Goal: Task Accomplishment & Management: Manage account settings

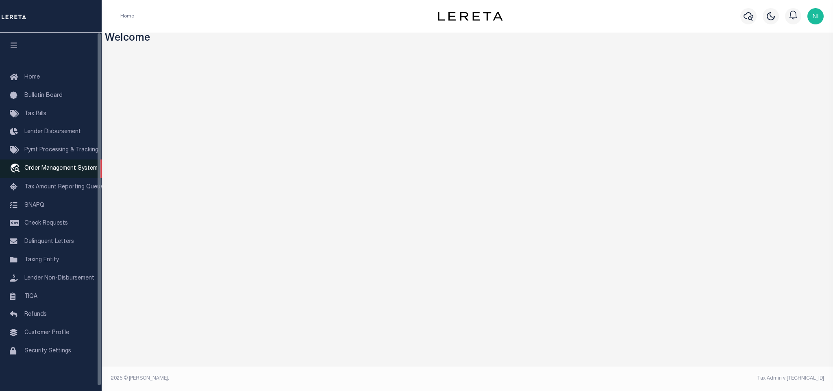
click at [37, 170] on span "Order Management System" at bounding box center [60, 168] width 73 height 6
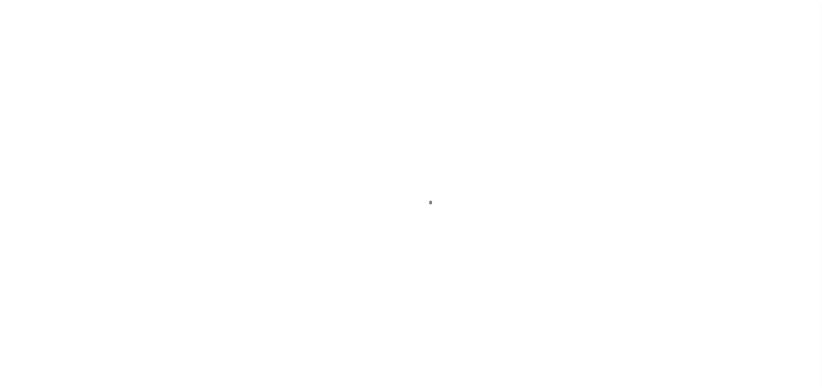
scroll to position [5, 0]
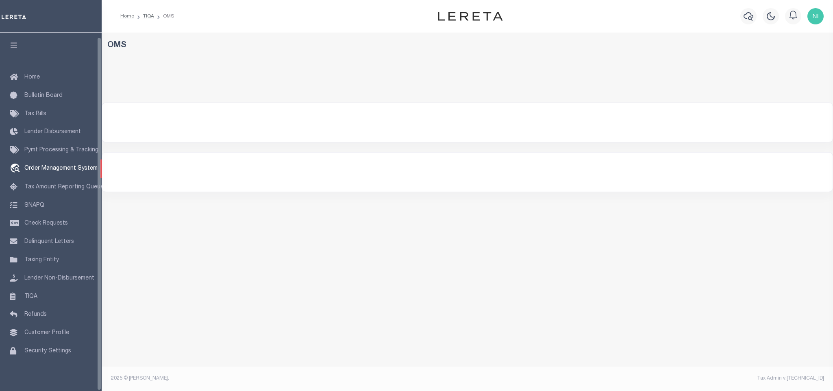
select select "NJ"
select select "200"
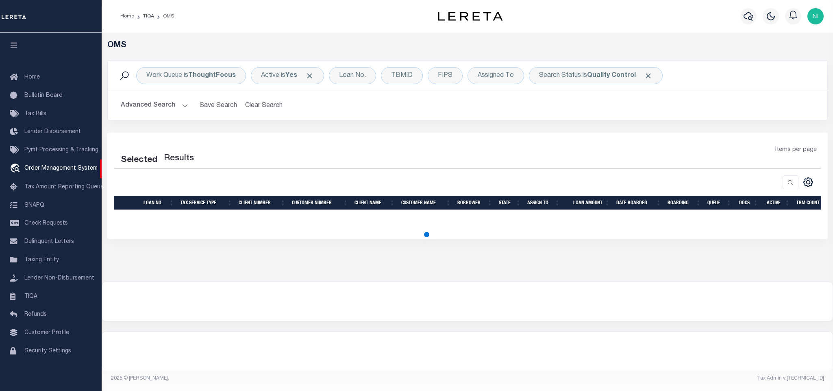
select select "200"
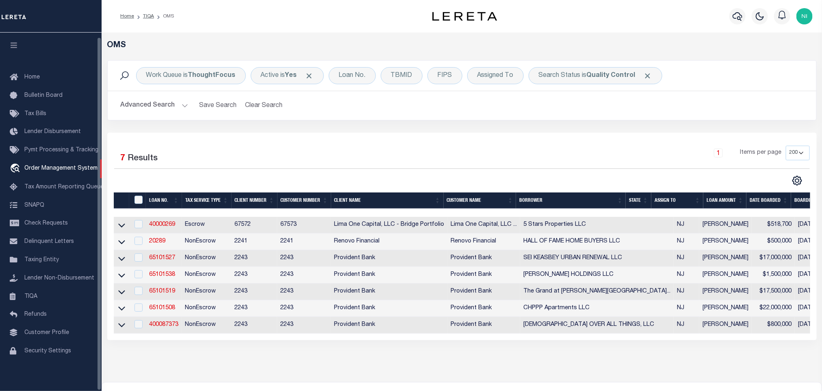
click at [160, 105] on button "Advanced Search" at bounding box center [154, 106] width 67 height 16
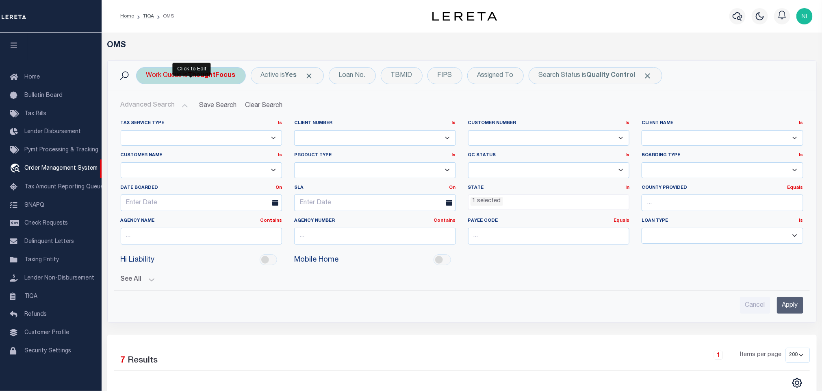
click at [195, 79] on b "ThoughtFocus" at bounding box center [212, 75] width 48 height 7
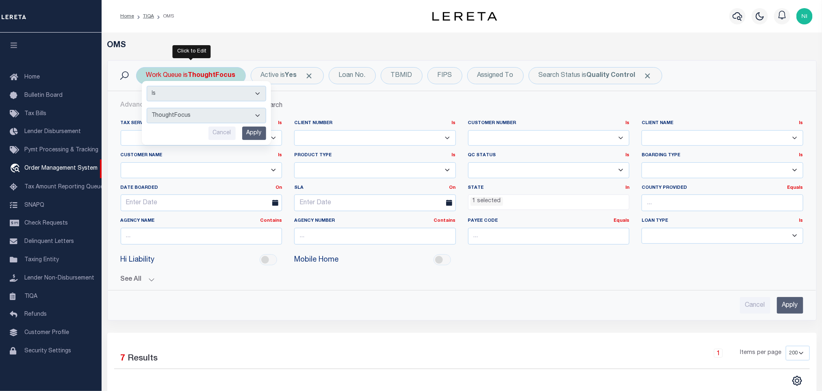
click at [200, 117] on select "--ALL-- factRSystems General ThoughtFocus" at bounding box center [207, 115] width 120 height 15
select select "FAC_GEN_THF"
click at [147, 109] on select "--ALL-- factRSystems General ThoughtFocus" at bounding box center [207, 115] width 120 height 15
click at [249, 134] on input "Apply" at bounding box center [254, 132] width 24 height 13
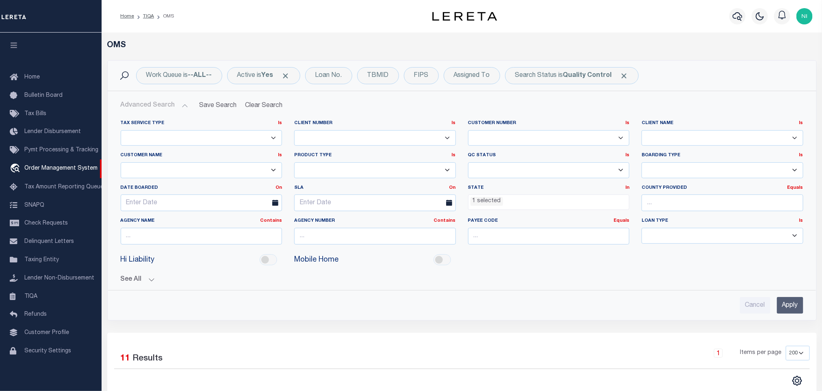
click at [788, 307] on input "Apply" at bounding box center [790, 305] width 26 height 17
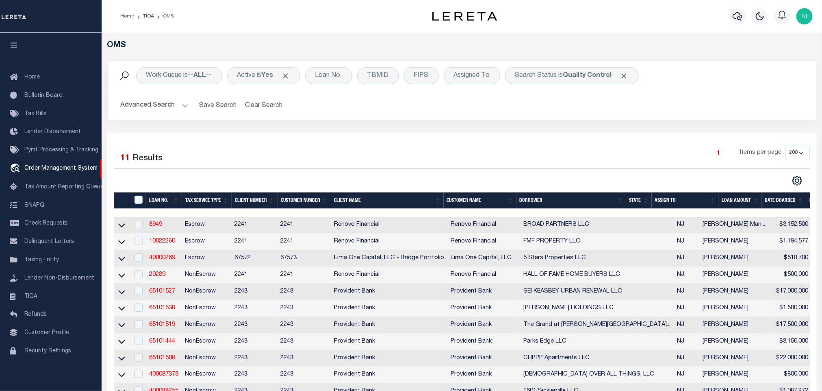
click at [171, 101] on button "Advanced Search" at bounding box center [154, 106] width 67 height 16
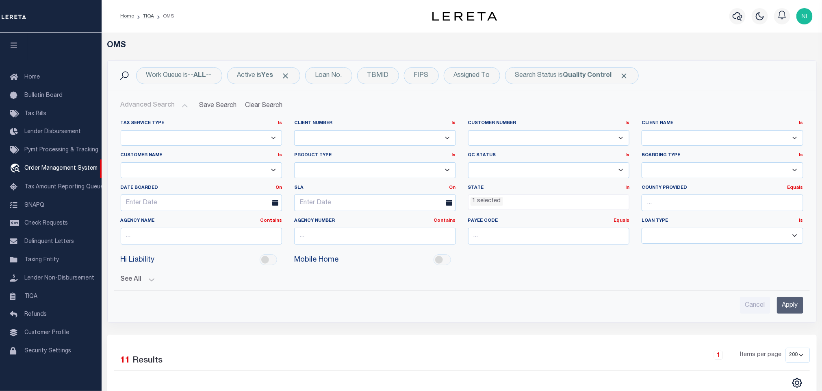
click at [522, 201] on ul "1 selected" at bounding box center [549, 200] width 161 height 11
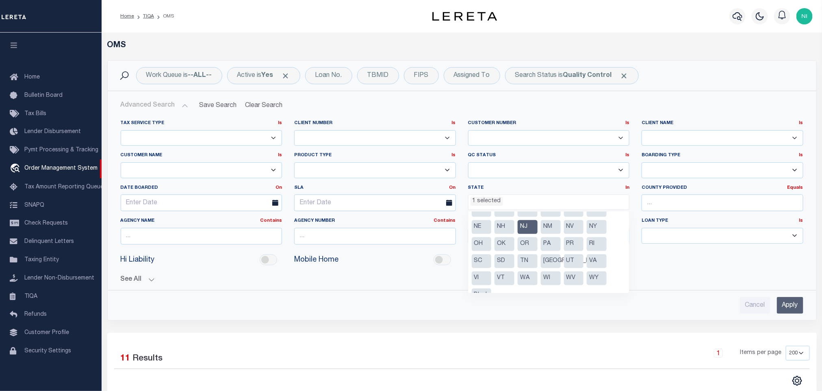
scroll to position [92, 0]
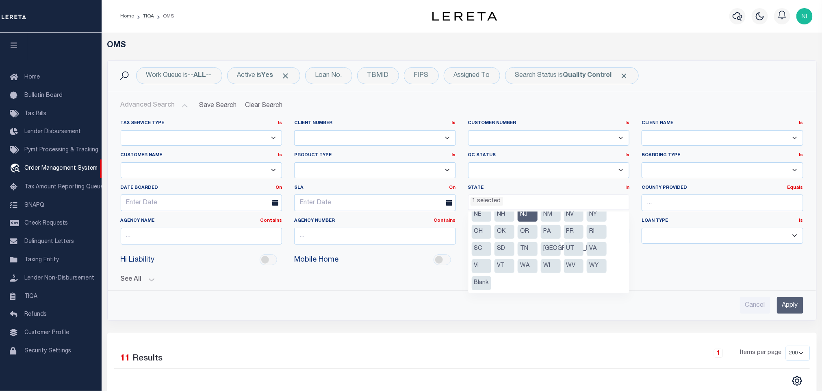
click at [531, 216] on li "NJ" at bounding box center [528, 215] width 20 height 14
select select
click at [790, 310] on input "Apply" at bounding box center [790, 305] width 26 height 17
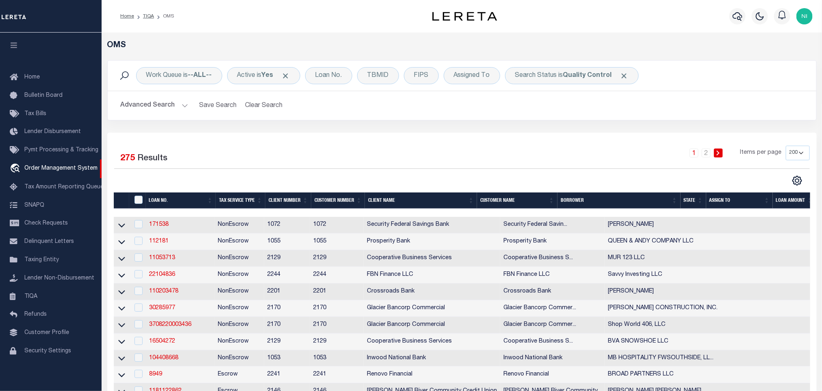
click at [574, 78] on b "Quality Control" at bounding box center [587, 75] width 49 height 7
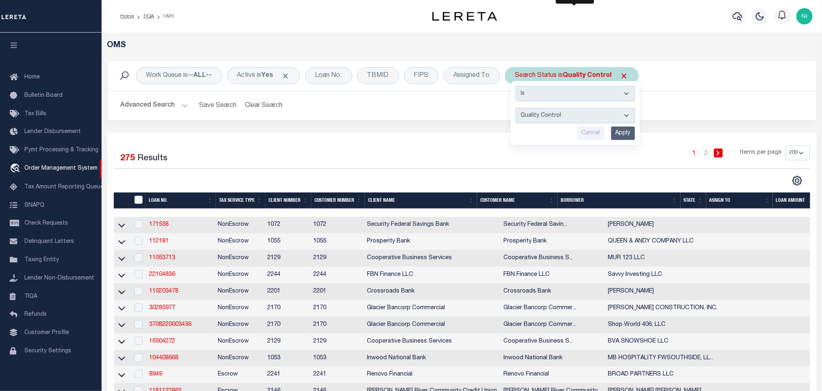
click at [566, 115] on select "Automated Search Bad Parcel Complete Duplicate Parcel High Dollar Reporting In …" at bounding box center [576, 115] width 120 height 15
select select "IP"
click at [519, 109] on select "Automated Search Bad Parcel Complete Duplicate Parcel High Dollar Reporting In …" at bounding box center [576, 115] width 120 height 15
click at [627, 135] on input "Apply" at bounding box center [623, 132] width 24 height 13
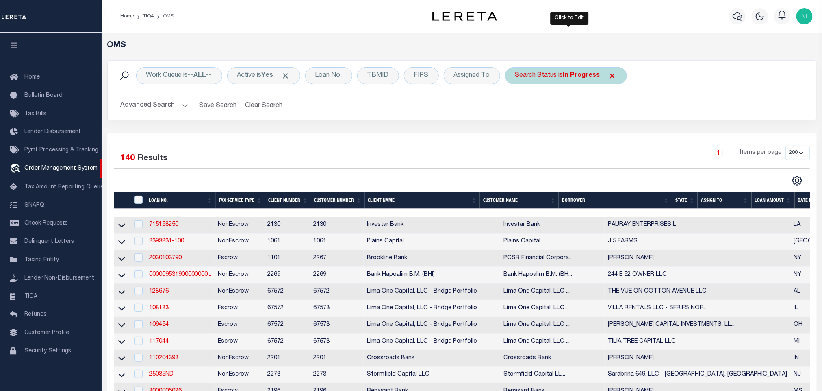
click at [555, 74] on div "Search Status is In Progress" at bounding box center [566, 75] width 122 height 17
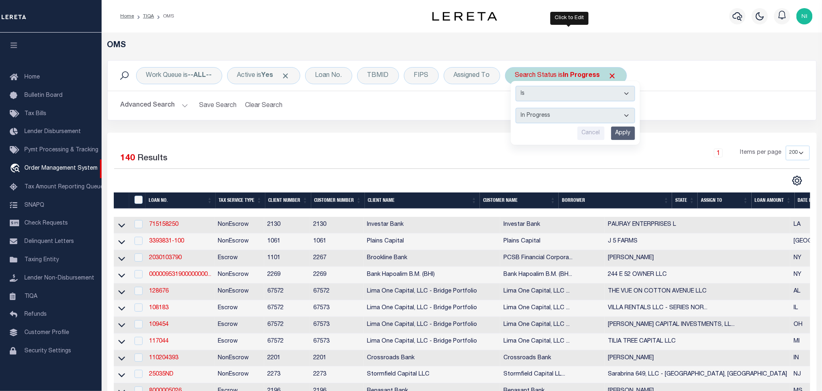
click at [561, 115] on select "Automated Search Bad Parcel Complete Duplicate Parcel High Dollar Reporting In …" at bounding box center [576, 115] width 120 height 15
select select "RD"
click at [519, 109] on select "Automated Search Bad Parcel Complete Duplicate Parcel High Dollar Reporting In …" at bounding box center [576, 115] width 120 height 15
click at [622, 138] on input "Apply" at bounding box center [623, 132] width 24 height 13
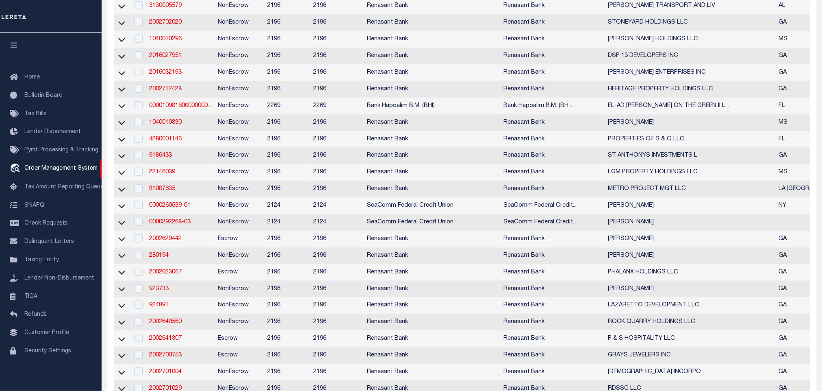
scroll to position [0, 0]
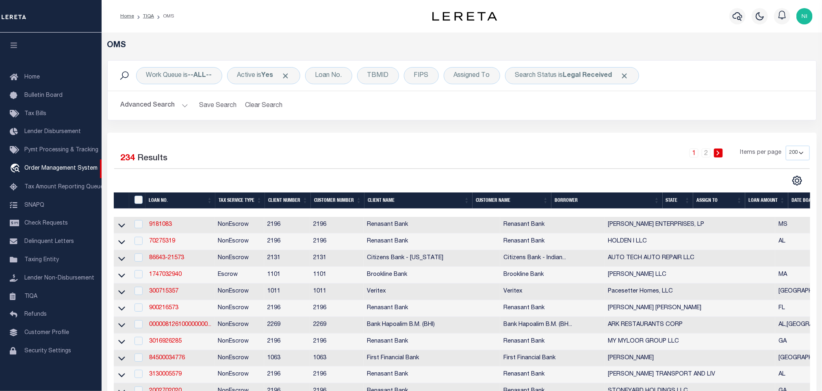
click at [598, 72] on b "Legal Received" at bounding box center [587, 75] width 49 height 7
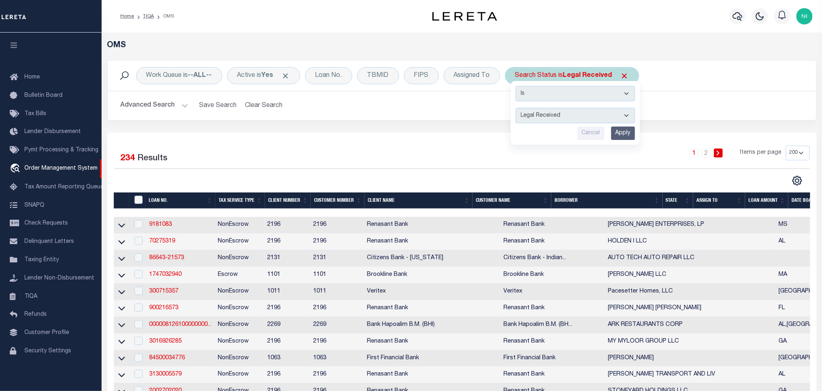
click at [584, 112] on select "Automated Search Bad Parcel Complete Duplicate Parcel High Dollar Reporting In …" at bounding box center [576, 115] width 120 height 15
select select "QC"
click at [519, 109] on select "Automated Search Bad Parcel Complete Duplicate Parcel High Dollar Reporting In …" at bounding box center [576, 115] width 120 height 15
click at [629, 133] on input "Apply" at bounding box center [623, 132] width 24 height 13
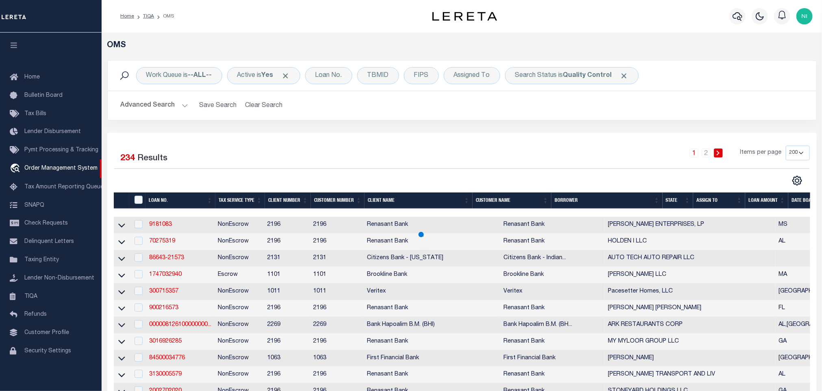
click at [474, 123] on div "Work Queue is --ALL-- Active is Yes Loan No. TBMID FIPS Assigned To Search Stat…" at bounding box center [462, 96] width 722 height 72
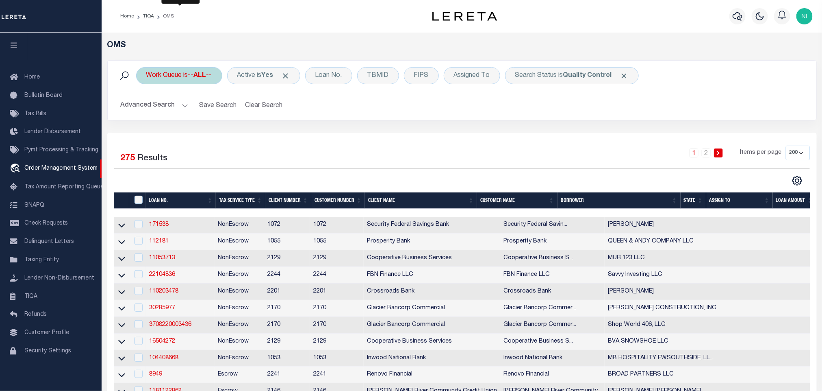
click at [193, 76] on b "--ALL--" at bounding box center [200, 75] width 24 height 7
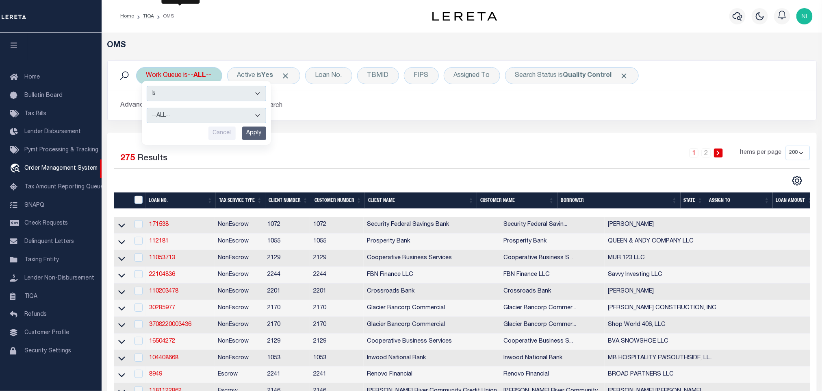
click at [189, 113] on select "--ALL-- factRSystems General ThoughtFocus" at bounding box center [207, 115] width 120 height 15
select select "THF"
click at [147, 109] on select "--ALL-- factRSystems General ThoughtFocus" at bounding box center [207, 115] width 120 height 15
click at [255, 134] on input "Apply" at bounding box center [254, 132] width 24 height 13
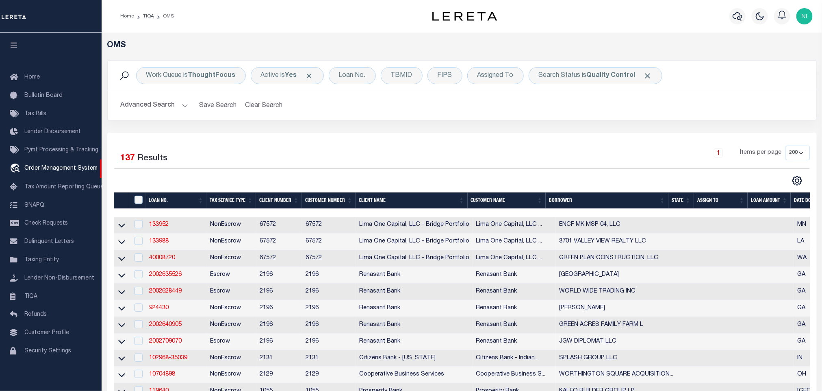
click at [175, 109] on button "Advanced Search" at bounding box center [154, 106] width 67 height 16
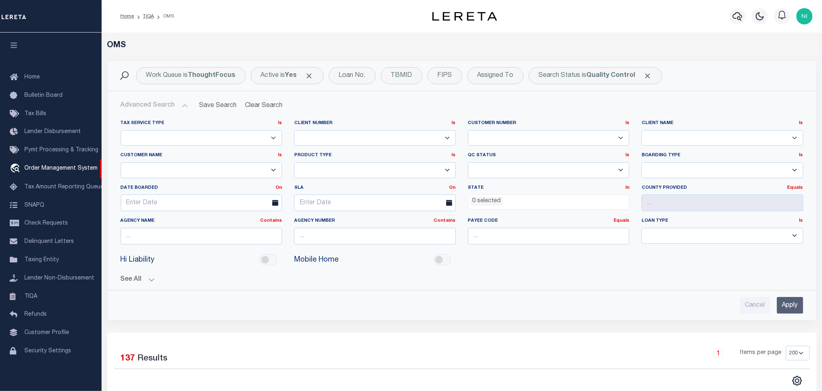
click at [533, 206] on ul "0 selected" at bounding box center [549, 200] width 161 height 11
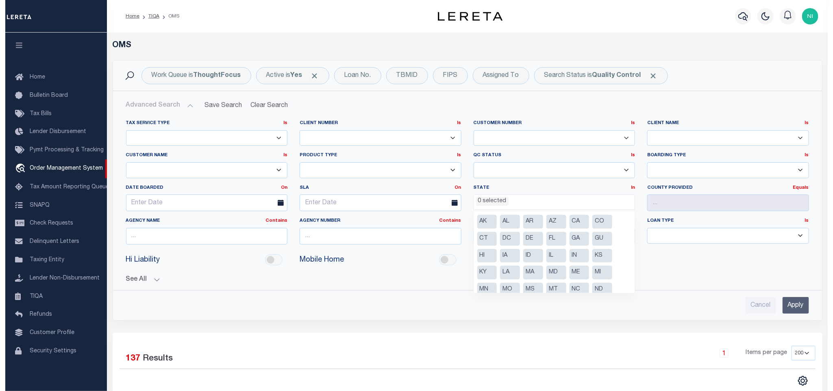
scroll to position [61, 0]
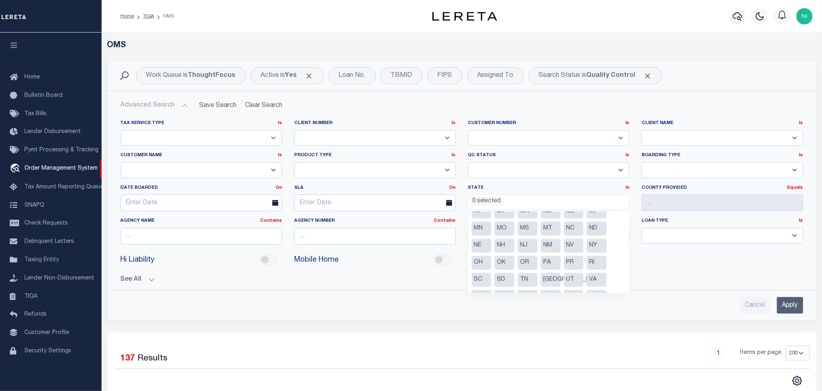
click at [525, 246] on li "NJ" at bounding box center [528, 246] width 20 height 14
select select "NJ"
click at [784, 301] on input "Apply" at bounding box center [790, 305] width 26 height 17
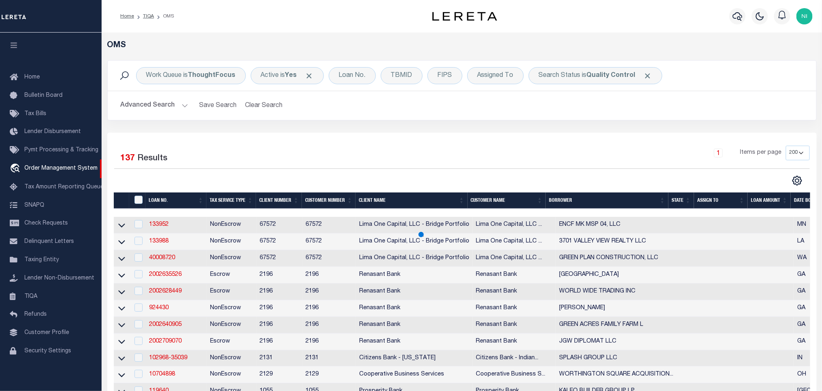
click at [719, 76] on div "Work Queue is ThoughtFocus Active is Yes Loan No. TBMID FIPS Assigned To Search…" at bounding box center [462, 75] width 696 height 17
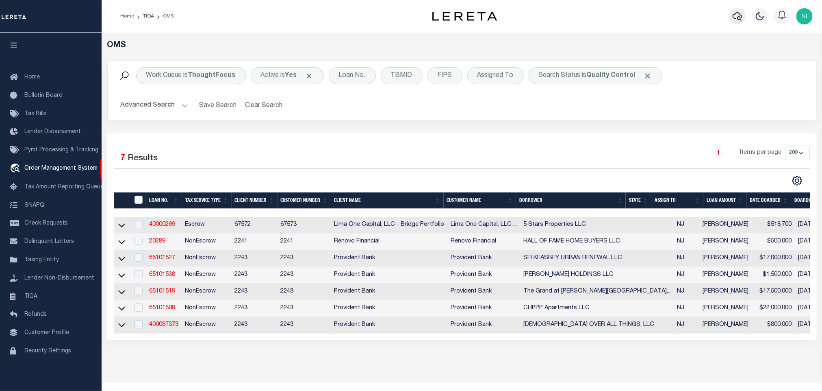
click at [735, 14] on icon "button" at bounding box center [738, 16] width 10 height 10
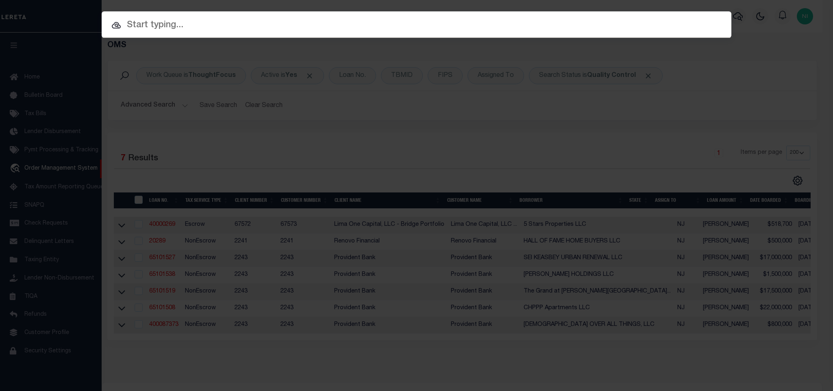
paste input "4002070500"
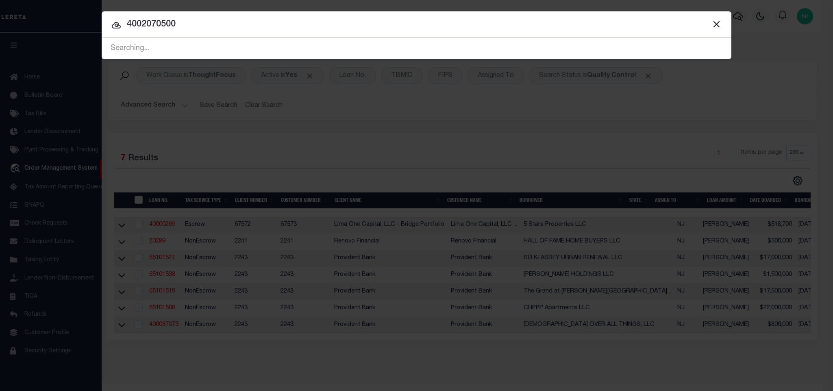
type input "4002070500"
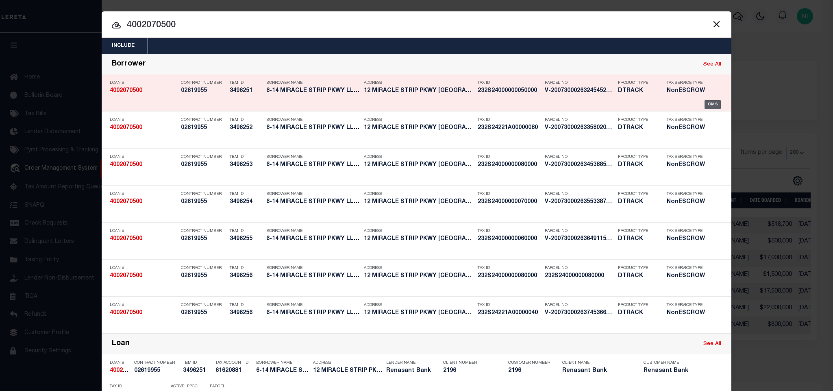
click at [713, 104] on div "OMS" at bounding box center [712, 104] width 17 height 9
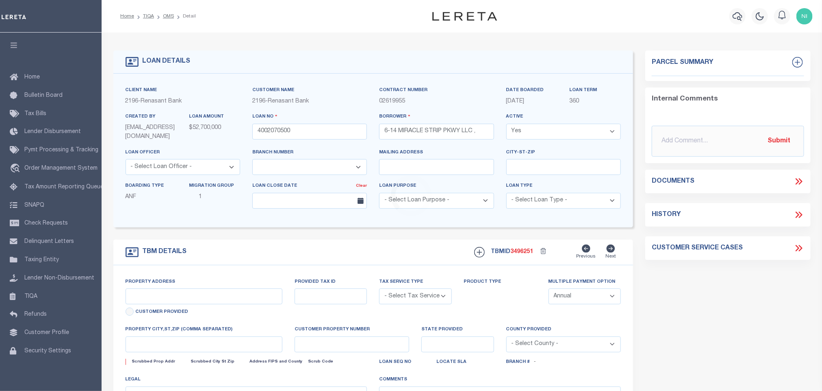
select select "4983"
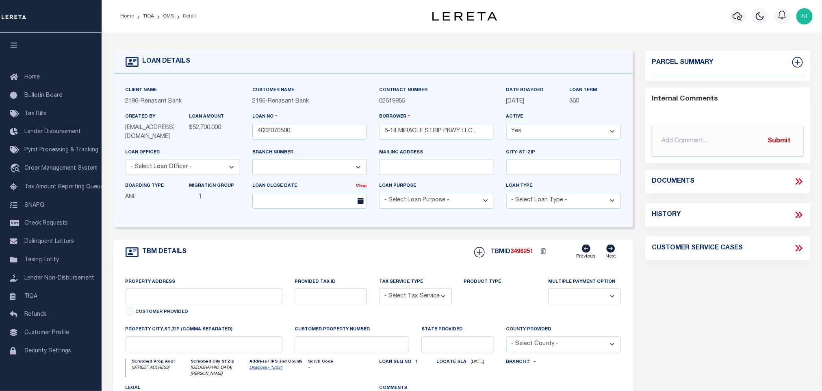
type input "12 MIRACLE STRIP PKWY"
radio input "true"
select select "NonEscrow"
select select
type input "FORT WALTON BEACH FL 32548"
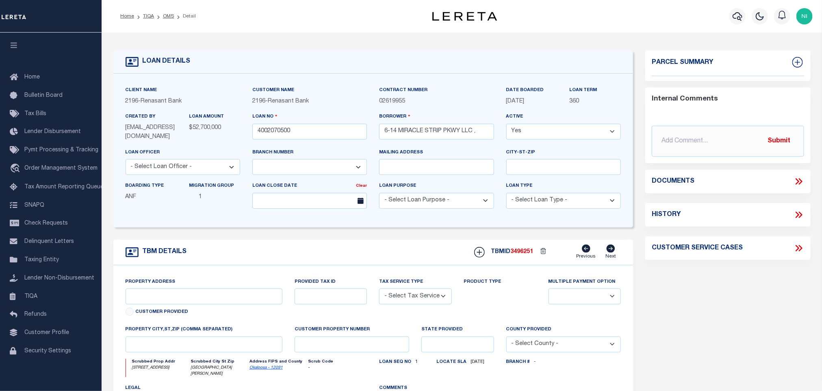
type input "4002070500"
type input "FL"
type textarea "UNVERIFIED CUSTOMER SUPPLIED APN 232S24000000080000"
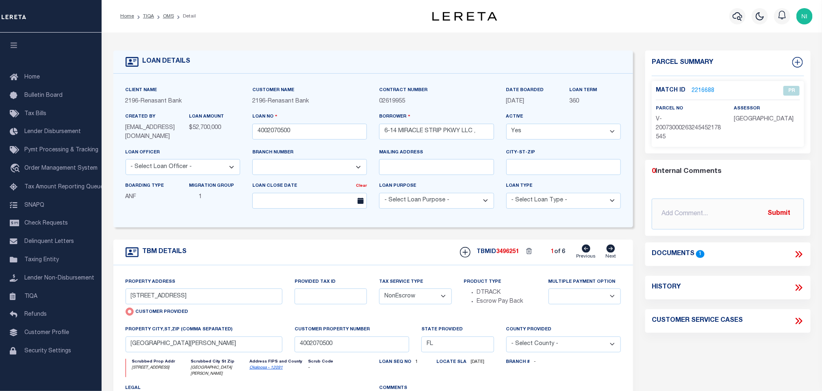
click at [609, 252] on icon at bounding box center [611, 248] width 9 height 8
radio input "false"
click at [609, 252] on icon at bounding box center [611, 248] width 9 height 8
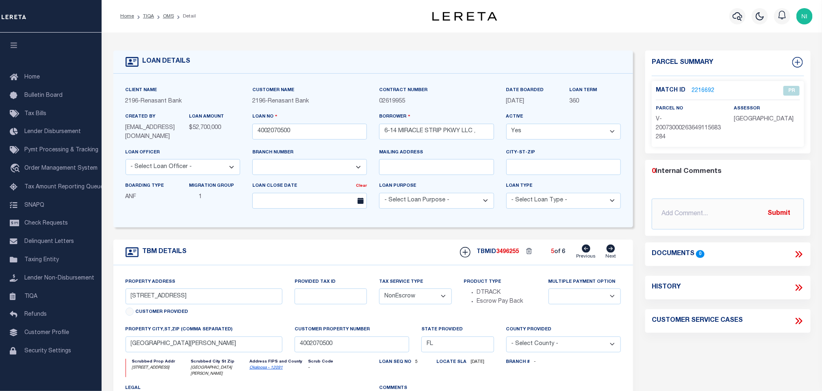
click at [609, 252] on icon at bounding box center [611, 248] width 9 height 8
select select
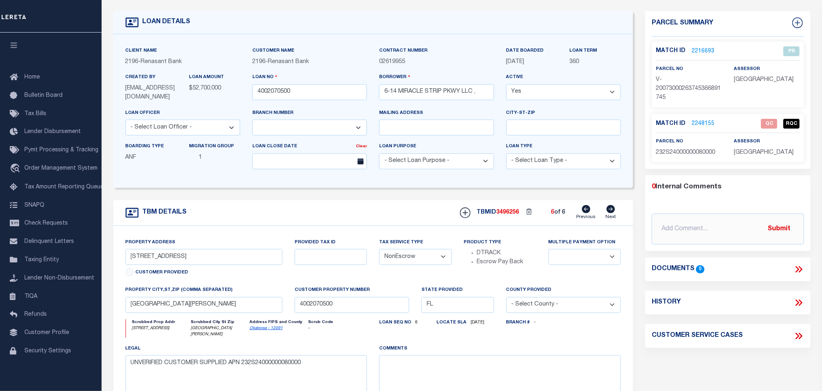
scroll to position [61, 0]
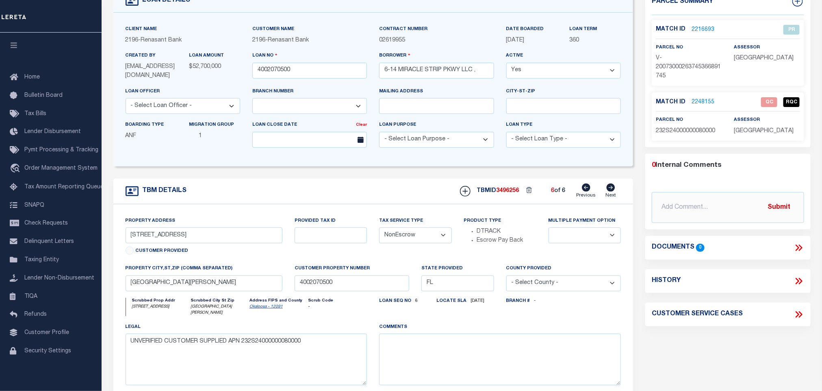
click at [708, 102] on link "2248155" at bounding box center [703, 102] width 23 height 9
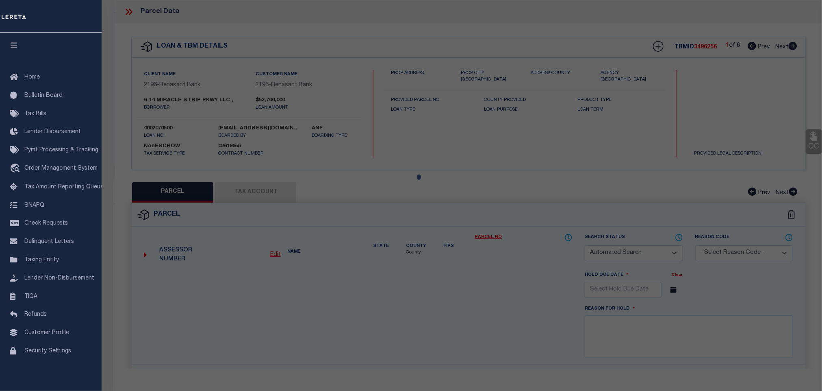
checkbox input "false"
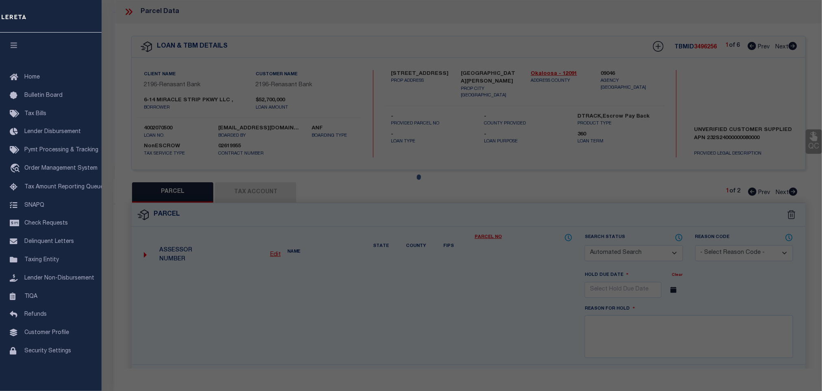
select select "QC"
type input "6-14 MIRACLE STRIP PKWY LLC"
select select "AGW"
select select "LEG"
type input "12 MIRACLE STRIP PKWY"
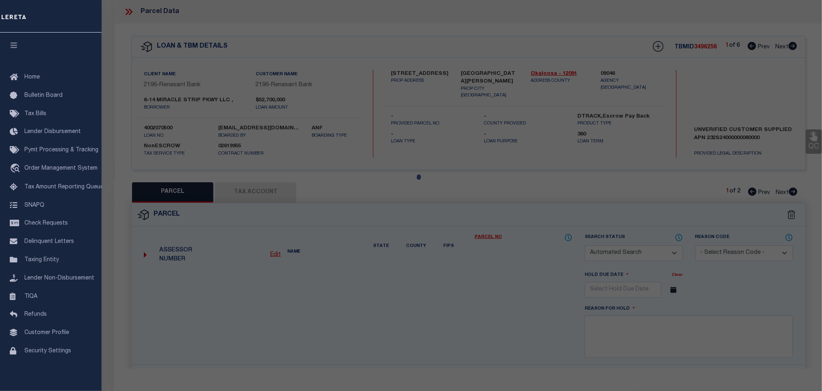
type input "FT WALTON BEACH 32548"
type textarea "W85 FT OF E285 FT S OF HWY Acreage 0.46 Sec-Twp - Rng 23-2S-24"
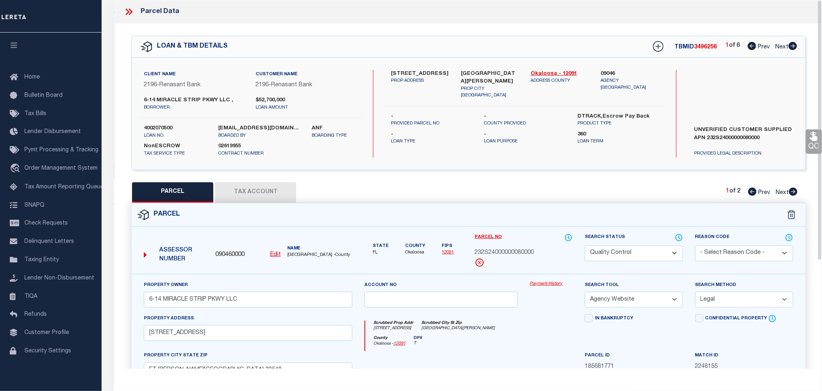
click at [809, 139] on icon at bounding box center [814, 136] width 11 height 11
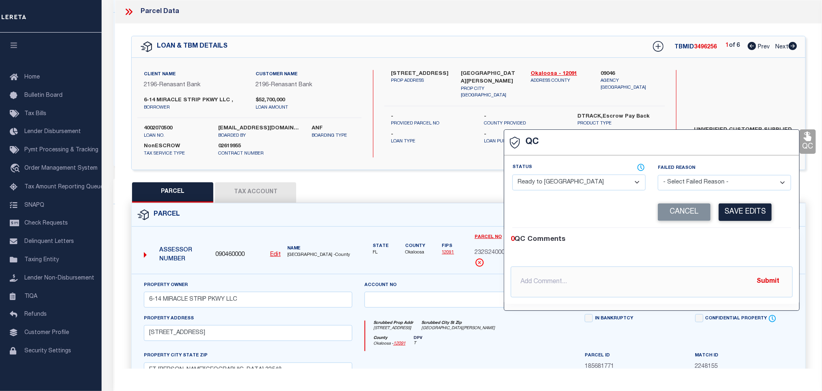
click at [615, 178] on select "- Select Status - Ready to QC Correct Incorrect" at bounding box center [579, 182] width 133 height 16
select select "INC"
click at [513, 175] on select "- Select Status - Ready to QC Correct Incorrect" at bounding box center [579, 182] width 133 height 16
click at [710, 178] on select "- Select Failed Reason - Additional Parcel Located Confidential Property Double…" at bounding box center [724, 183] width 133 height 16
select select "DWM"
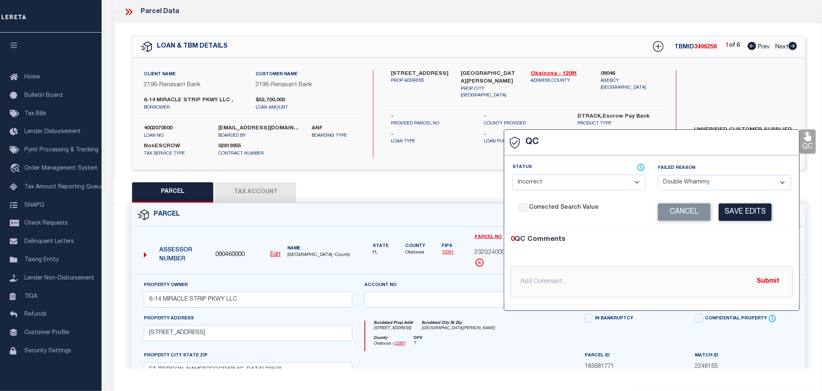
click at [658, 176] on select "- Select Failed Reason - Additional Parcel Located Confidential Property Double…" at bounding box center [724, 183] width 133 height 16
click at [623, 283] on input "text" at bounding box center [652, 281] width 282 height 31
click at [594, 282] on input "text" at bounding box center [652, 281] width 282 height 31
type input "O"
type input "Loan Should be ND`ed as its High Liability"
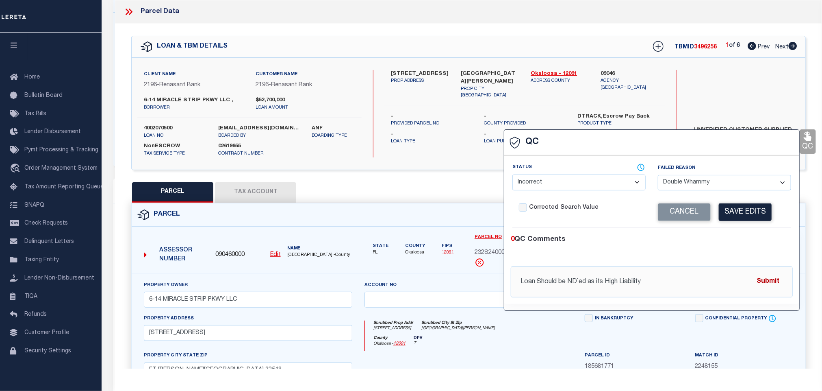
click at [758, 282] on button "Submit" at bounding box center [768, 281] width 33 height 17
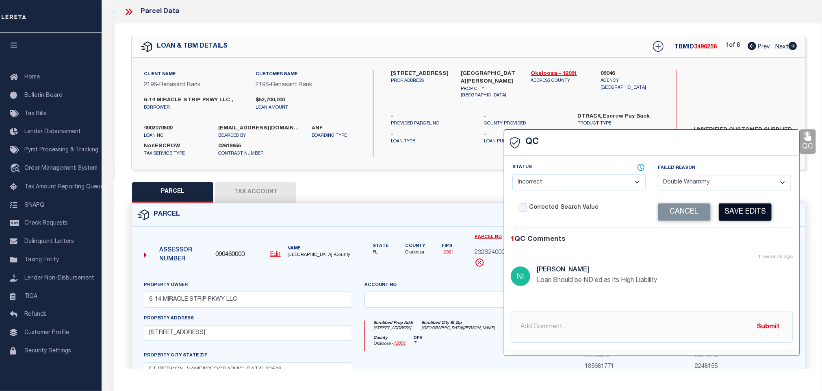
click at [744, 217] on button "Save Edits" at bounding box center [745, 211] width 53 height 17
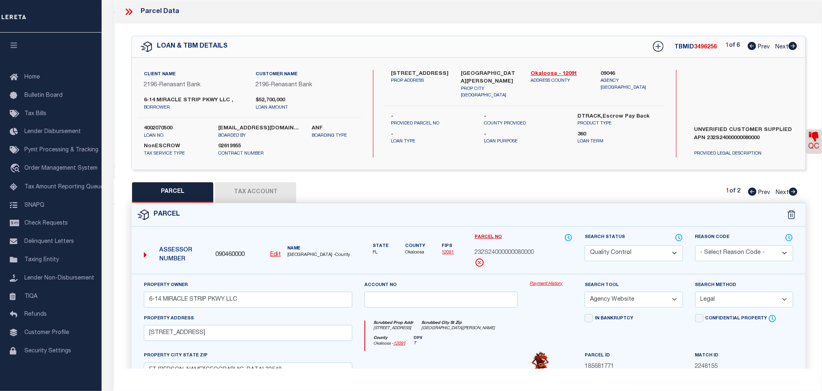
click at [627, 256] on select "Automated Search Bad Parcel Complete Duplicate Parcel High Dollar Reporting In …" at bounding box center [634, 253] width 98 height 16
select select "ND"
click at [585, 246] on select "Automated Search Bad Parcel Complete Duplicate Parcel High Dollar Reporting In …" at bounding box center [634, 253] width 98 height 16
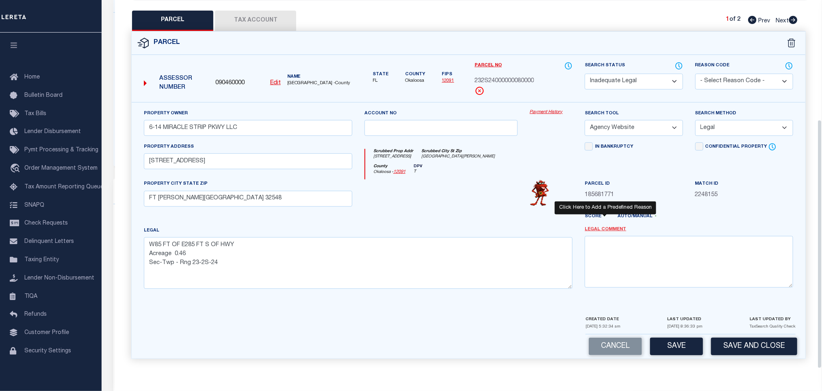
click at [609, 227] on link "Legal Comment" at bounding box center [605, 229] width 41 height 7
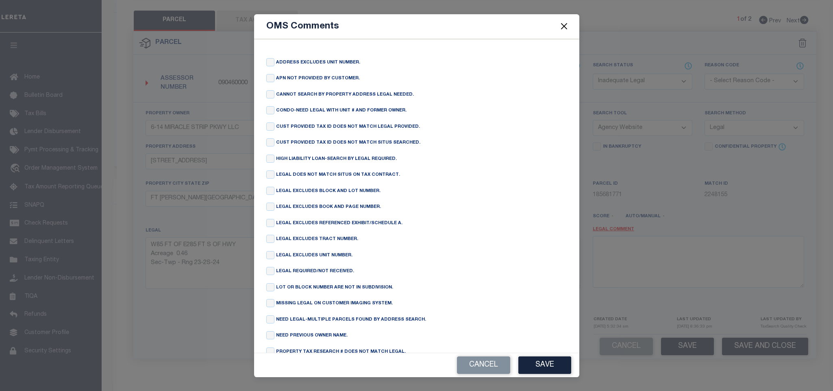
click at [265, 160] on div "ADDRESS EXCLUDES UNIT NUMBER. APN NOT PROVIDED BY CUSTOMER. CANNOT SEARCH BY PR…" at bounding box center [416, 195] width 325 height 313
click at [267, 160] on input "checkbox" at bounding box center [270, 158] width 8 height 8
checkbox input "true"
click at [539, 357] on button "Save" at bounding box center [544, 364] width 53 height 17
type textarea "HIGH LIABILITY LOAN-SEARCH BY LEGAL REQUIRED."
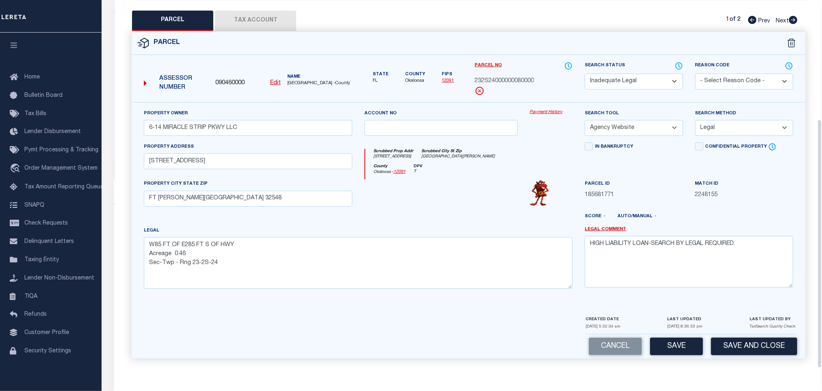
scroll to position [116, 0]
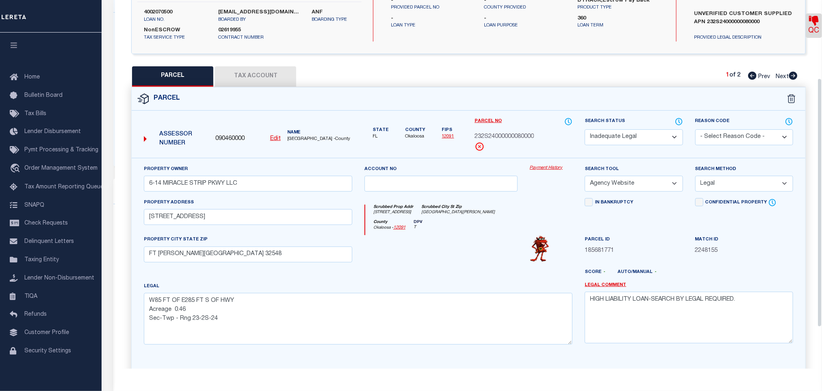
click at [255, 72] on button "Tax Account" at bounding box center [255, 76] width 81 height 20
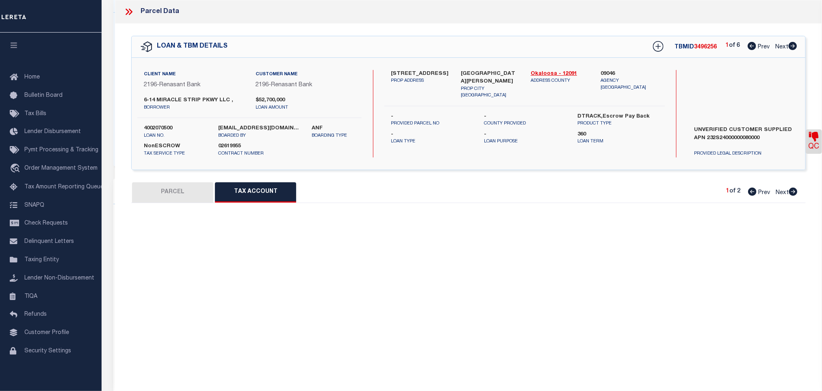
select select "100"
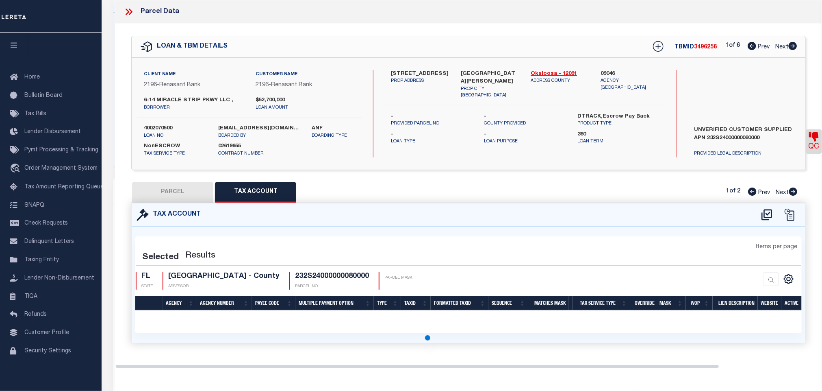
select select "100"
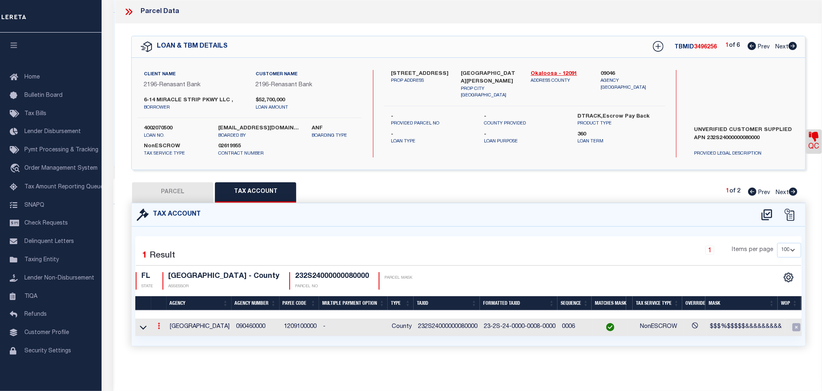
click at [159, 328] on icon at bounding box center [159, 325] width 2 height 7
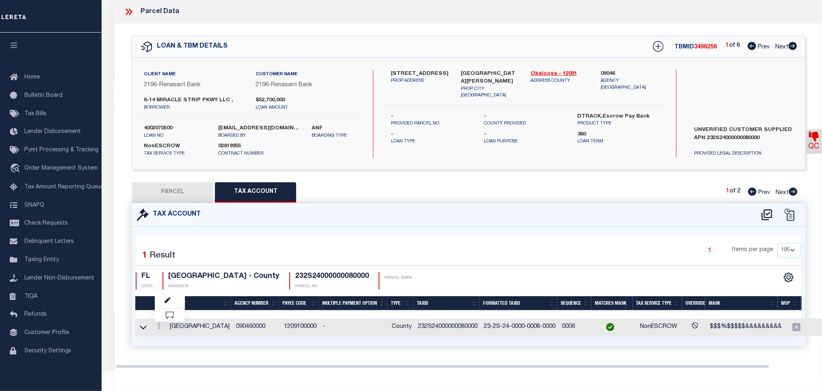
scroll to position [183, 0]
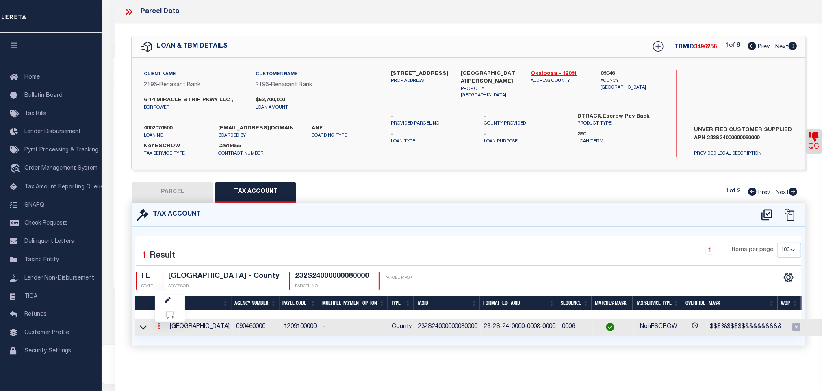
click at [146, 330] on icon at bounding box center [143, 327] width 7 height 9
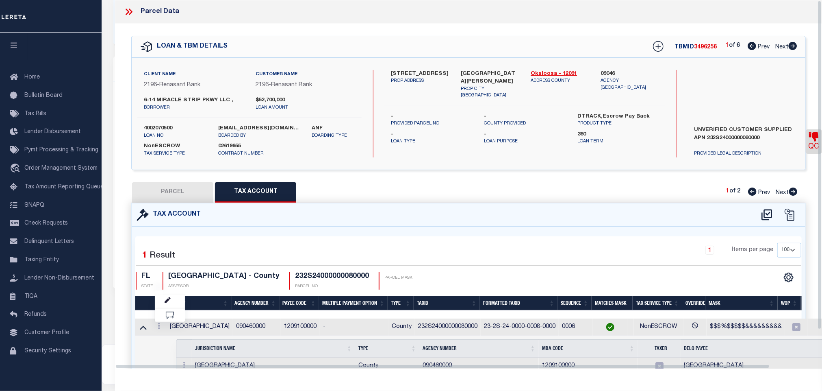
scroll to position [34, 0]
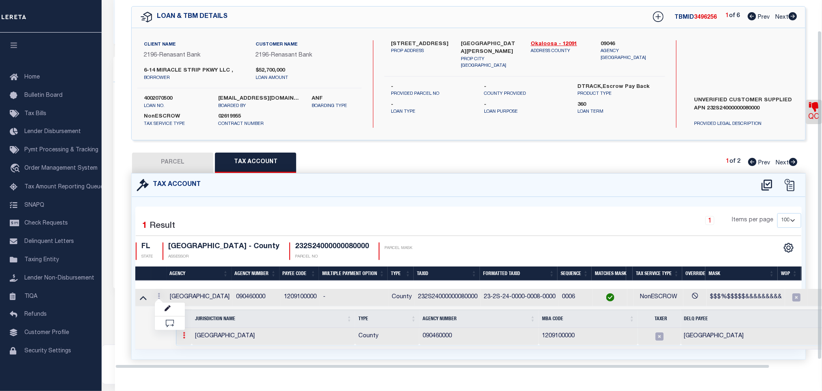
click at [182, 335] on link at bounding box center [184, 336] width 9 height 7
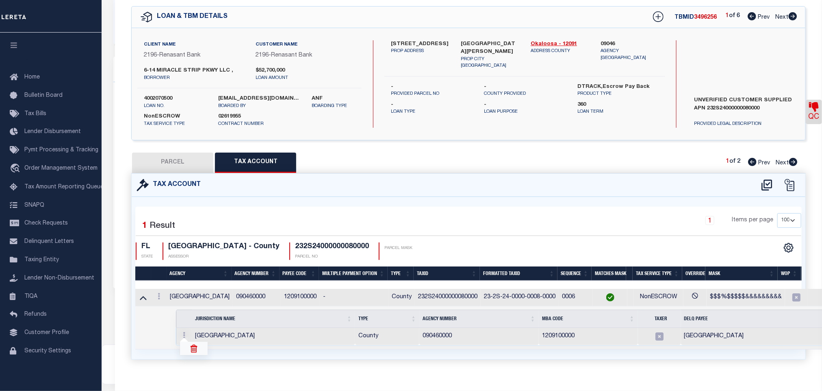
click at [193, 346] on img at bounding box center [194, 348] width 8 height 8
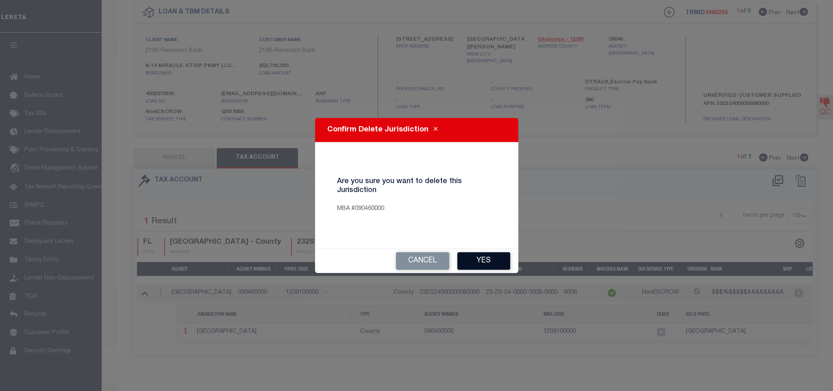
click at [479, 259] on button "Yes" at bounding box center [483, 260] width 53 height 17
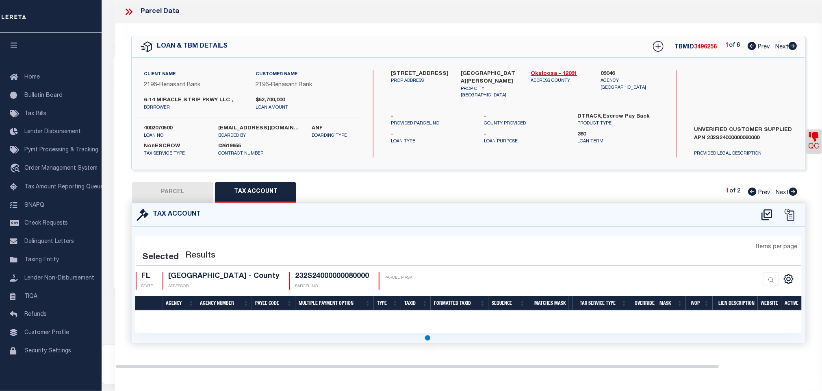
scroll to position [0, 0]
select select "100"
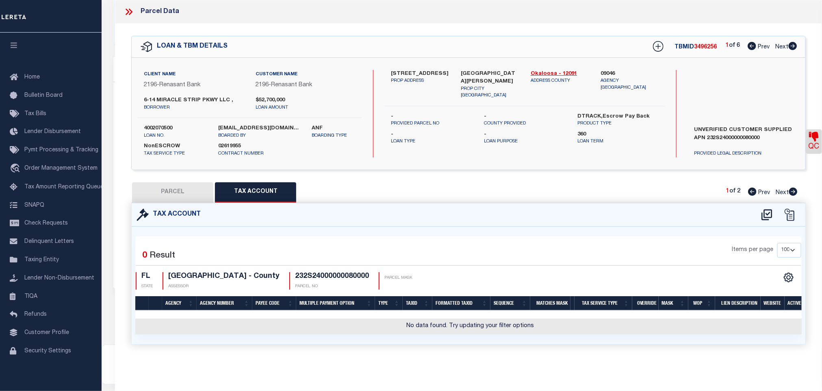
click at [155, 196] on button "PARCEL" at bounding box center [172, 192] width 81 height 20
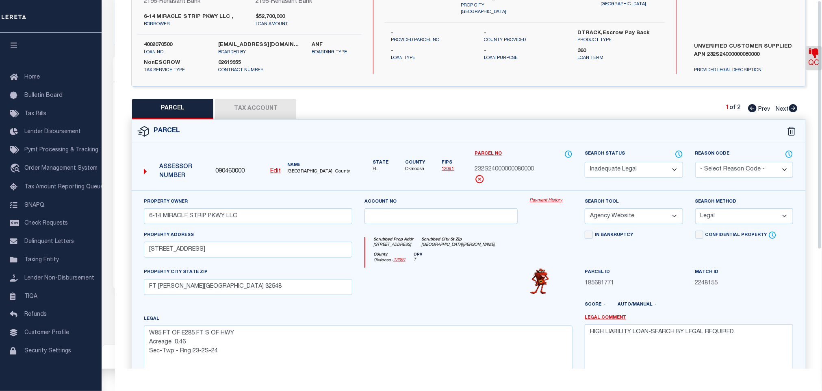
scroll to position [177, 0]
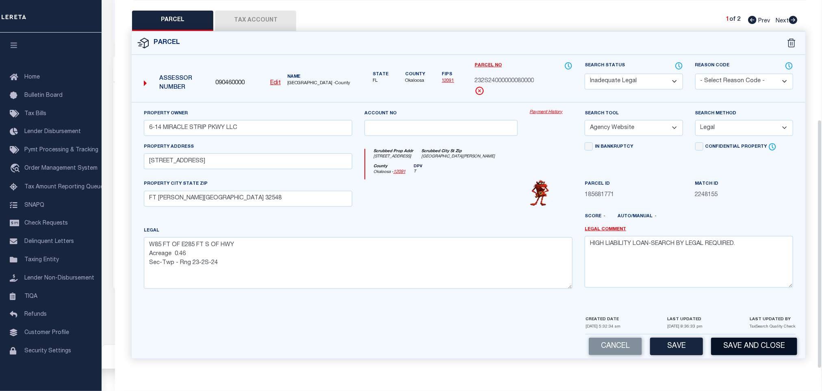
click at [760, 346] on button "Save and Close" at bounding box center [754, 345] width 86 height 17
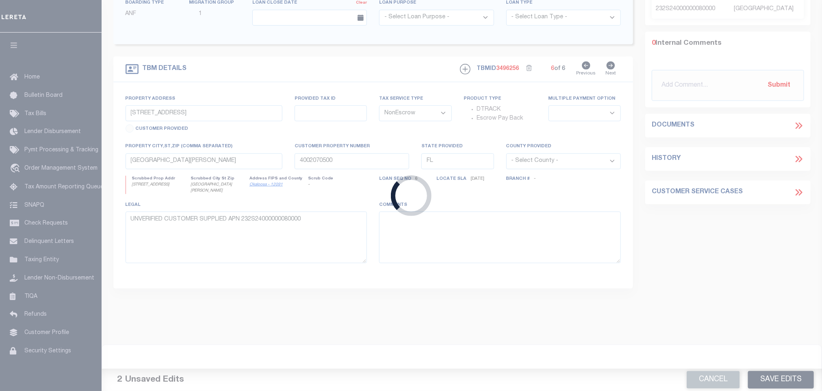
select select
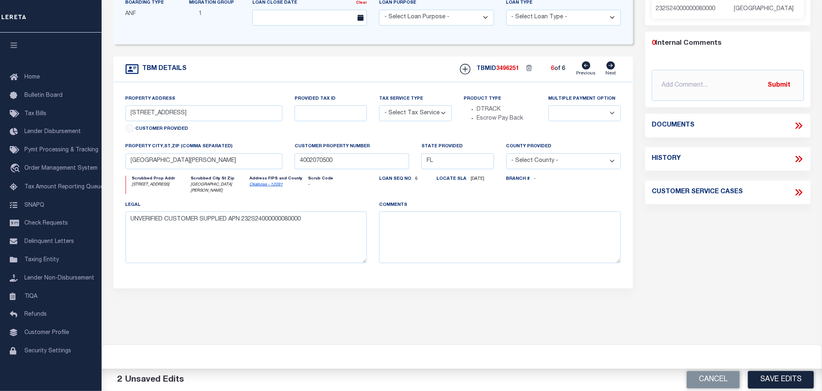
radio input "true"
select select "NonEscrow"
select select
select select "4983"
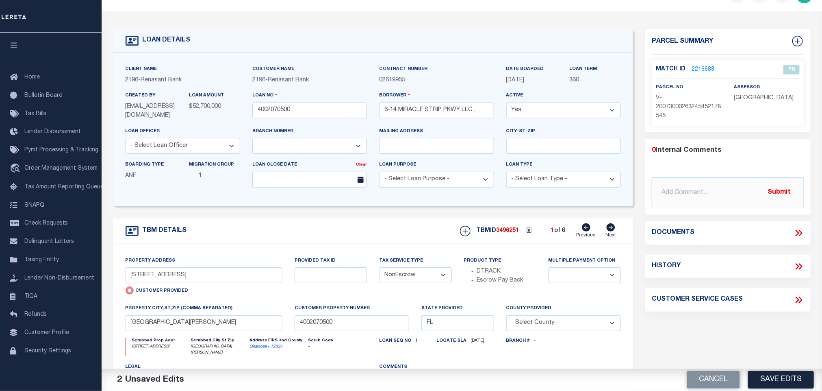
scroll to position [0, 0]
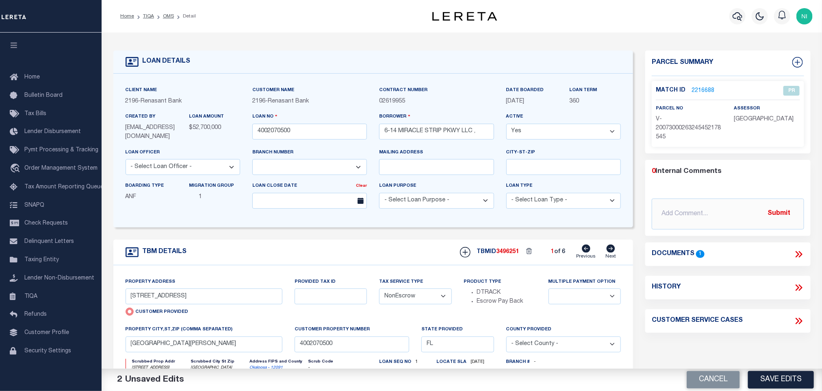
click at [613, 250] on icon at bounding box center [611, 248] width 9 height 8
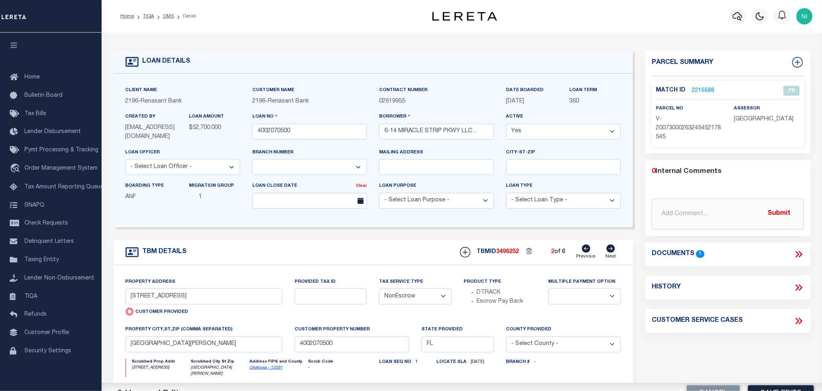
radio input "false"
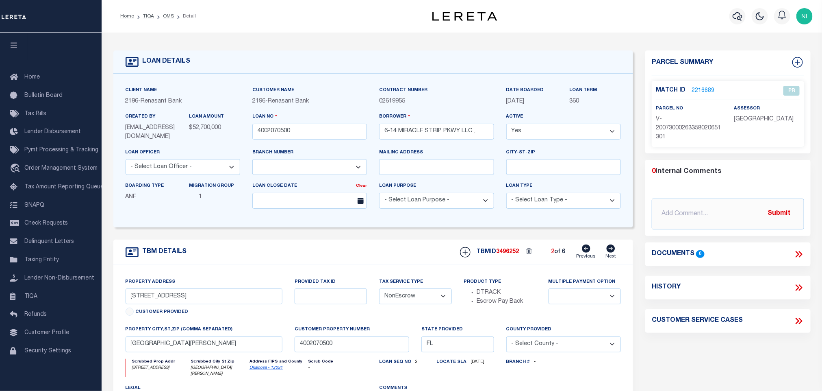
click at [613, 250] on icon at bounding box center [611, 248] width 9 height 8
select select
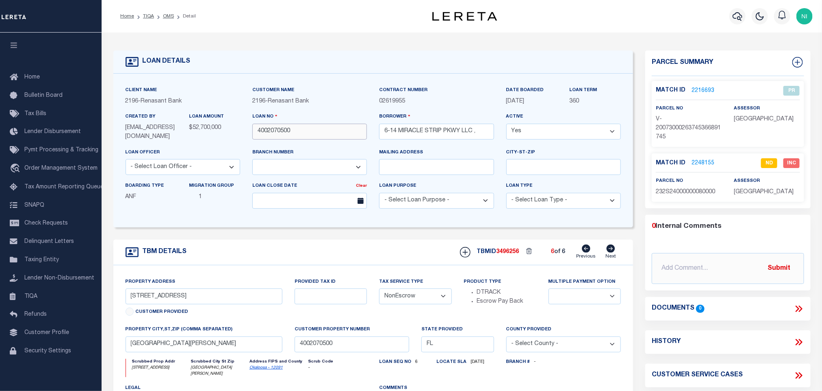
click at [353, 133] on input "4002070500" at bounding box center [309, 132] width 115 height 16
click at [511, 254] on span "3496256" at bounding box center [507, 252] width 23 height 6
copy span "3496256"
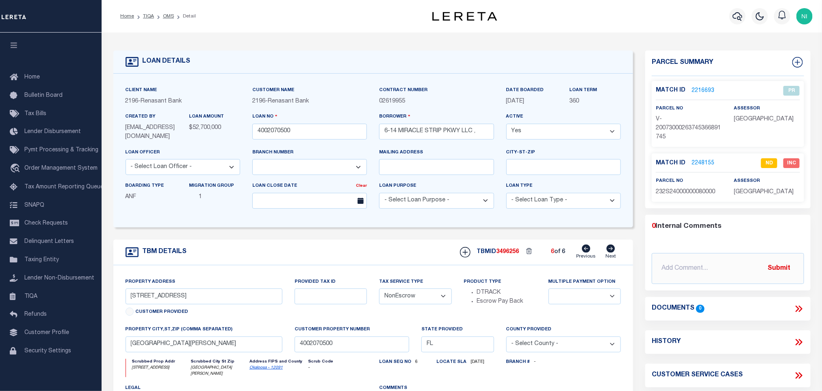
click at [760, 191] on span "OKALOOSA COUNTY" at bounding box center [764, 192] width 60 height 6
copy div "OKALOOSA COUNTY"
click at [692, 195] on span "232S24000000080000" at bounding box center [685, 192] width 59 height 6
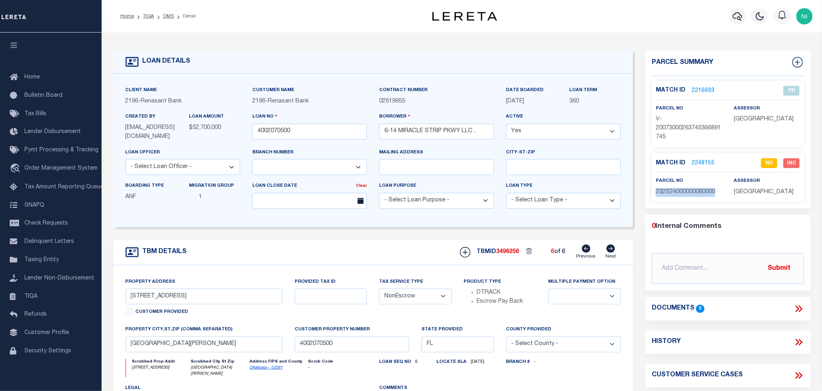
click at [692, 195] on span "232S24000000080000" at bounding box center [685, 192] width 59 height 6
copy span "232S24000000080000"
click at [338, 104] on div "2196 - Renasant Bank" at bounding box center [309, 101] width 115 height 9
click at [168, 17] on link "OMS" at bounding box center [168, 16] width 11 height 5
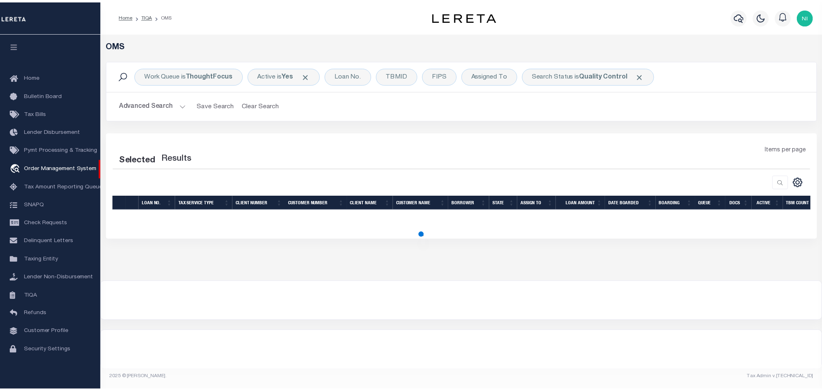
scroll to position [5, 0]
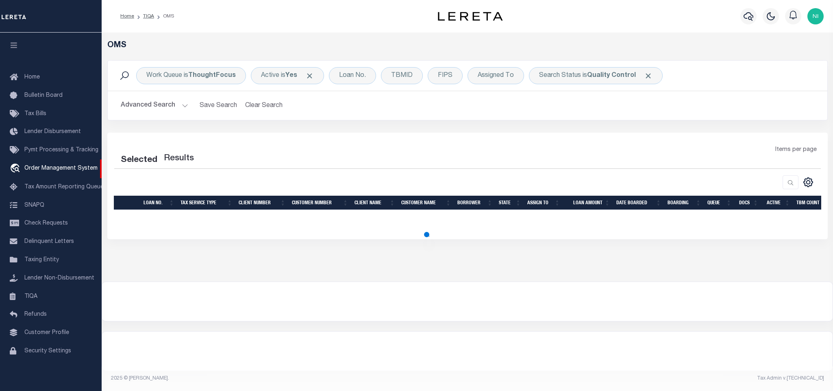
select select "200"
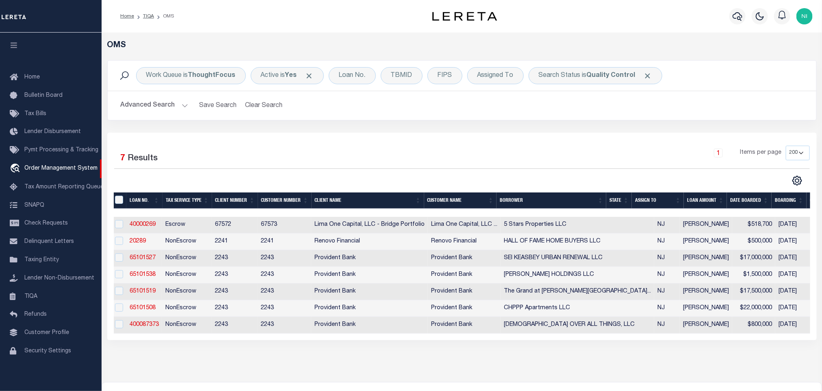
scroll to position [0, 0]
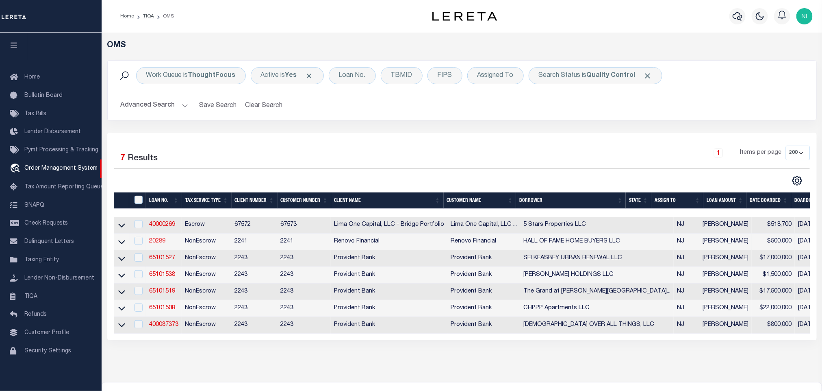
click at [156, 244] on link "20289" at bounding box center [157, 241] width 16 height 6
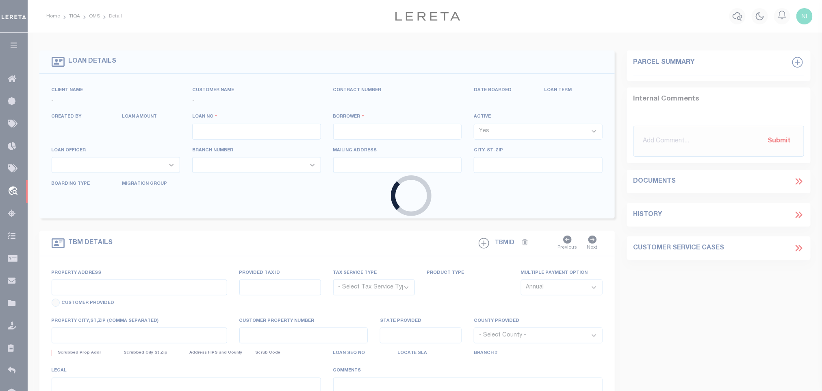
type input "20289"
type input "HALL OF FAME HOME BUYERS LLC"
select select
type input "[STREET_ADDRESS][PERSON_NAME]"
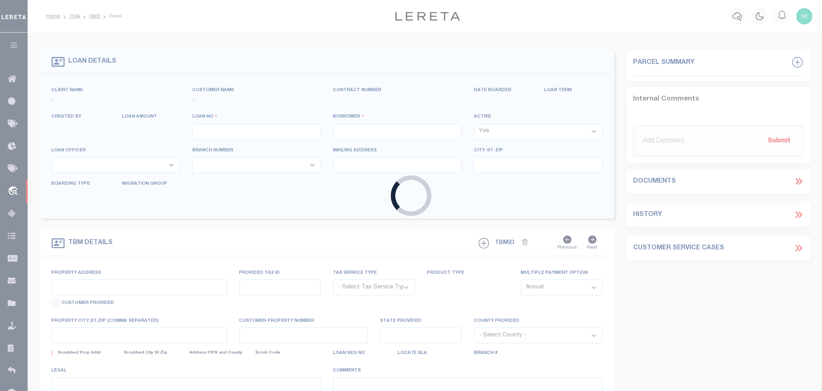
type input "Collingswood [GEOGRAPHIC_DATA] 08108"
select select "400"
select select "NonEscrow"
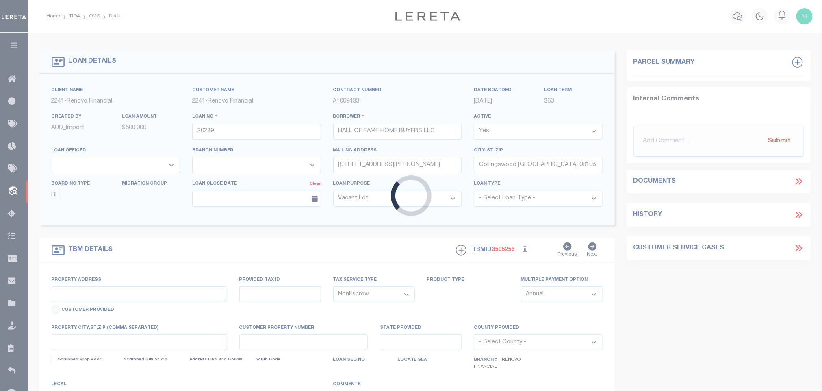
type input "[STREET_ADDRESS]"
select select
type input "[GEOGRAPHIC_DATA]"
type input "a0kUS00000CjKbZ"
type input "NJ"
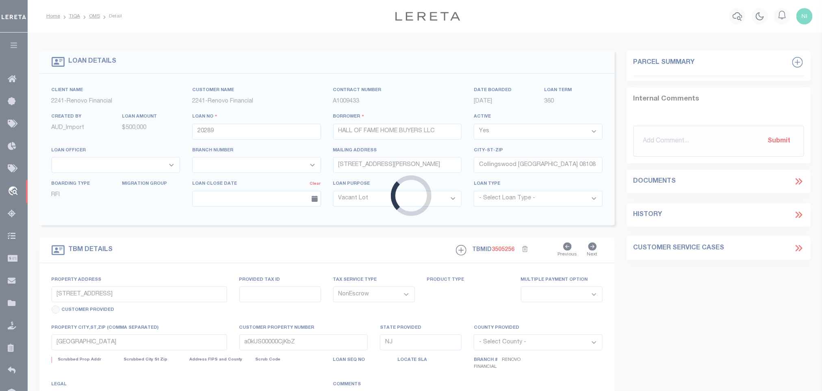
select select
type textarea "LEGAL REQUIRED"
select select "25066"
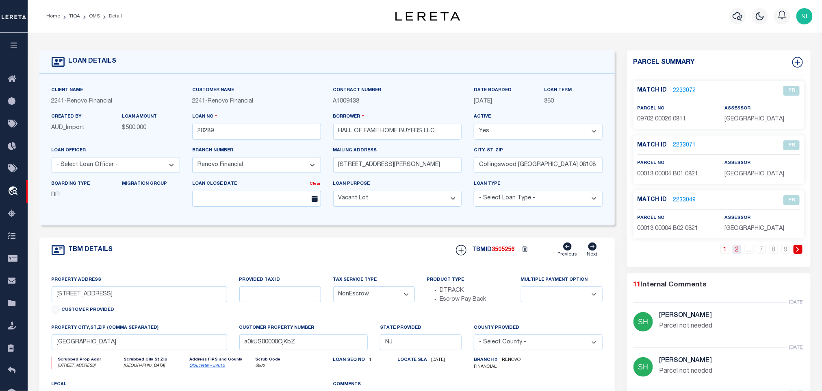
click at [739, 253] on link "2" at bounding box center [737, 249] width 9 height 9
click at [739, 253] on link "3" at bounding box center [737, 249] width 9 height 9
click at [739, 253] on link "4" at bounding box center [737, 249] width 9 height 9
click at [739, 253] on link "5" at bounding box center [737, 249] width 9 height 9
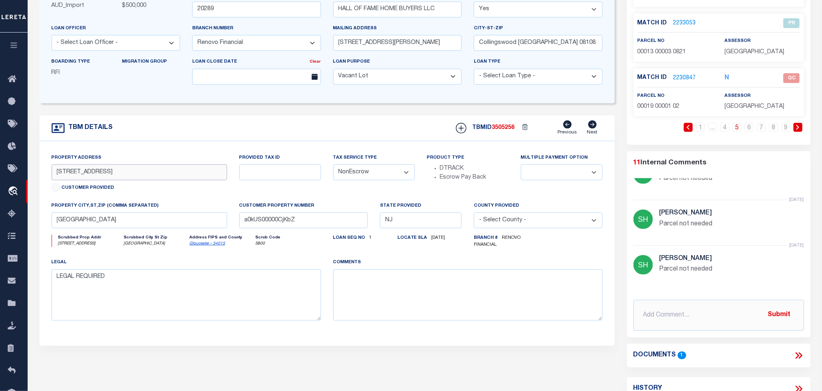
click at [121, 178] on input "[STREET_ADDRESS]" at bounding box center [140, 172] width 176 height 16
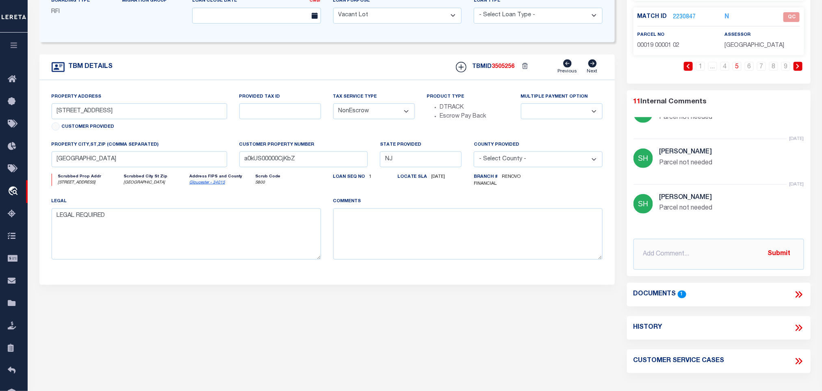
click at [797, 294] on icon at bounding box center [798, 294] width 4 height 7
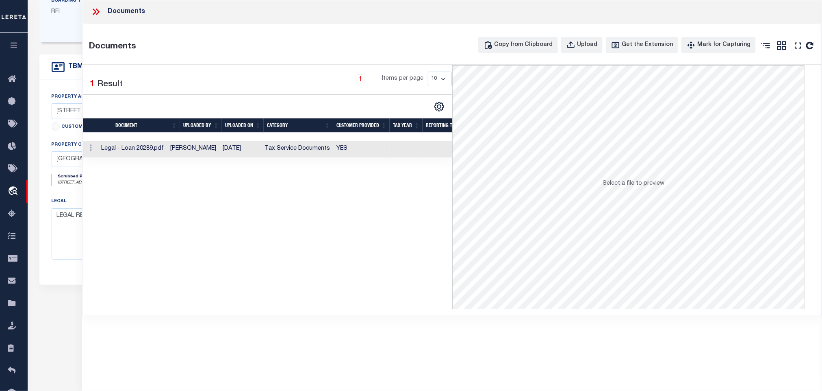
click at [301, 150] on td "Tax Service Documents" at bounding box center [297, 149] width 72 height 17
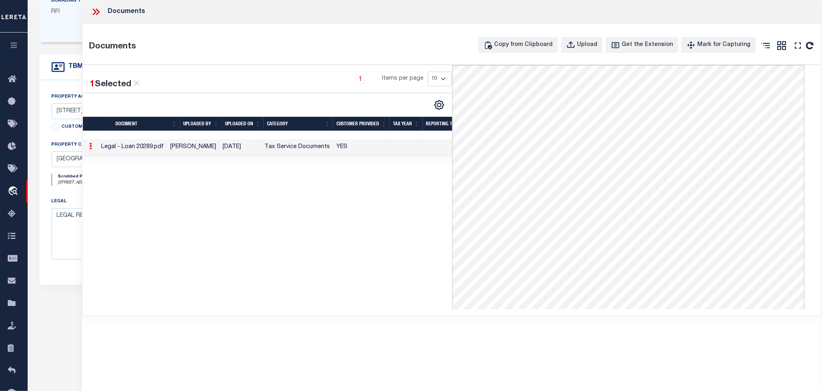
click at [96, 11] on icon at bounding box center [95, 12] width 4 height 7
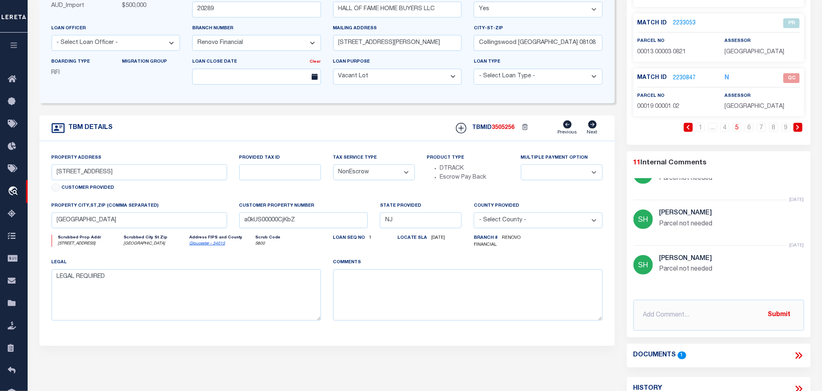
click at [678, 76] on link "2230847" at bounding box center [685, 78] width 23 height 9
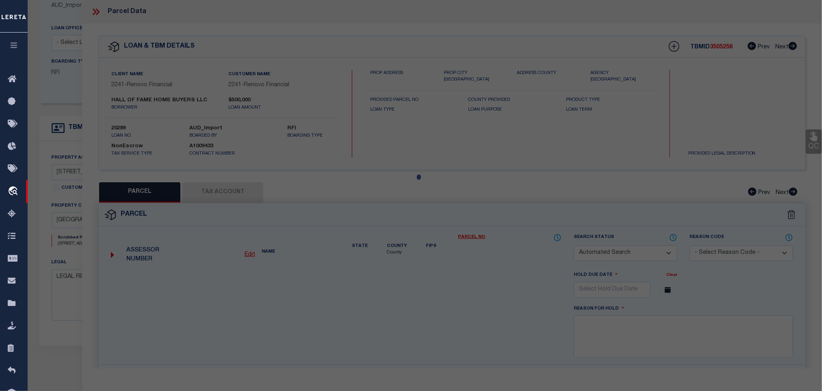
checkbox input "false"
select select "QC"
type input "HALL OF FAME HOME BUYERS LLC"
select select "AGW"
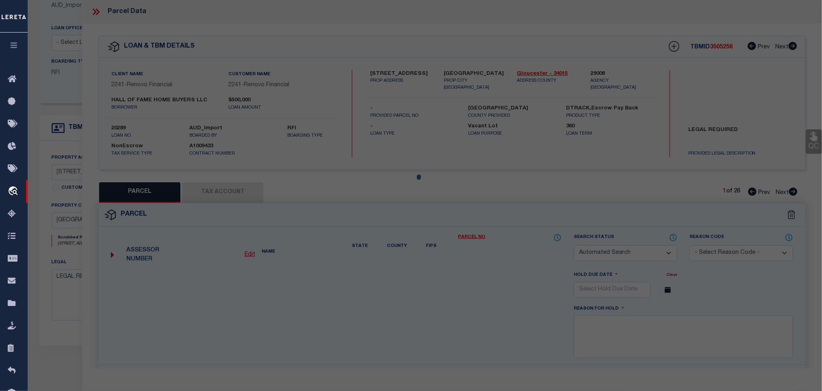
select select "LEG"
type input "[STREET_ADDRESS]"
type textarea "LOT:1.02 BLK:19"
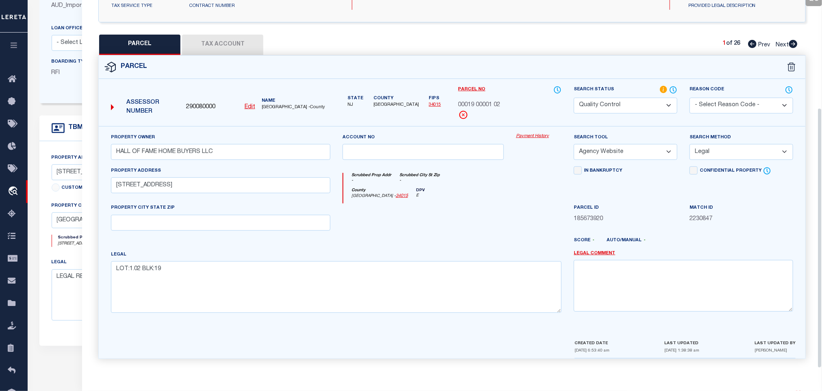
click at [233, 45] on button "Tax Account" at bounding box center [222, 45] width 81 height 20
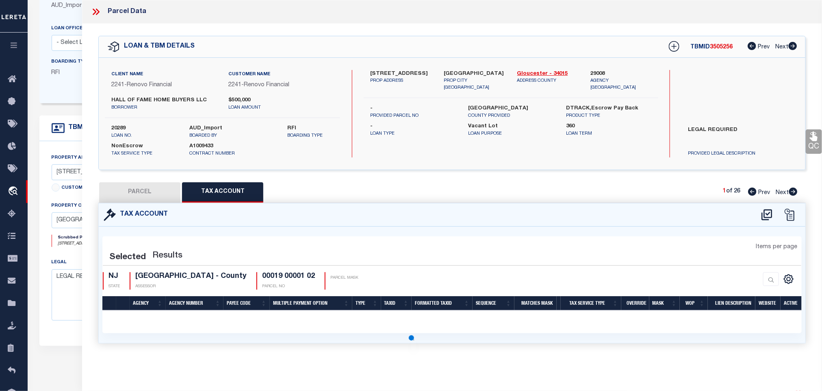
select select "100"
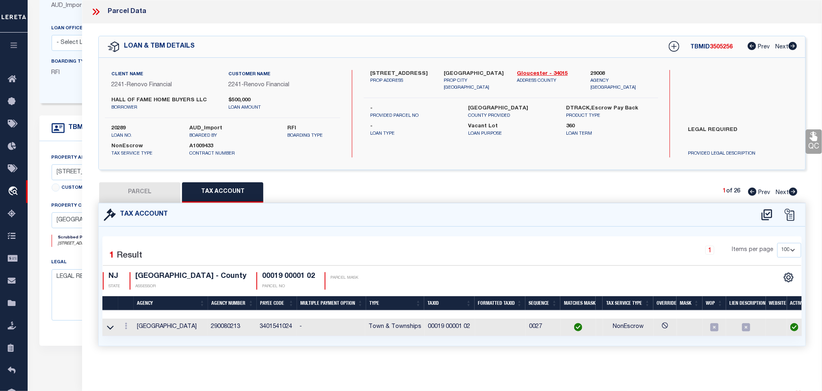
click at [139, 184] on button "PARCEL" at bounding box center [139, 192] width 81 height 20
select select "AS"
select select
checkbox input "false"
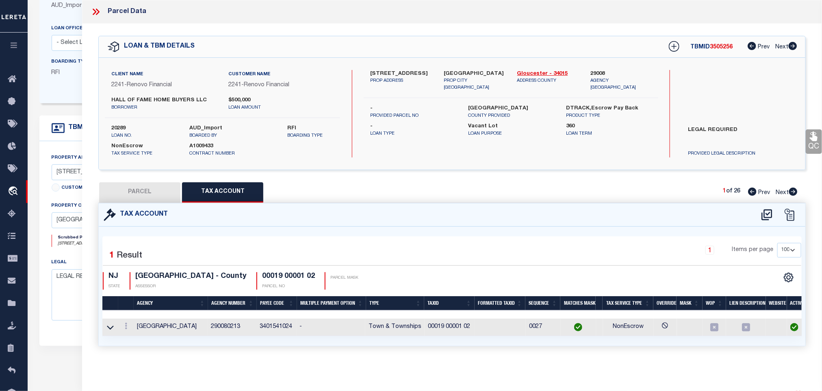
checkbox input "false"
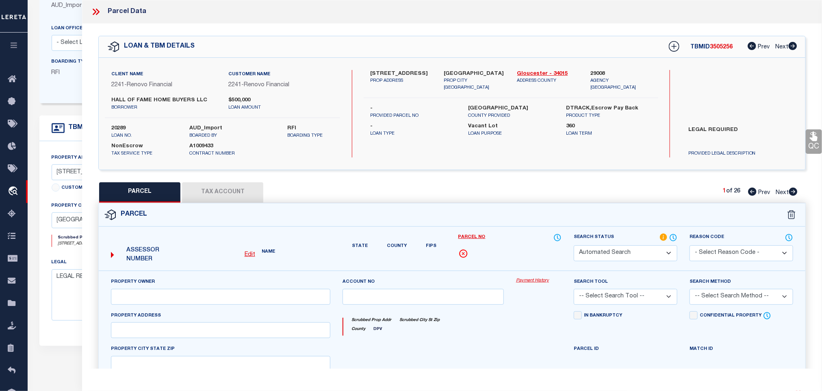
select select "QC"
type input "HALL OF FAME HOME BUYERS LLC"
select select "AGW"
select select "LEG"
type input "[STREET_ADDRESS]"
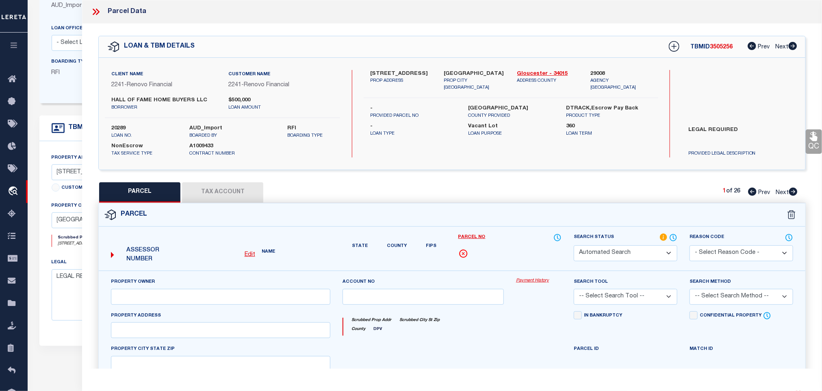
type textarea "LOT:1.02 BLK:19"
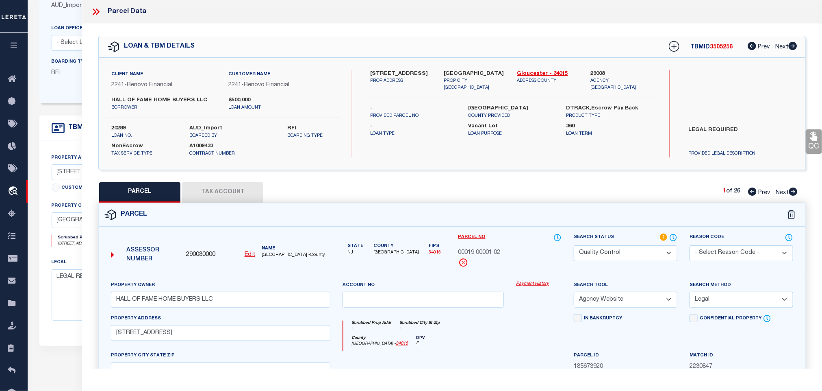
click at [804, 141] on div "LEGAL REQUIRED PROVIDED LEGAL DESCRIPTION" at bounding box center [741, 140] width 130 height 35
click at [807, 141] on link "QC" at bounding box center [814, 141] width 16 height 24
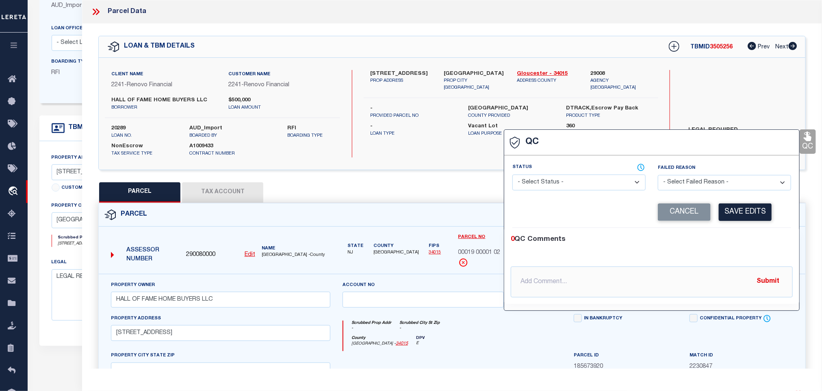
click at [602, 185] on select "- Select Status - Ready to QC Correct Incorrect" at bounding box center [579, 182] width 133 height 16
click at [513, 175] on select "- Select Status - Ready to QC Correct Incorrect" at bounding box center [579, 182] width 133 height 16
click at [756, 221] on button "Save Edits" at bounding box center [745, 211] width 53 height 17
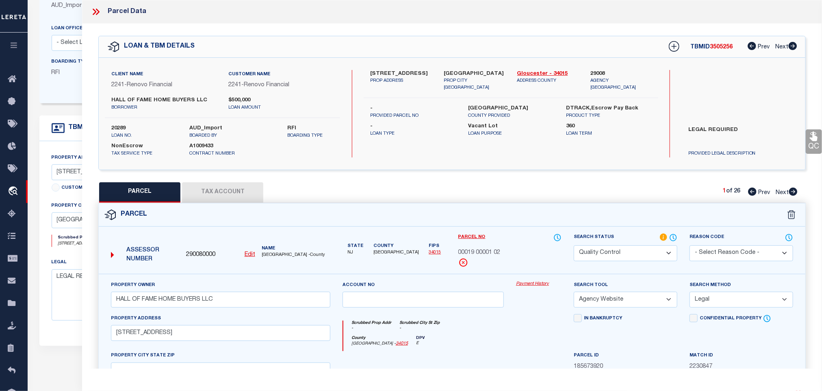
click at [812, 146] on link "QC" at bounding box center [814, 141] width 16 height 24
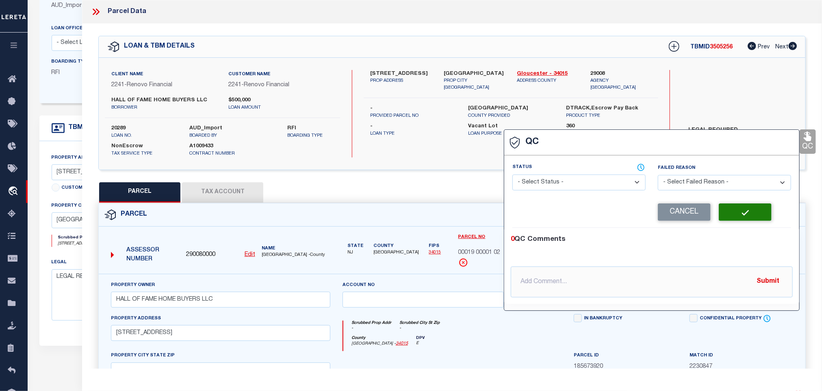
click at [575, 184] on select "- Select Status - Ready to QC Correct Incorrect" at bounding box center [579, 182] width 133 height 16
select select "COR"
click at [513, 175] on select "- Select Status - Ready to QC Correct Incorrect" at bounding box center [579, 182] width 133 height 16
click at [733, 202] on div "Corrected Search Value Cancel Save Edits" at bounding box center [652, 212] width 279 height 31
click at [738, 211] on button "Save Edits" at bounding box center [745, 211] width 53 height 17
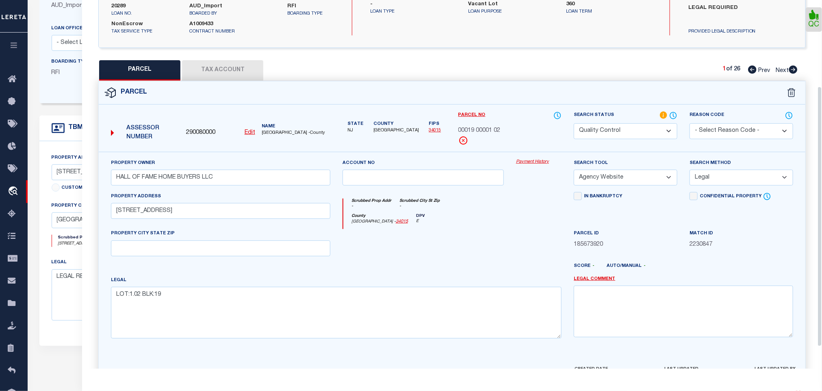
click at [611, 132] on select "Automated Search Bad Parcel Complete Duplicate Parcel High Dollar Reporting In …" at bounding box center [626, 131] width 104 height 16
select select "CP"
click at [574, 124] on select "Automated Search Bad Parcel Complete Duplicate Parcel High Dollar Reporting In …" at bounding box center [626, 131] width 104 height 16
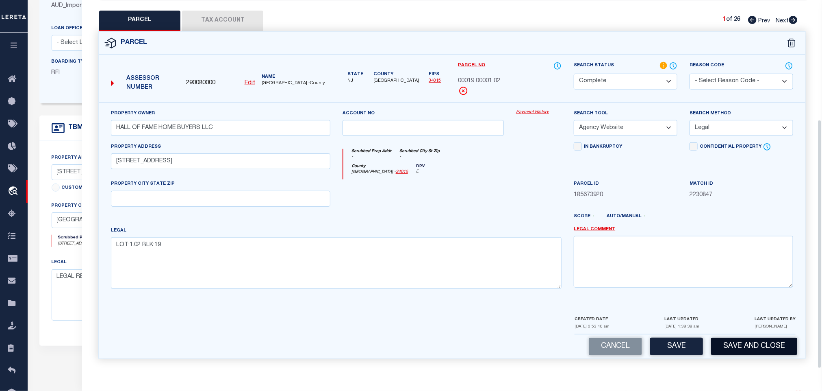
click at [748, 340] on button "Save and Close" at bounding box center [754, 345] width 86 height 17
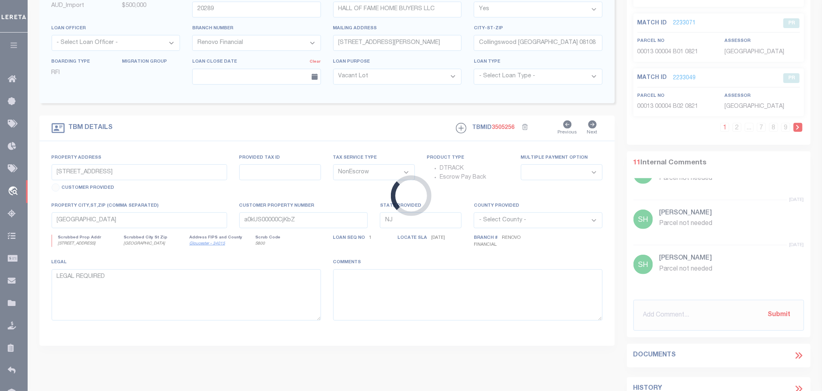
select select
select select "25066"
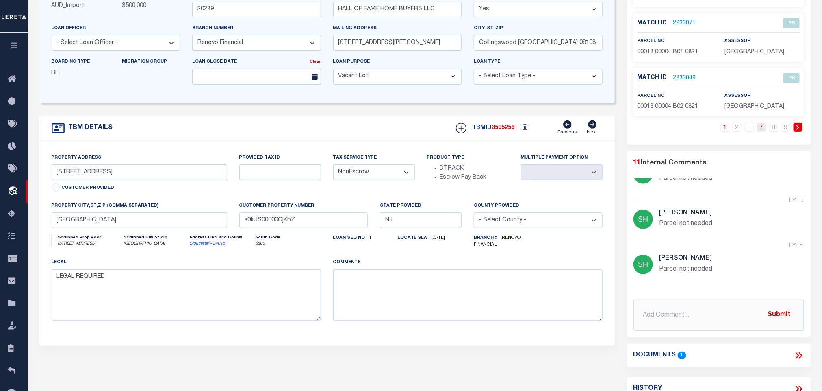
click at [762, 128] on link "7" at bounding box center [761, 127] width 9 height 9
click at [771, 128] on link "8" at bounding box center [773, 127] width 9 height 9
click at [761, 131] on link "7" at bounding box center [761, 127] width 9 height 9
click at [748, 132] on link "6" at bounding box center [749, 127] width 9 height 9
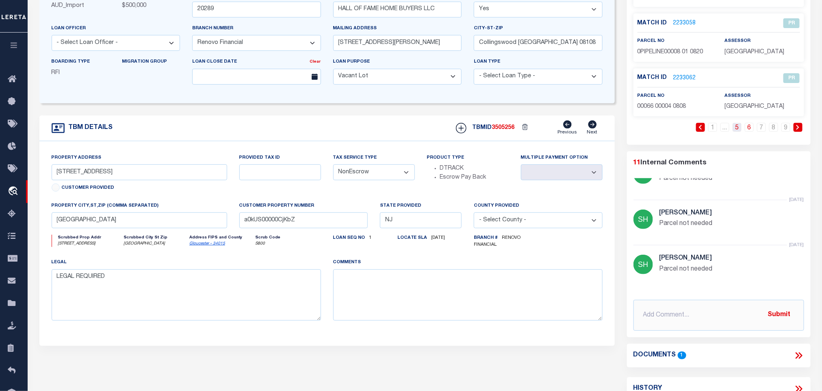
click at [737, 132] on link "5" at bounding box center [737, 127] width 9 height 9
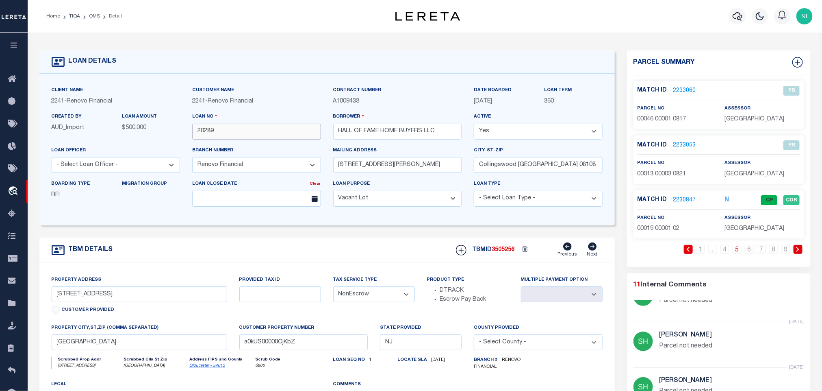
click at [233, 132] on input "20289" at bounding box center [256, 132] width 129 height 16
click at [495, 250] on span "3505256" at bounding box center [503, 250] width 23 height 6
drag, startPoint x: 495, startPoint y: 250, endPoint x: 485, endPoint y: 211, distance: 40.1
click at [496, 250] on span "3505256" at bounding box center [503, 250] width 23 height 6
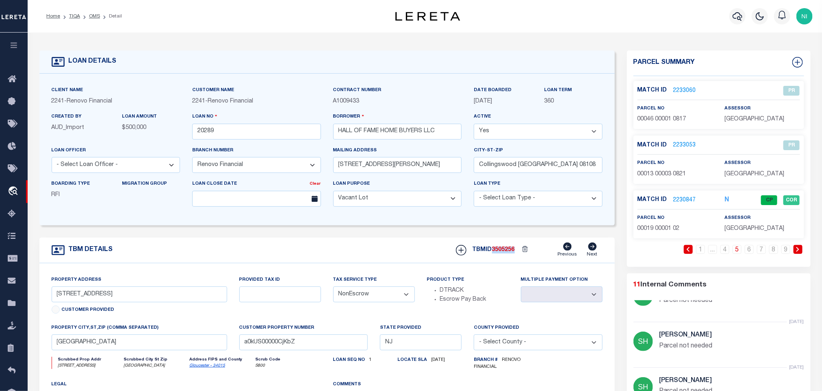
copy span "3505256"
click at [743, 236] on div "Match ID 2230847 N CP COR parcel no assessor" at bounding box center [719, 214] width 171 height 48
copy div "[GEOGRAPHIC_DATA]"
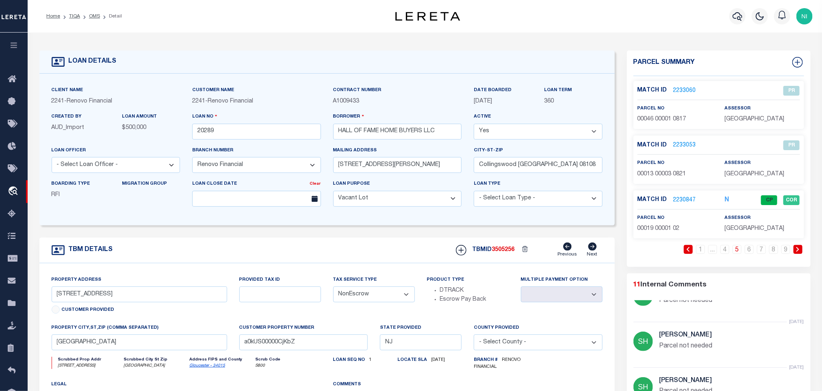
click at [656, 233] on p "00019 00001 02" at bounding box center [675, 228] width 75 height 9
copy div "00019 00001 02"
click at [93, 18] on link "OMS" at bounding box center [94, 16] width 11 height 5
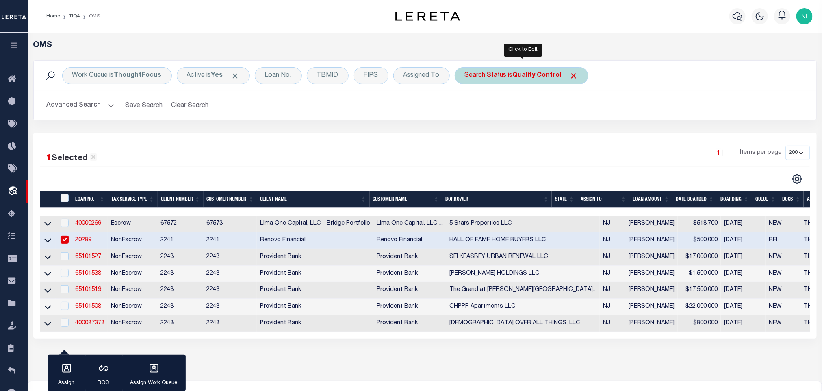
click at [531, 76] on b "Quality Control" at bounding box center [537, 75] width 49 height 7
select select "QC"
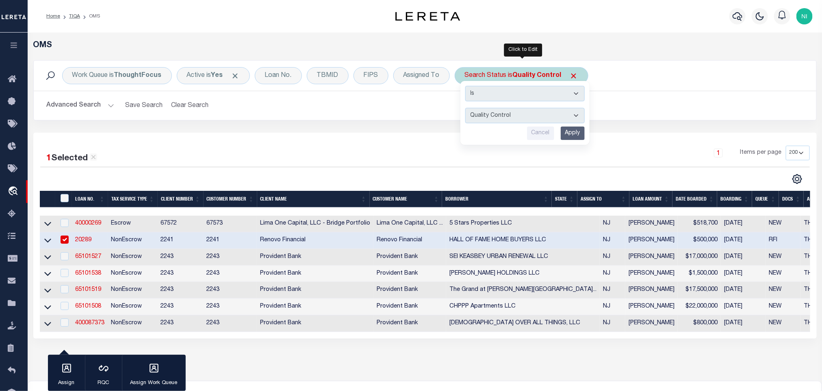
click at [577, 128] on input "Apply" at bounding box center [573, 132] width 24 height 13
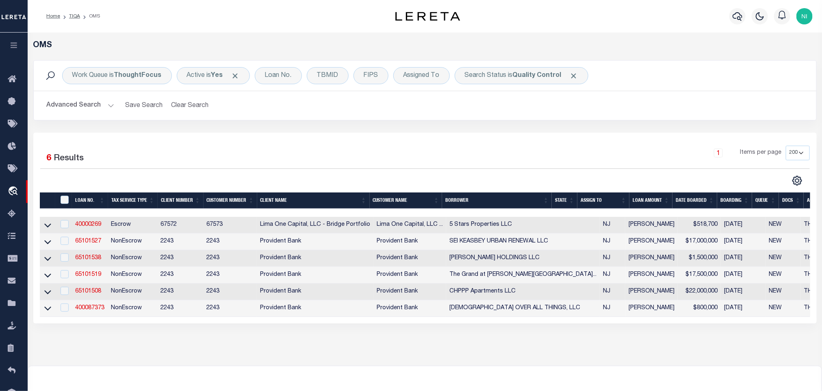
click at [372, 130] on div "Work Queue is ThoughtFocus Active is Yes Loan No. TBMID FIPS Assigned To Search…" at bounding box center [425, 96] width 796 height 72
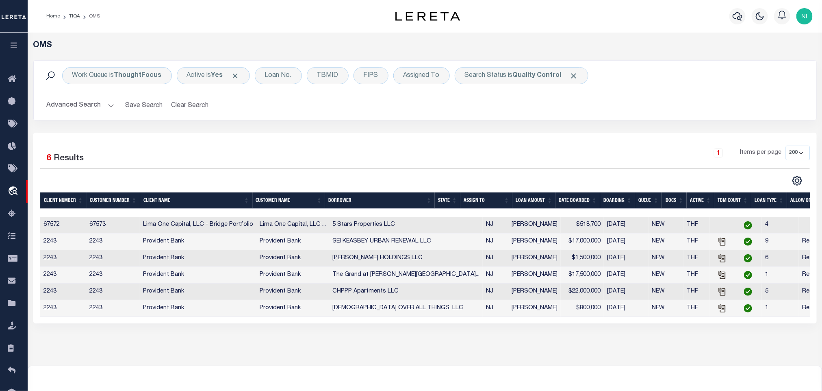
scroll to position [0, 110]
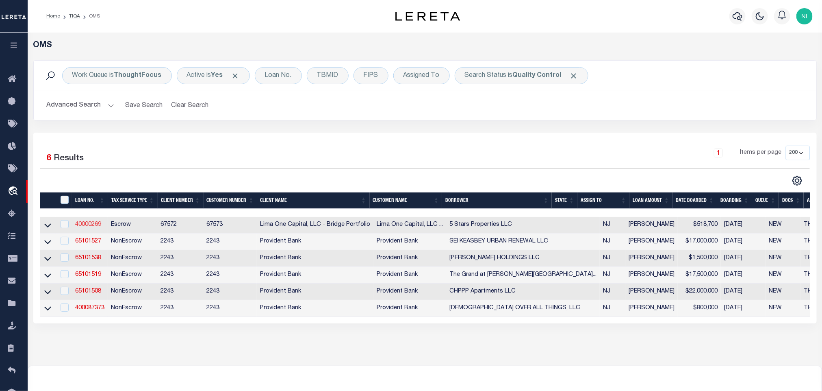
click at [92, 227] on link "40000269" at bounding box center [88, 225] width 26 height 6
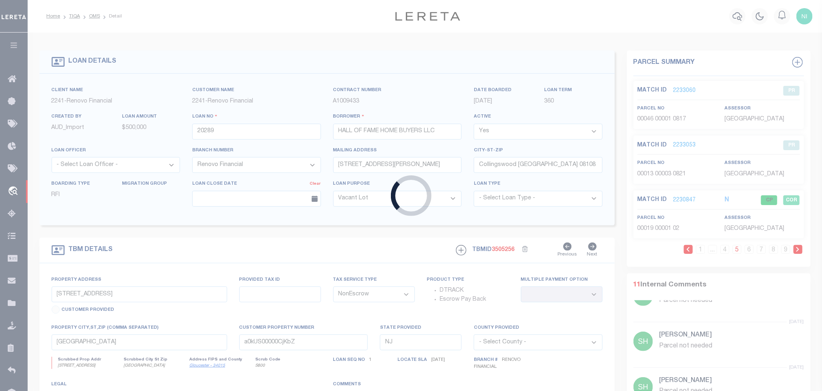
type input "40000269"
type input "5 Stars Properties LLC"
select select
type input "[STREET_ADDRESS]"
type input "[GEOGRAPHIC_DATA] [GEOGRAPHIC_DATA] 19146"
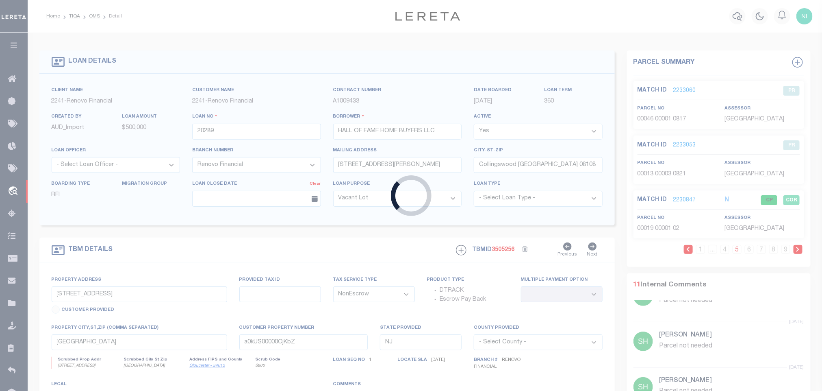
select select
select select "Escrow"
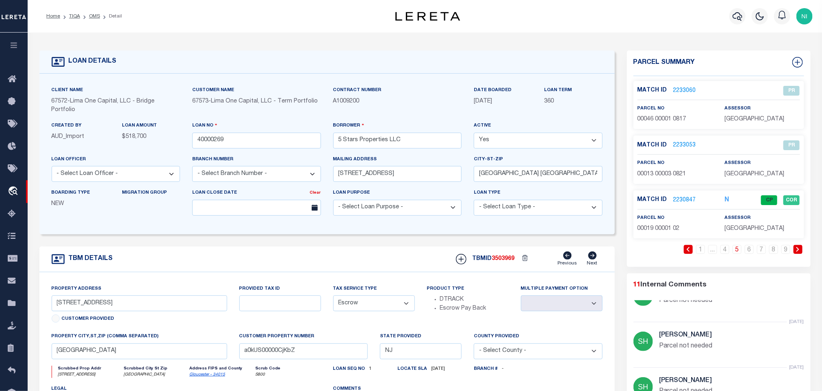
type input "[STREET_ADDRESS]"
type input "BLOCK 01325 LOT 00053"
select select
type input "[GEOGRAPHIC_DATA] 08104"
type input "40000269-3"
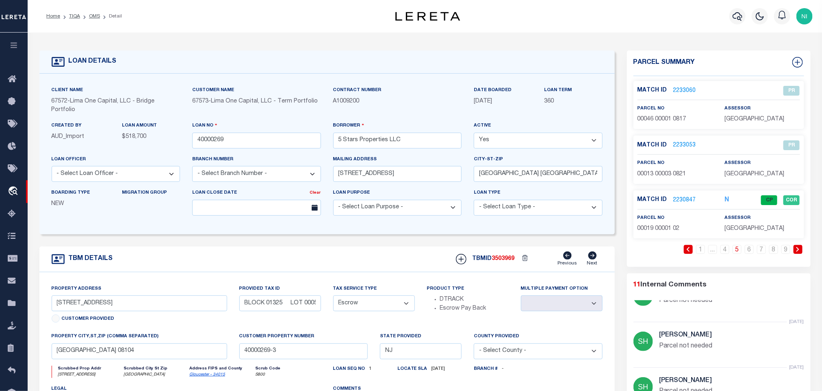
select select
type textarea "Compare"
select select "26297"
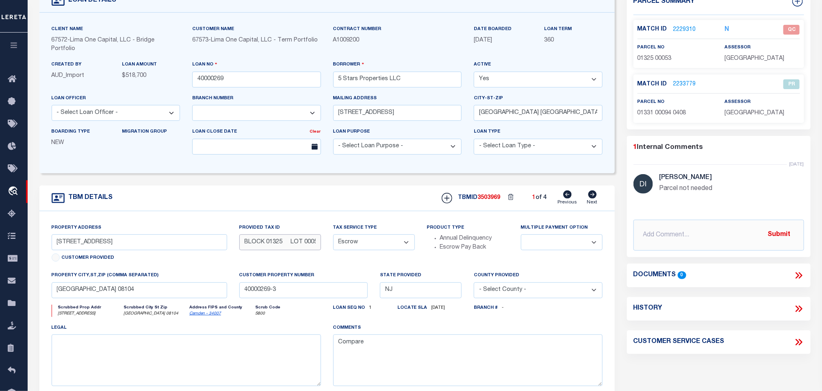
click at [296, 248] on input "BLOCK 01325 LOT 00053" at bounding box center [280, 242] width 82 height 16
click at [590, 198] on icon at bounding box center [592, 194] width 9 height 8
type input "[STREET_ADDRESS][PERSON_NAME]"
type input "BLOCK 00963 LOT 00031"
select select
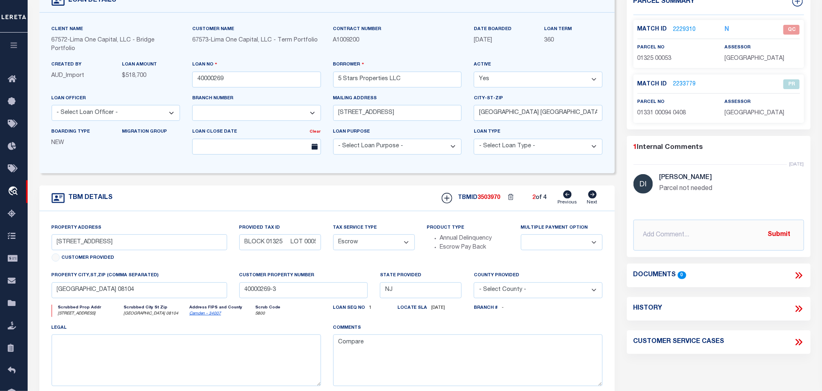
type input "[GEOGRAPHIC_DATA] 08105"
type input "40000269-2"
select select
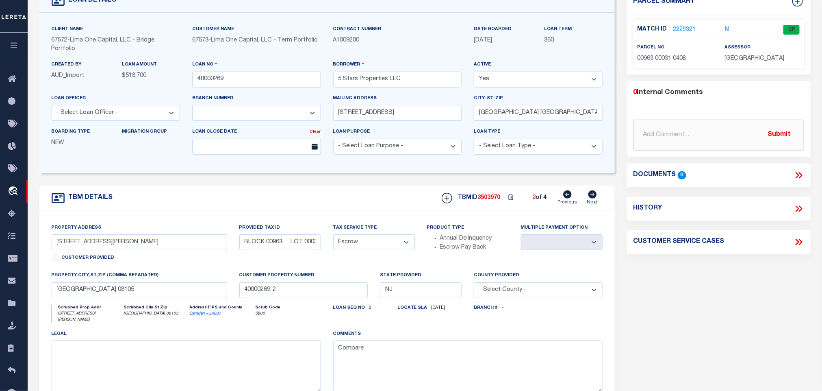
click at [590, 198] on icon at bounding box center [592, 194] width 9 height 8
type input "[STREET_ADDRESS]"
type input "41042"
select select
type input "[GEOGRAPHIC_DATA] 08104"
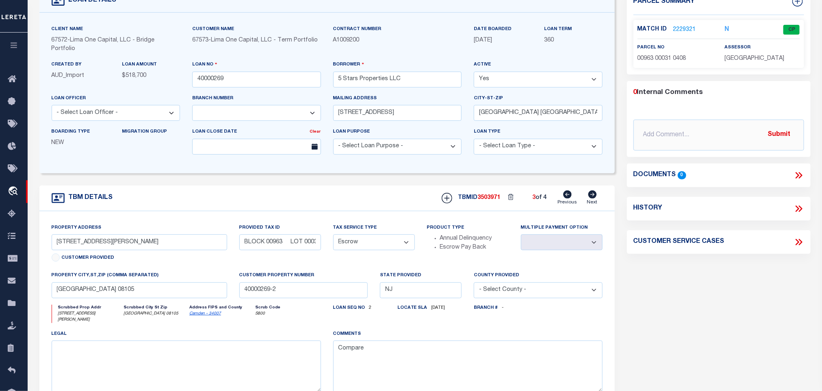
type input "40000269-1"
select select
click at [590, 198] on icon at bounding box center [592, 194] width 9 height 8
type input "[STREET_ADDRESS]"
type input "1273-51"
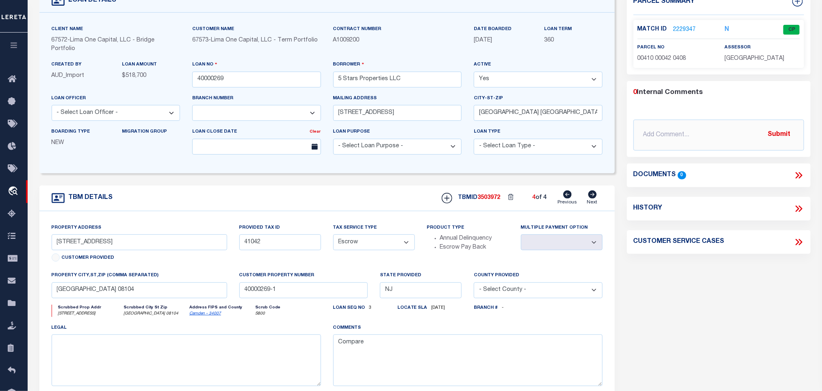
select select
type input "[GEOGRAPHIC_DATA] 08103"
type input "40000269-4"
select select
click at [564, 198] on icon at bounding box center [567, 194] width 9 height 8
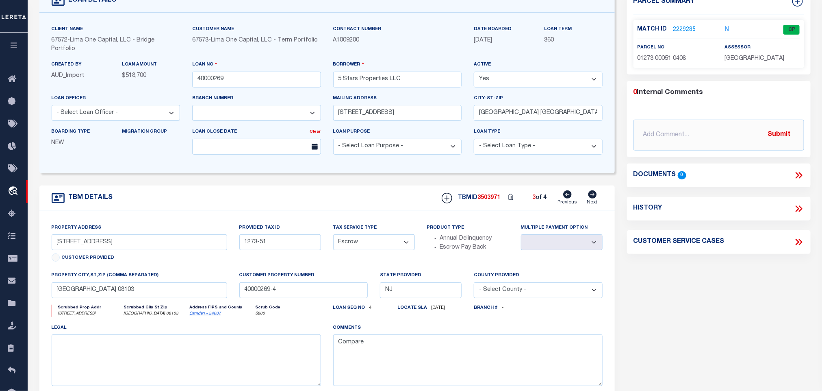
type input "[STREET_ADDRESS]"
type input "41042"
select select
type input "[GEOGRAPHIC_DATA] 08104"
type input "40000269-1"
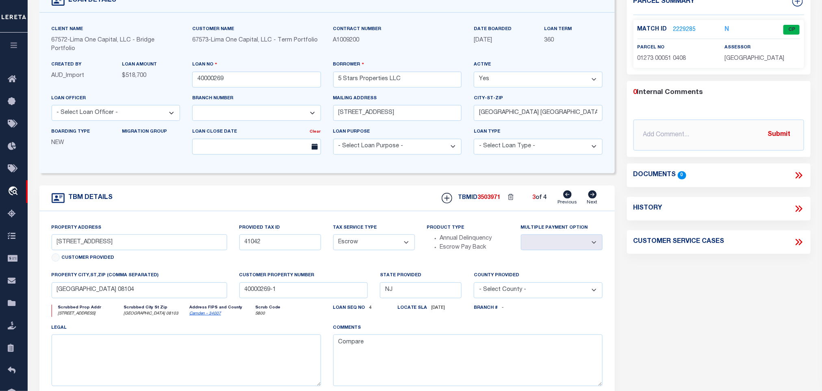
select select
click at [564, 198] on icon at bounding box center [567, 194] width 9 height 8
type input "[STREET_ADDRESS][PERSON_NAME]"
type input "BLOCK 00963 LOT 00031"
select select
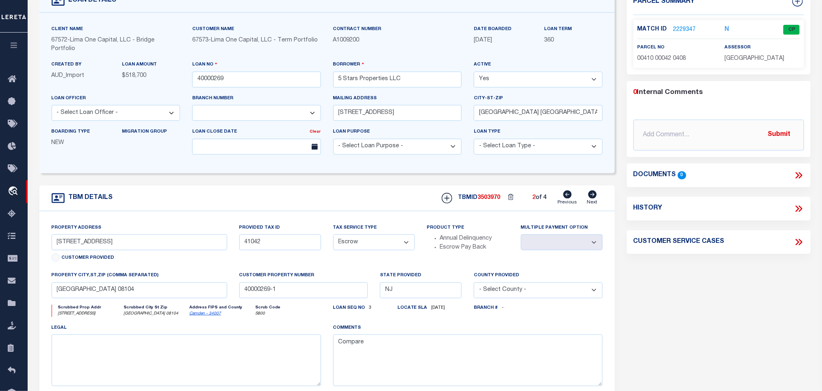
type input "[GEOGRAPHIC_DATA] 08105"
type input "40000269-2"
select select
click at [564, 198] on icon at bounding box center [567, 194] width 9 height 8
type input "[STREET_ADDRESS]"
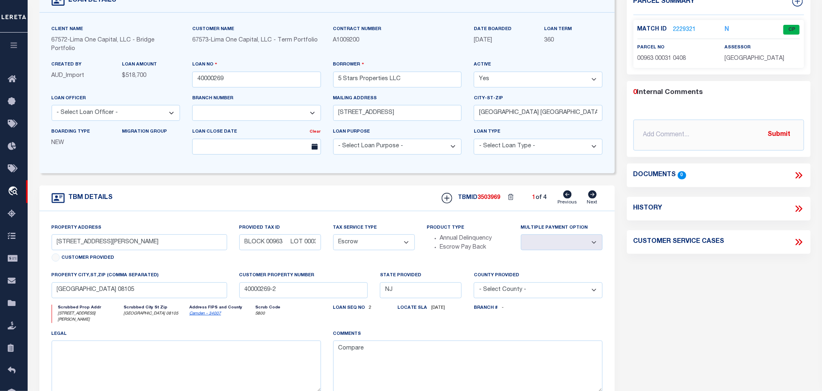
type input "BLOCK 01325 LOT 00053"
select select
type input "[GEOGRAPHIC_DATA] 08104"
type input "40000269-3"
select select
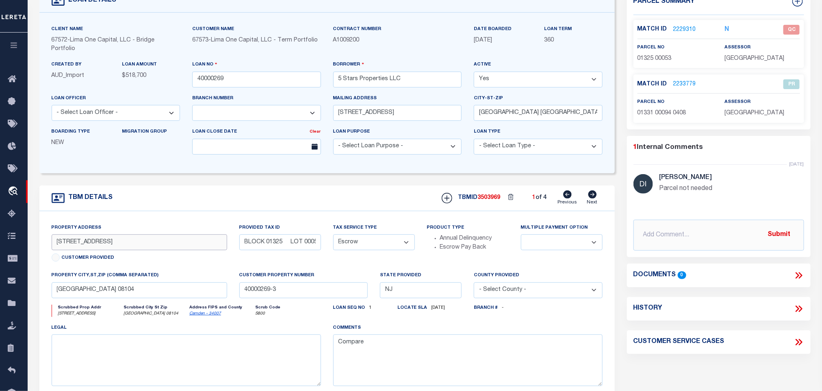
click at [204, 243] on input "[STREET_ADDRESS]" at bounding box center [140, 242] width 176 height 16
click at [680, 30] on link "2229310" at bounding box center [685, 30] width 23 height 9
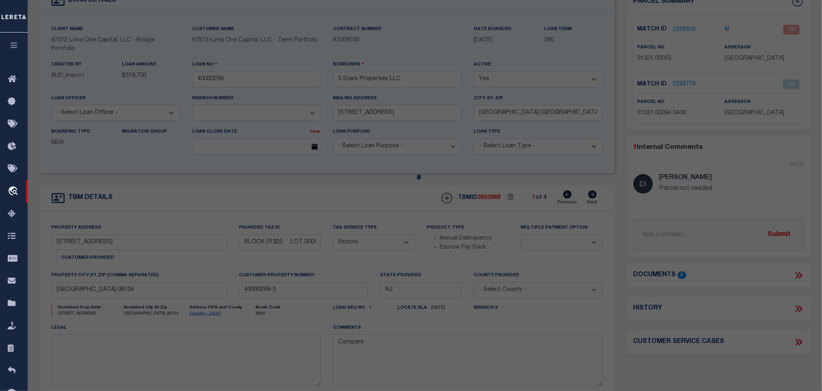
scroll to position [161, 0]
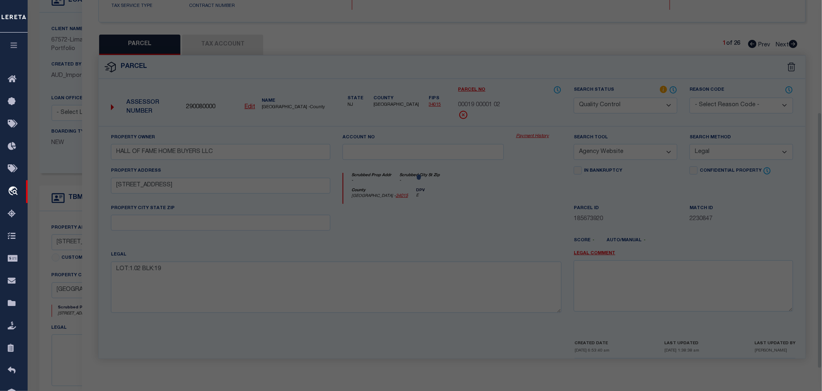
select select "AS"
select select
checkbox input "false"
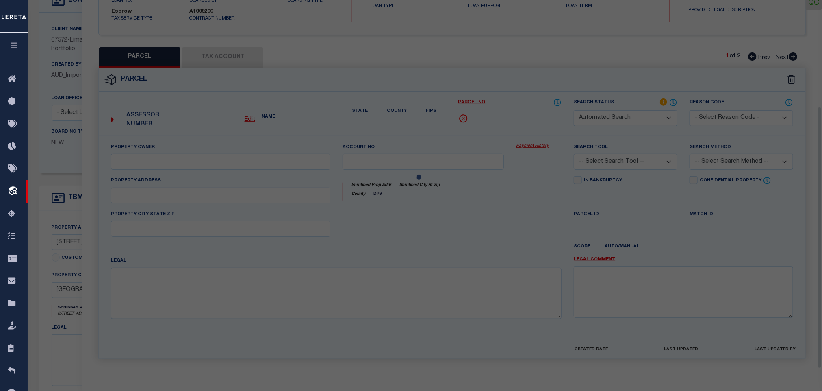
select select "QC"
type input "5 STARS PROPERTIES LLC"
select select "AGW"
select select "ADD"
type input "[STREET_ADDRESS]"
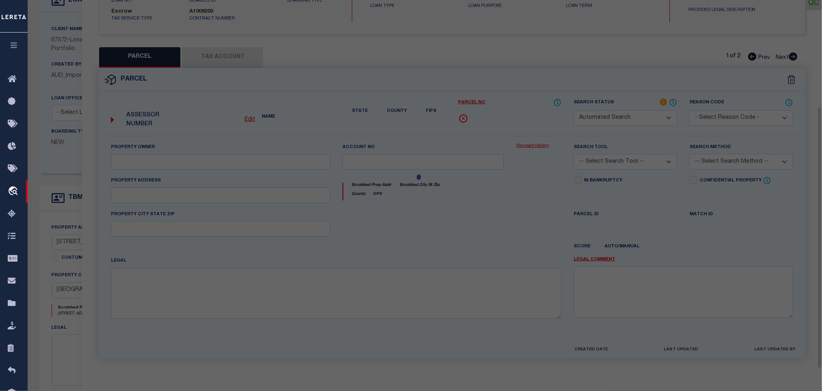
type textarea "LOT:53 BLK:1325 DIST:08 CITY/[GEOGRAPHIC_DATA]/TWP:[GEOGRAPHIC_DATA]"
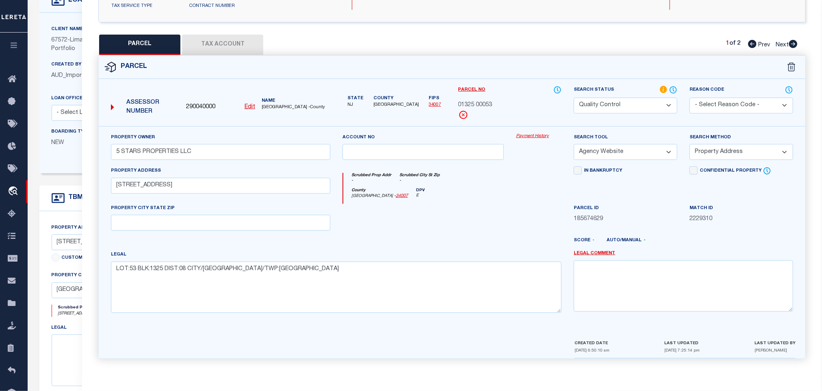
click at [239, 38] on button "Tax Account" at bounding box center [222, 45] width 81 height 20
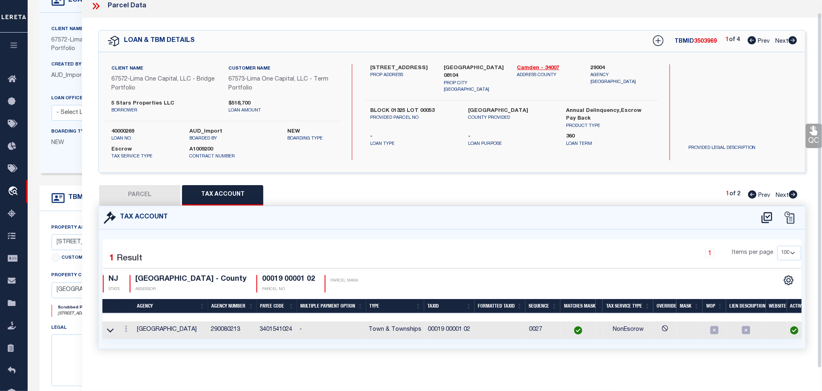
select select "100"
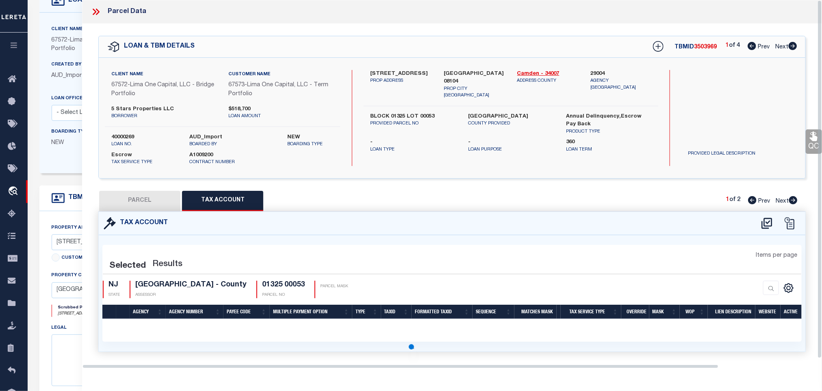
scroll to position [0, 0]
select select "100"
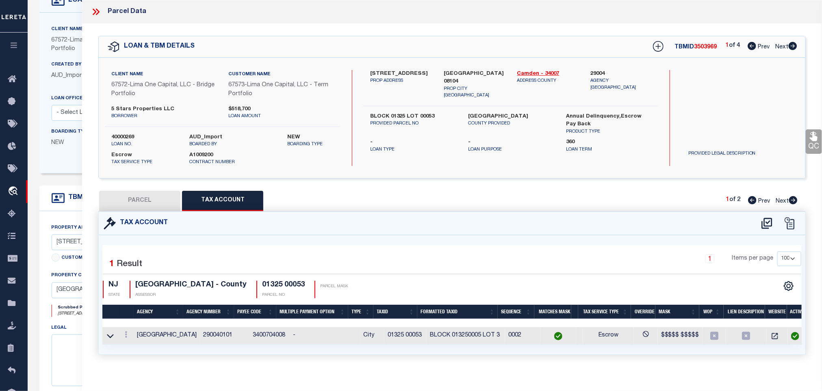
click at [333, 249] on div "Selected 1 Result 1 Items per page 10 25 50 100 NJ STATE ASSESSOR" at bounding box center [452, 295] width 700 height 100
click at [147, 198] on button "PARCEL" at bounding box center [139, 201] width 81 height 20
select select "AS"
select select
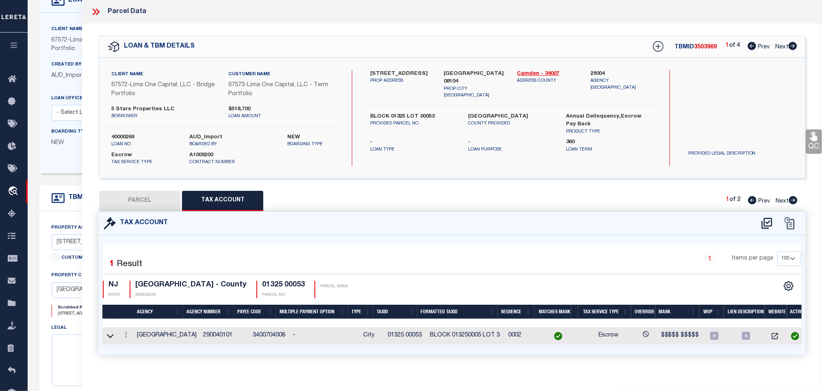
checkbox input "false"
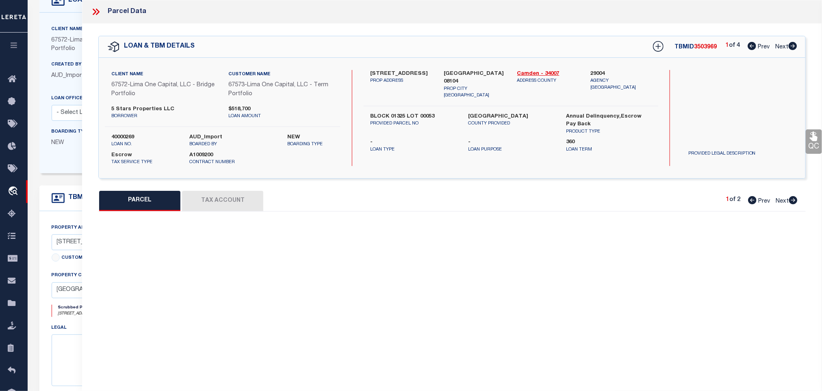
select select "QC"
type input "5 STARS PROPERTIES LLC"
select select "AGW"
select select "ADD"
type input "[STREET_ADDRESS]"
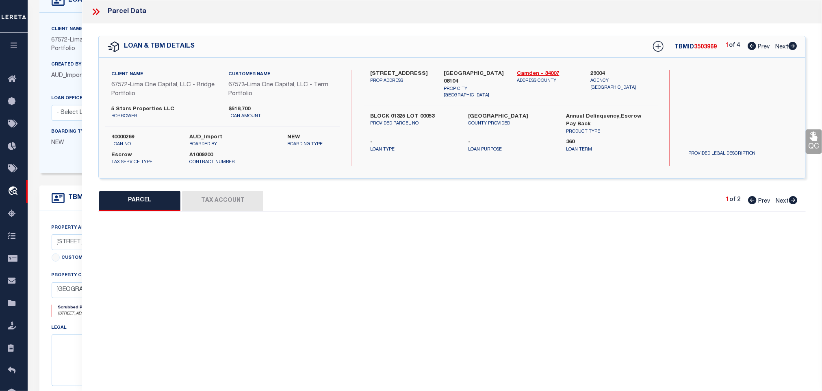
type textarea "LOT:53 BLK:1325 DIST:08 CITY/[GEOGRAPHIC_DATA]/TWP:[GEOGRAPHIC_DATA]"
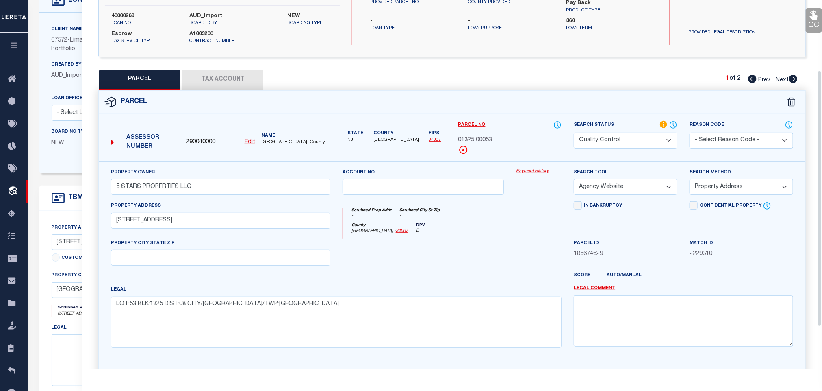
scroll to position [100, 0]
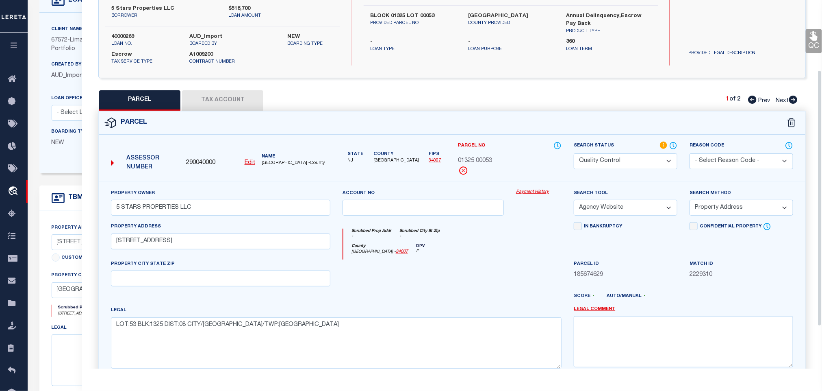
click at [808, 41] on link "QC" at bounding box center [814, 41] width 16 height 24
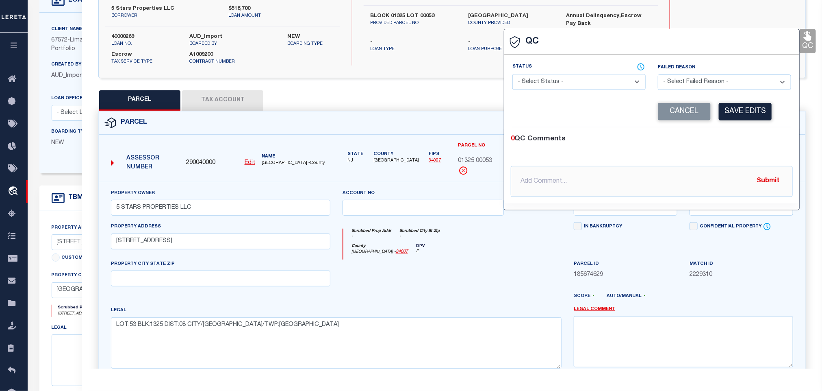
click at [611, 78] on select "- Select Status - Ready to QC Correct Incorrect" at bounding box center [579, 82] width 133 height 16
select select "COR"
click at [513, 74] on select "- Select Status - Ready to QC Correct Incorrect" at bounding box center [579, 82] width 133 height 16
click at [738, 108] on button "Save Edits" at bounding box center [745, 111] width 53 height 17
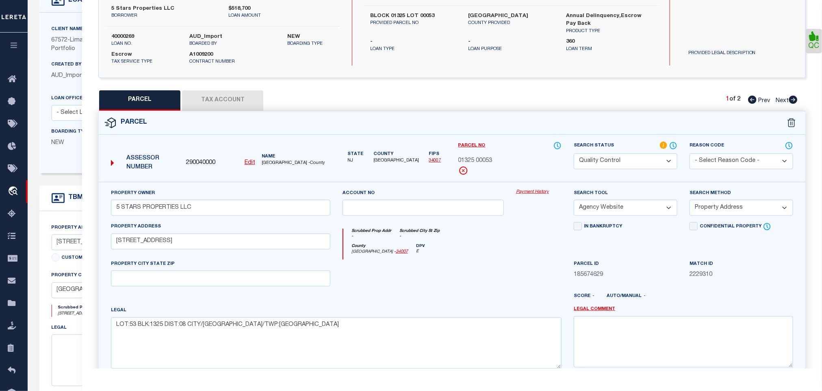
click at [653, 167] on select "Automated Search Bad Parcel Complete Duplicate Parcel High Dollar Reporting In …" at bounding box center [626, 161] width 104 height 16
select select "CP"
click at [574, 154] on select "Automated Search Bad Parcel Complete Duplicate Parcel High Dollar Reporting In …" at bounding box center [626, 161] width 104 height 16
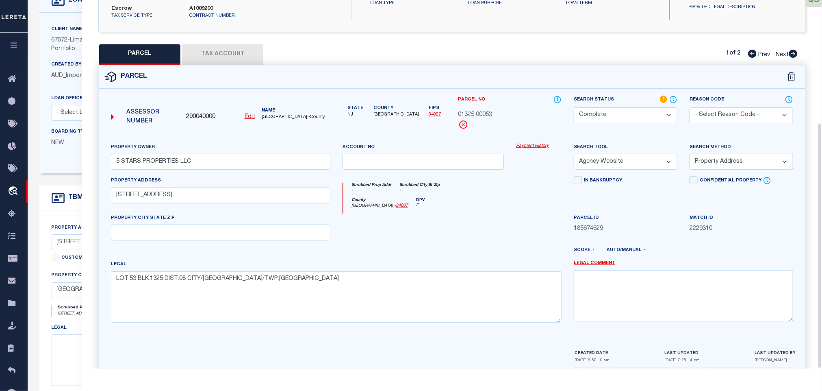
scroll to position [185, 0]
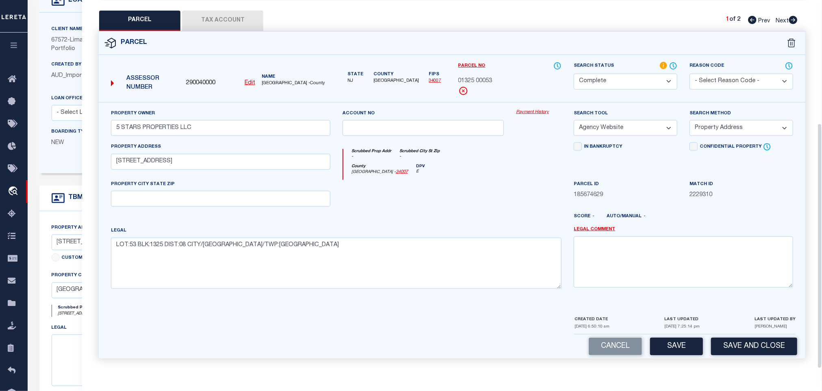
click at [755, 336] on div "Cancel Save Save and Close" at bounding box center [452, 346] width 707 height 24
click at [763, 341] on button "Save and Close" at bounding box center [754, 345] width 86 height 17
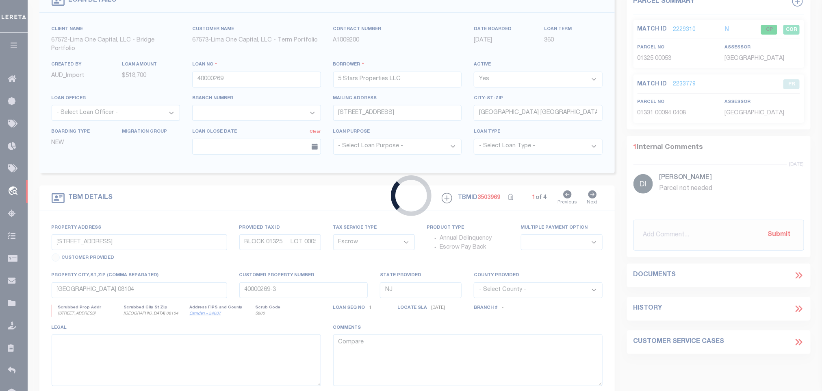
select select
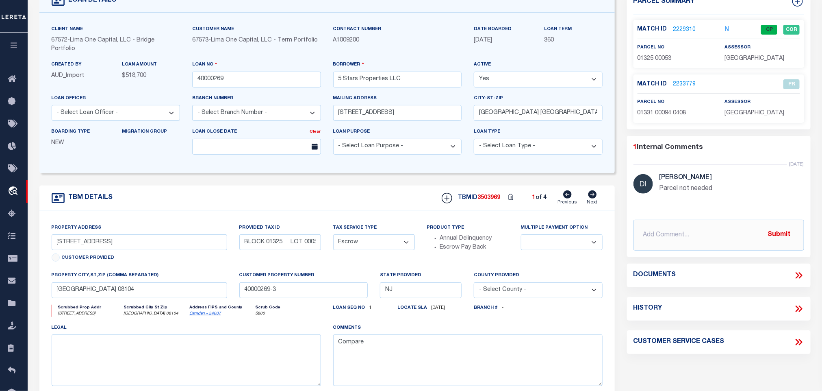
select select
click at [249, 80] on input "40000269" at bounding box center [256, 80] width 129 height 16
click at [488, 200] on span "3503969" at bounding box center [489, 198] width 23 height 6
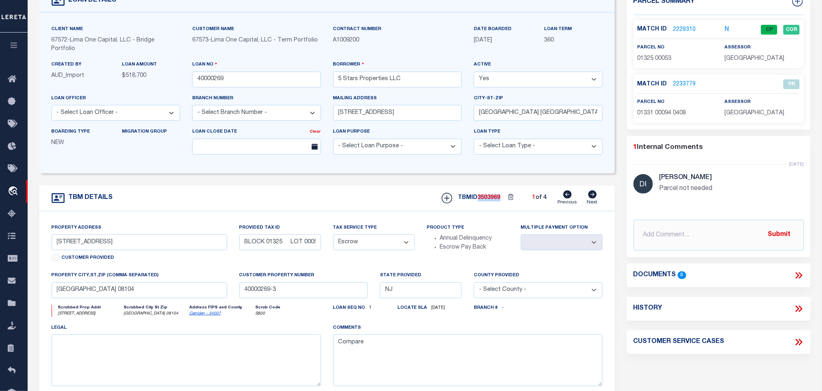
click at [488, 200] on span "3503969" at bounding box center [489, 198] width 23 height 6
copy span "3503969"
click at [741, 59] on span "[GEOGRAPHIC_DATA]" at bounding box center [755, 59] width 60 height 6
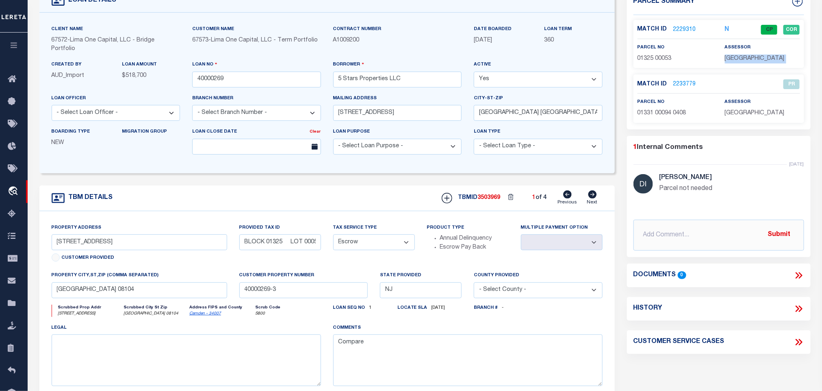
copy div "[GEOGRAPHIC_DATA]"
click at [663, 51] on div "parcel no 01325 00053" at bounding box center [675, 53] width 75 height 20
click at [662, 60] on span "01325 00053" at bounding box center [655, 59] width 34 height 6
copy span "00053"
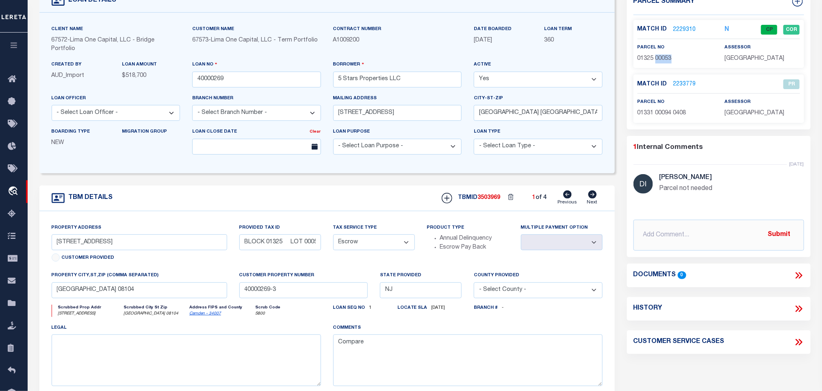
click at [638, 54] on div "parcel no 01325 00053" at bounding box center [675, 53] width 75 height 20
click at [640, 56] on span "01325 00053" at bounding box center [655, 59] width 34 height 6
copy div "01325 00053"
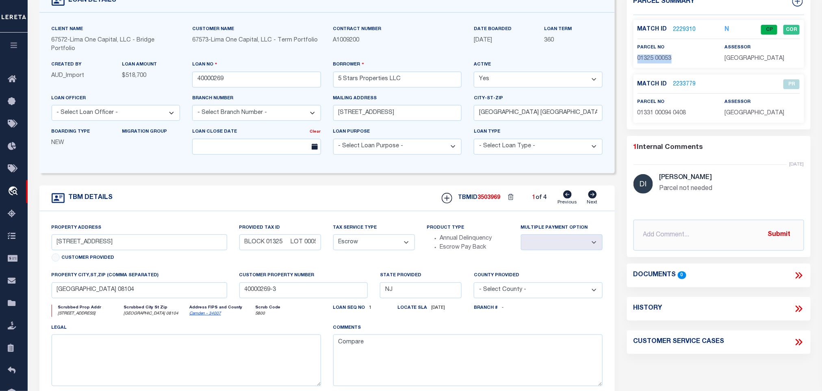
scroll to position [0, 0]
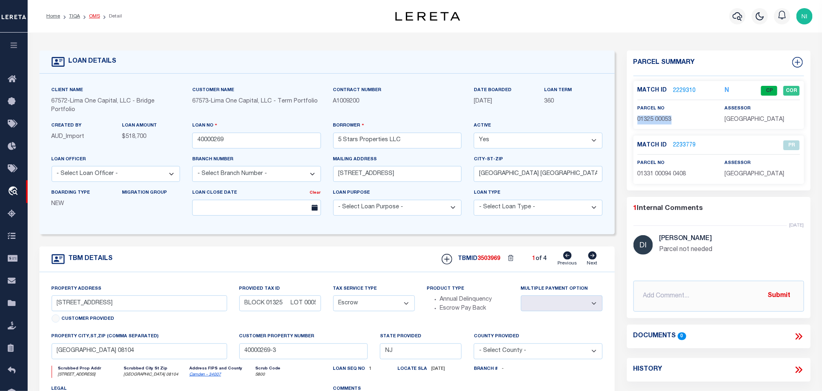
click at [91, 15] on link "OMS" at bounding box center [94, 16] width 11 height 5
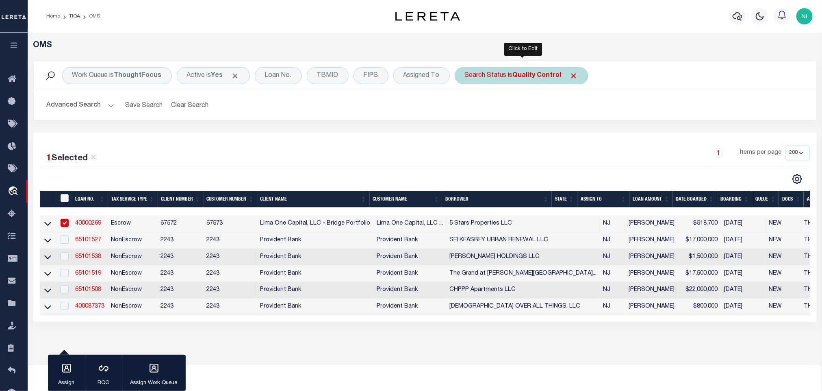
click at [505, 76] on div "Search Status is Quality Control" at bounding box center [522, 75] width 134 height 17
select select "QC"
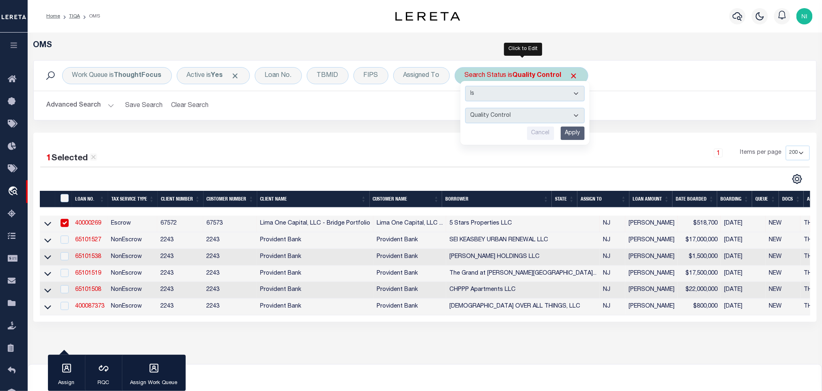
click at [570, 129] on input "Apply" at bounding box center [573, 132] width 24 height 13
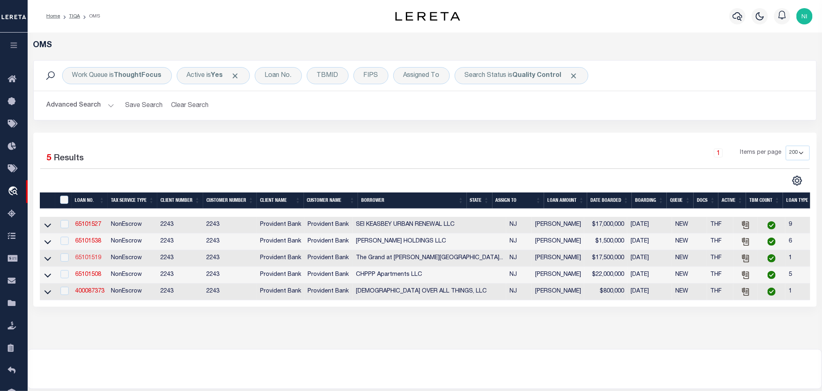
click at [91, 259] on link "65101519" at bounding box center [88, 258] width 26 height 6
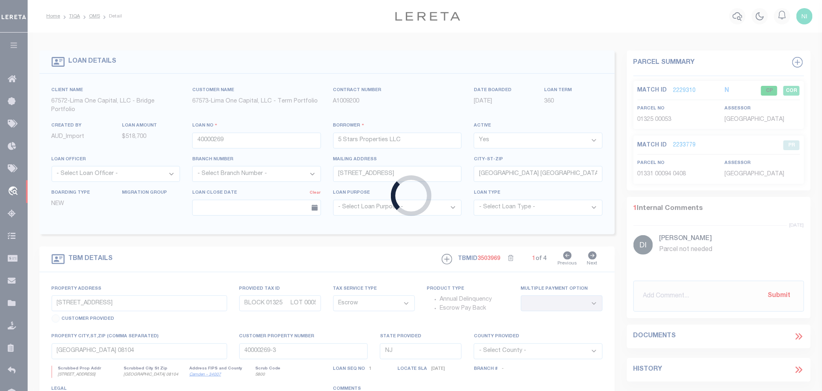
type input "65101519"
type input "The Grand at [PERSON_NAME][GEOGRAPHIC_DATA] Urban Renewal LLC"
select select
type input "[DATE]"
select select "10"
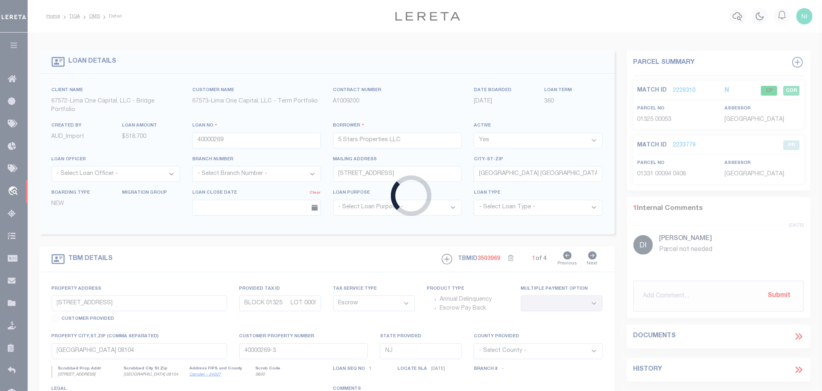
select select "NonEscrow"
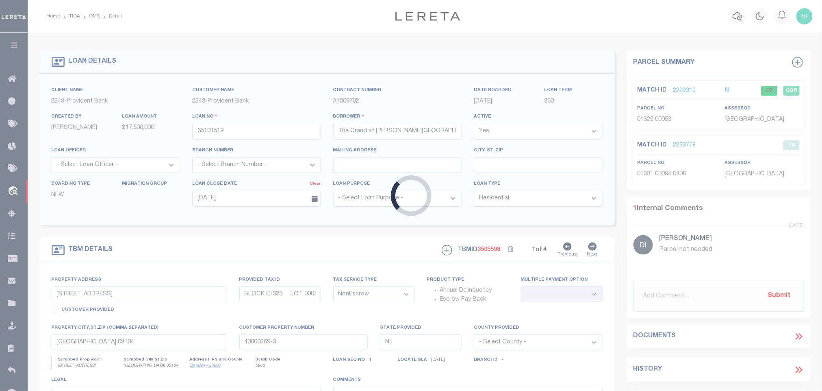
type input "[STREET_ADDRESS][PERSON_NAME]"
select select
type input "ELIZABETH NJ 07202-2134"
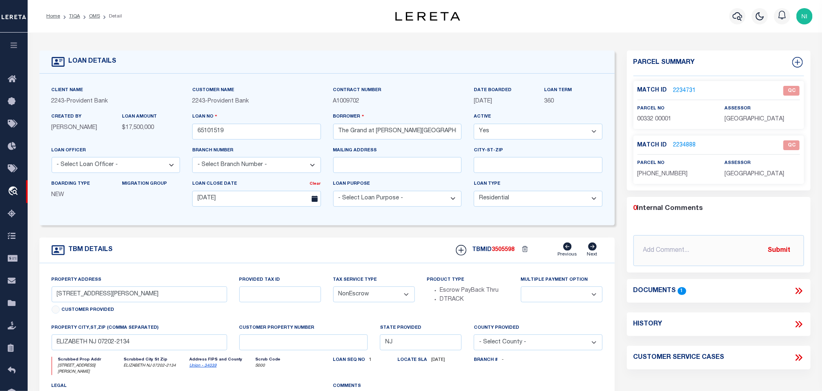
click at [800, 293] on icon at bounding box center [799, 290] width 11 height 11
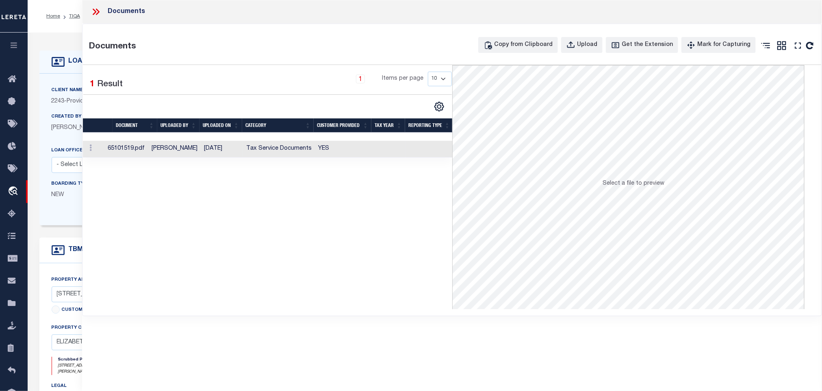
click at [309, 152] on td "Tax Service Documents" at bounding box center [279, 149] width 72 height 17
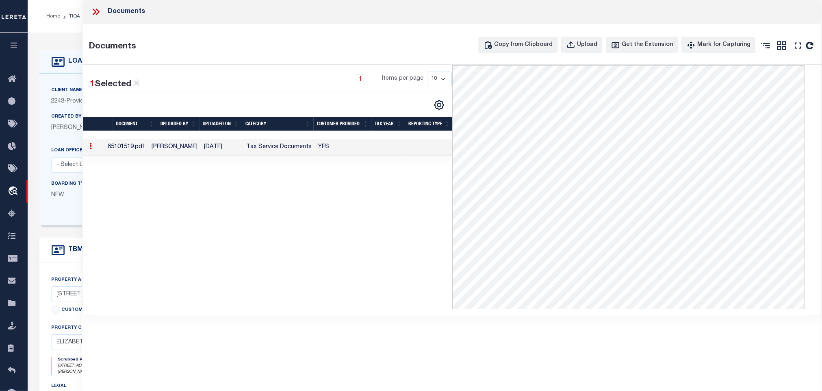
click at [93, 10] on icon at bounding box center [96, 12] width 11 height 11
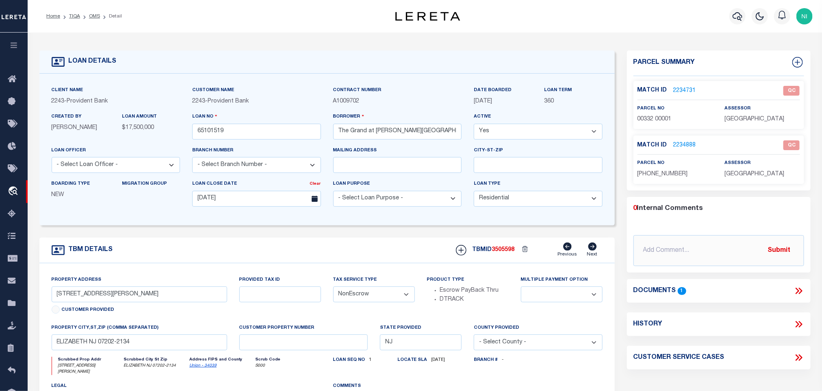
click at [799, 291] on icon at bounding box center [798, 290] width 4 height 7
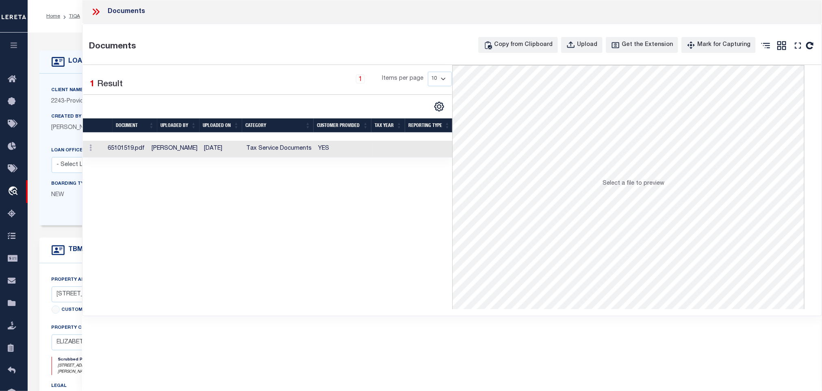
click at [276, 149] on td "Tax Service Documents" at bounding box center [279, 149] width 72 height 17
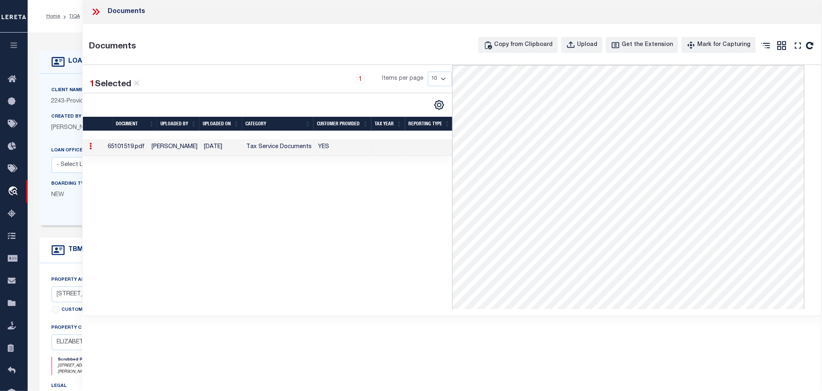
click at [93, 13] on icon at bounding box center [96, 12] width 11 height 11
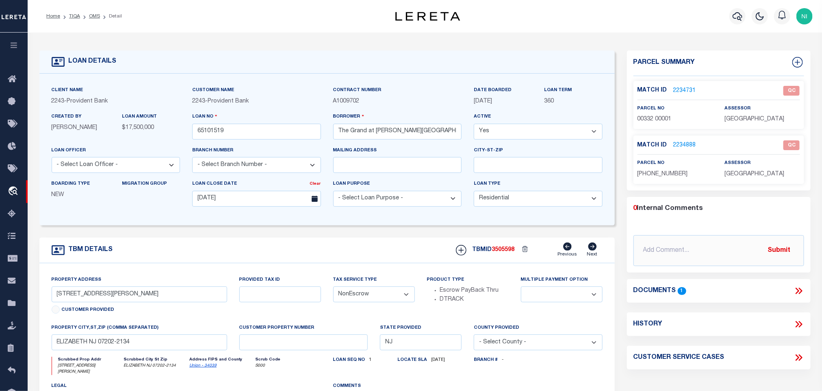
click at [683, 91] on link "2234731" at bounding box center [685, 91] width 23 height 9
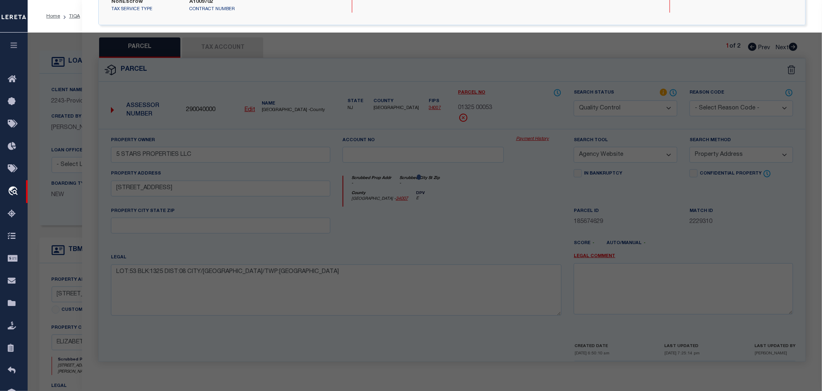
select select "AS"
select select
checkbox input "false"
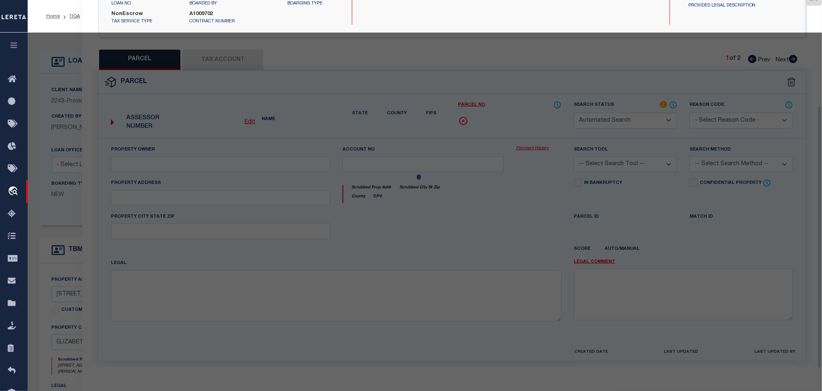
select select "QC"
type input "GRAND AT [PERSON_NAME][GEOGRAPHIC_DATA] URBAN RENEWL"
select select "AGW"
select select "LEG"
type input "[STREET_ADDRESS][PERSON_NAME]"
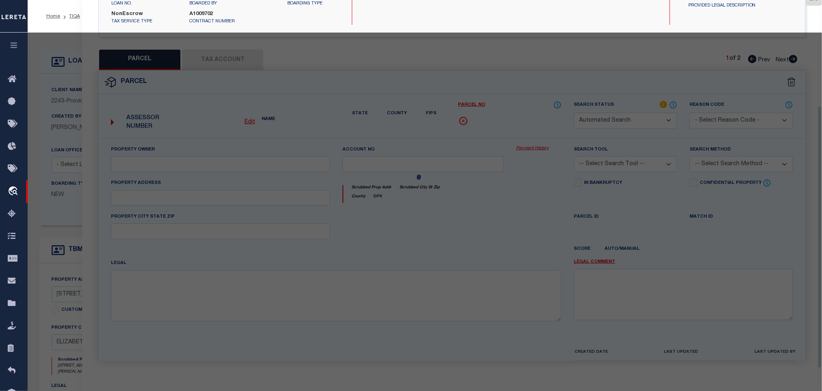
type textarea "Block : 332 Lot : 1"
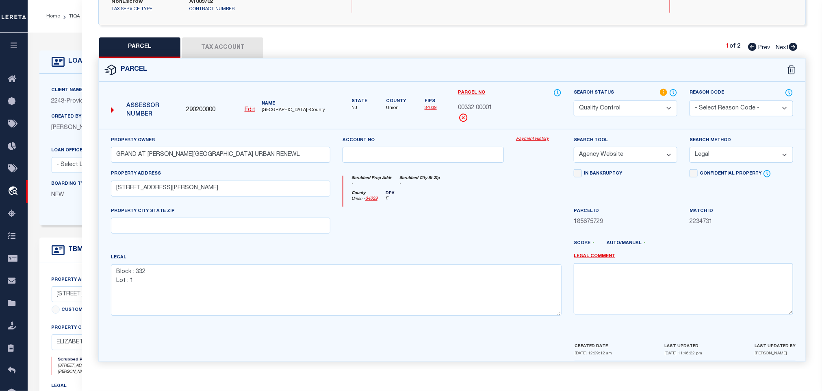
click at [228, 43] on button "Tax Account" at bounding box center [222, 47] width 81 height 20
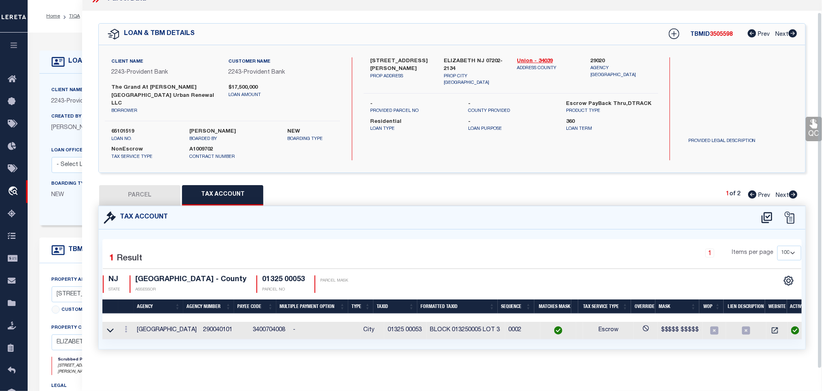
scroll to position [0, 0]
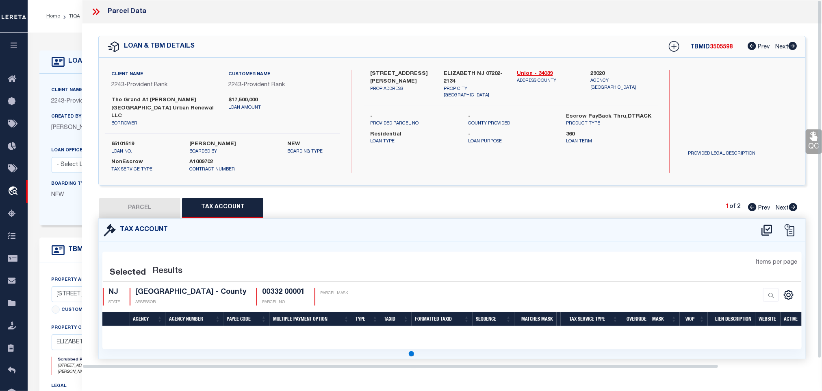
select select "100"
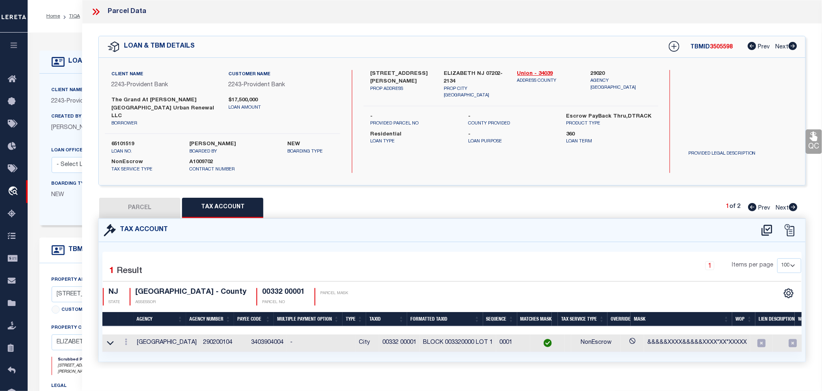
click at [172, 200] on button "PARCEL" at bounding box center [139, 208] width 81 height 20
select select "AS"
select select
checkbox input "false"
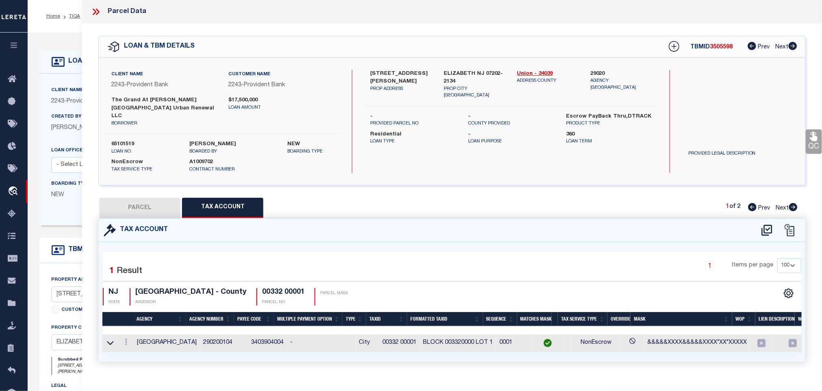
checkbox input "false"
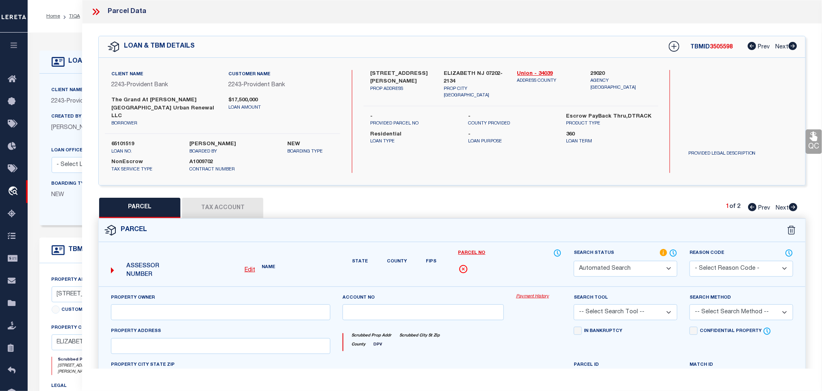
select select "QC"
type input "GRAND AT [PERSON_NAME][GEOGRAPHIC_DATA] URBAN RENEWL"
select select "AGW"
select select "LEG"
type input "[STREET_ADDRESS][PERSON_NAME]"
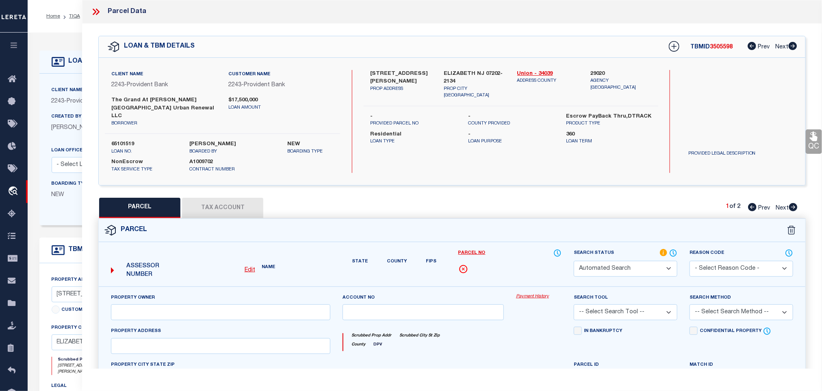
type textarea "Block : 332 Lot : 1"
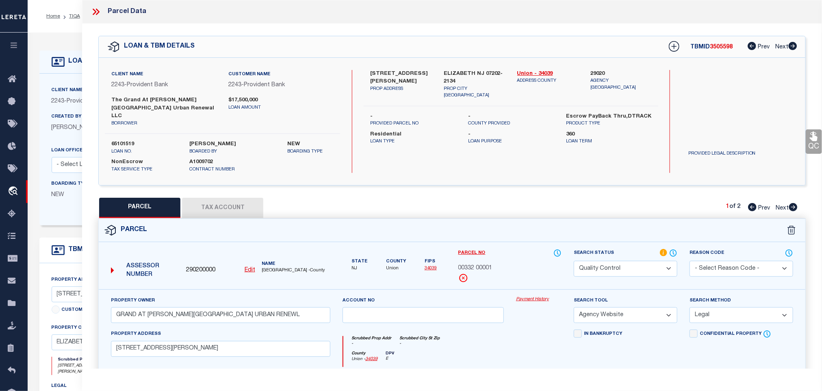
click at [816, 142] on link "QC" at bounding box center [814, 141] width 16 height 24
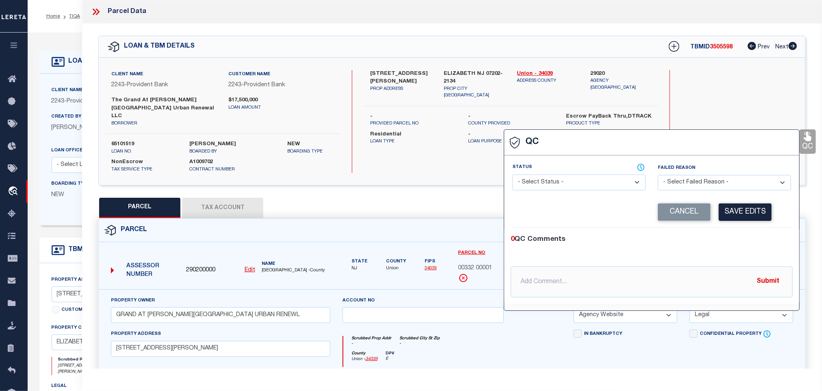
click at [604, 181] on select "- Select Status - Ready to QC Correct Incorrect" at bounding box center [579, 182] width 133 height 16
select select "COR"
click at [513, 175] on select "- Select Status - Ready to QC Correct Incorrect" at bounding box center [579, 182] width 133 height 16
click at [759, 217] on button "Save Edits" at bounding box center [745, 211] width 53 height 17
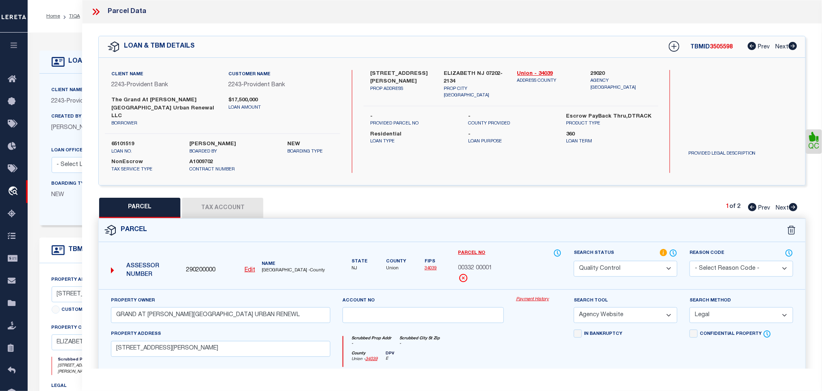
click at [645, 269] on select "Automated Search Bad Parcel Complete Duplicate Parcel High Dollar Reporting In …" at bounding box center [626, 269] width 104 height 16
select select "CP"
click at [574, 261] on select "Automated Search Bad Parcel Complete Duplicate Parcel High Dollar Reporting In …" at bounding box center [626, 269] width 104 height 16
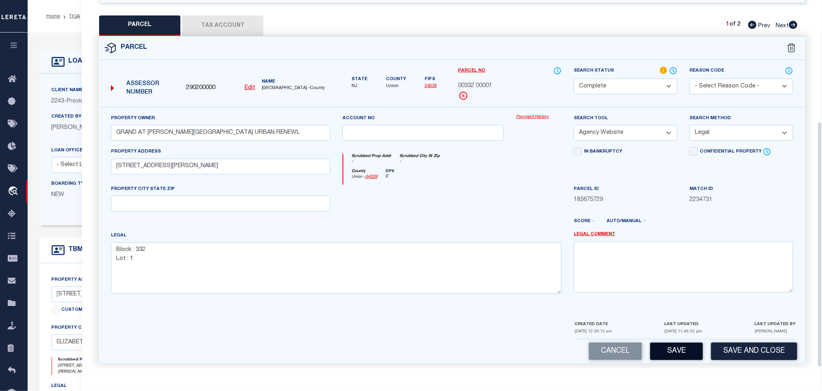
scroll to position [183, 0]
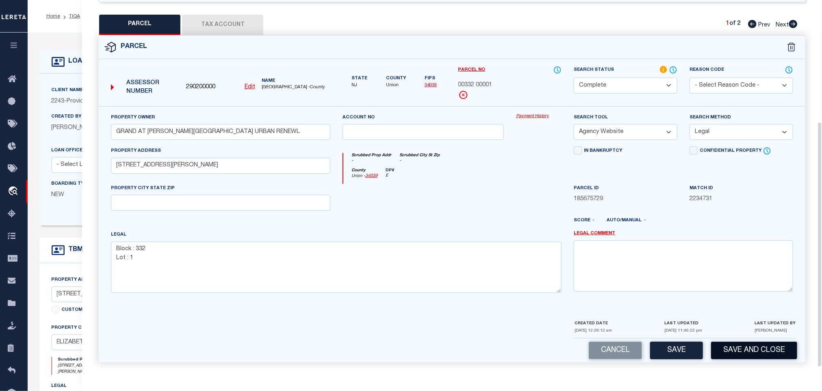
click at [745, 345] on button "Save and Close" at bounding box center [754, 349] width 86 height 17
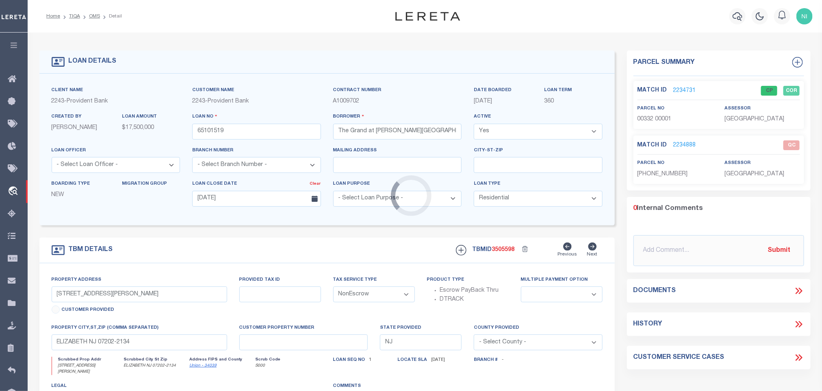
select select
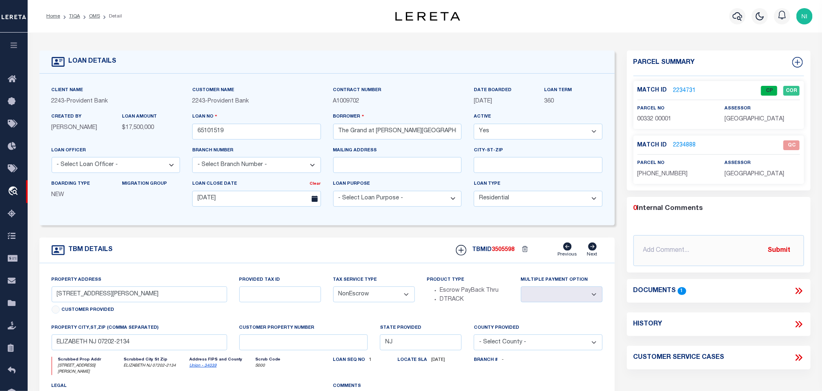
click at [693, 148] on link "2234888" at bounding box center [685, 145] width 23 height 9
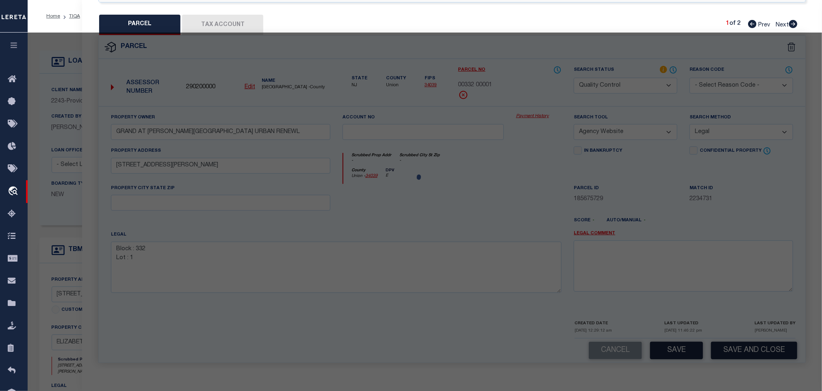
select select "AS"
select select
checkbox input "false"
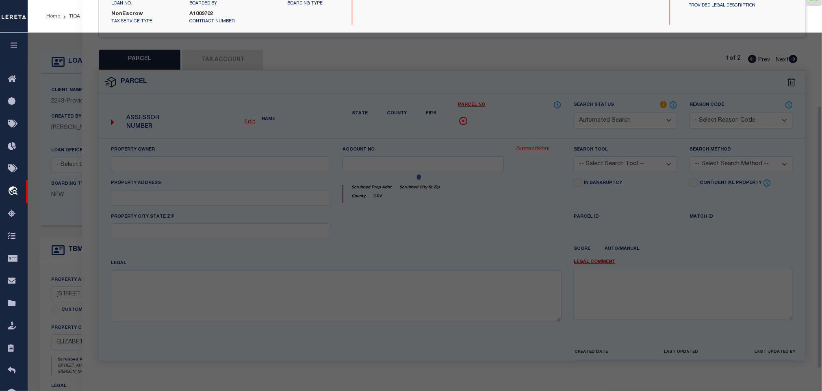
select select "QC"
type input "GRAND AT [PERSON_NAME][GEOGRAPHIC_DATA] URBAN RENEWL"
select select "AGW"
select select "LEG"
type input "[STREET_ADDRESS][PERSON_NAME]"
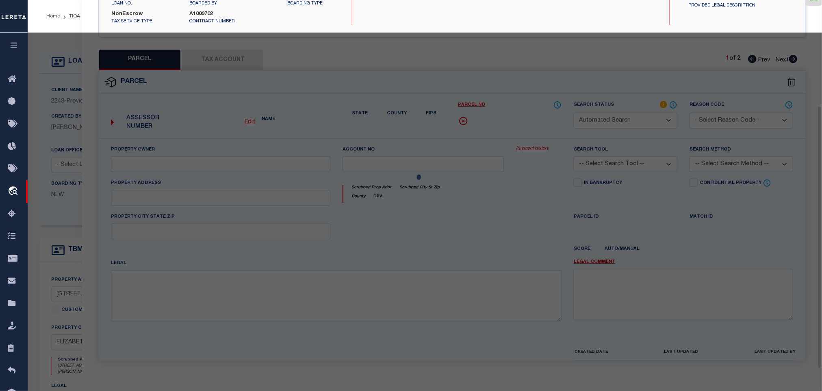
type textarea "Block 332 Lot 1 Qual X"
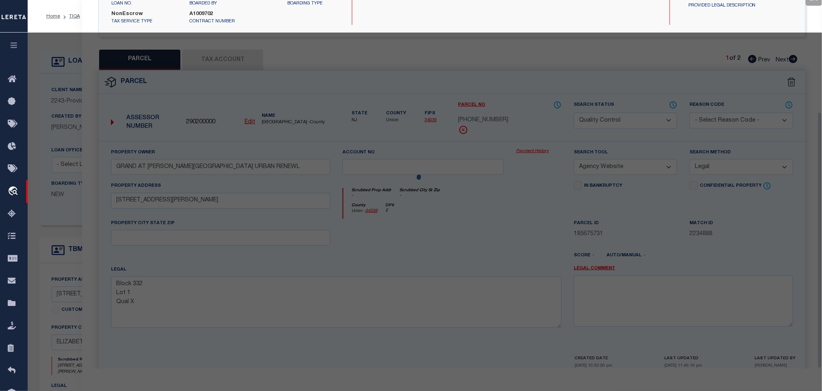
scroll to position [160, 0]
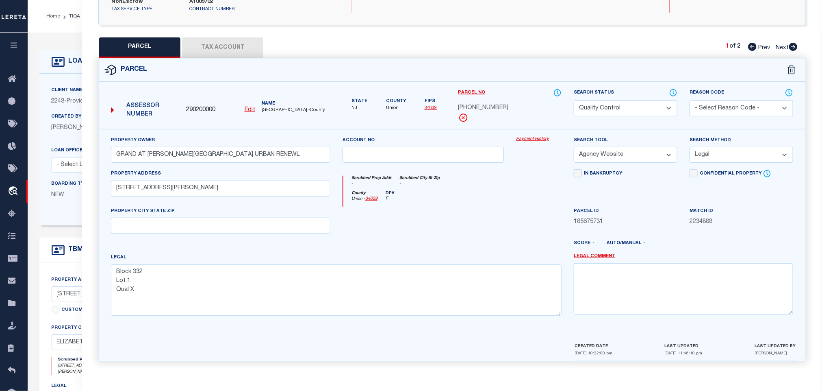
click at [222, 48] on button "Tax Account" at bounding box center [222, 47] width 81 height 20
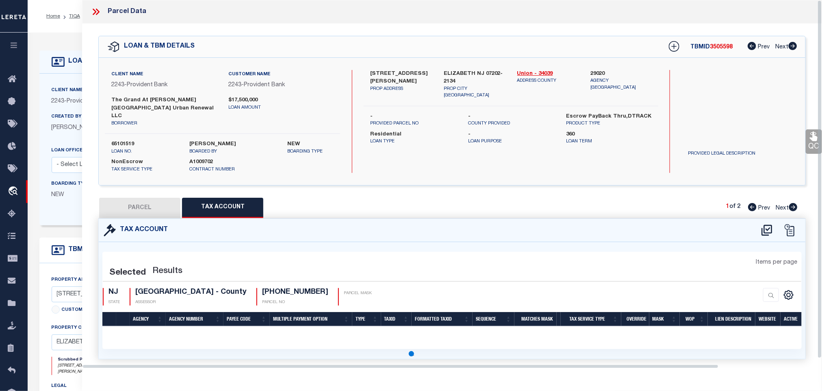
scroll to position [0, 0]
select select "100"
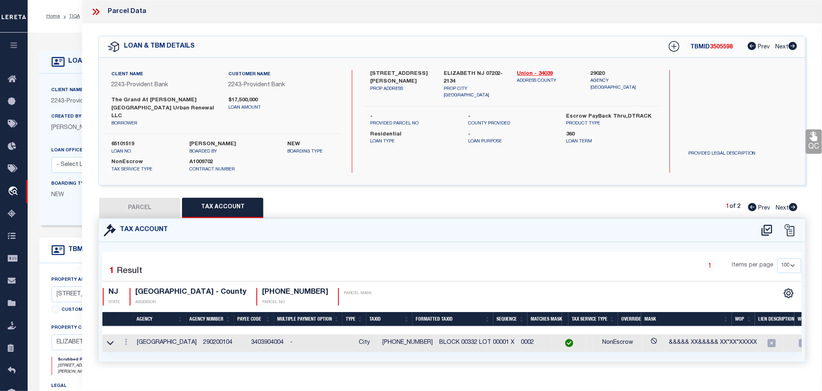
click at [163, 199] on button "PARCEL" at bounding box center [139, 208] width 81 height 20
select select "AS"
select select
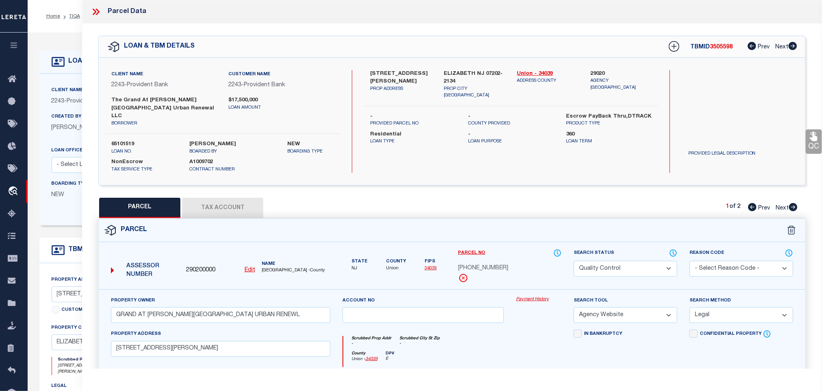
drag, startPoint x: 810, startPoint y: 137, endPoint x: 774, endPoint y: 158, distance: 41.7
click at [810, 138] on icon at bounding box center [814, 136] width 11 height 11
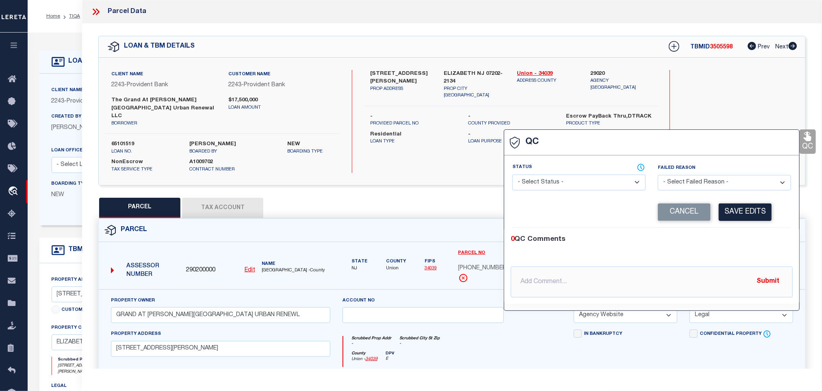
click at [611, 179] on select "- Select Status - Ready to QC Correct Incorrect" at bounding box center [579, 182] width 133 height 16
click at [513, 175] on select "- Select Status - Ready to QC Correct Incorrect" at bounding box center [579, 182] width 133 height 16
click at [752, 211] on button "Save Edits" at bounding box center [745, 211] width 53 height 17
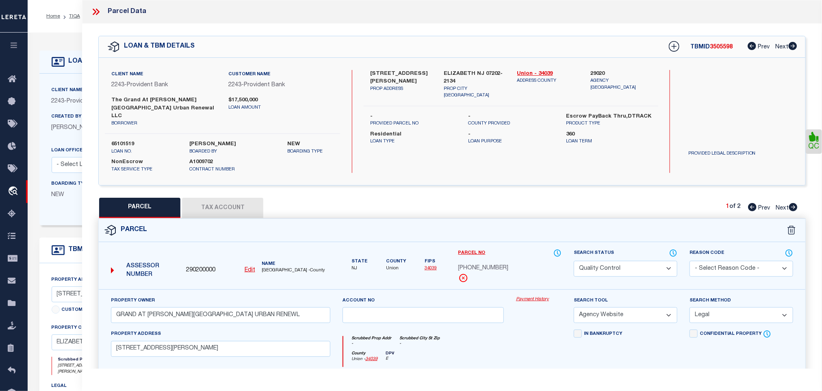
click at [637, 261] on select "Automated Search Bad Parcel Complete Duplicate Parcel High Dollar Reporting In …" at bounding box center [626, 269] width 104 height 16
click at [574, 261] on select "Automated Search Bad Parcel Complete Duplicate Parcel High Dollar Reporting In …" at bounding box center [626, 269] width 104 height 16
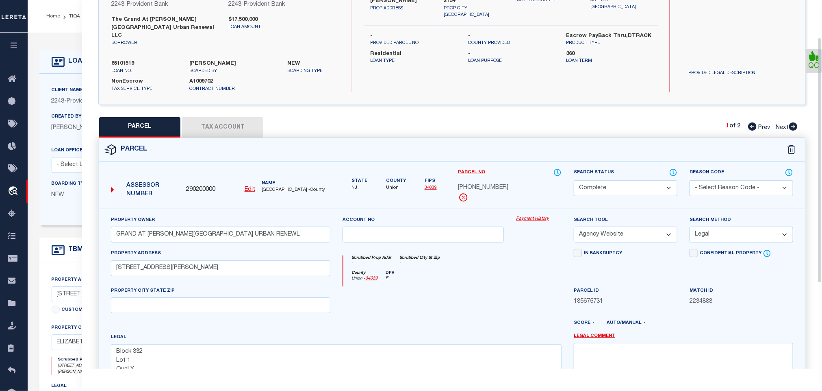
scroll to position [185, 0]
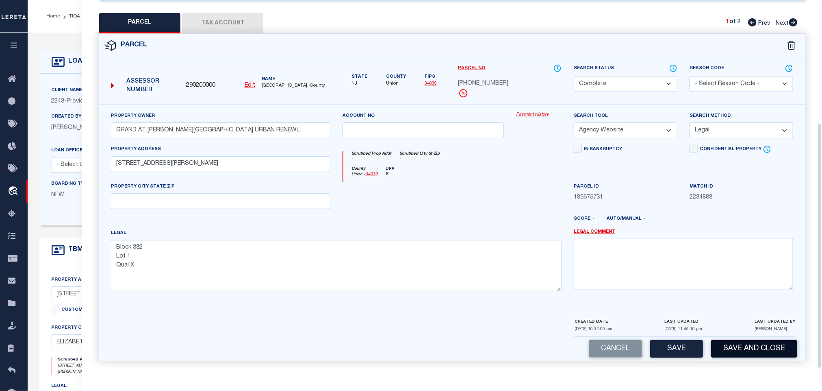
click at [758, 341] on button "Save and Close" at bounding box center [754, 348] width 86 height 17
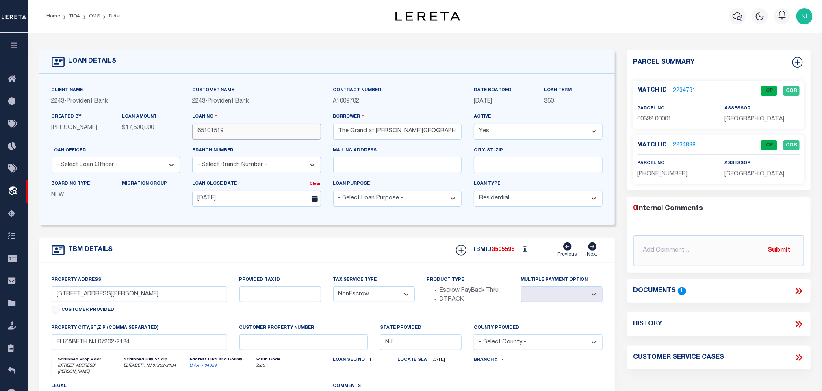
click at [253, 136] on input "65101519" at bounding box center [256, 132] width 129 height 16
click at [505, 258] on div "TBMID 3505598 Previous Next" at bounding box center [526, 249] width 153 height 15
copy span "3505598"
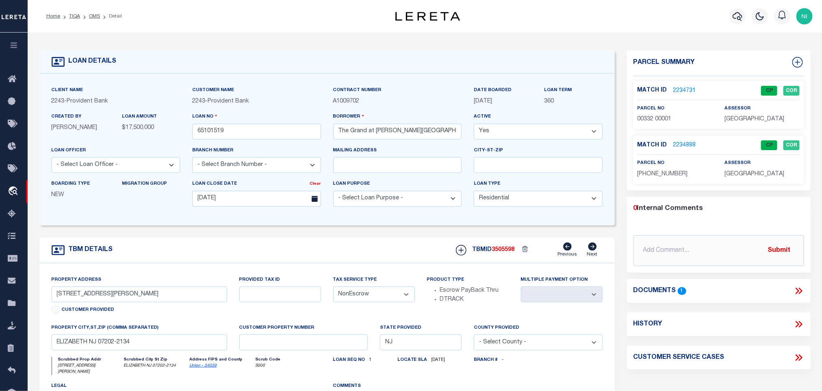
click at [740, 121] on span "[GEOGRAPHIC_DATA]" at bounding box center [755, 119] width 60 height 6
click at [739, 121] on span "[GEOGRAPHIC_DATA]" at bounding box center [755, 119] width 60 height 6
copy div "[GEOGRAPHIC_DATA]"
click at [665, 122] on span "00332 00001" at bounding box center [655, 119] width 34 height 6
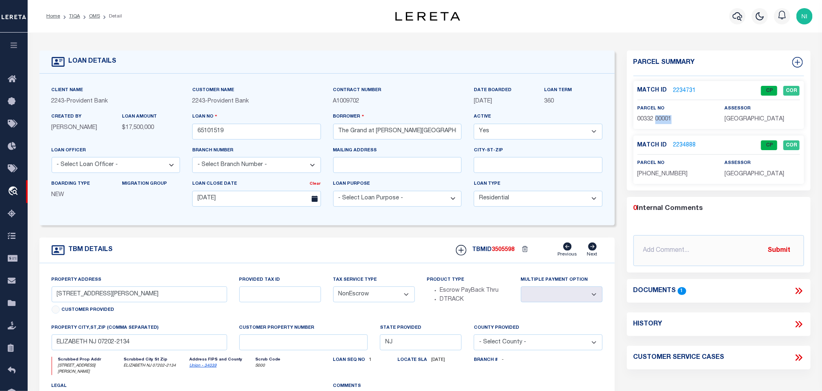
click at [665, 122] on span "00332 00001" at bounding box center [655, 119] width 34 height 6
copy div "00332 00001"
click at [231, 132] on input "65101519" at bounding box center [256, 132] width 129 height 16
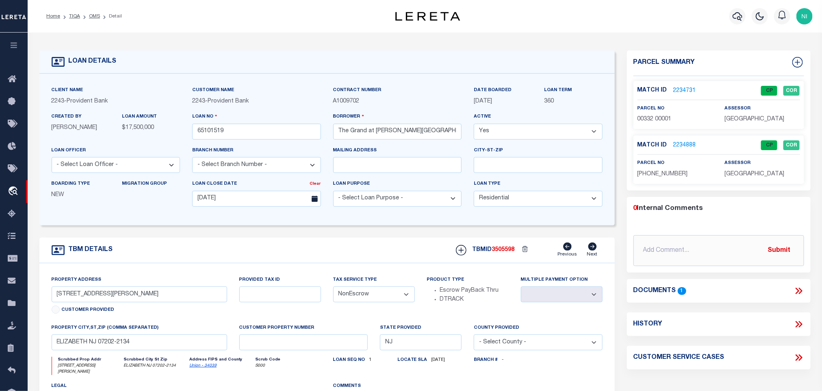
click at [502, 252] on span "3505598" at bounding box center [503, 250] width 23 height 6
click at [745, 176] on span "[GEOGRAPHIC_DATA]" at bounding box center [755, 174] width 60 height 6
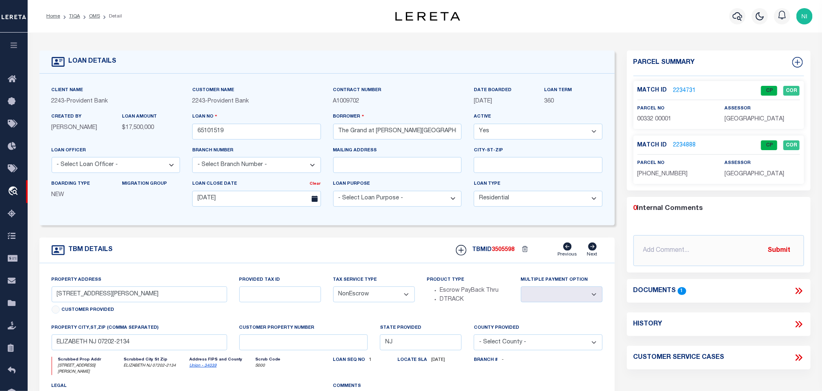
click at [666, 180] on div "Match ID 2234888 CP COR parcel no [PHONE_NUMBER]" at bounding box center [719, 159] width 171 height 48
click at [94, 15] on link "OMS" at bounding box center [94, 16] width 11 height 5
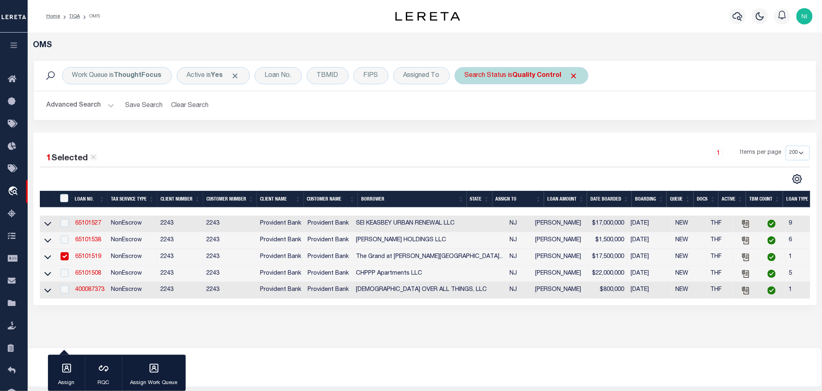
click at [539, 79] on b "Quality Control" at bounding box center [537, 75] width 49 height 7
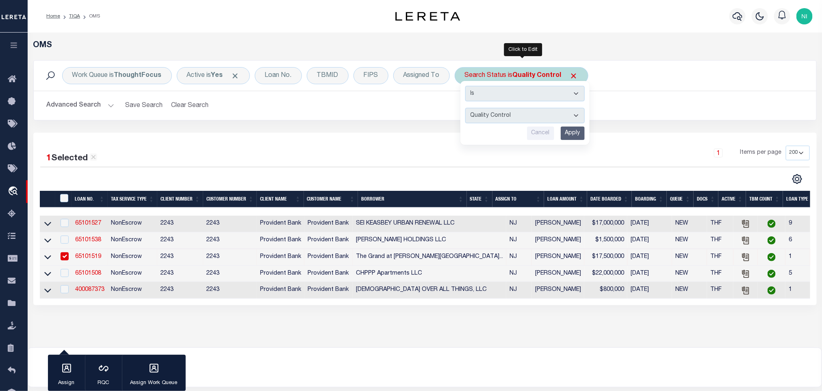
click at [573, 130] on input "Apply" at bounding box center [573, 132] width 24 height 13
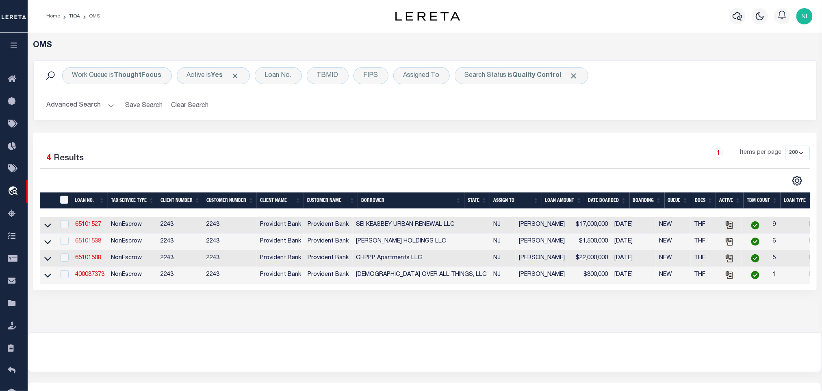
click at [82, 244] on link "65101538" at bounding box center [88, 241] width 26 height 6
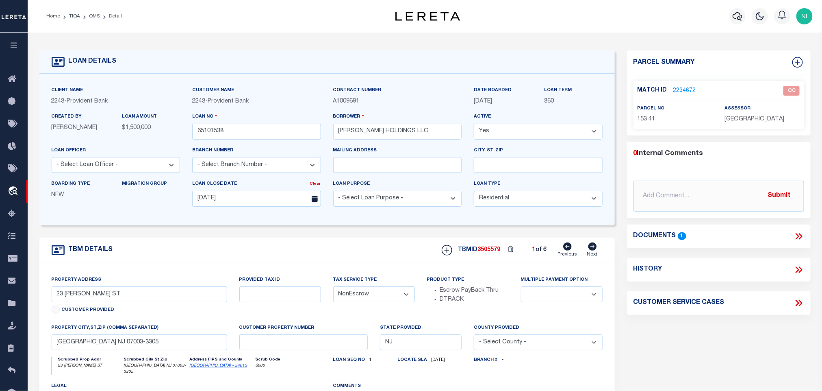
click at [596, 250] on icon at bounding box center [592, 246] width 9 height 8
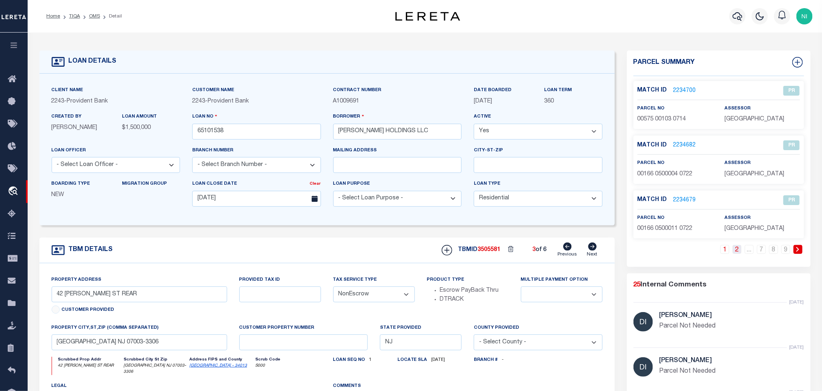
click at [738, 252] on link "2" at bounding box center [737, 249] width 9 height 9
click at [738, 252] on link "3" at bounding box center [737, 249] width 9 height 9
click at [738, 252] on link "4" at bounding box center [737, 249] width 9 height 9
click at [738, 252] on link "5" at bounding box center [737, 249] width 9 height 9
click at [750, 252] on link "6" at bounding box center [749, 249] width 9 height 9
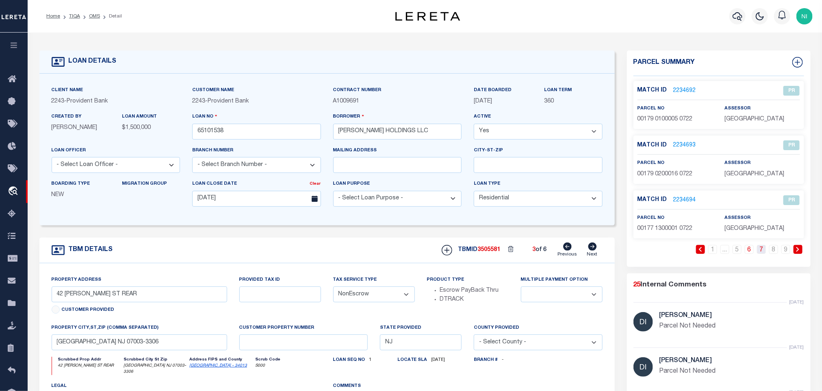
click at [761, 253] on link "7" at bounding box center [761, 249] width 9 height 9
click at [776, 250] on link "8" at bounding box center [773, 249] width 9 height 9
click at [782, 250] on link "9" at bounding box center [786, 249] width 9 height 9
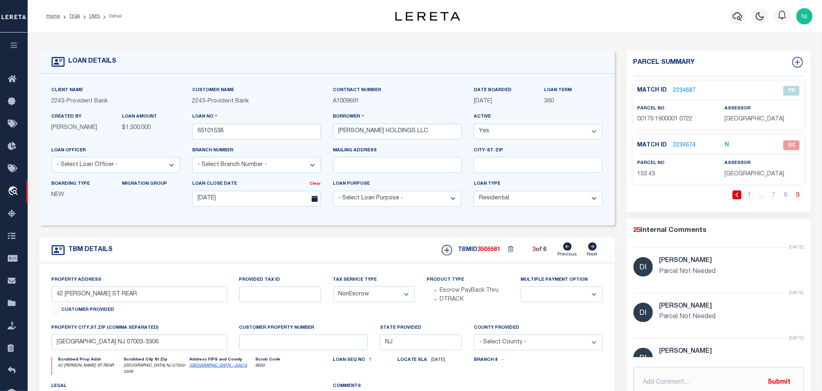
click at [591, 249] on icon at bounding box center [592, 246] width 9 height 8
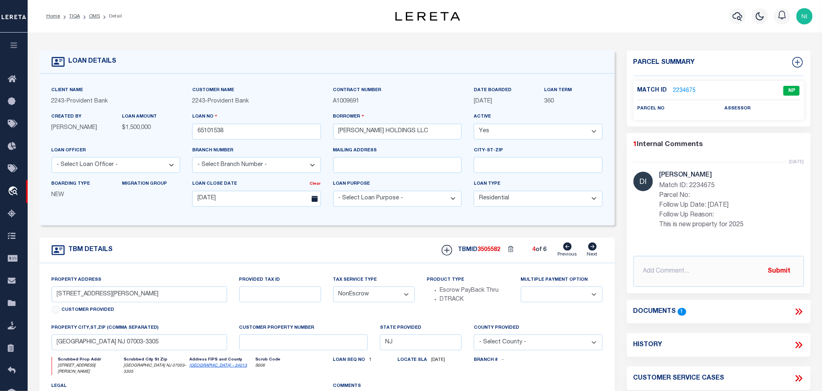
click at [591, 249] on icon at bounding box center [592, 246] width 9 height 8
click at [572, 250] on icon at bounding box center [567, 246] width 9 height 8
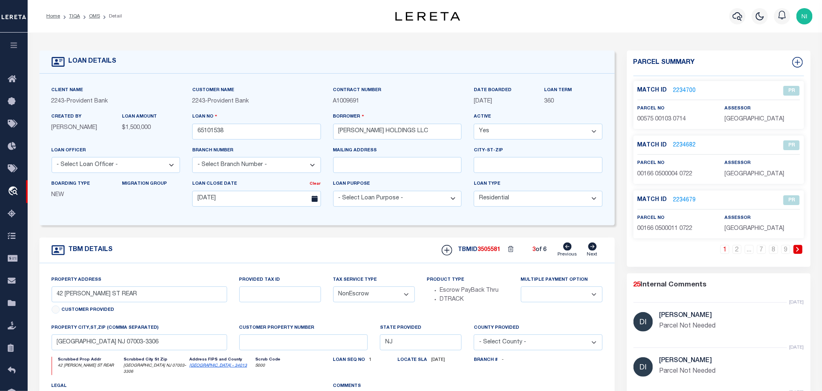
click at [572, 250] on icon at bounding box center [567, 246] width 9 height 8
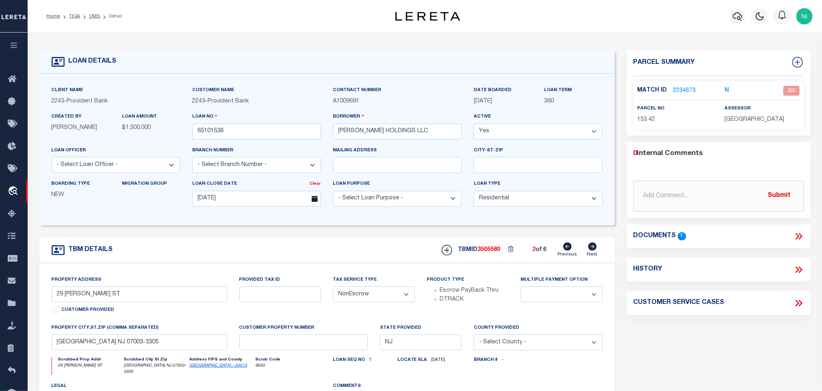
click at [572, 250] on icon at bounding box center [567, 246] width 9 height 8
click at [800, 237] on icon at bounding box center [799, 236] width 11 height 11
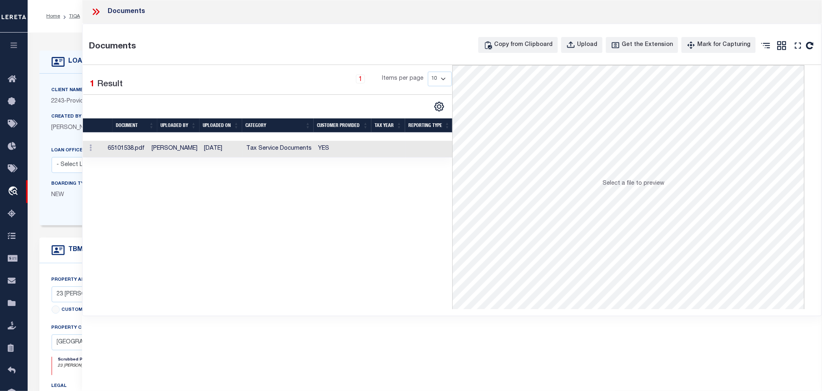
click at [282, 147] on td "Tax Service Documents" at bounding box center [279, 149] width 72 height 17
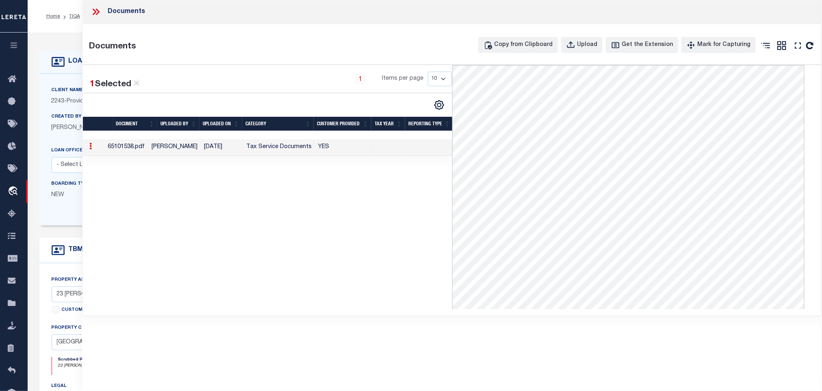
drag, startPoint x: 92, startPoint y: 14, endPoint x: 94, endPoint y: 41, distance: 27.7
click at [92, 14] on icon at bounding box center [96, 12] width 11 height 11
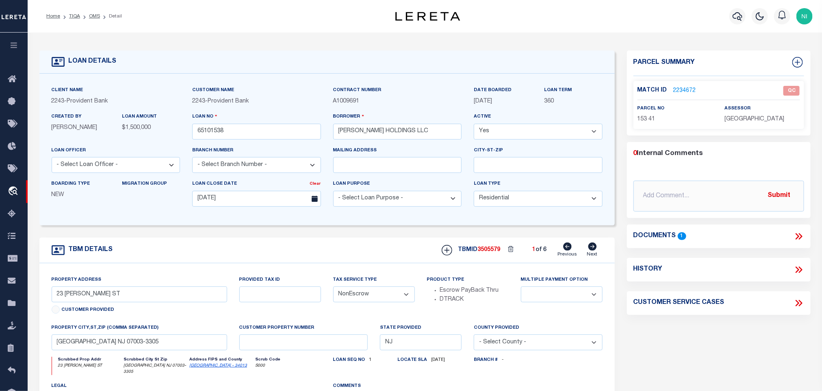
click at [678, 90] on link "2234672" at bounding box center [685, 91] width 23 height 9
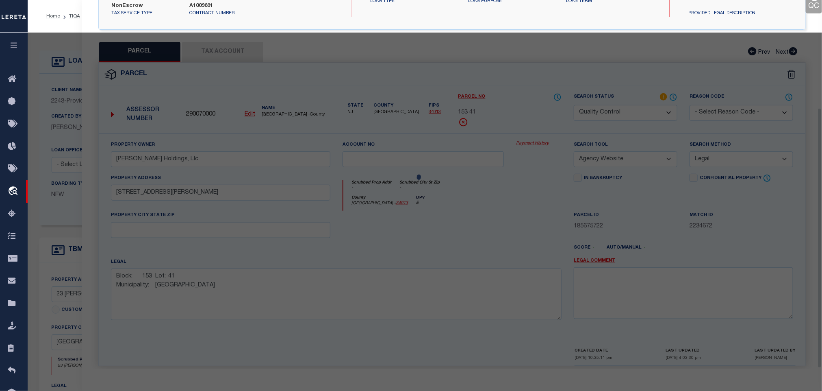
scroll to position [152, 0]
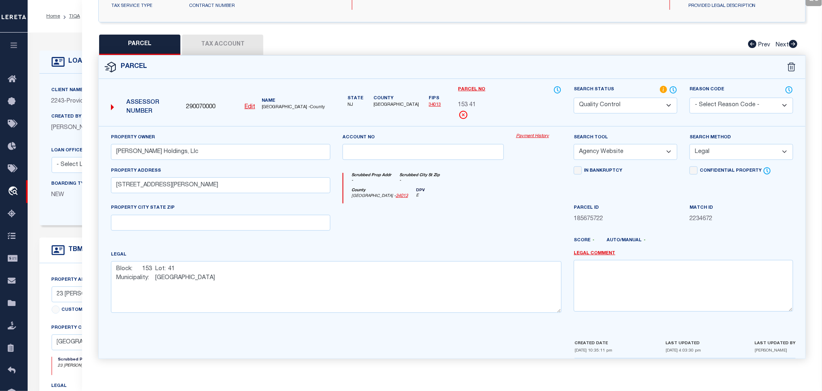
click at [227, 44] on button "Tax Account" at bounding box center [222, 45] width 81 height 20
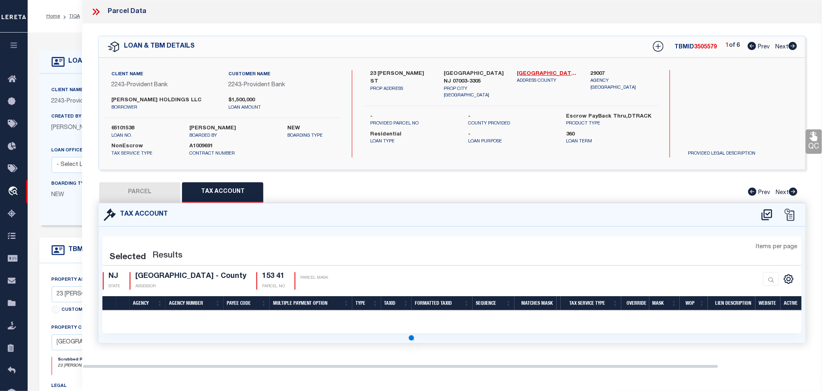
scroll to position [0, 0]
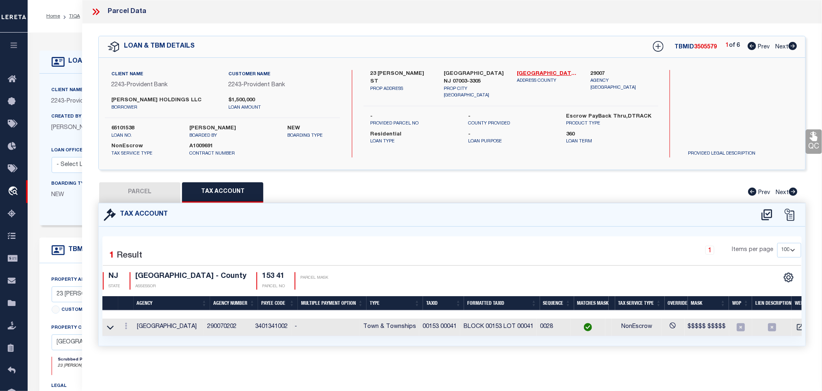
click at [161, 196] on button "PARCEL" at bounding box center [139, 192] width 81 height 20
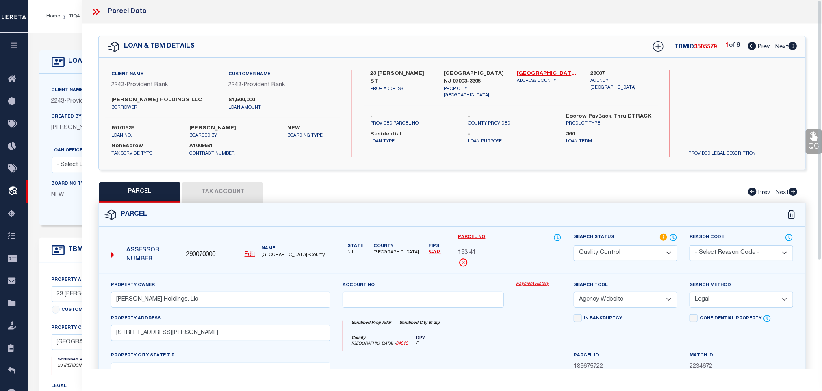
click at [812, 146] on link "QC" at bounding box center [814, 141] width 16 height 24
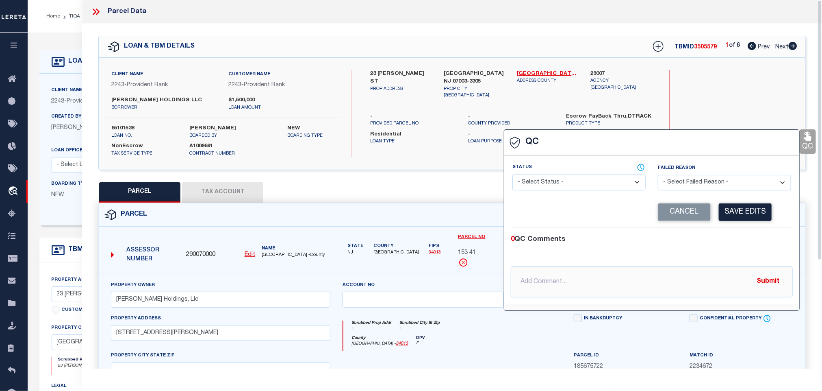
click at [587, 182] on select "- Select Status - Ready to QC Correct Incorrect" at bounding box center [579, 182] width 133 height 16
click at [513, 175] on select "- Select Status - Ready to QC Correct Incorrect" at bounding box center [579, 182] width 133 height 16
click at [728, 206] on button "Save Edits" at bounding box center [745, 211] width 53 height 17
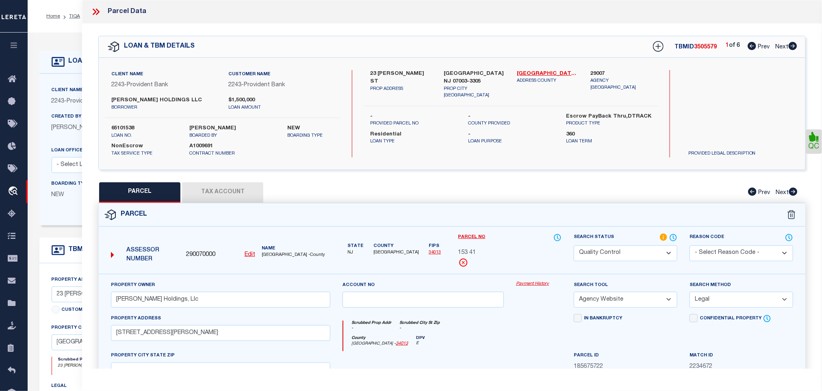
click at [650, 258] on select "Automated Search Bad Parcel Complete Duplicate Parcel High Dollar Reporting In …" at bounding box center [626, 253] width 104 height 16
click at [574, 246] on select "Automated Search Bad Parcel Complete Duplicate Parcel High Dollar Reporting In …" at bounding box center [626, 253] width 104 height 16
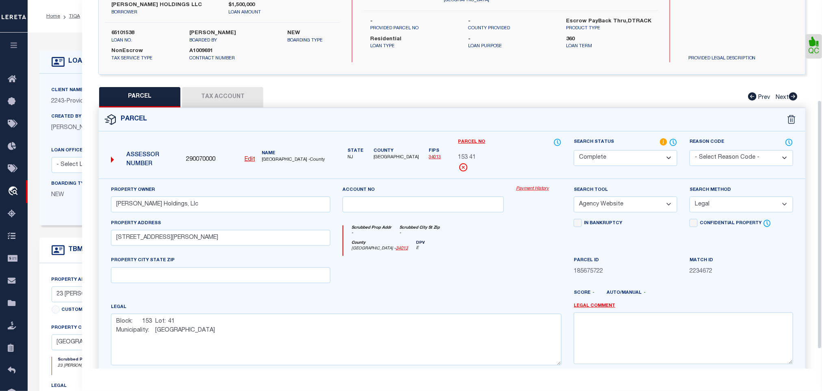
scroll to position [177, 0]
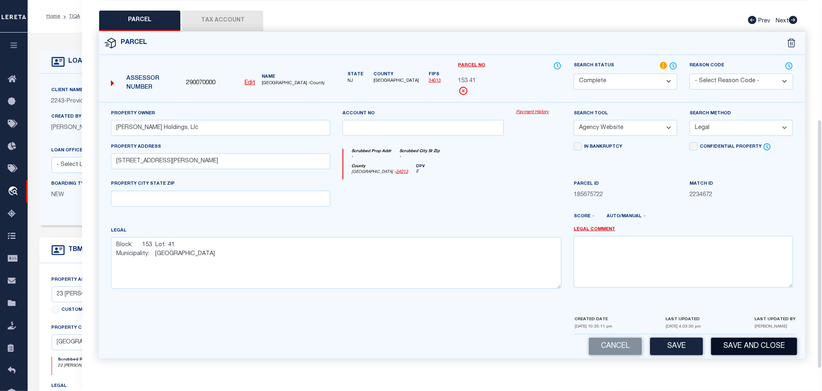
click at [742, 346] on button "Save and Close" at bounding box center [754, 345] width 86 height 17
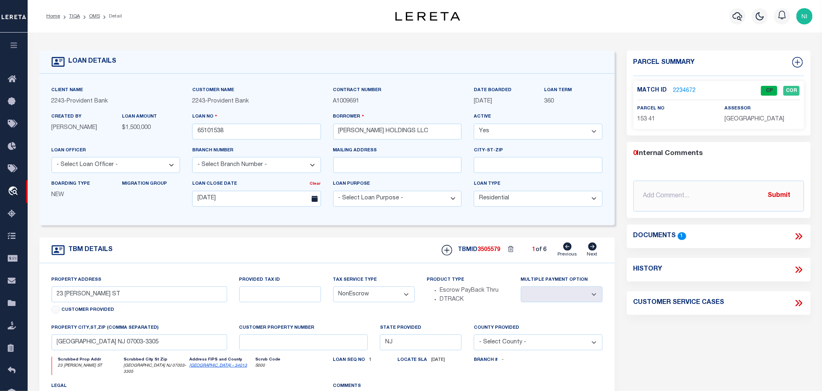
click at [590, 254] on link "Next" at bounding box center [592, 249] width 11 height 15
click at [678, 89] on link "2234673" at bounding box center [685, 91] width 23 height 9
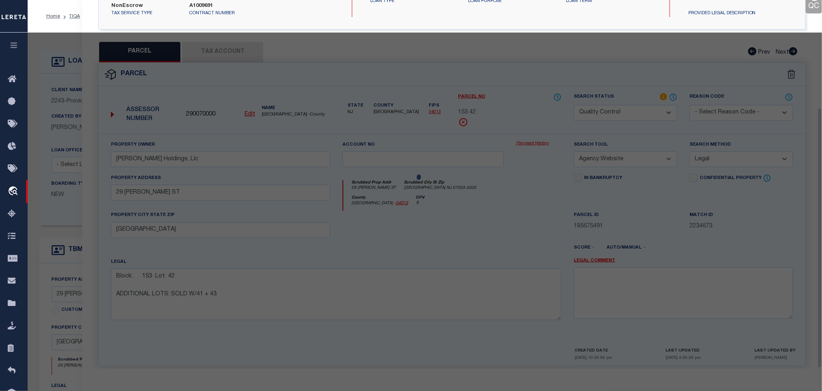
scroll to position [152, 0]
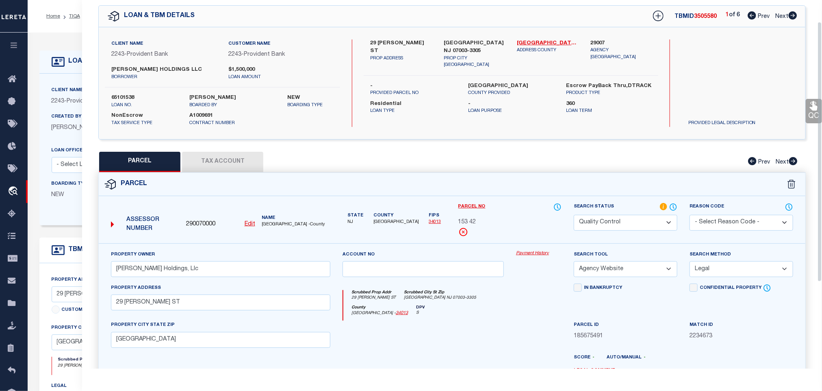
click at [235, 160] on button "Tax Account" at bounding box center [222, 162] width 81 height 20
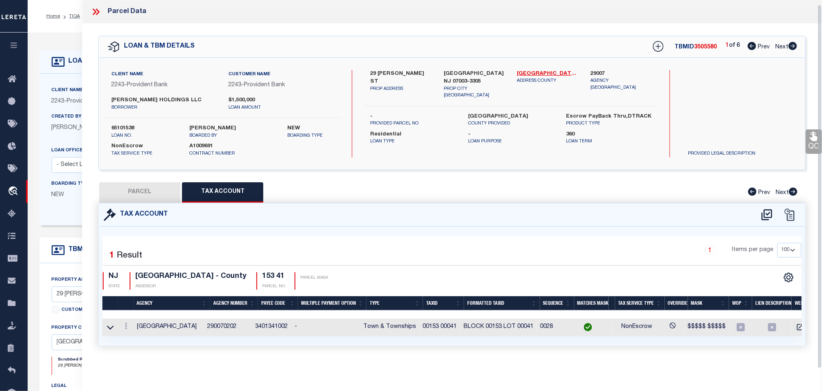
scroll to position [0, 0]
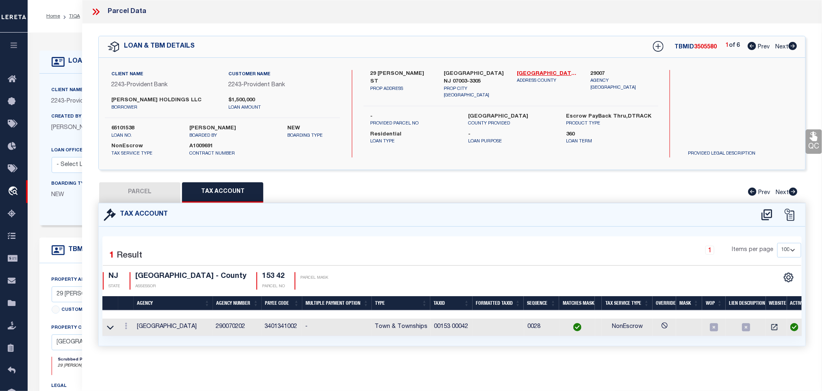
click at [148, 191] on button "PARCEL" at bounding box center [139, 192] width 81 height 20
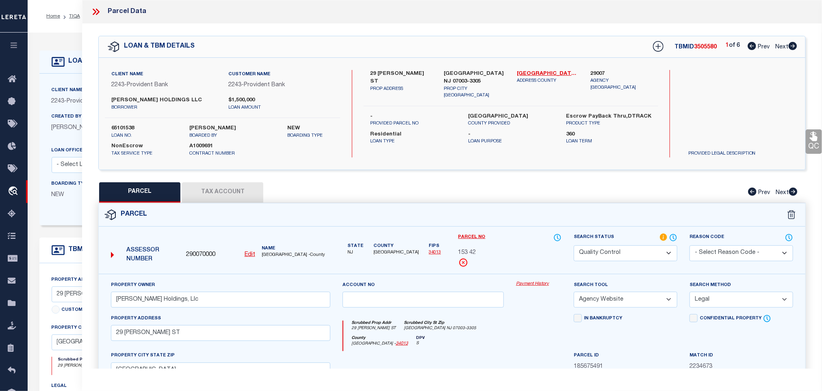
click at [811, 144] on link "QC" at bounding box center [814, 141] width 16 height 24
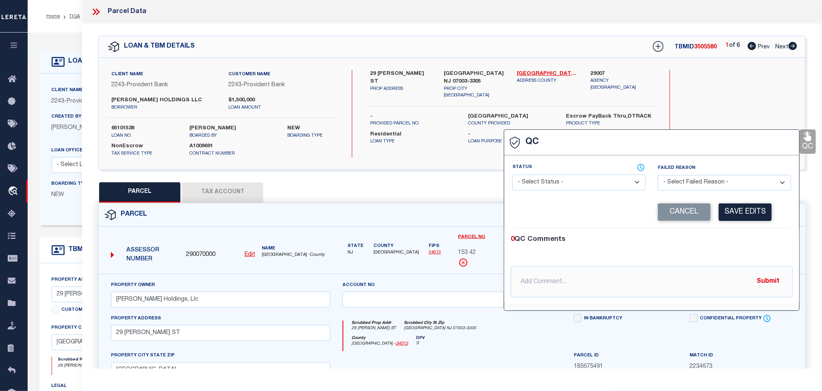
click at [612, 190] on select "- Select Status - Ready to QC Correct Incorrect" at bounding box center [579, 182] width 133 height 16
click at [513, 175] on select "- Select Status - Ready to QC Correct Incorrect" at bounding box center [579, 182] width 133 height 16
click at [750, 211] on button "Save Edits" at bounding box center [745, 211] width 53 height 17
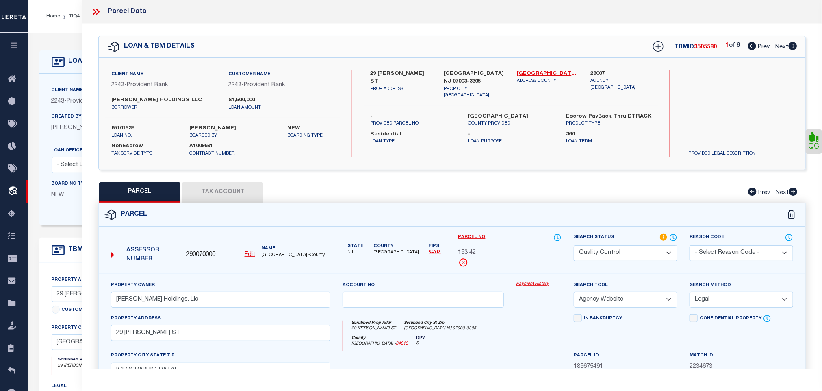
click at [664, 258] on select "Automated Search Bad Parcel Complete Duplicate Parcel High Dollar Reporting In …" at bounding box center [626, 253] width 104 height 16
click at [574, 246] on select "Automated Search Bad Parcel Complete Duplicate Parcel High Dollar Reporting In …" at bounding box center [626, 253] width 104 height 16
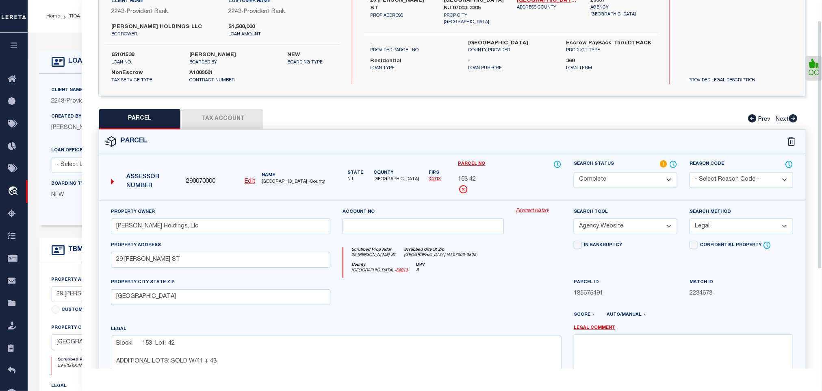
scroll to position [177, 0]
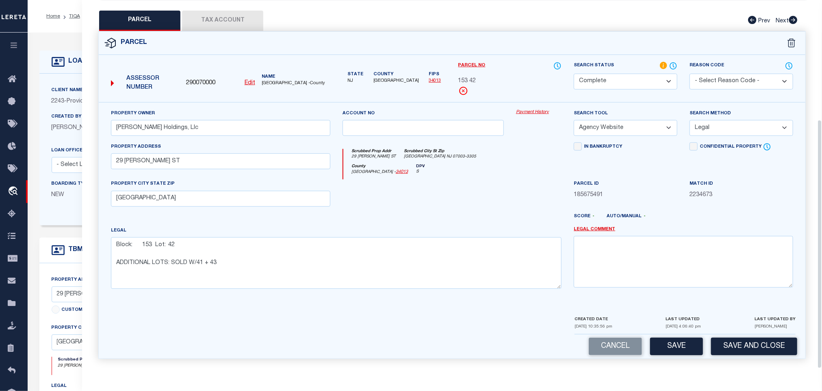
click at [744, 341] on button "Save and Close" at bounding box center [754, 345] width 86 height 17
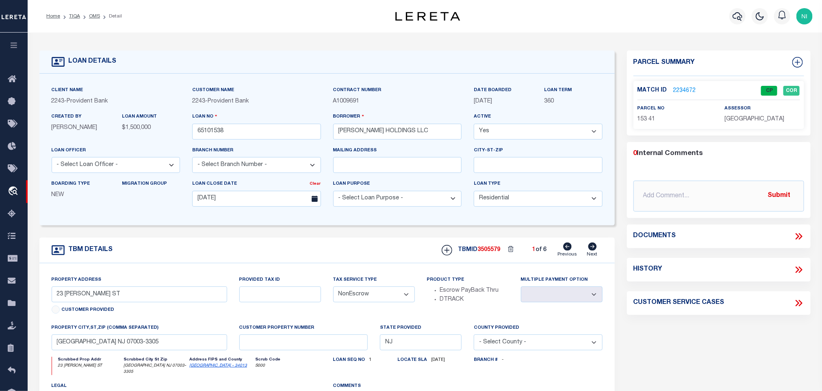
click at [594, 250] on icon at bounding box center [592, 246] width 9 height 8
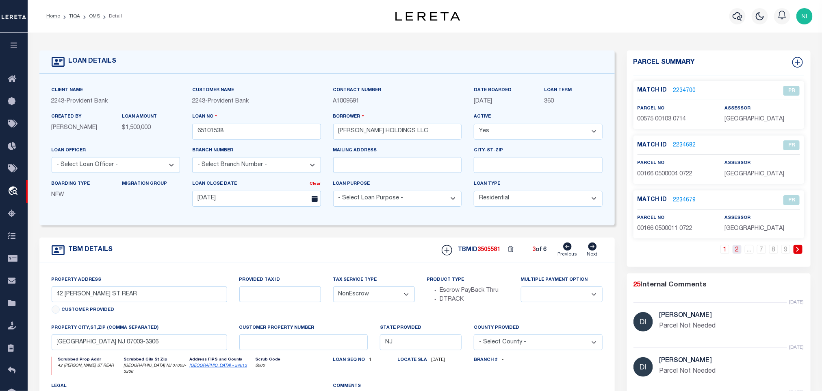
click at [741, 252] on link "2" at bounding box center [737, 249] width 9 height 9
click at [741, 252] on link "3" at bounding box center [737, 249] width 9 height 9
click at [741, 252] on link "4" at bounding box center [737, 249] width 9 height 9
click at [741, 252] on link "5" at bounding box center [737, 249] width 9 height 9
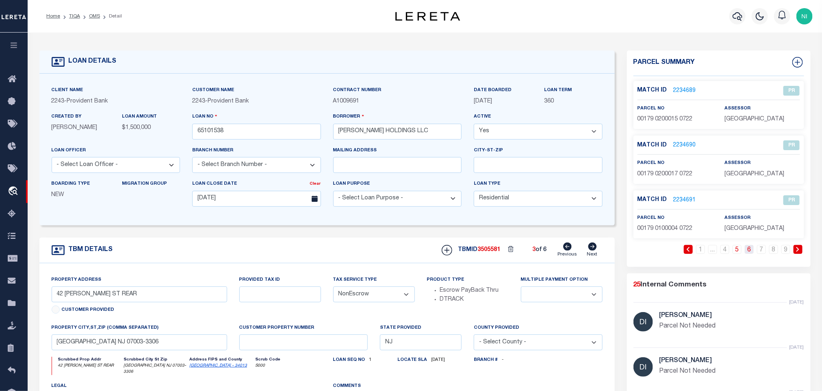
click at [749, 252] on link "6" at bounding box center [749, 249] width 9 height 9
click at [758, 252] on link "7" at bounding box center [761, 249] width 9 height 9
click at [776, 253] on link "8" at bounding box center [773, 249] width 9 height 9
click at [785, 253] on link "9" at bounding box center [786, 249] width 9 height 9
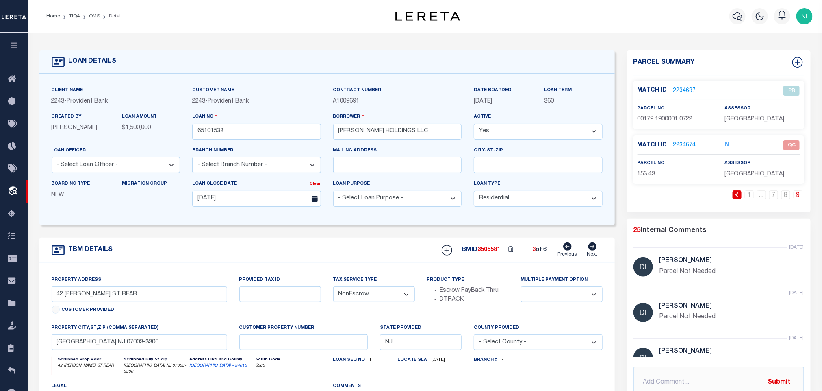
click at [674, 141] on link "2234674" at bounding box center [685, 145] width 23 height 9
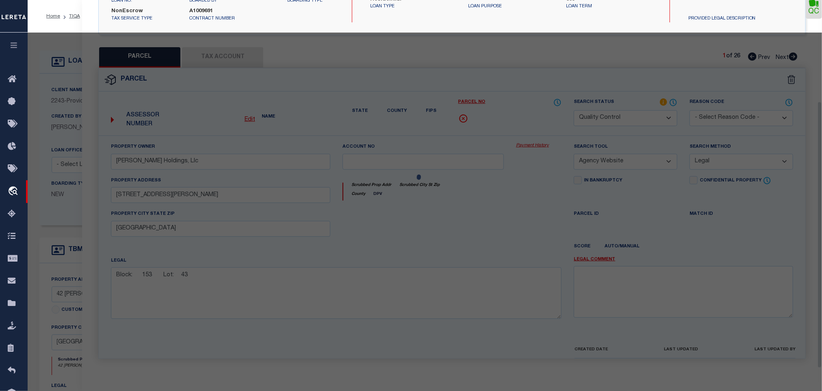
scroll to position [152, 0]
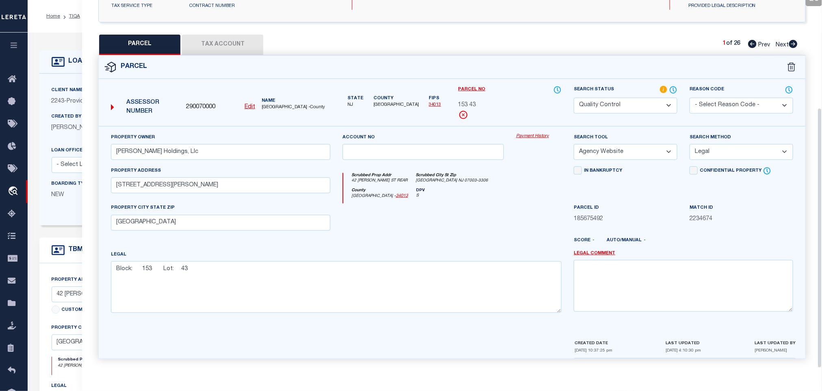
click at [254, 43] on button "Tax Account" at bounding box center [222, 45] width 81 height 20
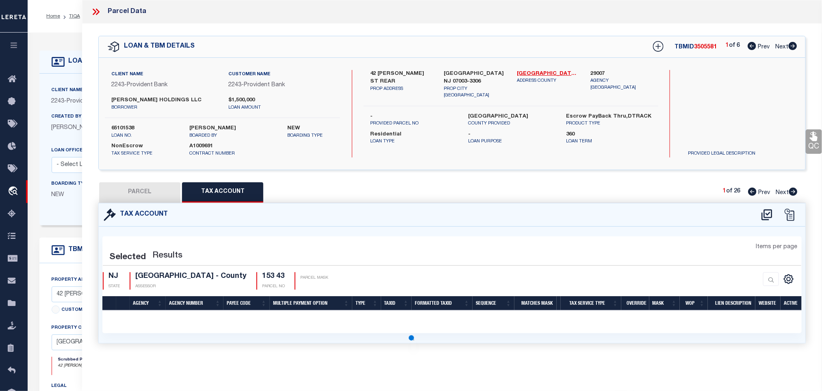
scroll to position [0, 0]
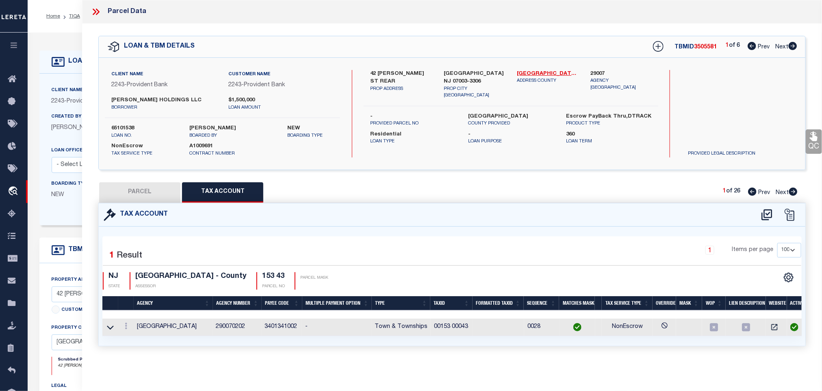
click at [160, 195] on button "PARCEL" at bounding box center [139, 192] width 81 height 20
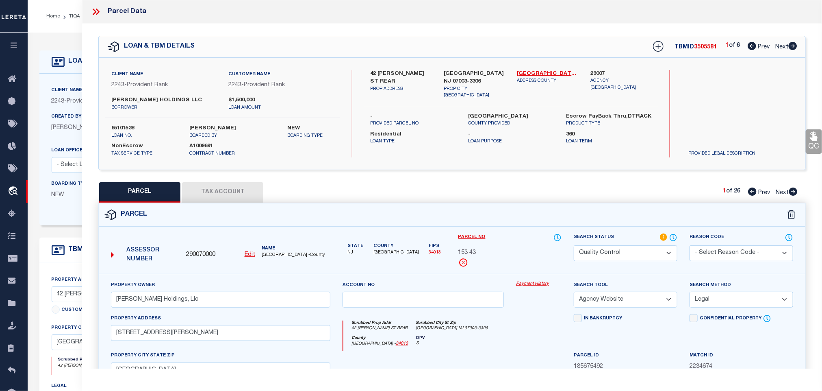
drag, startPoint x: 808, startPoint y: 143, endPoint x: 802, endPoint y: 150, distance: 9.5
click at [808, 143] on link "QC" at bounding box center [814, 141] width 16 height 24
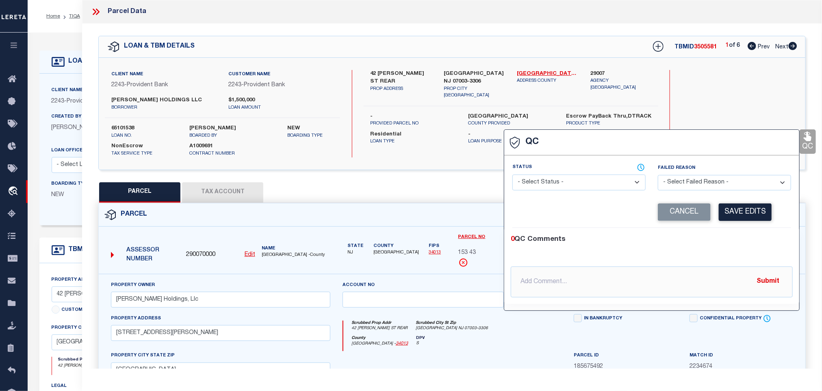
click at [608, 176] on select "- Select Status - Ready to QC Correct Incorrect" at bounding box center [579, 182] width 133 height 16
click at [513, 175] on select "- Select Status - Ready to QC Correct Incorrect" at bounding box center [579, 182] width 133 height 16
click at [755, 212] on button "Save Edits" at bounding box center [745, 211] width 53 height 17
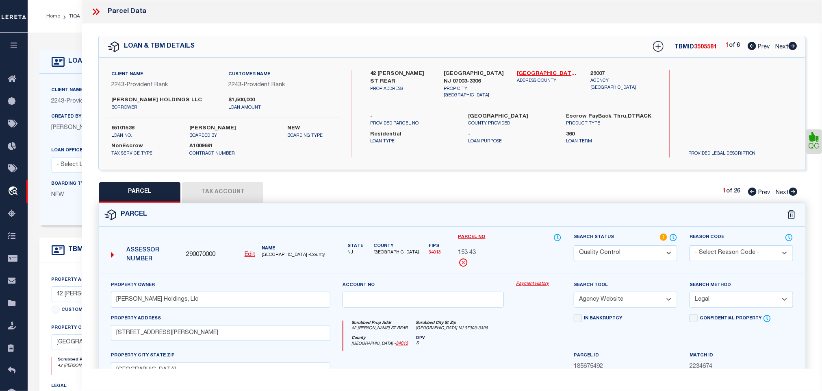
click at [652, 252] on select "Automated Search Bad Parcel Complete Duplicate Parcel High Dollar Reporting In …" at bounding box center [626, 253] width 104 height 16
click at [574, 246] on select "Automated Search Bad Parcel Complete Duplicate Parcel High Dollar Reporting In …" at bounding box center [626, 253] width 104 height 16
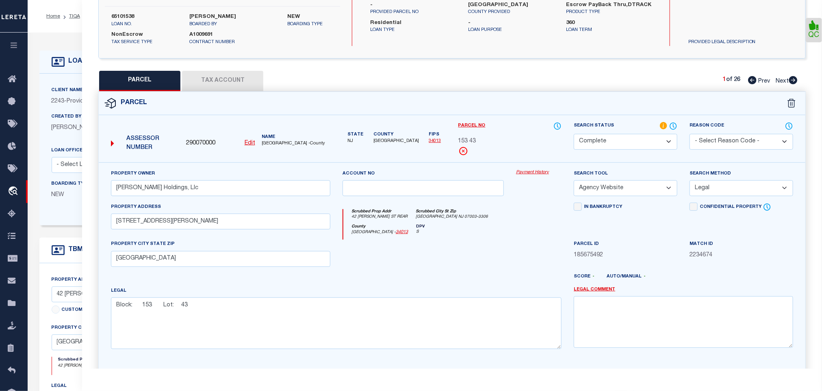
scroll to position [177, 0]
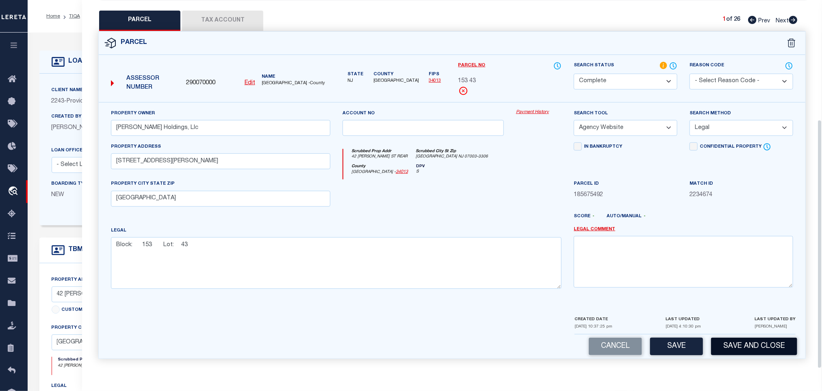
click at [770, 349] on button "Save and Close" at bounding box center [754, 345] width 86 height 17
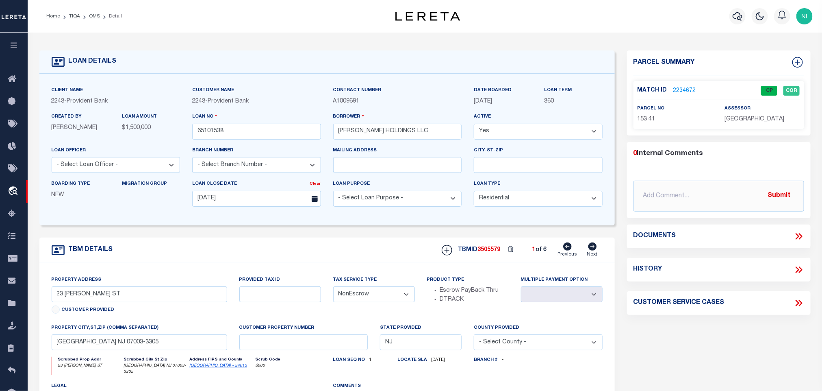
click at [590, 250] on icon at bounding box center [592, 246] width 9 height 8
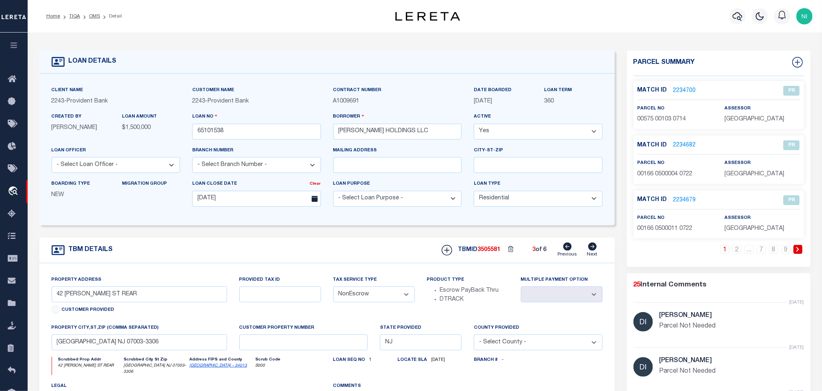
click at [590, 251] on link "Next" at bounding box center [592, 249] width 11 height 15
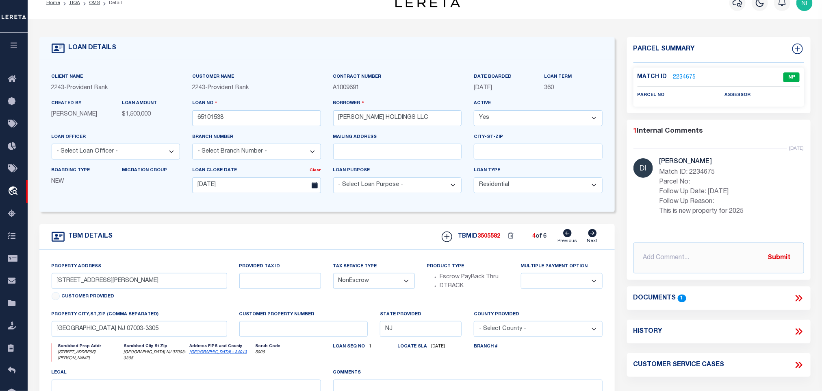
scroll to position [0, 0]
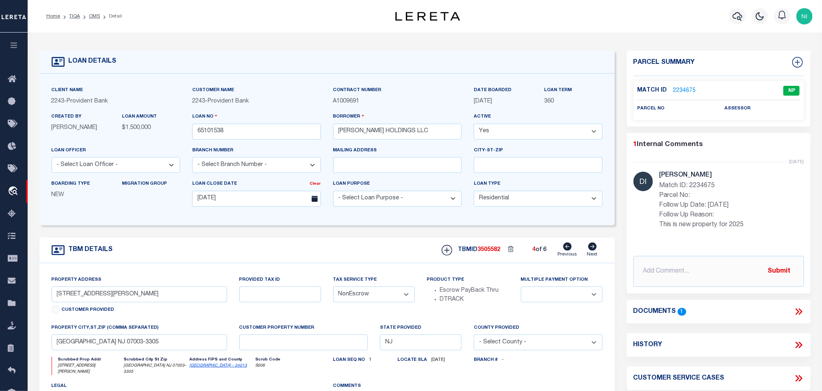
click at [689, 92] on link "2234675" at bounding box center [685, 91] width 23 height 9
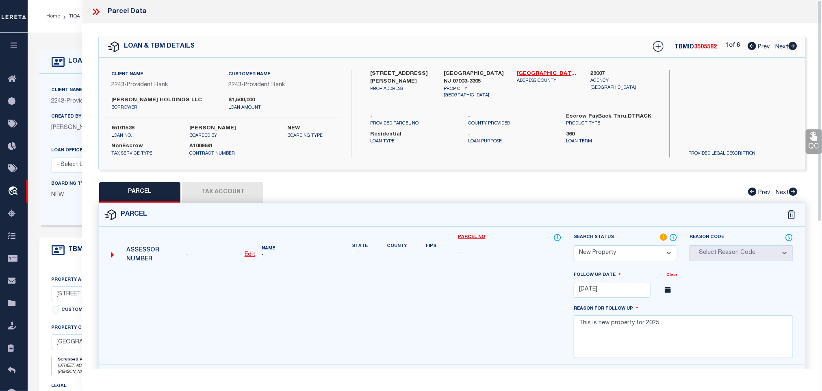
click at [91, 15] on icon at bounding box center [96, 12] width 11 height 11
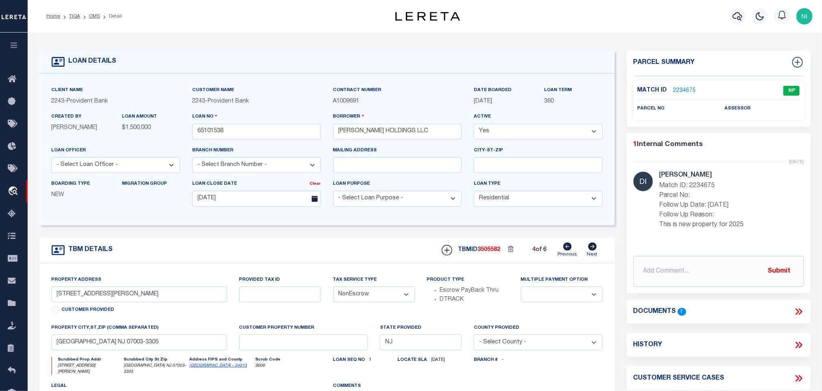
click at [591, 250] on icon at bounding box center [592, 246] width 9 height 8
click at [593, 249] on icon at bounding box center [592, 246] width 9 height 8
click at [566, 250] on icon at bounding box center [567, 246] width 9 height 8
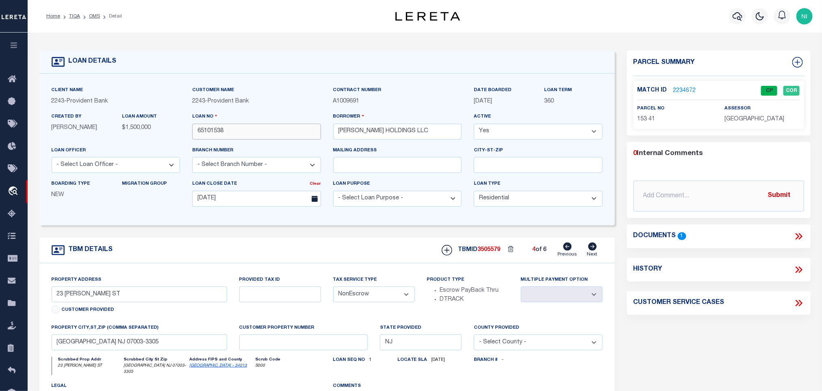
click at [268, 133] on input "65101538" at bounding box center [256, 132] width 129 height 16
click at [488, 252] on span "3505579" at bounding box center [489, 250] width 23 height 6
click at [724, 121] on div "assessor [GEOGRAPHIC_DATA]" at bounding box center [762, 114] width 87 height 20
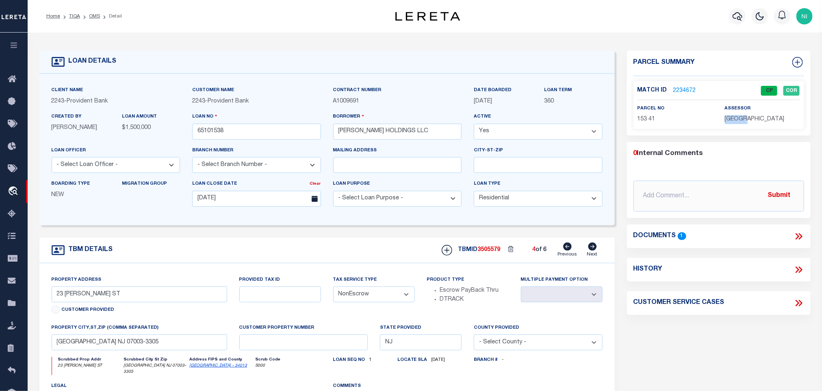
click at [724, 121] on div "assessor [GEOGRAPHIC_DATA]" at bounding box center [762, 114] width 87 height 20
click at [650, 119] on span "153 41" at bounding box center [647, 119] width 18 height 6
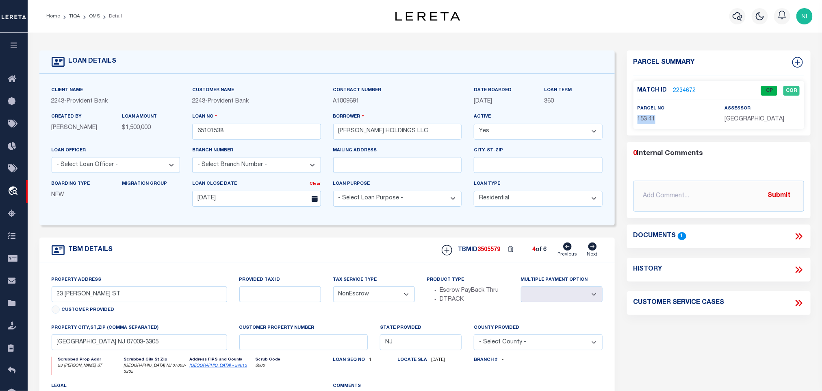
click at [561, 252] on link "Previous" at bounding box center [568, 249] width 20 height 15
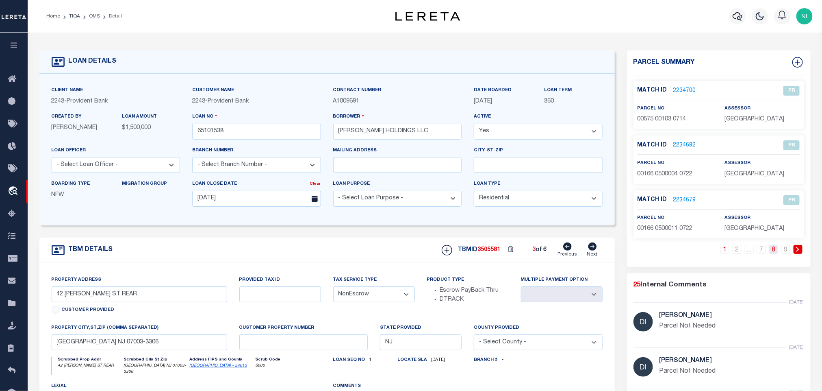
click at [777, 250] on link "8" at bounding box center [773, 249] width 9 height 9
click at [786, 250] on link "9" at bounding box center [786, 249] width 9 height 9
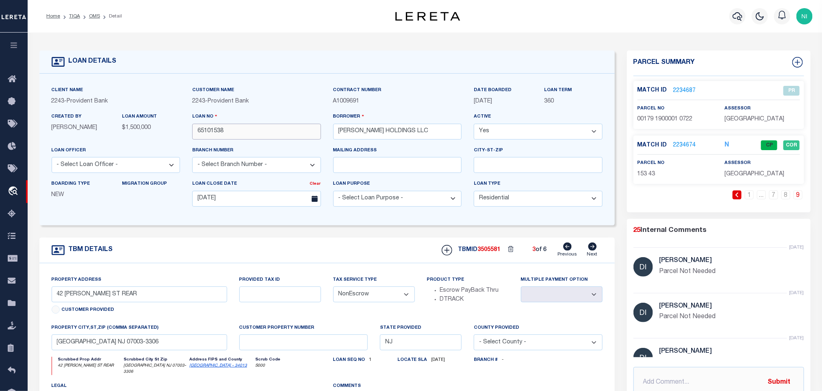
click at [259, 135] on input "65101538" at bounding box center [256, 132] width 129 height 16
click at [487, 252] on span "3505581" at bounding box center [489, 250] width 23 height 6
click at [736, 174] on span "[GEOGRAPHIC_DATA]" at bounding box center [755, 174] width 60 height 6
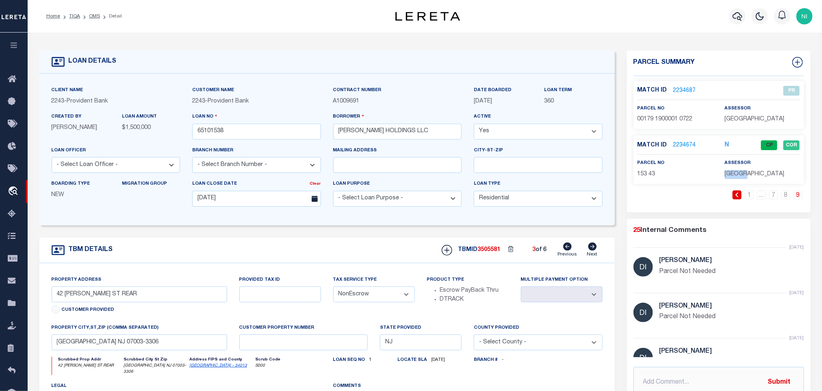
click at [736, 174] on span "[GEOGRAPHIC_DATA]" at bounding box center [755, 174] width 60 height 6
click at [641, 176] on span "153 43" at bounding box center [647, 174] width 18 height 6
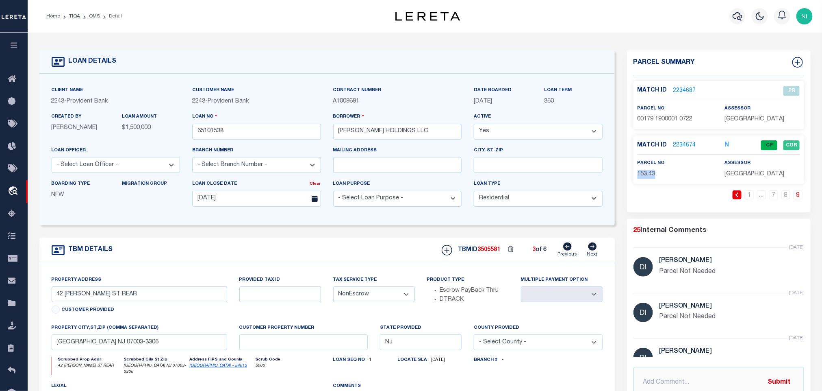
click at [566, 250] on icon at bounding box center [567, 246] width 9 height 8
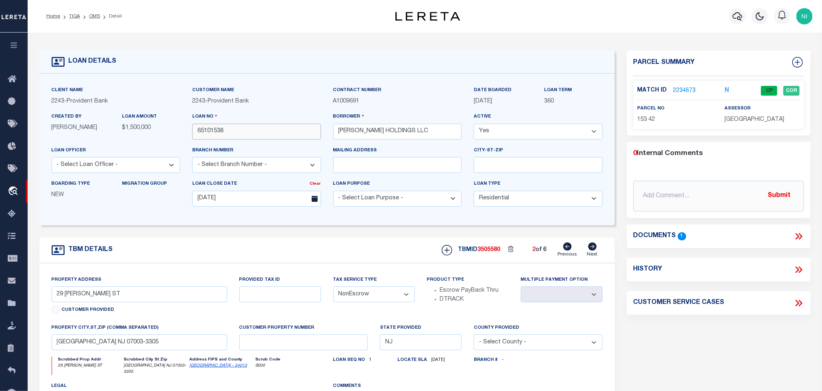
click at [266, 133] on input "65101538" at bounding box center [256, 132] width 129 height 16
click at [497, 252] on span "3505580" at bounding box center [489, 250] width 23 height 6
click at [743, 117] on span "[GEOGRAPHIC_DATA]" at bounding box center [755, 120] width 60 height 6
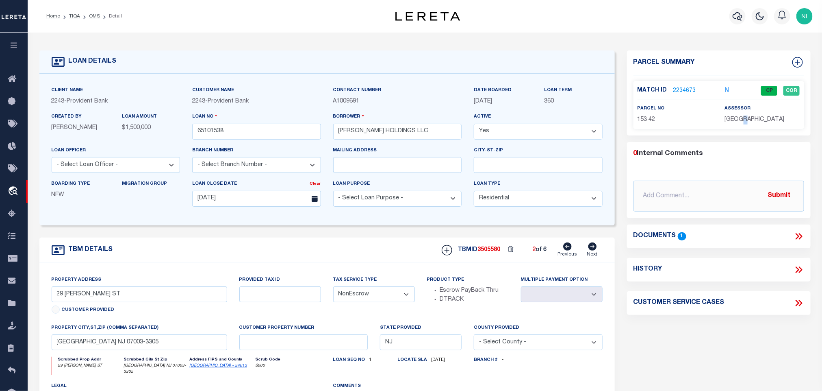
click at [743, 117] on span "[GEOGRAPHIC_DATA]" at bounding box center [755, 120] width 60 height 6
click at [641, 117] on span "153 42" at bounding box center [647, 120] width 18 height 6
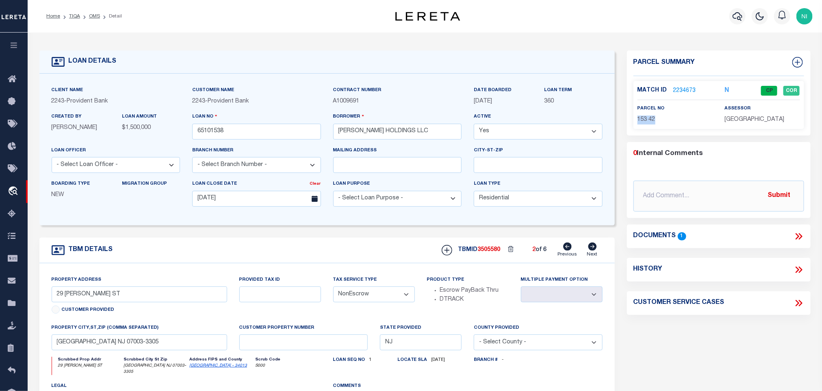
click at [570, 255] on link "Previous" at bounding box center [568, 249] width 20 height 15
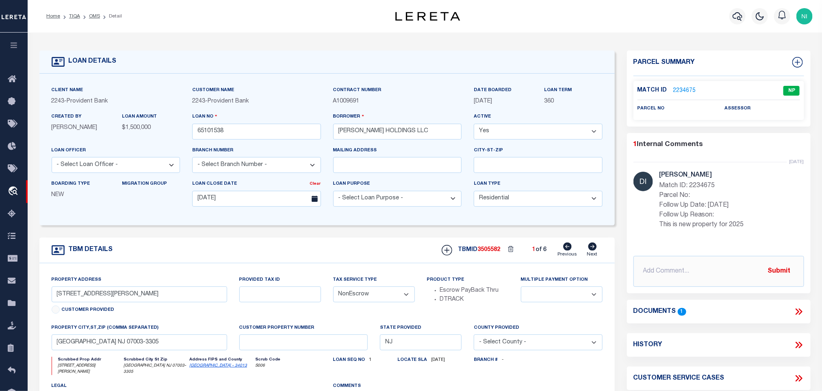
click at [97, 16] on link "OMS" at bounding box center [94, 16] width 11 height 5
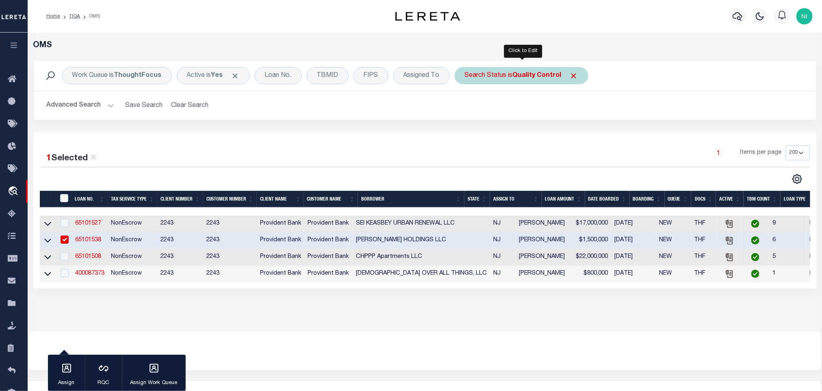
click at [541, 80] on div "Search Status is Quality Control" at bounding box center [522, 75] width 134 height 17
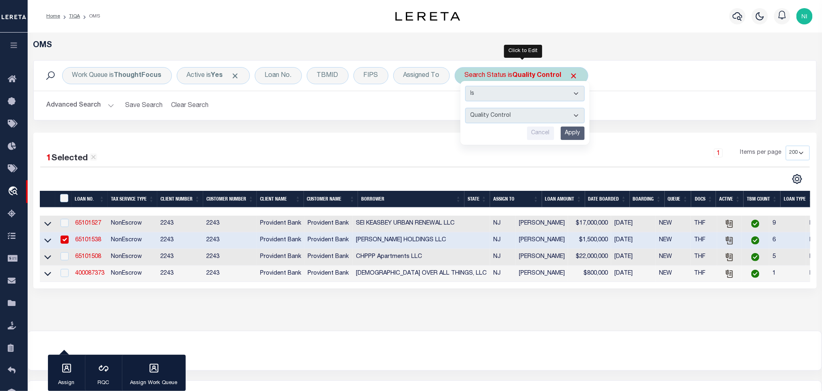
click at [572, 133] on input "Apply" at bounding box center [573, 132] width 24 height 13
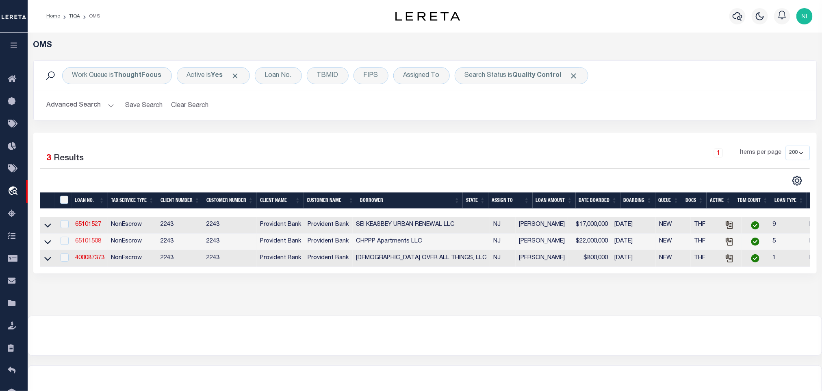
click at [93, 244] on link "65101508" at bounding box center [88, 241] width 26 height 6
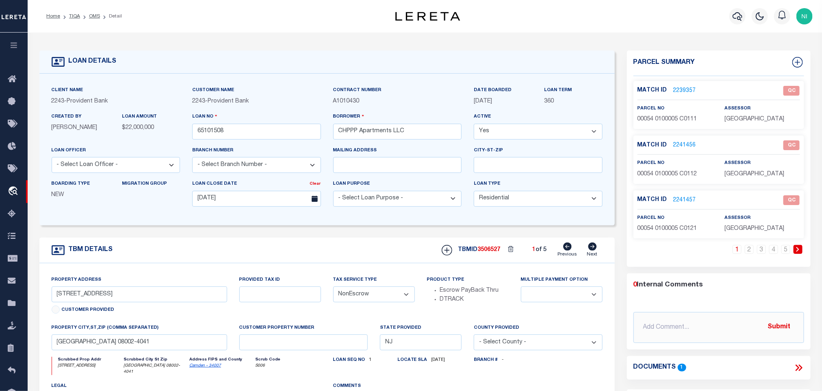
click at [800, 369] on icon at bounding box center [799, 367] width 11 height 11
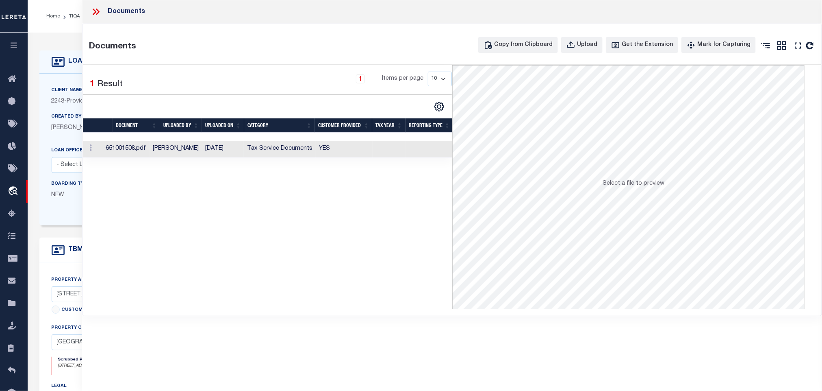
click at [334, 149] on td "YES" at bounding box center [344, 149] width 57 height 17
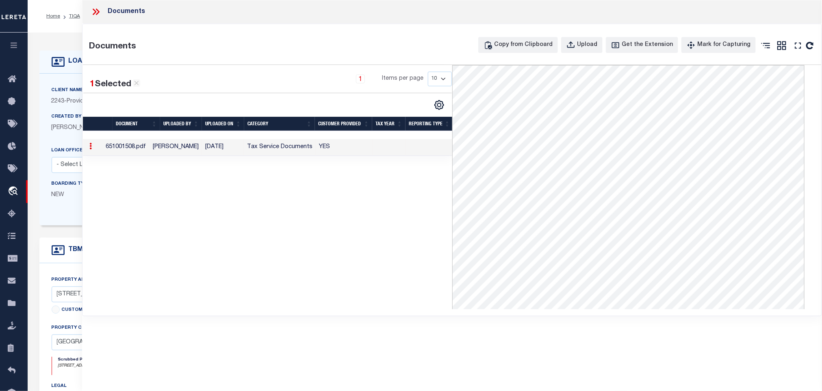
click at [94, 10] on icon at bounding box center [95, 12] width 4 height 7
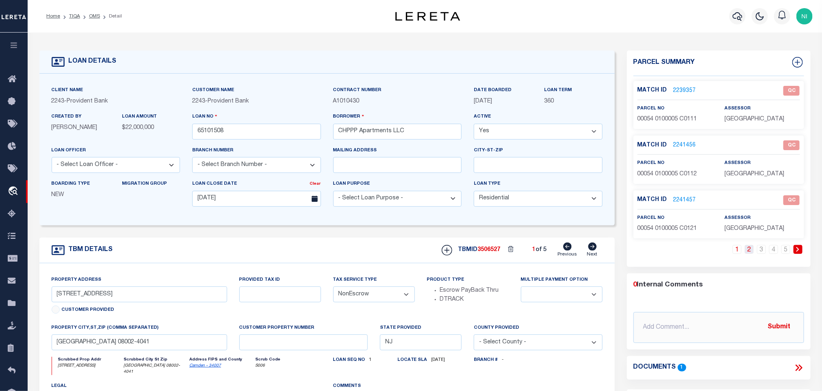
click at [748, 251] on link "2" at bounding box center [749, 249] width 9 height 9
click at [762, 253] on link "3" at bounding box center [761, 249] width 9 height 9
click at [772, 252] on link "4" at bounding box center [773, 249] width 9 height 9
click at [787, 252] on link "5" at bounding box center [786, 249] width 9 height 9
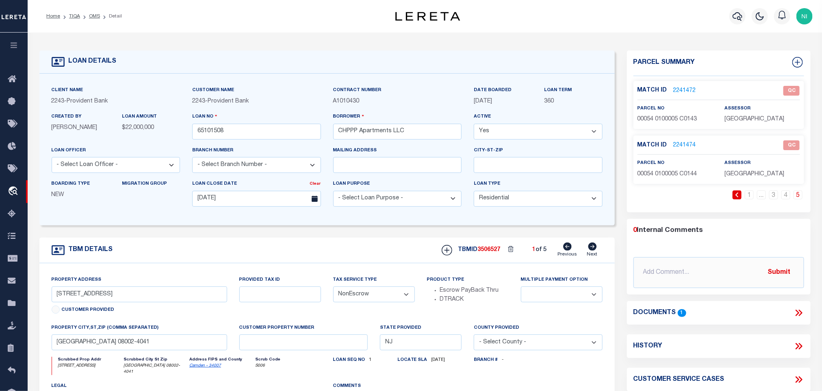
click at [592, 250] on icon at bounding box center [592, 246] width 9 height 8
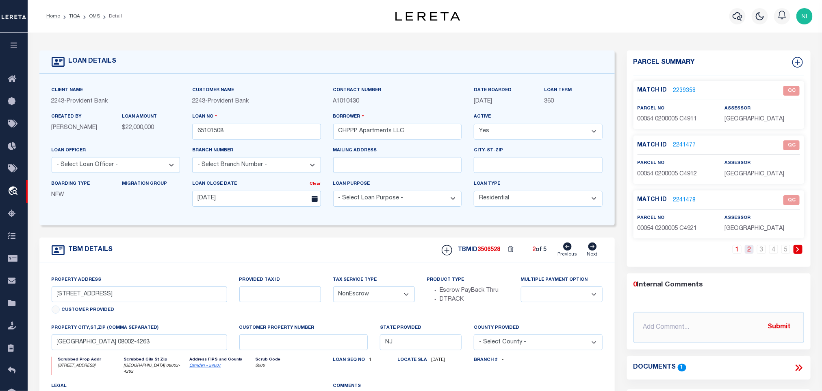
click at [750, 251] on link "2" at bounding box center [749, 249] width 9 height 9
click at [758, 251] on link "3" at bounding box center [761, 249] width 9 height 9
click at [771, 251] on link "4" at bounding box center [773, 249] width 9 height 9
click at [783, 249] on link "5" at bounding box center [786, 249] width 9 height 9
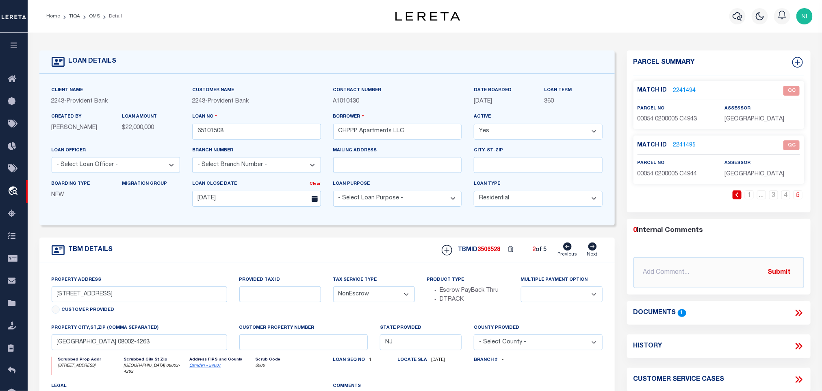
click at [591, 250] on icon at bounding box center [592, 246] width 9 height 8
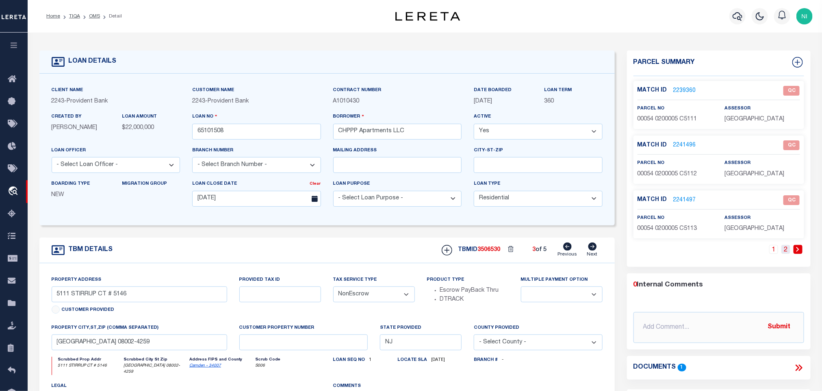
click at [788, 252] on link "2" at bounding box center [786, 249] width 9 height 9
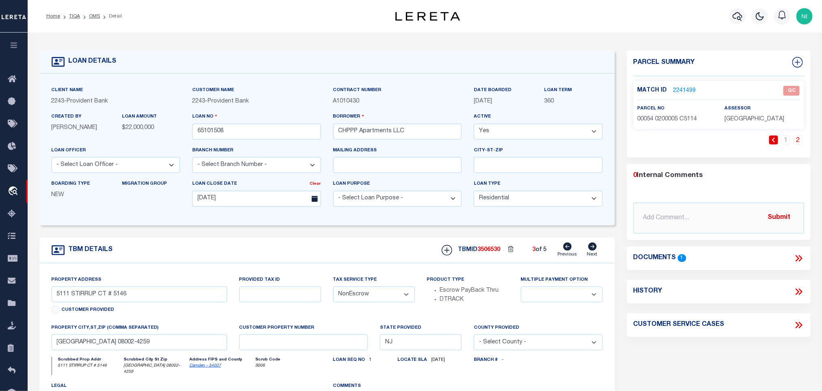
click at [586, 252] on div "TBMID 3506530 3 of 5 Previous Next" at bounding box center [519, 249] width 167 height 15
click at [600, 251] on div "TBMID 3506530 3 of 5 Previous Next" at bounding box center [519, 249] width 167 height 15
click at [594, 250] on icon at bounding box center [592, 246] width 9 height 8
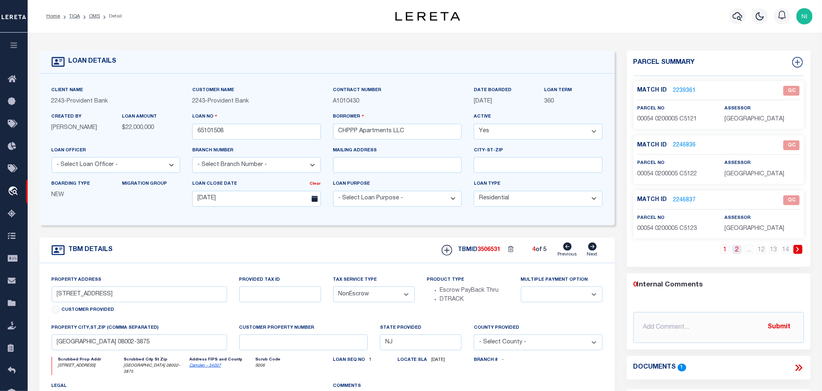
click at [736, 252] on link "2" at bounding box center [737, 249] width 9 height 9
click at [737, 254] on link "3" at bounding box center [737, 249] width 9 height 9
click at [737, 252] on link "4" at bounding box center [737, 249] width 9 height 9
click at [737, 252] on link "5" at bounding box center [737, 249] width 9 height 9
click at [737, 252] on link "6" at bounding box center [737, 249] width 9 height 9
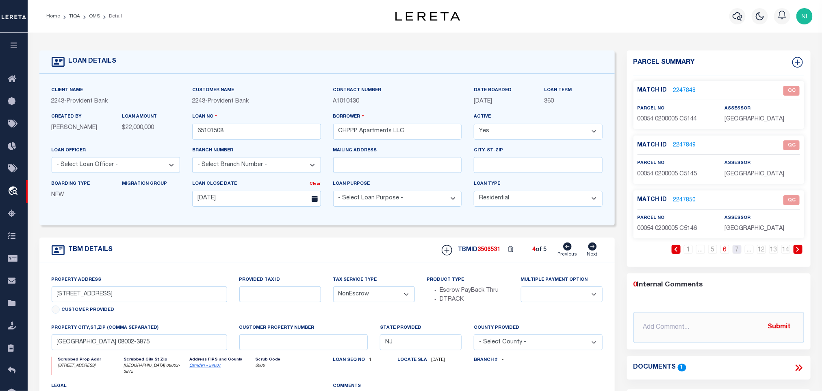
click at [737, 252] on link "7" at bounding box center [737, 249] width 9 height 9
click at [737, 252] on link "8" at bounding box center [737, 249] width 9 height 9
click at [737, 252] on link "9" at bounding box center [737, 249] width 9 height 9
click at [737, 252] on link "10" at bounding box center [737, 249] width 9 height 9
click at [590, 250] on icon at bounding box center [592, 246] width 9 height 8
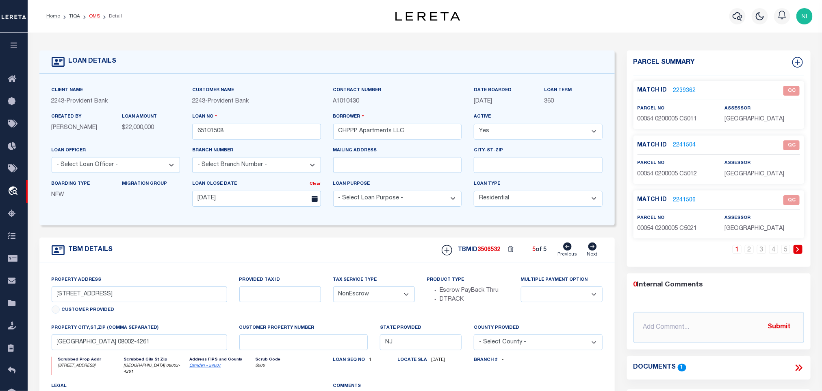
click at [92, 16] on link "OMS" at bounding box center [94, 16] width 11 height 5
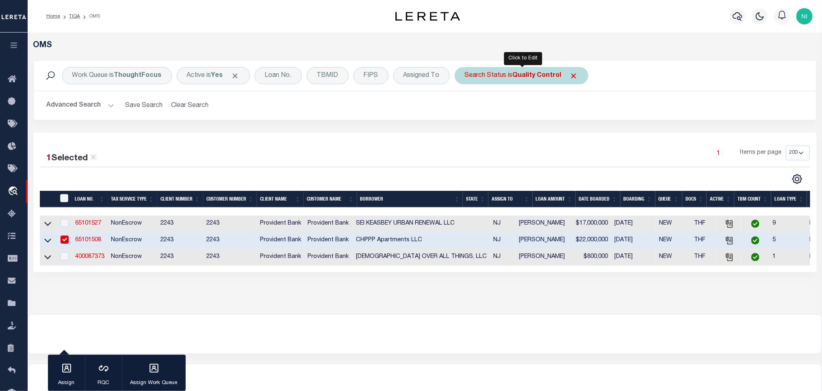
click at [527, 76] on b "Quality Control" at bounding box center [537, 75] width 49 height 7
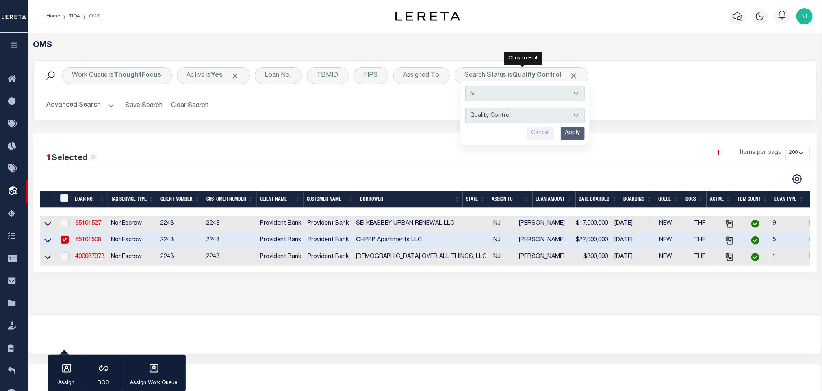
click at [572, 140] on input "Apply" at bounding box center [573, 132] width 24 height 13
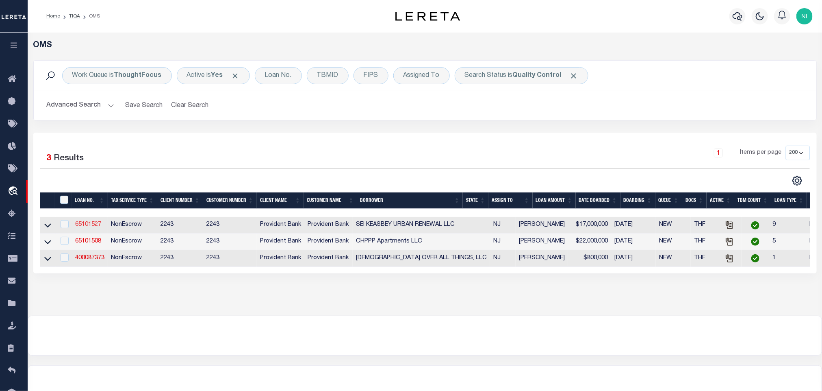
click at [99, 227] on link "65101527" at bounding box center [88, 225] width 26 height 6
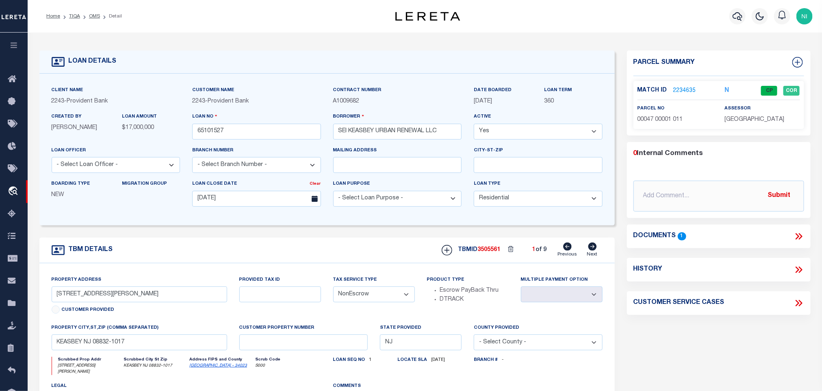
click at [590, 248] on icon at bounding box center [592, 246] width 9 height 8
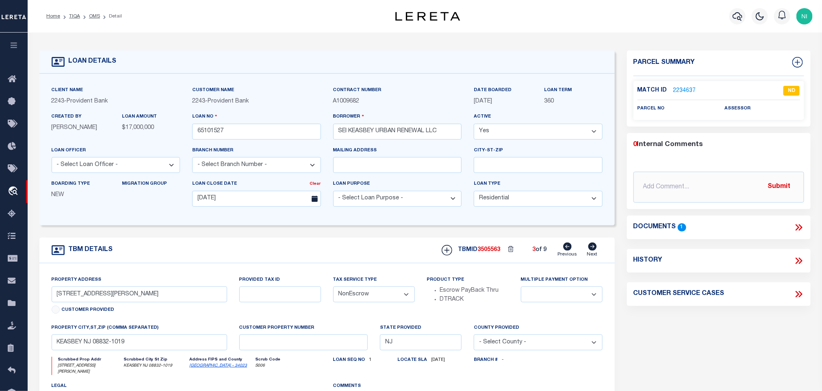
click at [594, 250] on icon at bounding box center [592, 246] width 9 height 8
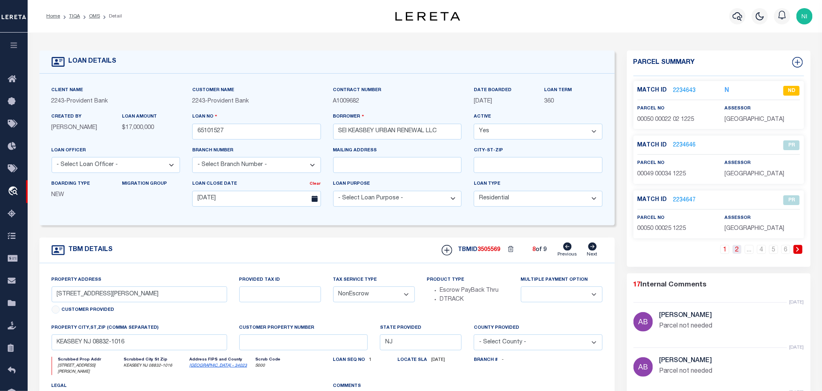
click at [738, 254] on link "2" at bounding box center [737, 249] width 9 height 9
click at [750, 250] on link "3" at bounding box center [749, 249] width 9 height 9
click at [758, 250] on link "4" at bounding box center [761, 249] width 9 height 9
click at [774, 252] on link "5" at bounding box center [773, 249] width 9 height 9
click at [785, 252] on link "6" at bounding box center [786, 249] width 9 height 9
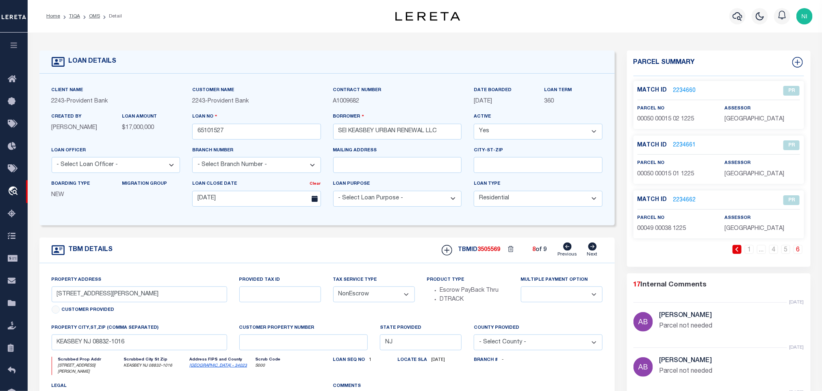
click at [563, 252] on link "Previous" at bounding box center [568, 249] width 20 height 15
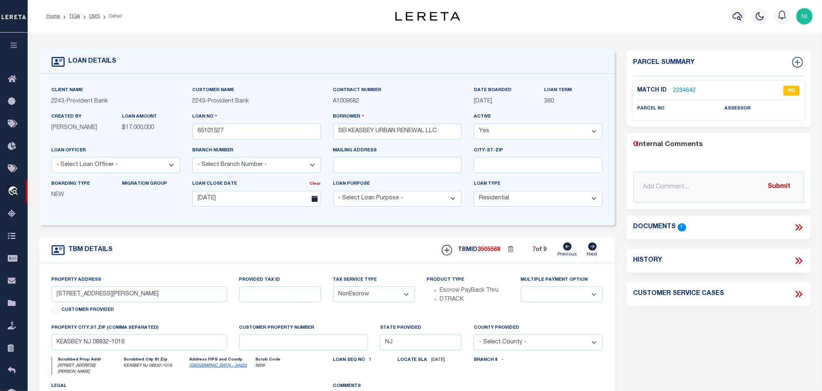
click at [563, 252] on link "Previous" at bounding box center [568, 249] width 20 height 15
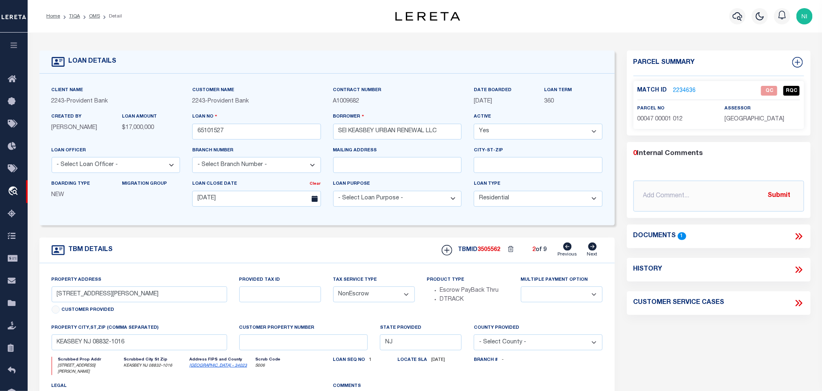
click at [562, 252] on link "Previous" at bounding box center [568, 249] width 20 height 15
click at [591, 250] on icon at bounding box center [592, 246] width 9 height 8
click at [685, 92] on link "2234636" at bounding box center [685, 91] width 23 height 9
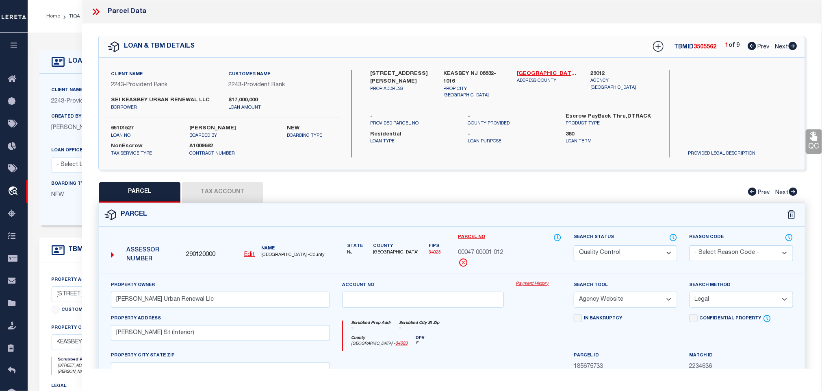
click at [98, 13] on icon at bounding box center [96, 12] width 11 height 11
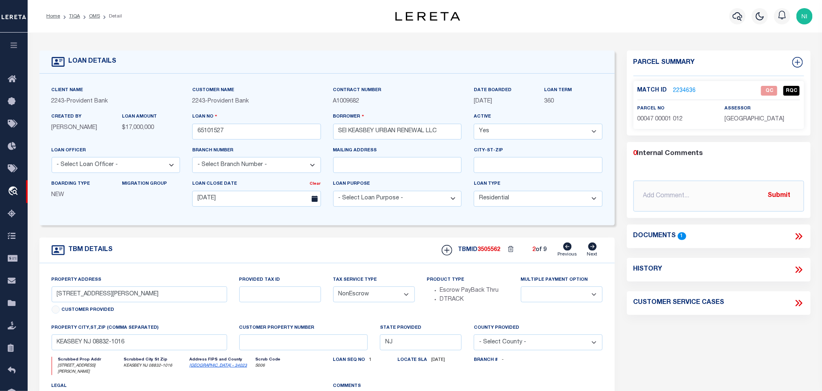
click at [797, 237] on icon at bounding box center [799, 236] width 11 height 11
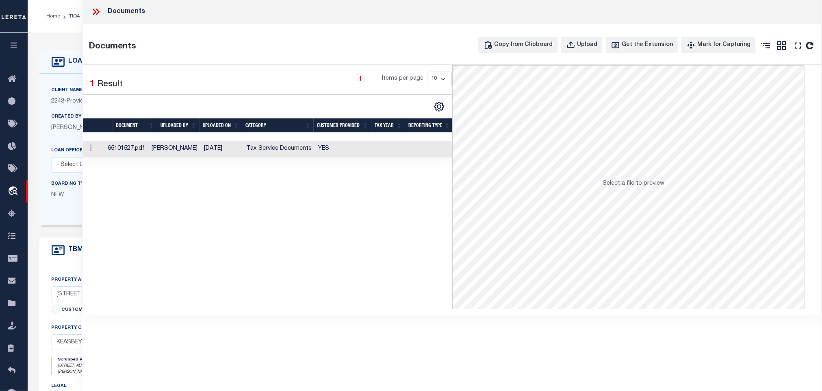
click at [298, 155] on td "Tax Service Documents" at bounding box center [279, 149] width 72 height 17
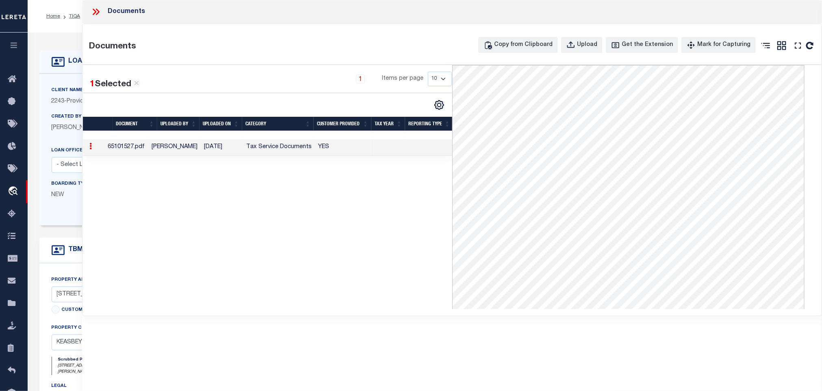
drag, startPoint x: 91, startPoint y: 8, endPoint x: 96, endPoint y: 17, distance: 10.2
click at [91, 8] on icon at bounding box center [96, 12] width 11 height 11
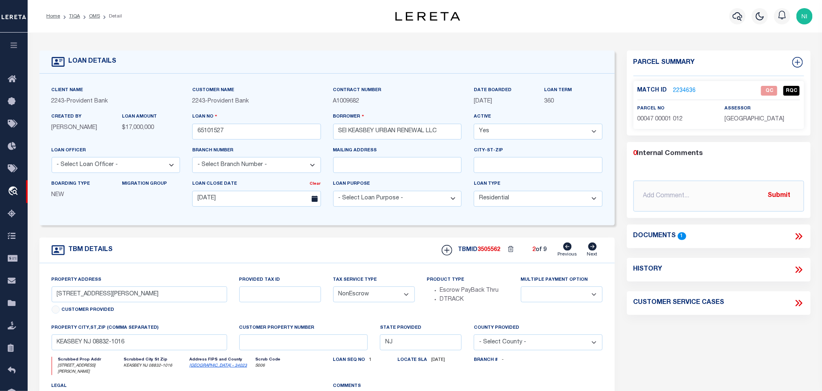
click at [682, 91] on link "2234636" at bounding box center [685, 91] width 23 height 9
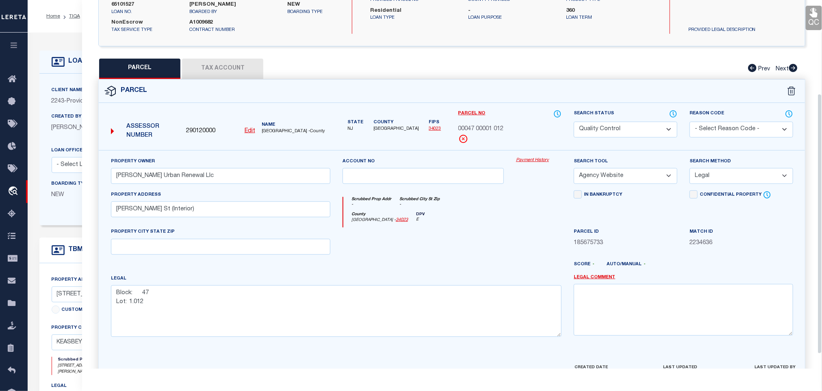
scroll to position [152, 0]
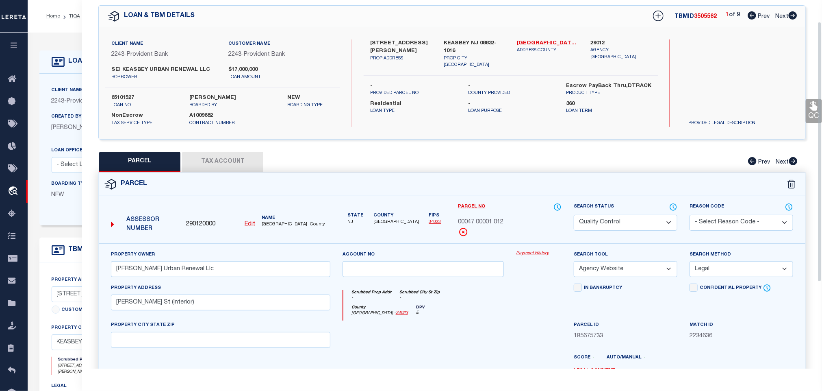
click at [227, 162] on button "Tax Account" at bounding box center [222, 162] width 81 height 20
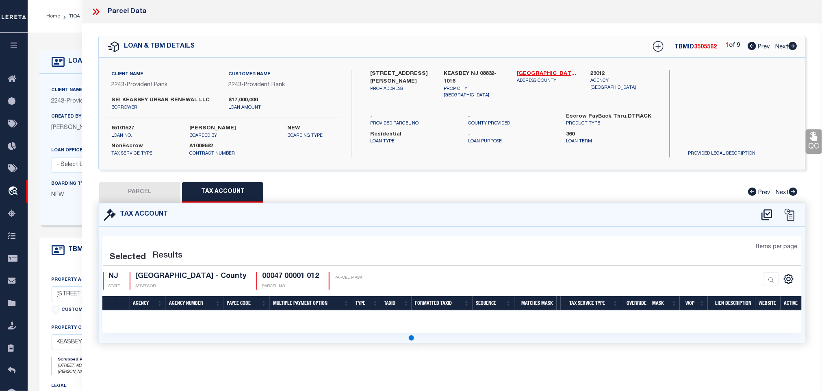
scroll to position [0, 0]
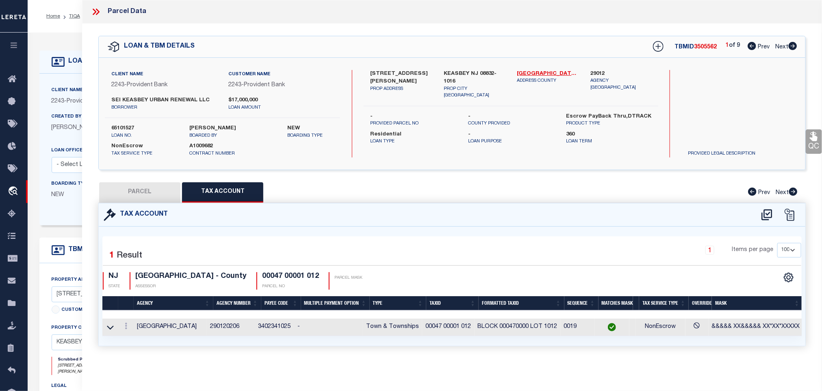
click at [138, 194] on button "PARCEL" at bounding box center [139, 192] width 81 height 20
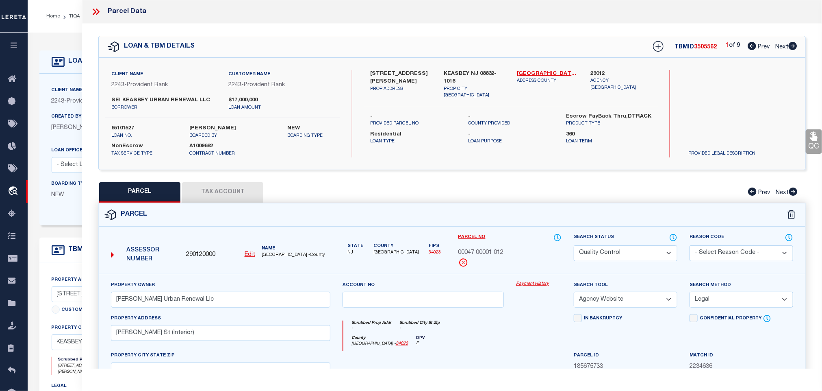
click at [811, 142] on link "QC" at bounding box center [814, 141] width 16 height 24
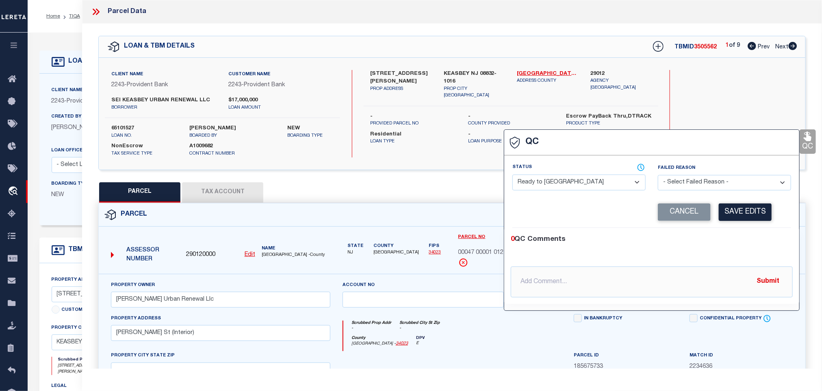
click at [598, 177] on select "- Select Status - Ready to QC Correct Incorrect" at bounding box center [579, 182] width 133 height 16
click at [513, 175] on select "- Select Status - Ready to QC Correct Incorrect" at bounding box center [579, 182] width 133 height 16
click at [777, 213] on div "Cancel Save Edits" at bounding box center [721, 211] width 139 height 17
click at [741, 216] on button "Save Edits" at bounding box center [745, 211] width 53 height 17
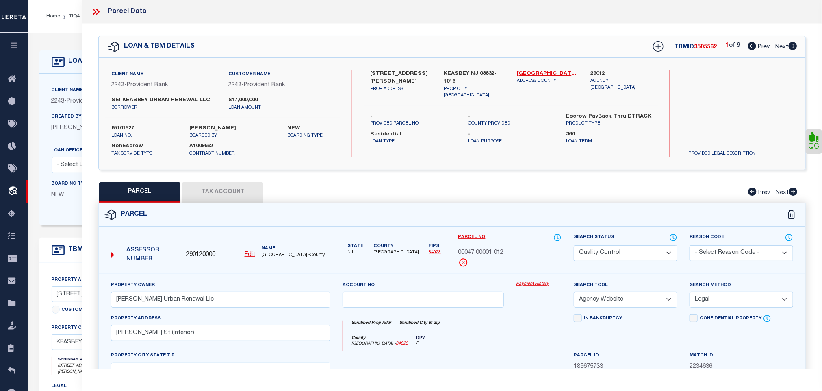
click at [637, 250] on select "Automated Search Bad Parcel Complete Duplicate Parcel High Dollar Reporting In …" at bounding box center [626, 253] width 104 height 16
click at [574, 246] on select "Automated Search Bad Parcel Complete Duplicate Parcel High Dollar Reporting In …" at bounding box center [626, 253] width 104 height 16
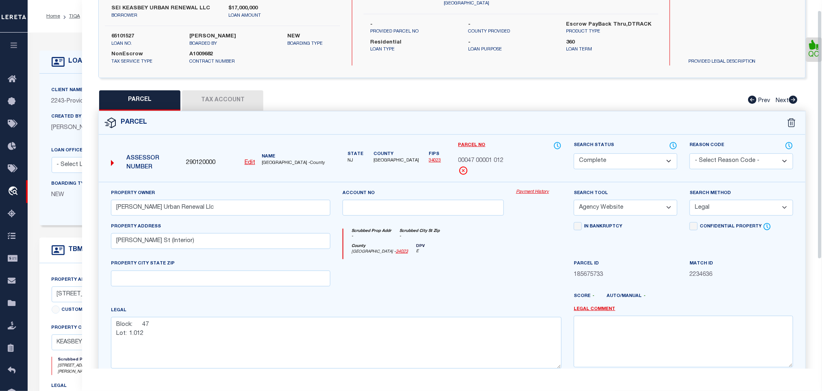
scroll to position [177, 0]
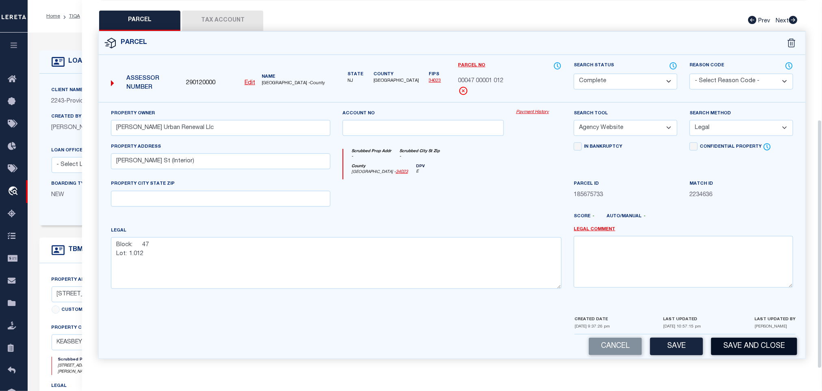
click at [750, 344] on button "Save and Close" at bounding box center [754, 345] width 86 height 17
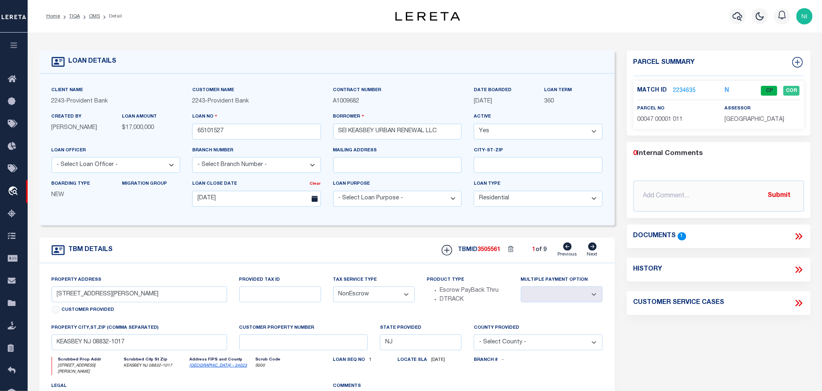
click at [588, 250] on icon at bounding box center [592, 246] width 9 height 8
click at [243, 132] on input "65101527" at bounding box center [256, 132] width 129 height 16
click at [242, 132] on input "65101527" at bounding box center [256, 132] width 129 height 16
click at [485, 252] on span "3505562" at bounding box center [489, 250] width 23 height 6
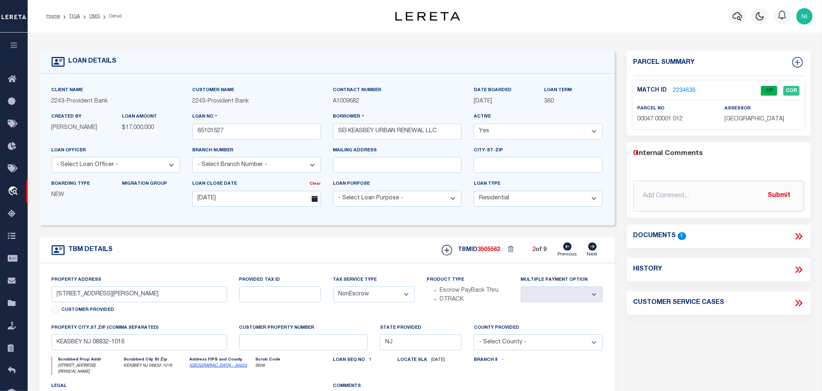
click at [754, 122] on span "[GEOGRAPHIC_DATA]" at bounding box center [755, 119] width 60 height 6
click at [641, 113] on div "parcel no 00047 00001 012" at bounding box center [675, 114] width 75 height 20
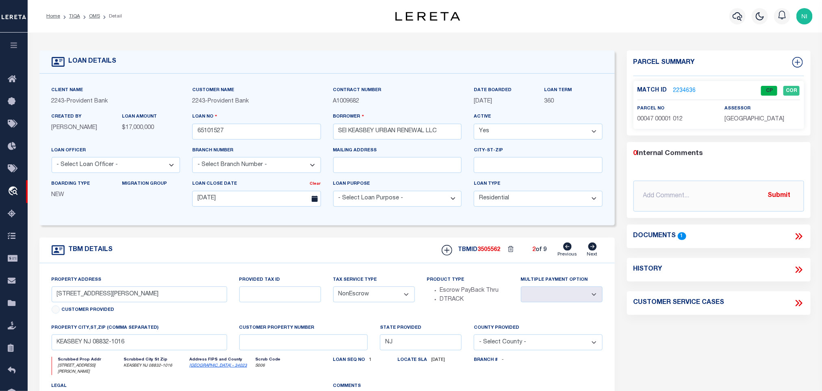
click at [641, 113] on div "parcel no 00047 00001 012" at bounding box center [675, 114] width 75 height 20
click at [643, 117] on span "00047 00001 012" at bounding box center [661, 119] width 46 height 6
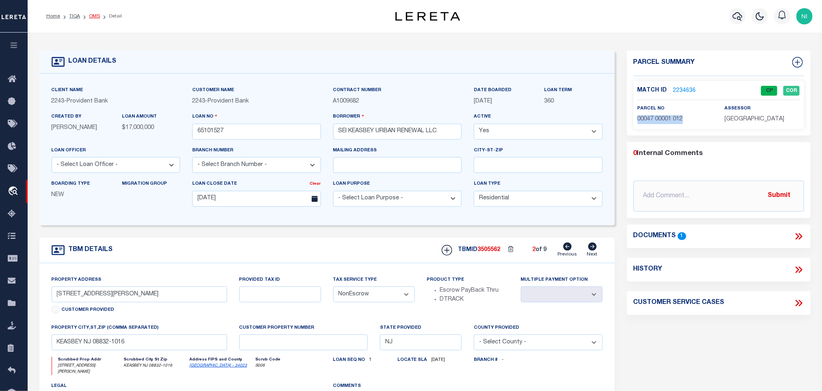
click at [93, 16] on link "OMS" at bounding box center [94, 16] width 11 height 5
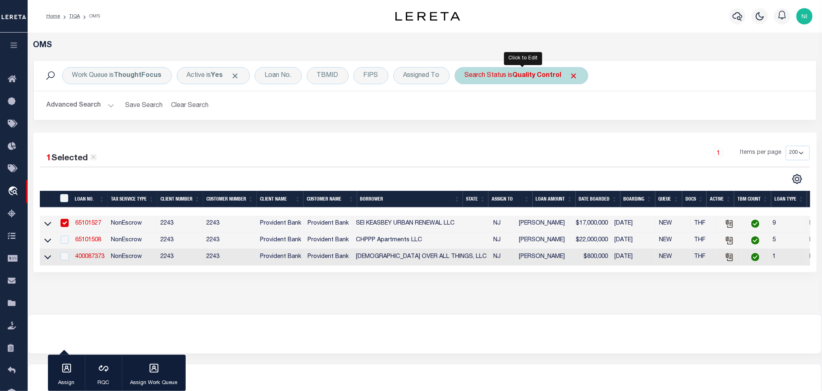
click at [533, 77] on b "Quality Control" at bounding box center [537, 75] width 49 height 7
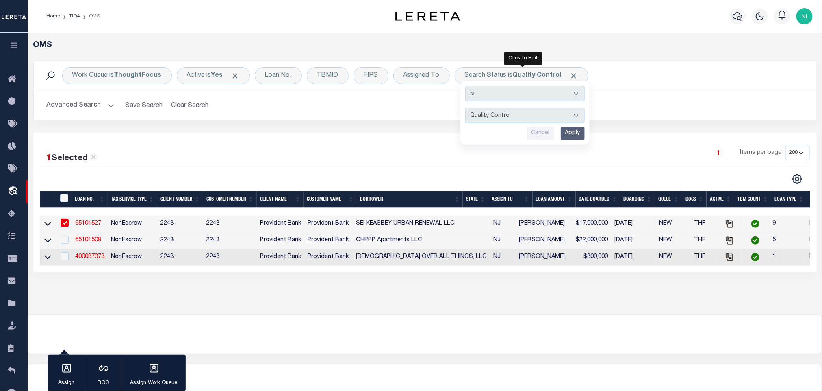
click at [572, 129] on input "Apply" at bounding box center [573, 132] width 24 height 13
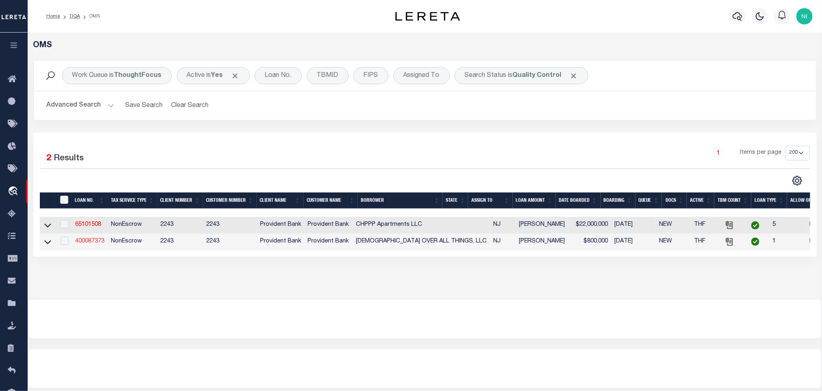
click at [93, 243] on link "400087373" at bounding box center [89, 241] width 29 height 6
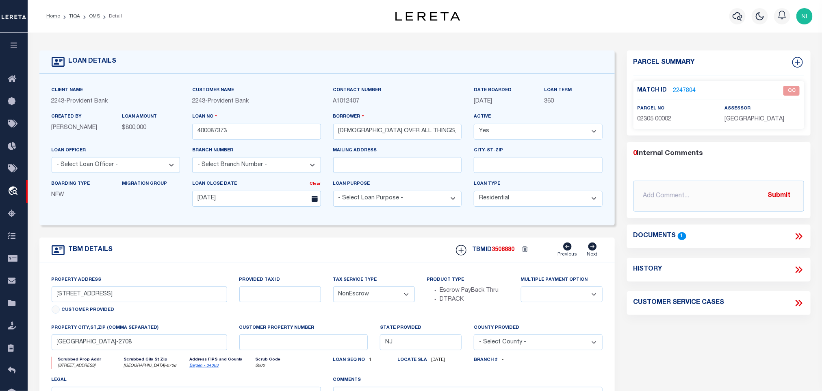
click at [797, 232] on icon at bounding box center [799, 236] width 11 height 11
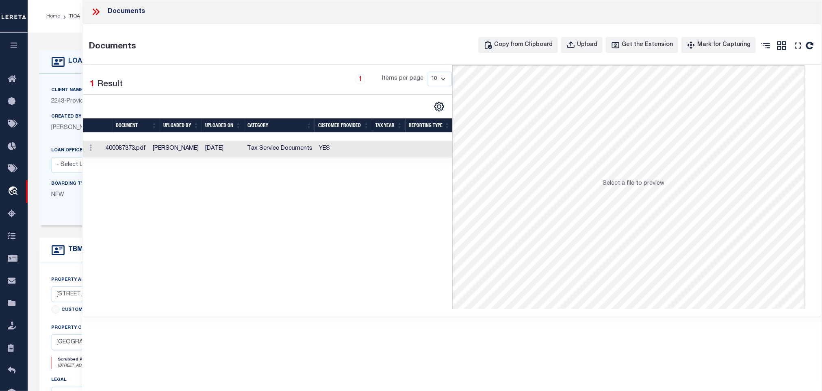
click at [326, 147] on td "YES" at bounding box center [344, 149] width 57 height 17
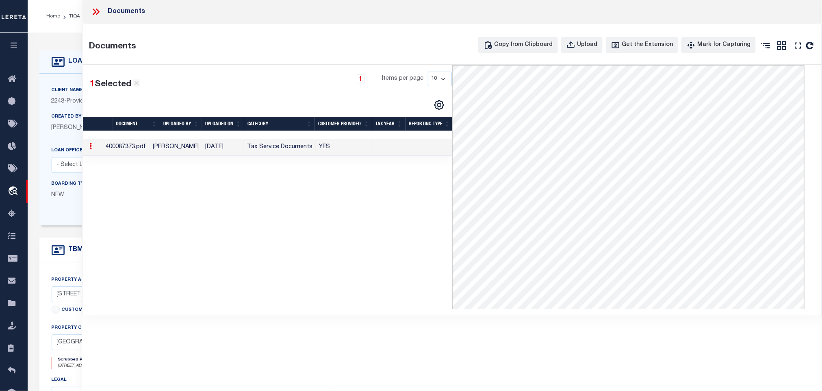
click at [96, 12] on icon at bounding box center [95, 12] width 4 height 7
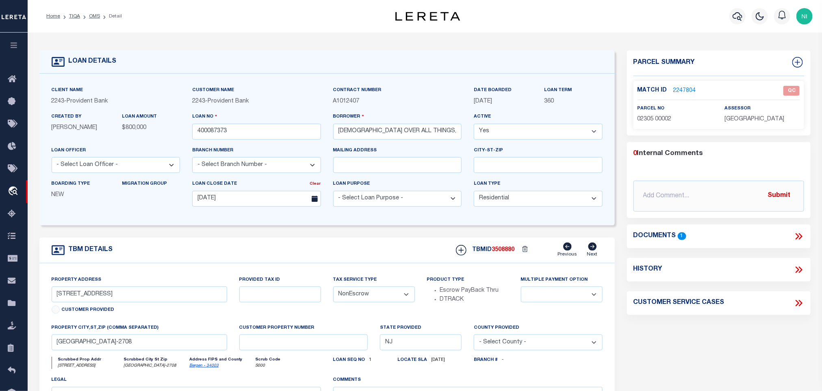
click at [683, 91] on link "2247804" at bounding box center [685, 91] width 23 height 9
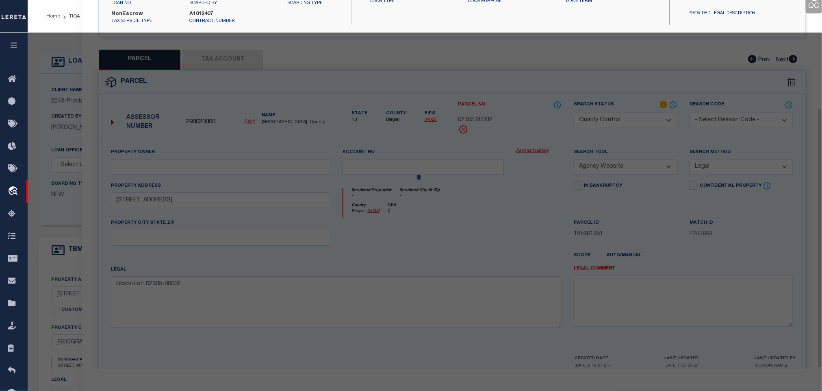
scroll to position [152, 0]
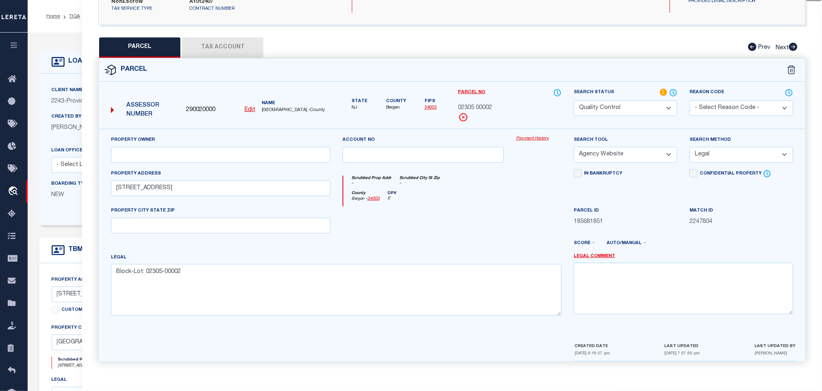
click at [240, 43] on button "Tax Account" at bounding box center [222, 47] width 81 height 20
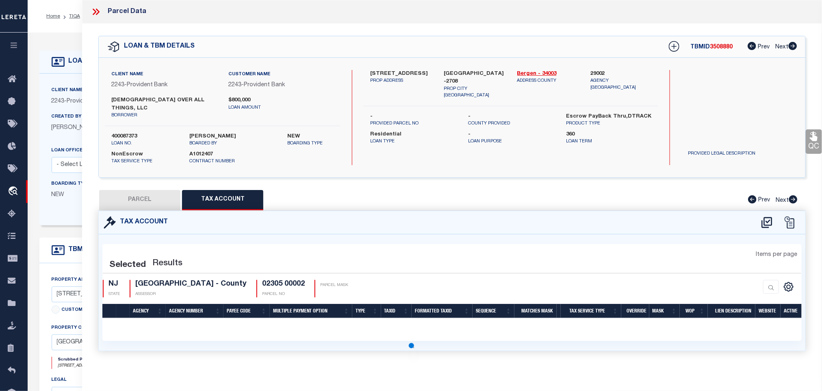
scroll to position [0, 0]
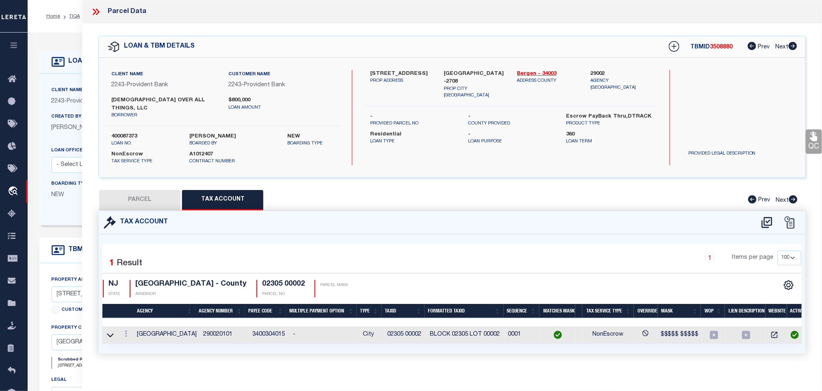
click at [143, 190] on button "PARCEL" at bounding box center [139, 200] width 81 height 20
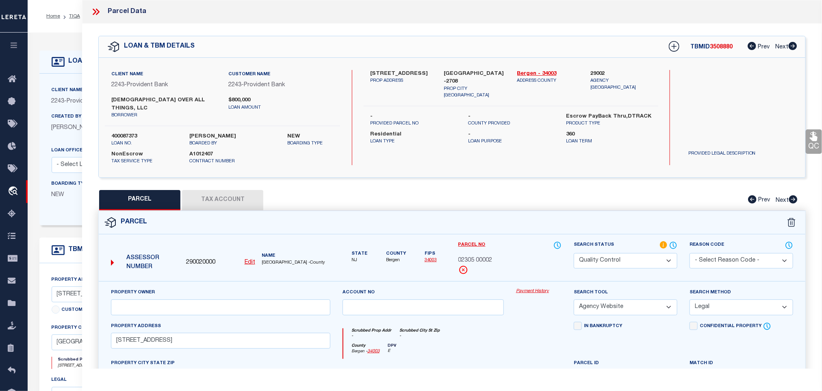
click at [804, 140] on div "Client Name 2243 - Provident Bank Customer Name 2243 - Provident Bank borrower …" at bounding box center [452, 117] width 707 height 95
click at [808, 139] on link "QC" at bounding box center [814, 141] width 16 height 24
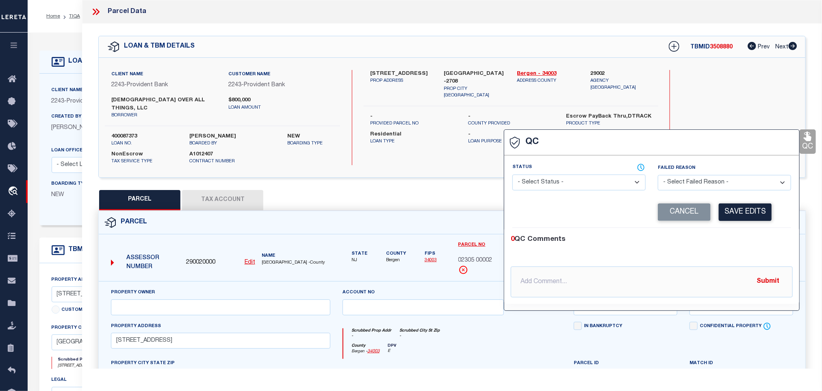
click at [589, 187] on select "- Select Status - Ready to QC Correct Incorrect" at bounding box center [579, 182] width 133 height 16
click at [513, 175] on select "- Select Status - Ready to QC Correct Incorrect" at bounding box center [579, 182] width 133 height 16
click at [752, 214] on button "Save Edits" at bounding box center [745, 211] width 53 height 17
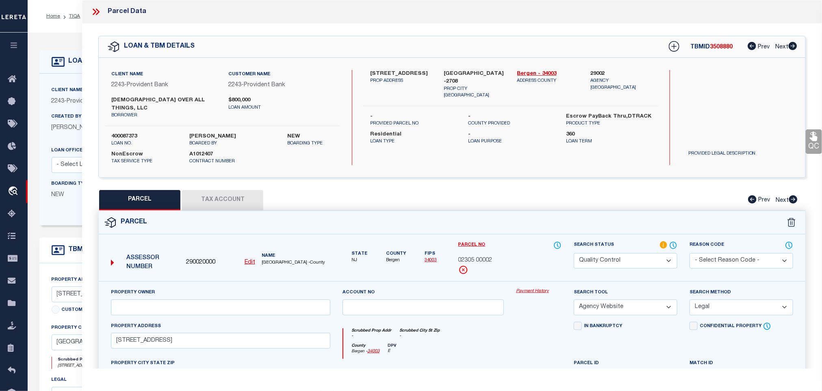
click at [814, 145] on link "QC" at bounding box center [814, 141] width 16 height 24
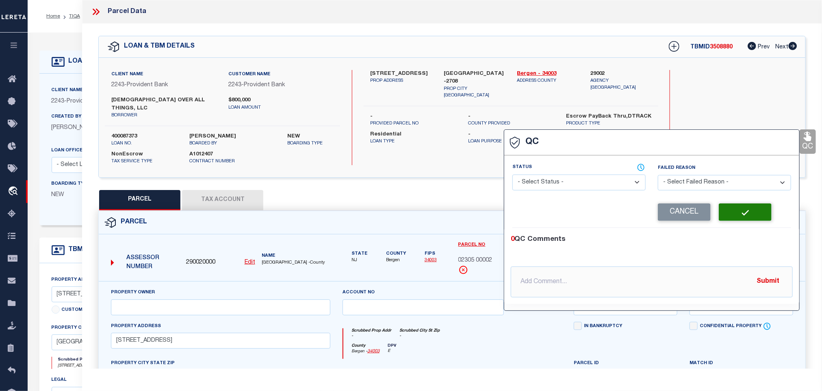
click at [617, 191] on div "Status - Select Status - Ready to QC Correct Incorrect" at bounding box center [579, 179] width 146 height 33
click at [615, 184] on select "- Select Status - Ready to QC Correct Incorrect" at bounding box center [579, 182] width 133 height 16
click at [513, 175] on select "- Select Status - Ready to QC Correct Incorrect" at bounding box center [579, 182] width 133 height 16
click at [721, 215] on button "Save Edits" at bounding box center [745, 211] width 53 height 17
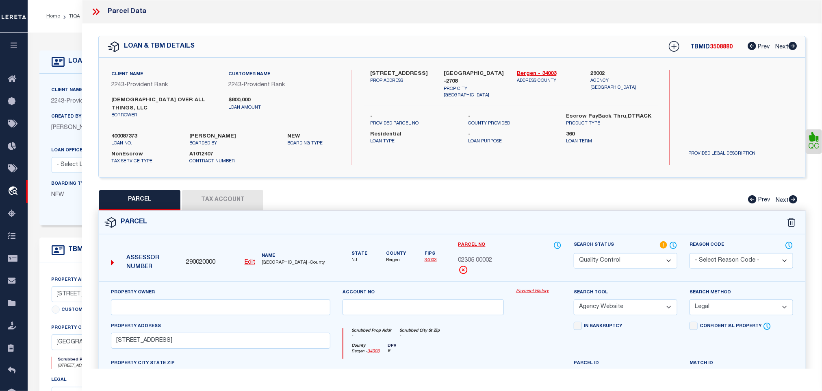
click at [655, 256] on select "Automated Search Bad Parcel Complete Duplicate Parcel High Dollar Reporting In …" at bounding box center [626, 261] width 104 height 16
click at [574, 253] on select "Automated Search Bad Parcel Complete Duplicate Parcel High Dollar Reporting In …" at bounding box center [626, 261] width 104 height 16
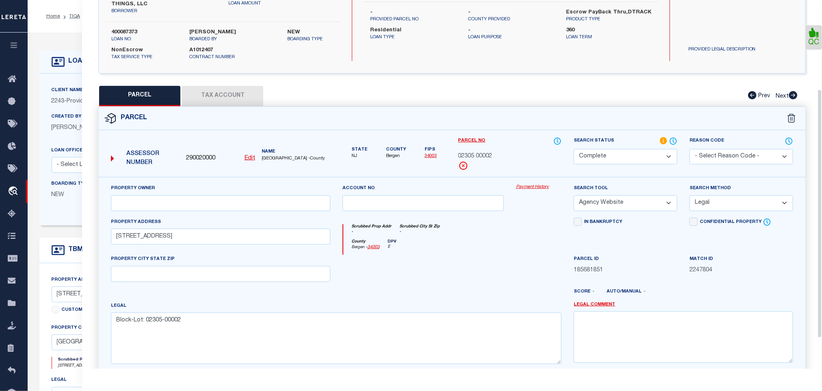
scroll to position [177, 0]
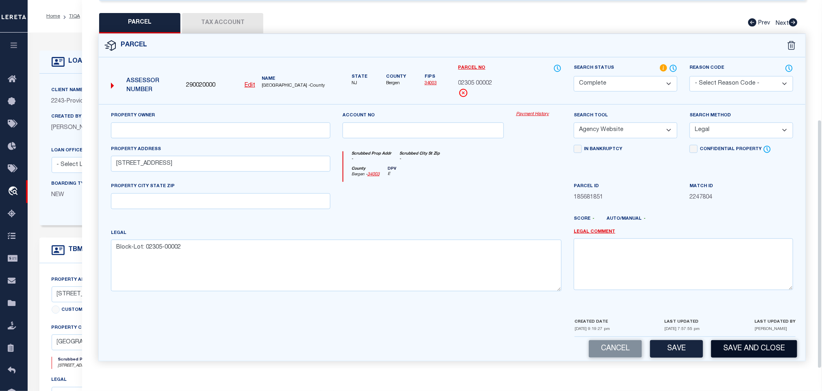
click at [744, 349] on button "Save and Close" at bounding box center [754, 348] width 86 height 17
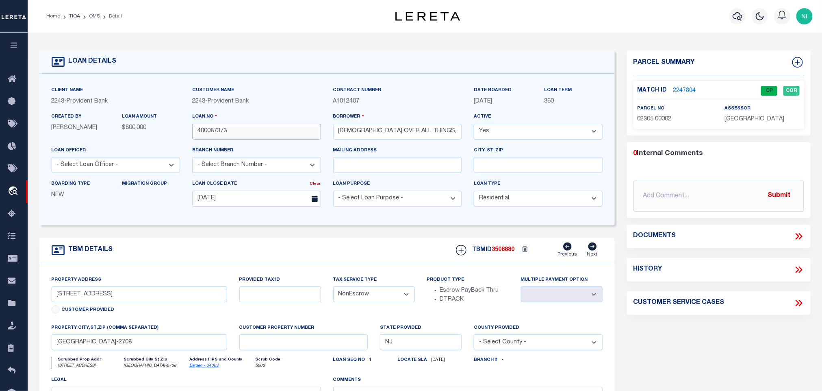
click at [274, 135] on input "400087373" at bounding box center [256, 132] width 129 height 16
click at [509, 252] on span "3508880" at bounding box center [503, 250] width 23 height 6
click at [748, 115] on p "[GEOGRAPHIC_DATA]" at bounding box center [762, 119] width 75 height 9
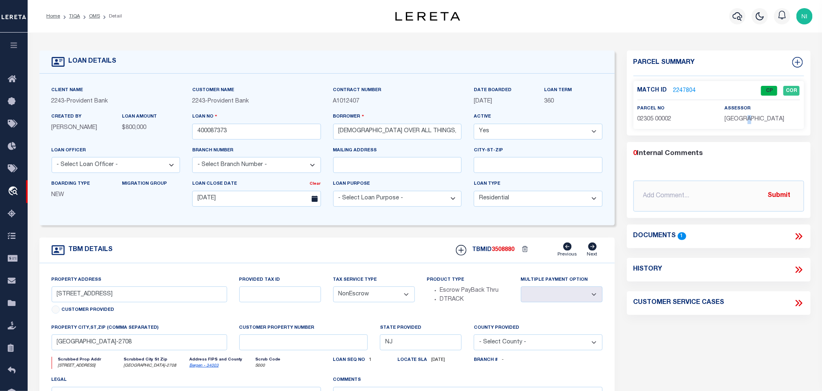
click at [748, 115] on p "[GEOGRAPHIC_DATA]" at bounding box center [762, 119] width 75 height 9
click at [649, 124] on div "Match ID 2247804 CP COR parcel no 02305 00002" at bounding box center [719, 105] width 171 height 48
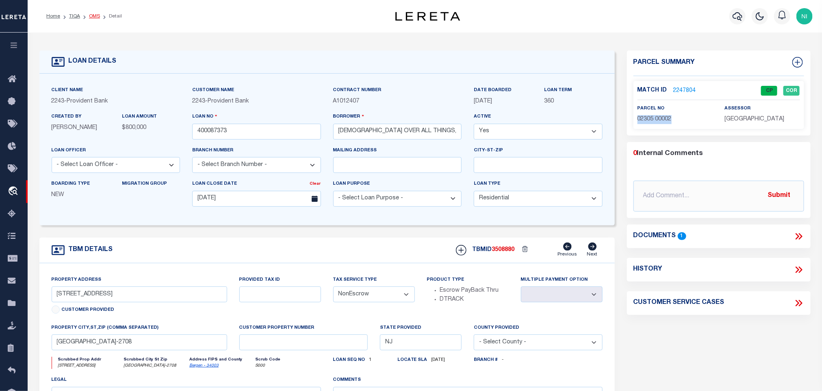
click at [90, 14] on link "OMS" at bounding box center [94, 16] width 11 height 5
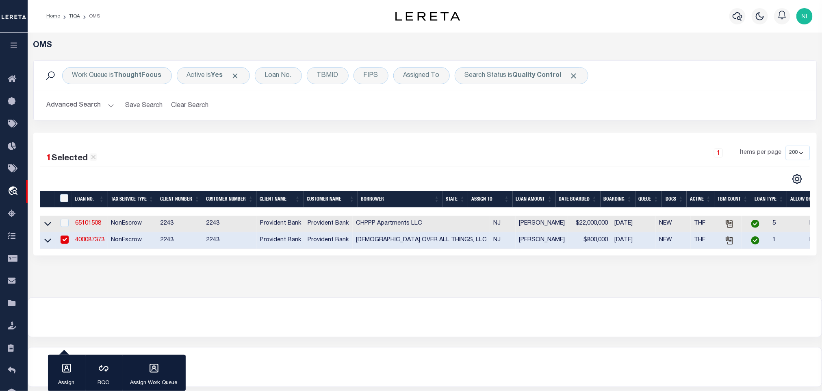
click at [510, 86] on div "Work Queue is ThoughtFocus Active is Yes Loan No. TBMID FIPS Assigned To Search…" at bounding box center [425, 76] width 783 height 30
click at [520, 78] on b "Quality Control" at bounding box center [537, 75] width 49 height 7
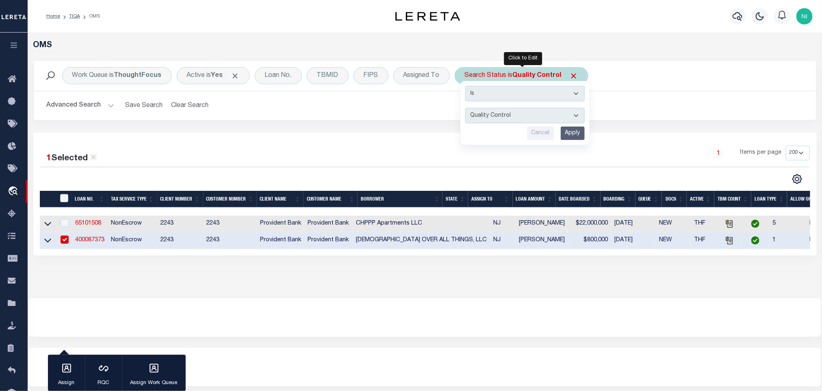
click at [580, 133] on input "Apply" at bounding box center [573, 132] width 24 height 13
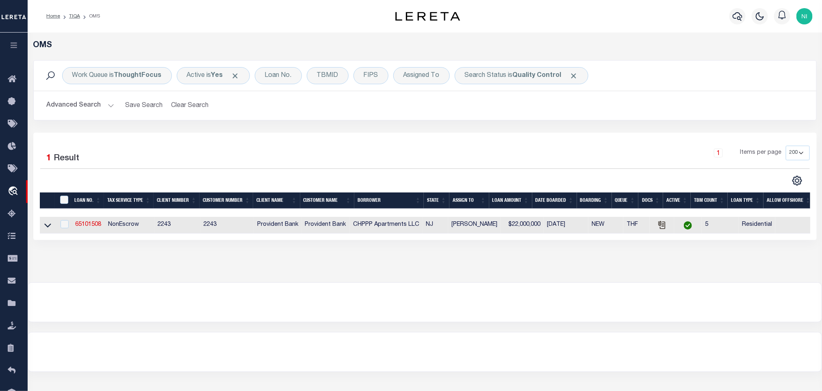
click at [104, 105] on button "Advanced Search" at bounding box center [80, 106] width 67 height 16
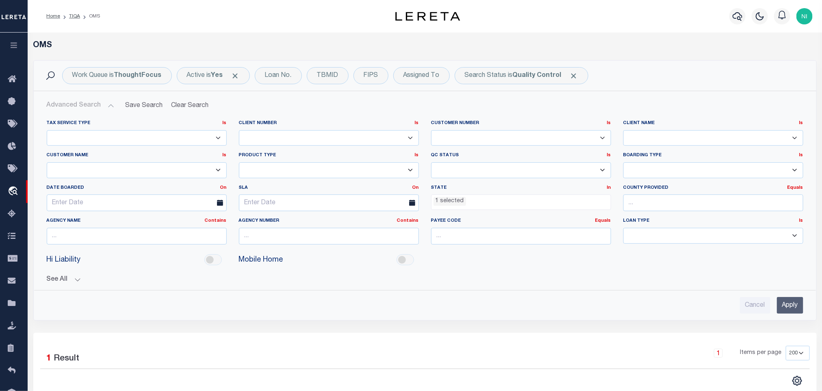
click at [471, 200] on ul "1 selected" at bounding box center [521, 200] width 179 height 11
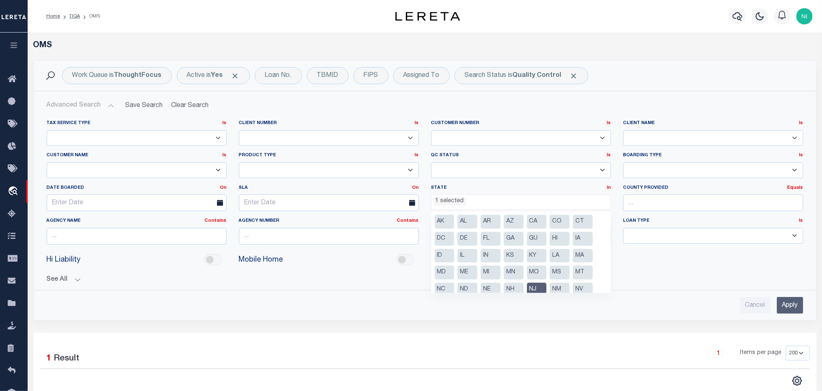
click at [535, 285] on li "NJ" at bounding box center [537, 290] width 20 height 14
click at [781, 304] on input "Apply" at bounding box center [790, 305] width 26 height 17
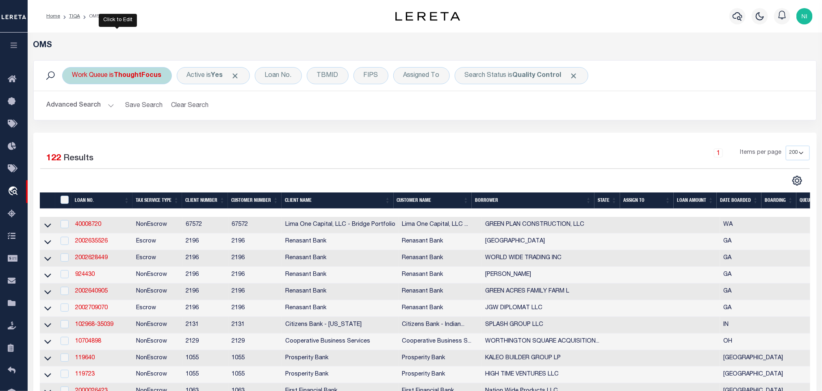
click at [120, 69] on div "Work Queue is ThoughtFocus" at bounding box center [117, 75] width 110 height 17
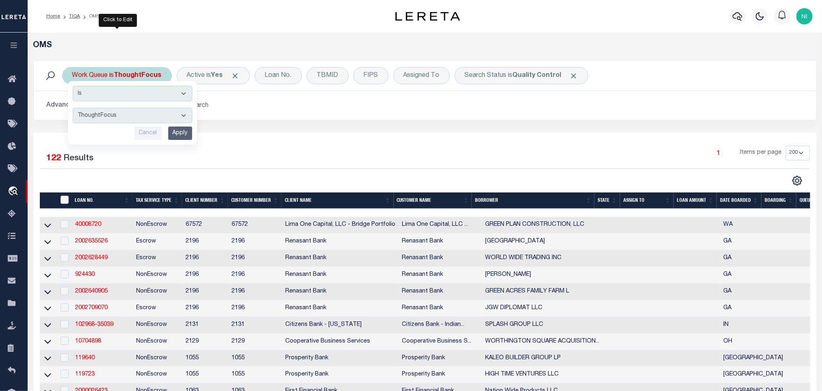
click at [123, 121] on select "--ALL-- factRSystems General ThoughtFocus" at bounding box center [133, 115] width 120 height 15
click at [73, 109] on select "--ALL-- factRSystems General ThoughtFocus" at bounding box center [133, 115] width 120 height 15
click at [182, 134] on input "Apply" at bounding box center [180, 132] width 24 height 13
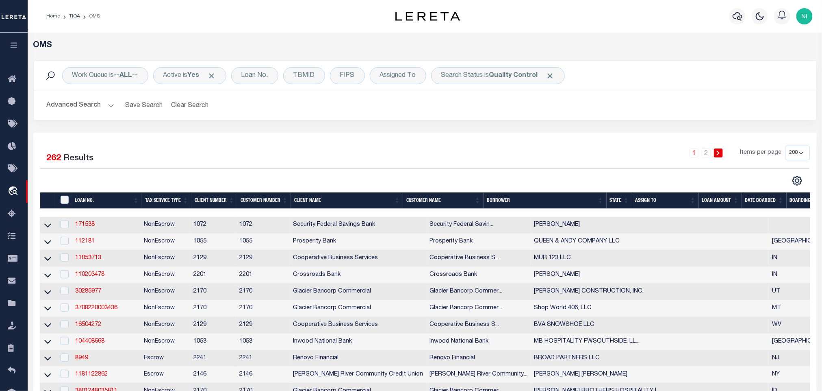
click at [109, 105] on button "Advanced Search" at bounding box center [80, 106] width 67 height 16
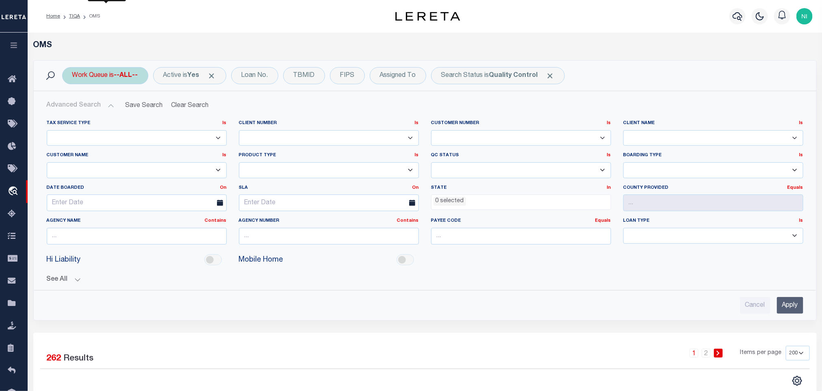
click at [111, 76] on div "Work Queue is --ALL--" at bounding box center [105, 75] width 86 height 17
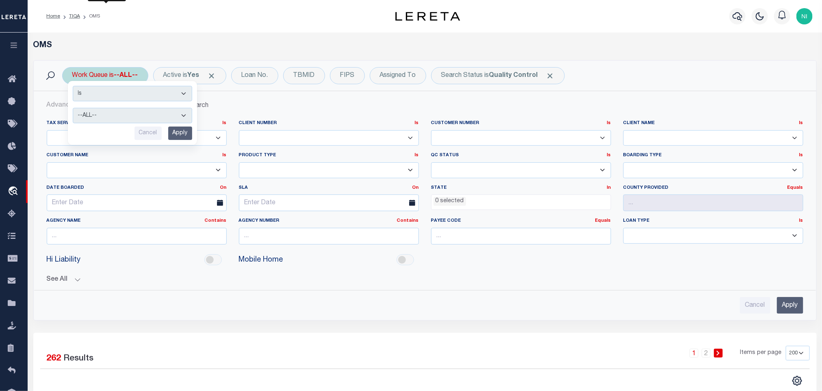
click at [113, 116] on select "--ALL-- factRSystems General ThoughtFocus" at bounding box center [133, 115] width 120 height 15
click at [277, 99] on h2 "Advanced Search Save Search Clear Search tblSearchTopScreen_dynamictable_____De…" at bounding box center [425, 106] width 770 height 16
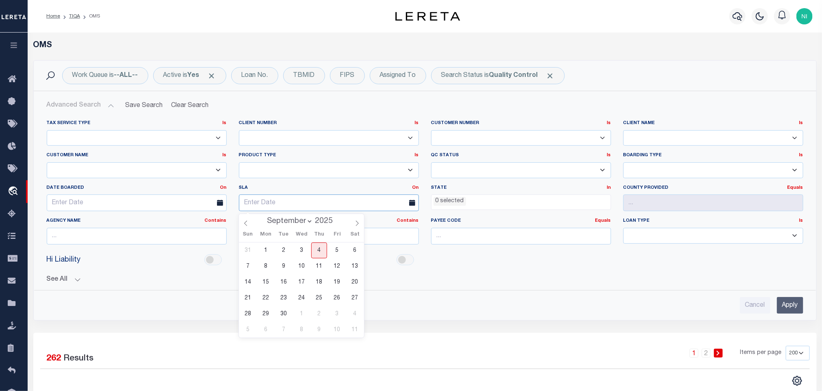
click at [335, 202] on input "text" at bounding box center [329, 202] width 180 height 17
click at [322, 250] on span "4" at bounding box center [319, 250] width 16 height 16
click at [416, 188] on link "On" at bounding box center [416, 187] width 7 height 4
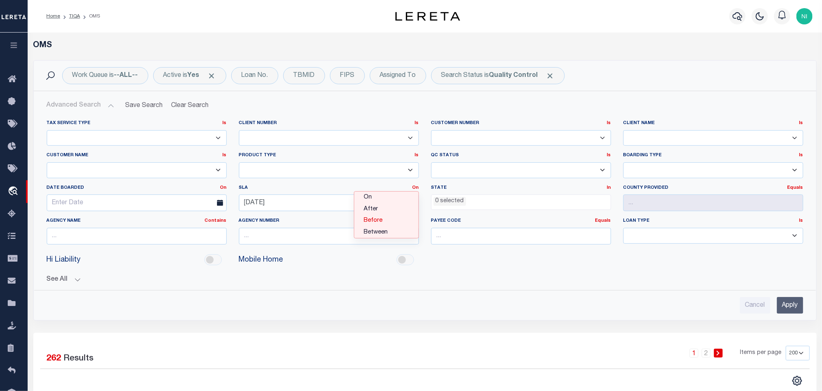
click at [396, 221] on link "Before" at bounding box center [386, 221] width 64 height 12
click at [548, 296] on div "Cancel Apply" at bounding box center [425, 301] width 770 height 23
click at [790, 310] on input "Apply" at bounding box center [790, 305] width 26 height 17
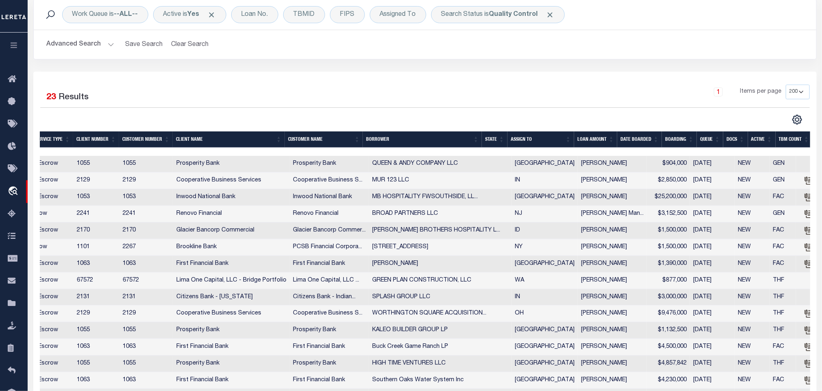
scroll to position [0, 0]
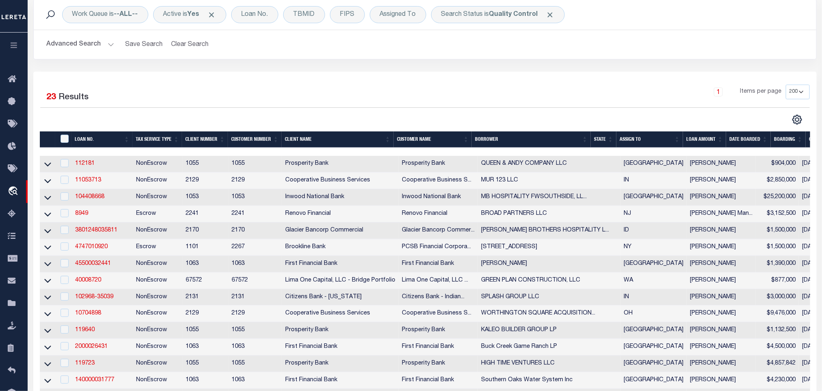
drag, startPoint x: 277, startPoint y: 230, endPoint x: 226, endPoint y: 228, distance: 51.3
click at [88, 165] on link "112181" at bounding box center [85, 164] width 20 height 6
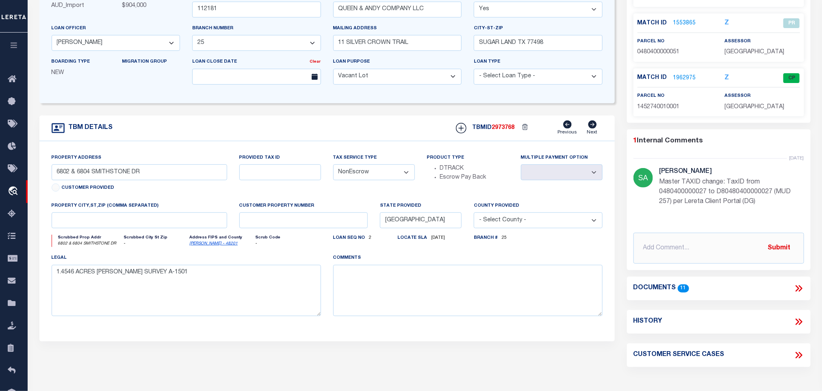
scroll to position [61, 0]
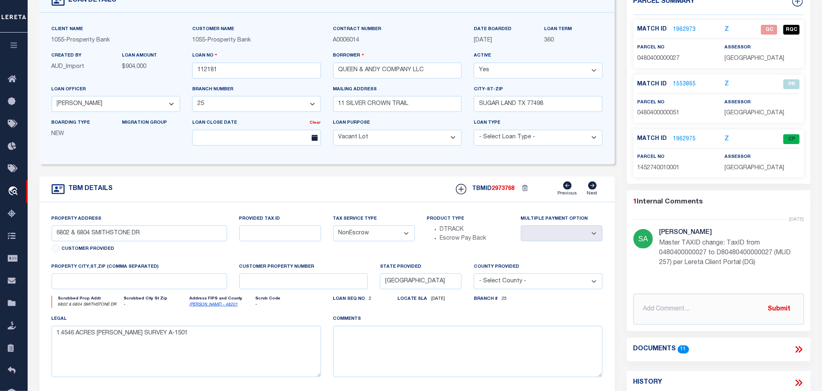
click at [659, 56] on span "0480400000027" at bounding box center [659, 59] width 42 height 6
click at [204, 308] on icon "[PERSON_NAME] - 48201" at bounding box center [221, 305] width 64 height 6
click at [211, 306] on link "[PERSON_NAME] - 48201" at bounding box center [213, 304] width 48 height 4
click at [799, 347] on icon at bounding box center [799, 349] width 11 height 11
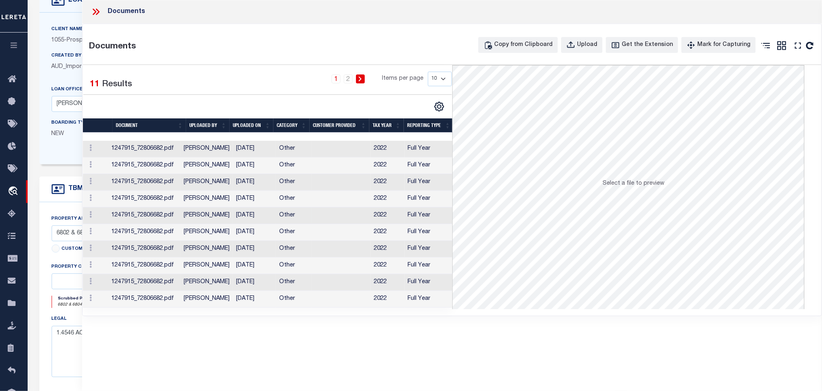
scroll to position [122, 0]
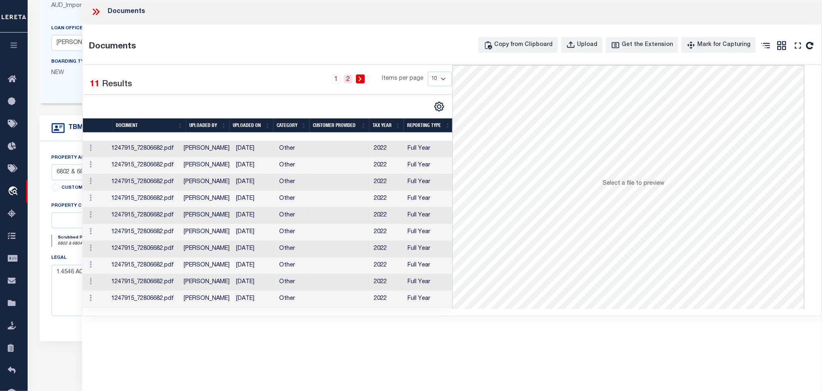
click at [352, 80] on link "2" at bounding box center [348, 78] width 9 height 9
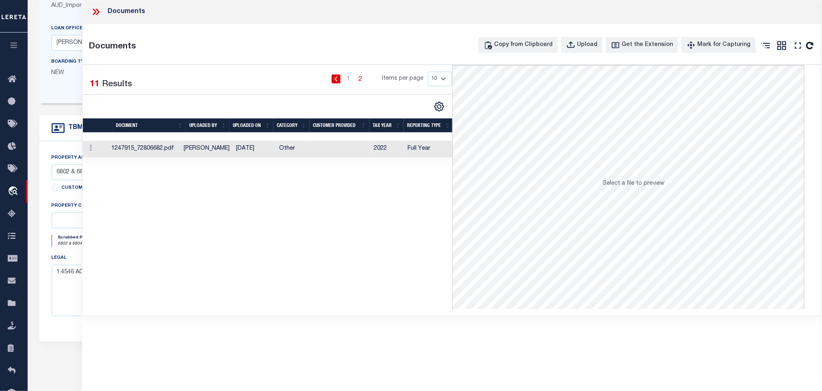
drag, startPoint x: 93, startPoint y: 15, endPoint x: 159, endPoint y: 55, distance: 77.0
click at [93, 14] on icon at bounding box center [96, 12] width 11 height 11
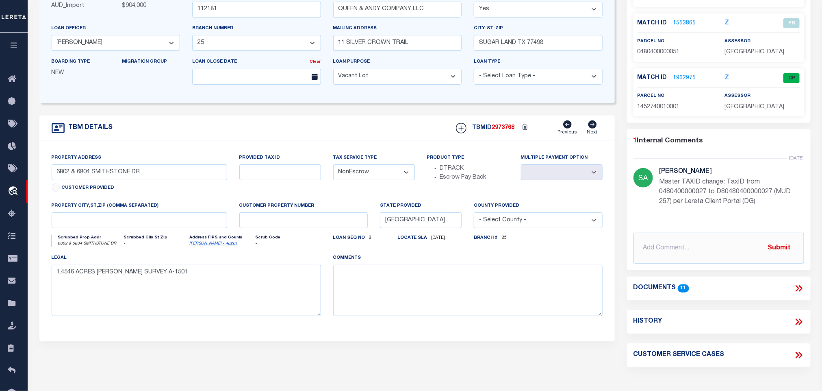
scroll to position [61, 0]
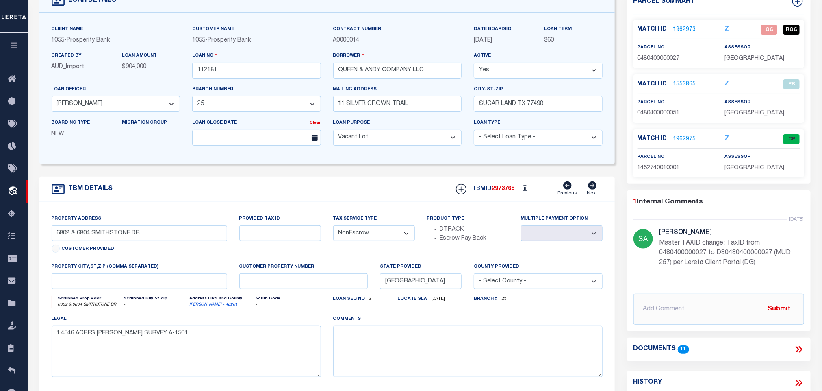
click at [445, 164] on div "Client Name 1055 - Prosperity Bank Customer Name 1055 - Prosperity Bank 360" at bounding box center [327, 89] width 576 height 152
click at [444, 164] on div "Client Name 1055 - Prosperity Bank Customer Name 1055 - Prosperity Bank 360" at bounding box center [327, 89] width 576 height 152
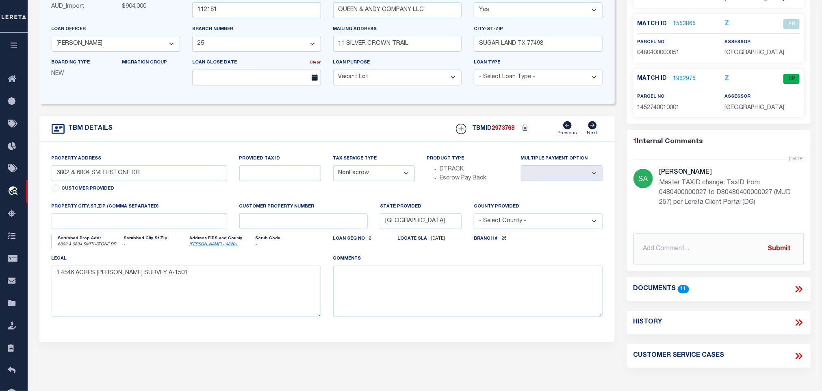
scroll to position [122, 0]
click at [798, 285] on icon at bounding box center [799, 288] width 11 height 11
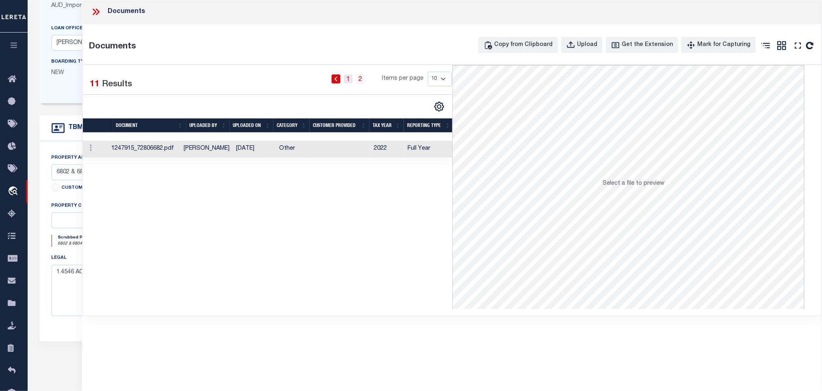
click at [349, 82] on link "1" at bounding box center [348, 78] width 9 height 9
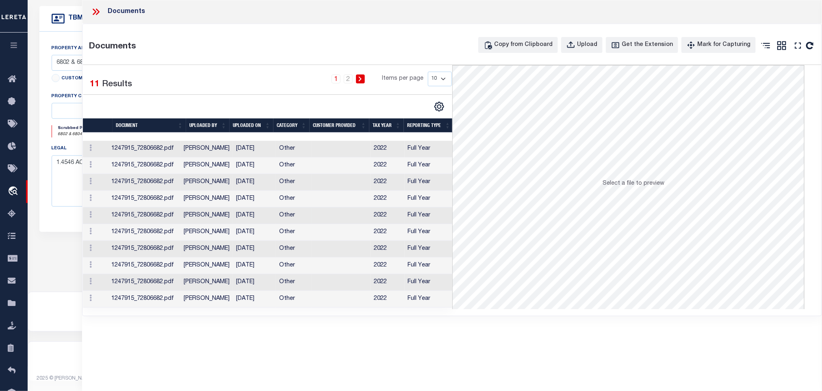
scroll to position [174, 0]
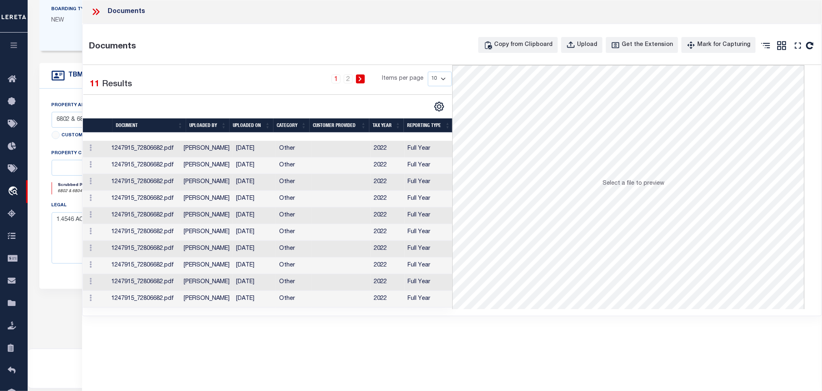
click at [94, 9] on icon at bounding box center [96, 12] width 11 height 11
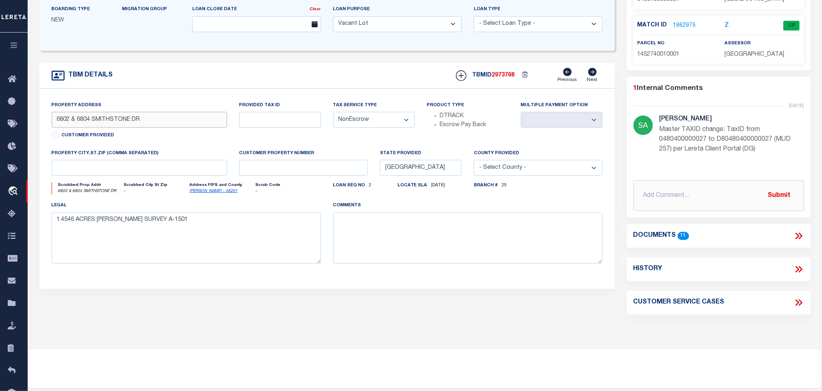
drag, startPoint x: 77, startPoint y: 122, endPoint x: 168, endPoint y: 122, distance: 91.5
click at [168, 122] on input "6802 & 6804 SMITHSTONE DR" at bounding box center [140, 120] width 176 height 16
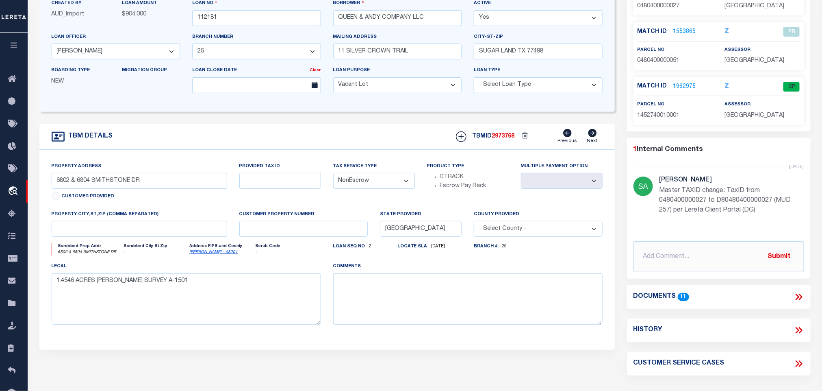
scroll to position [52, 0]
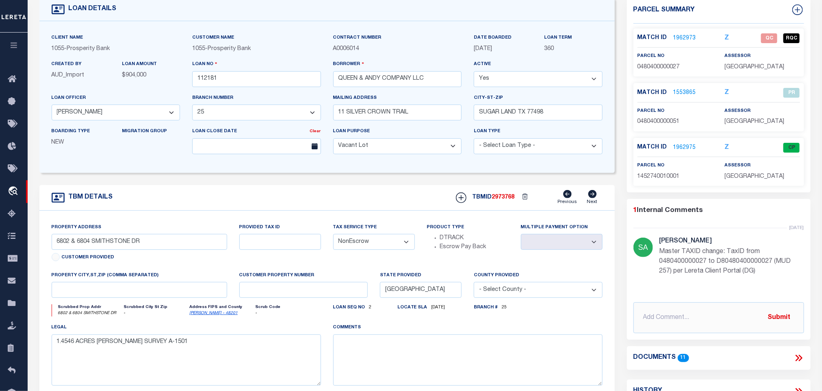
click at [691, 35] on link "1962973" at bounding box center [685, 38] width 23 height 9
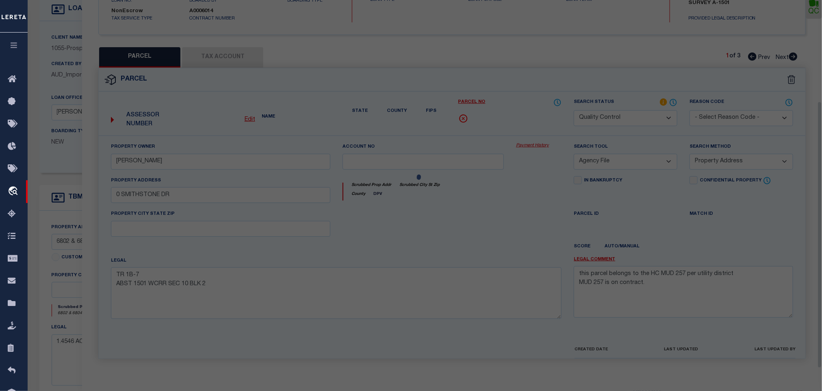
scroll to position [152, 0]
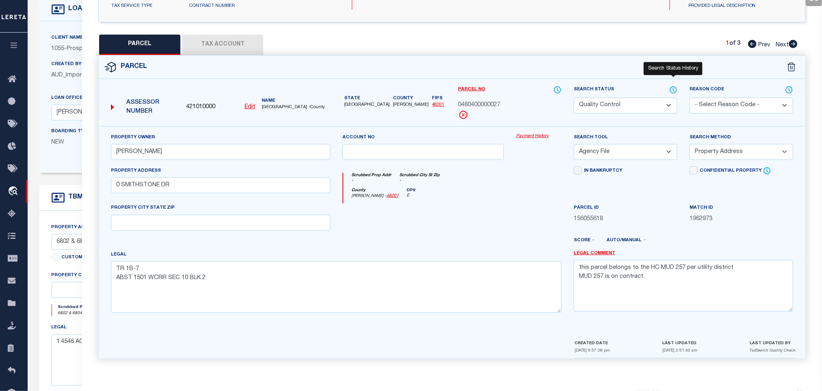
click at [671, 85] on icon at bounding box center [673, 89] width 8 height 9
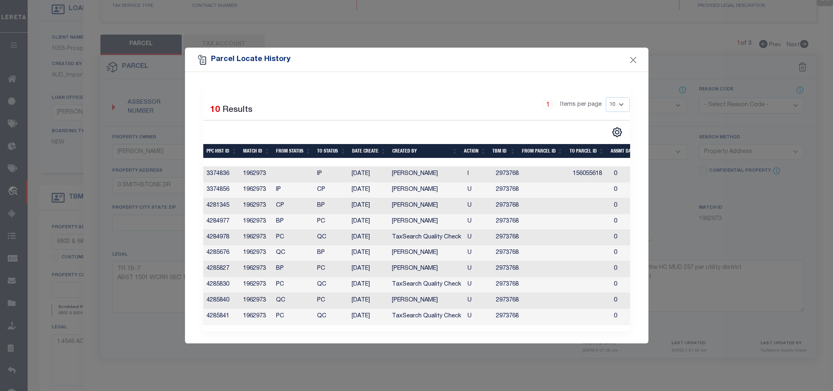
click at [623, 59] on div "Parcel Locate History" at bounding box center [416, 60] width 463 height 24
click at [628, 57] on button "Close" at bounding box center [633, 59] width 11 height 11
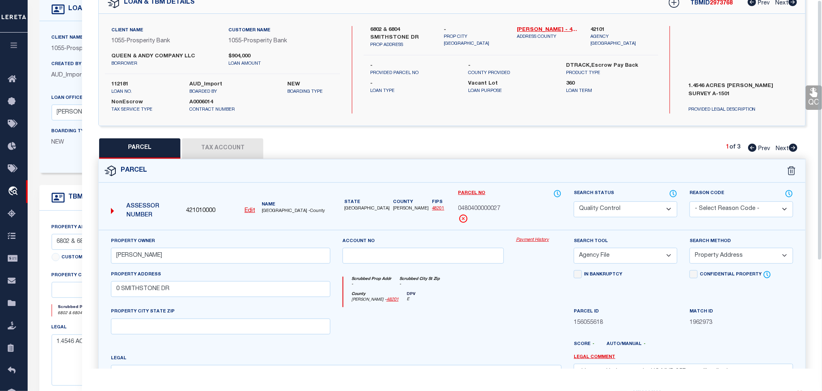
scroll to position [0, 0]
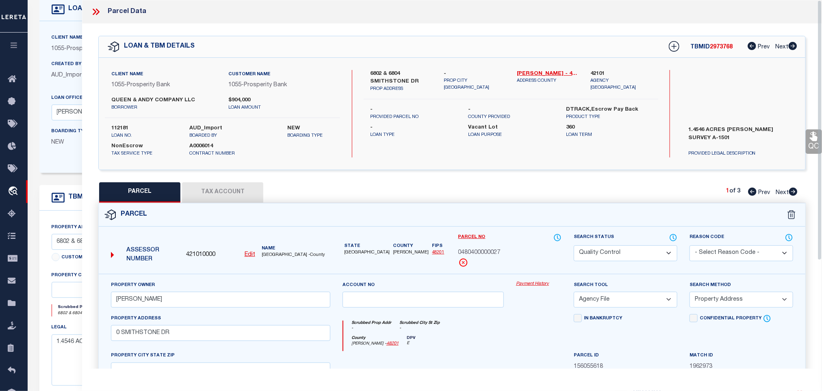
click at [97, 9] on icon at bounding box center [98, 12] width 4 height 7
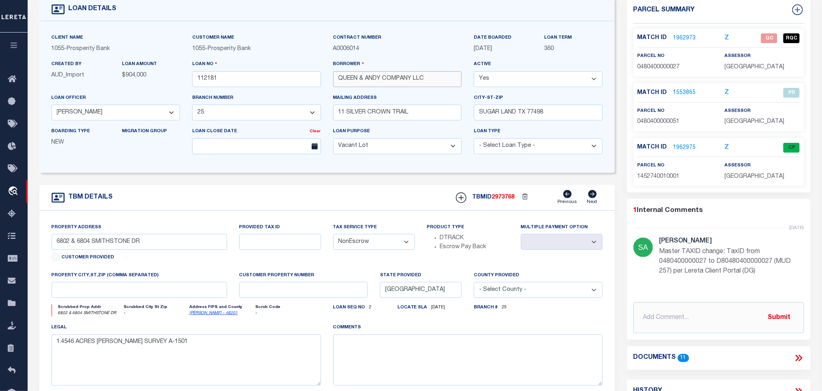
click at [423, 79] on input "QUEEN & ANDY COMPANY LLC" at bounding box center [397, 79] width 129 height 16
click at [691, 38] on link "1962973" at bounding box center [685, 38] width 23 height 9
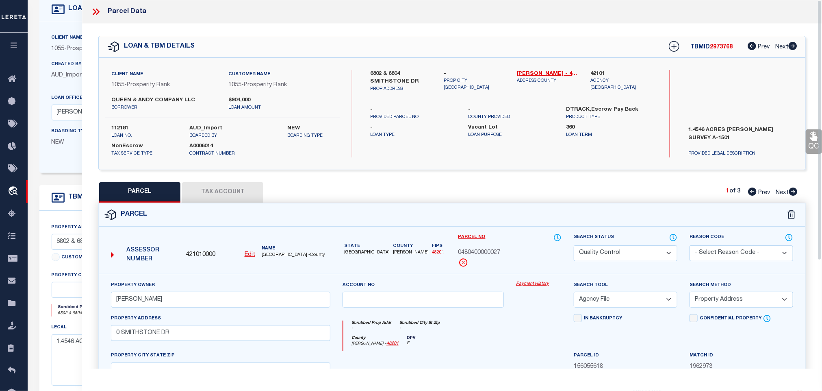
click at [223, 189] on button "Tax Account" at bounding box center [222, 192] width 81 height 20
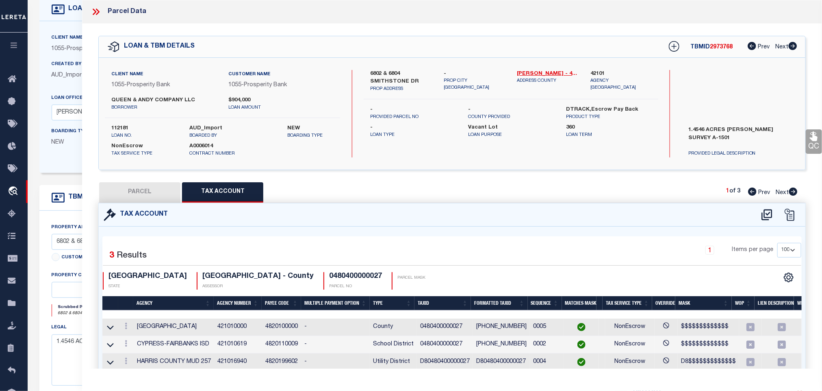
scroll to position [40, 0]
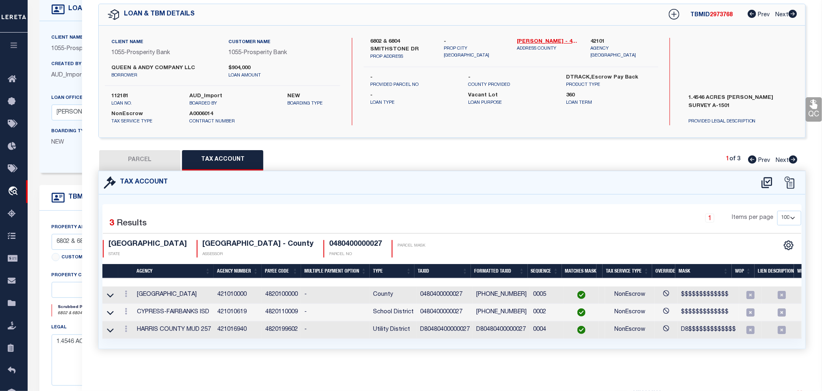
click at [115, 150] on button "PARCEL" at bounding box center [139, 160] width 81 height 20
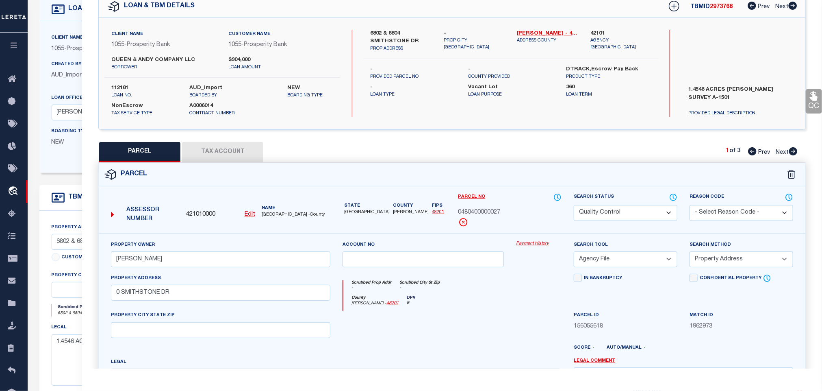
click at [810, 102] on link "QC" at bounding box center [814, 101] width 16 height 24
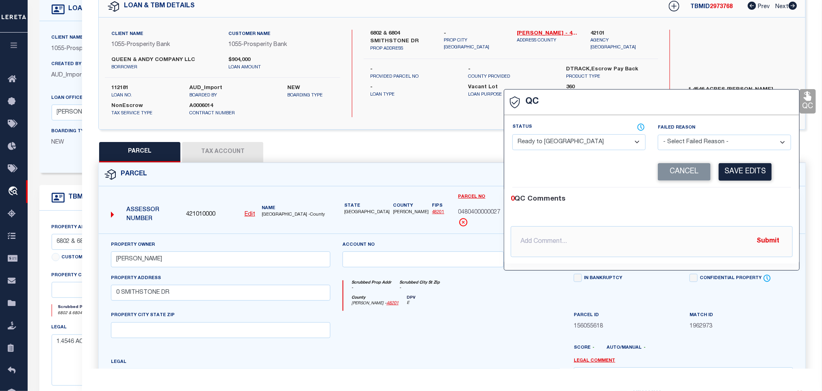
click at [577, 149] on select "- Select Status - Ready to QC Correct Incorrect" at bounding box center [579, 142] width 133 height 16
click at [513, 135] on select "- Select Status - Ready to QC Correct Incorrect" at bounding box center [579, 142] width 133 height 16
click at [750, 176] on button "Save Edits" at bounding box center [745, 171] width 53 height 17
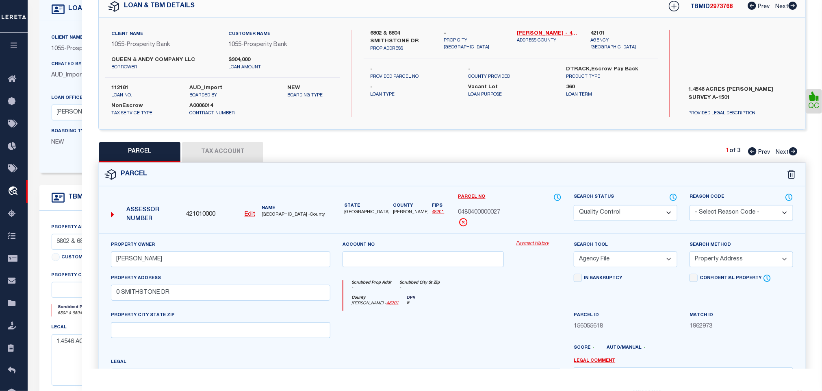
click at [656, 214] on select "Automated Search Bad Parcel Complete Duplicate Parcel High Dollar Reporting In …" at bounding box center [626, 213] width 104 height 16
click at [574, 206] on select "Automated Search Bad Parcel Complete Duplicate Parcel High Dollar Reporting In …" at bounding box center [626, 213] width 104 height 16
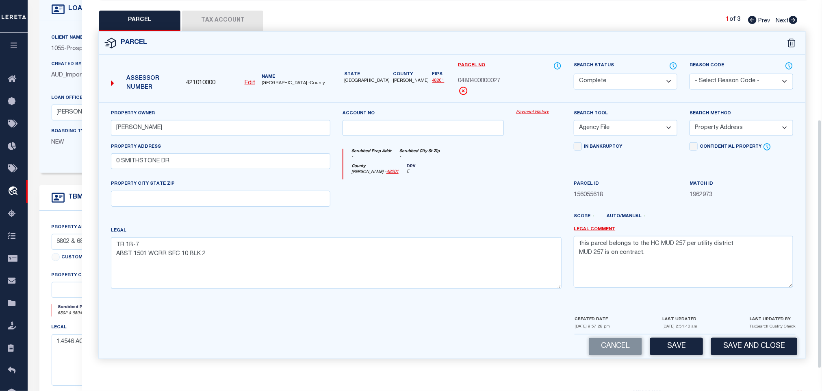
scroll to position [177, 0]
click at [748, 345] on button "Save and Close" at bounding box center [754, 345] width 86 height 17
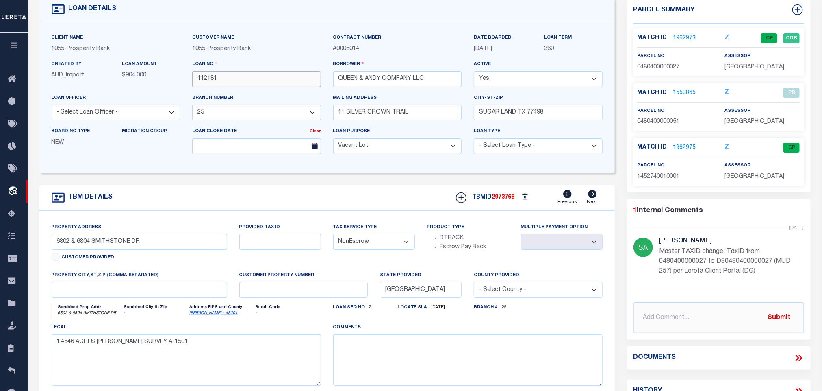
click at [266, 86] on input "112181" at bounding box center [256, 79] width 129 height 16
click at [506, 200] on span "2973768" at bounding box center [503, 197] width 23 height 6
click at [732, 69] on span "[GEOGRAPHIC_DATA]" at bounding box center [755, 67] width 60 height 6
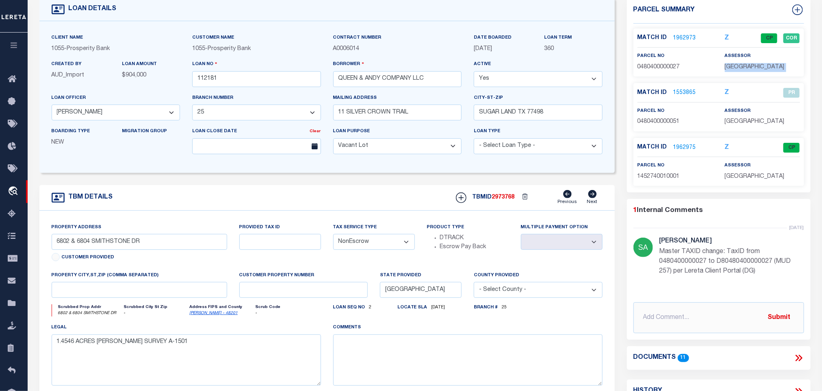
click at [732, 69] on span "[GEOGRAPHIC_DATA]" at bounding box center [755, 67] width 60 height 6
click at [672, 75] on div "Match ID 1962973 Z CP COR parcel no assessor" at bounding box center [719, 52] width 171 height 48
click at [661, 66] on span "0480400000027" at bounding box center [659, 67] width 42 height 6
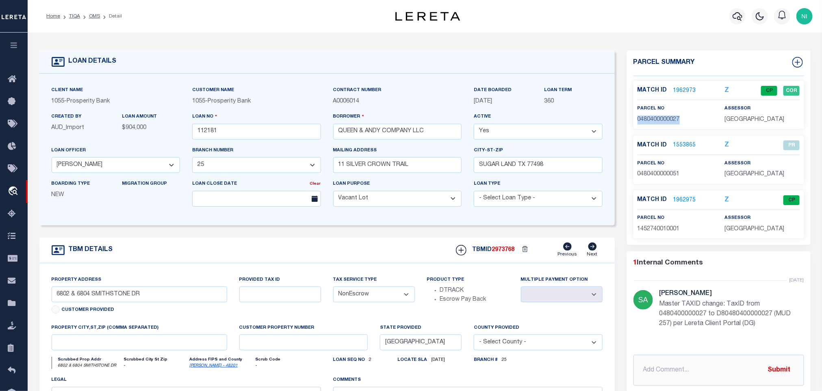
click at [93, 15] on link "OMS" at bounding box center [94, 16] width 11 height 5
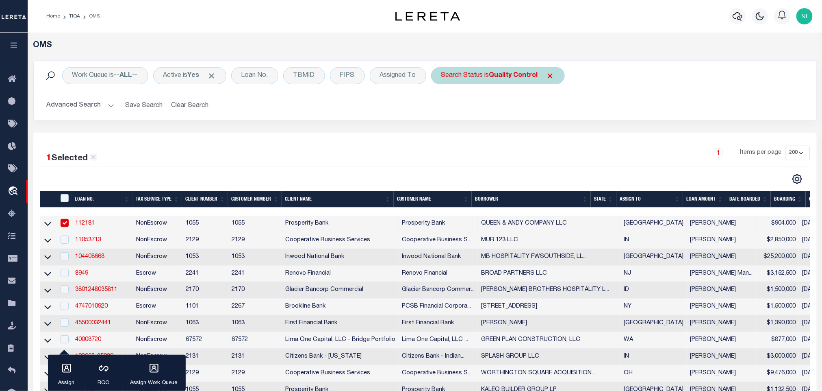
click at [524, 72] on b "Quality Control" at bounding box center [513, 75] width 49 height 7
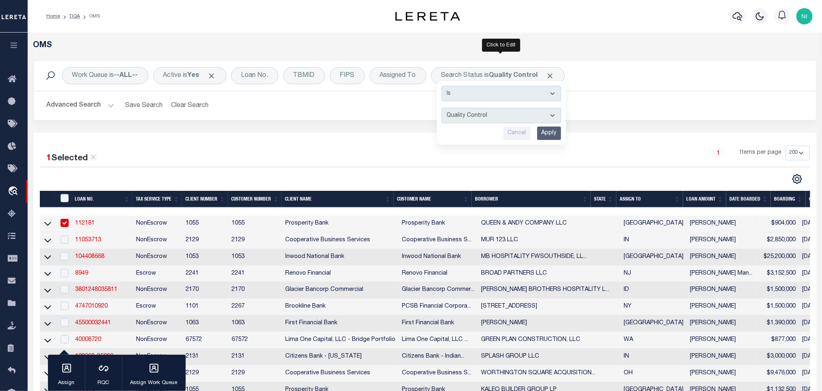
click at [555, 131] on input "Apply" at bounding box center [549, 132] width 24 height 13
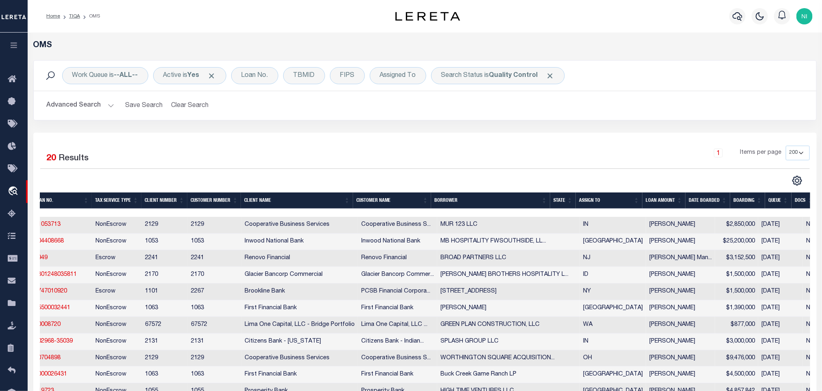
scroll to position [0, 74]
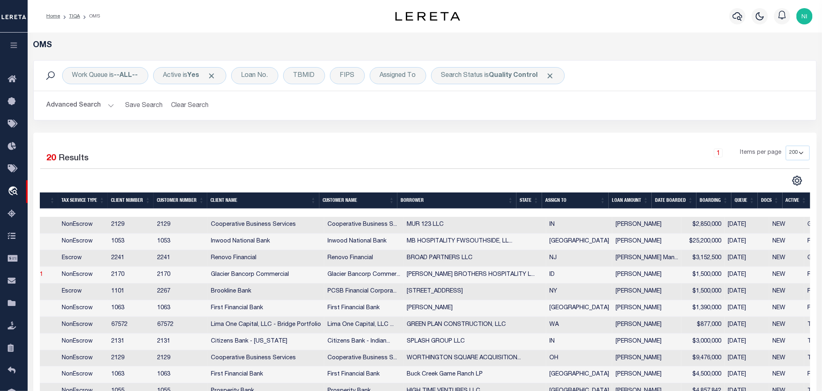
drag, startPoint x: 335, startPoint y: 249, endPoint x: 366, endPoint y: 249, distance: 30.9
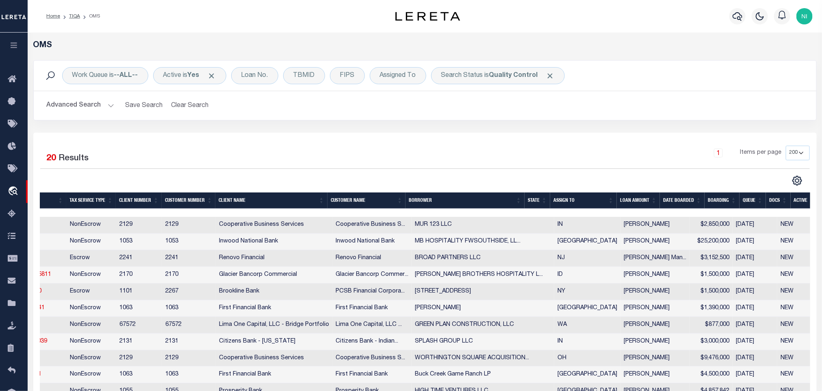
scroll to position [0, 0]
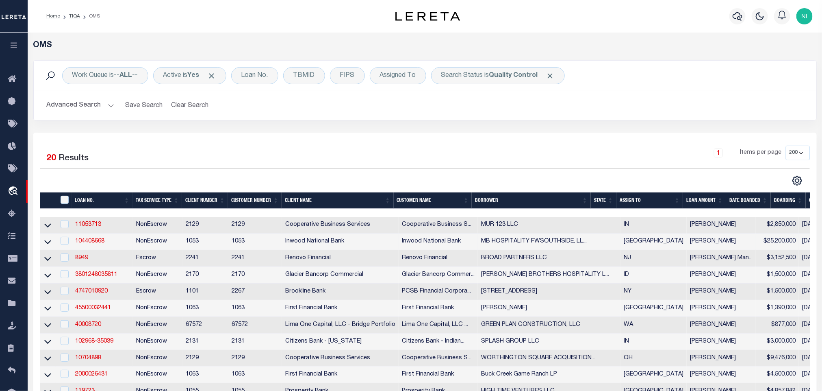
drag, startPoint x: 246, startPoint y: 247, endPoint x: 186, endPoint y: 246, distance: 59.8
click at [99, 226] on link "11053713" at bounding box center [88, 225] width 26 height 6
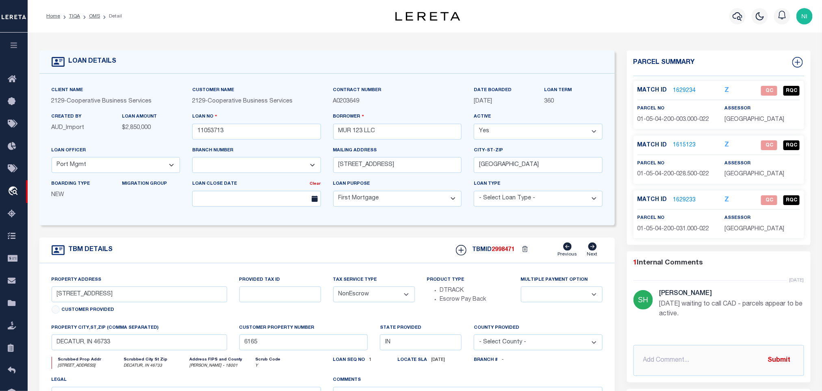
scroll to position [61, 0]
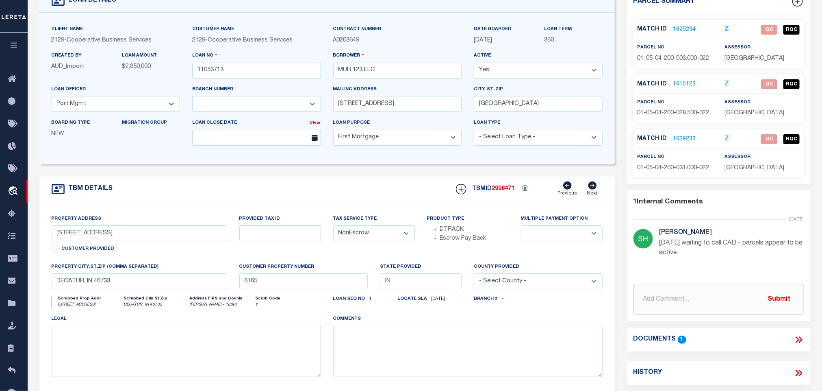
click at [800, 343] on icon at bounding box center [801, 339] width 4 height 7
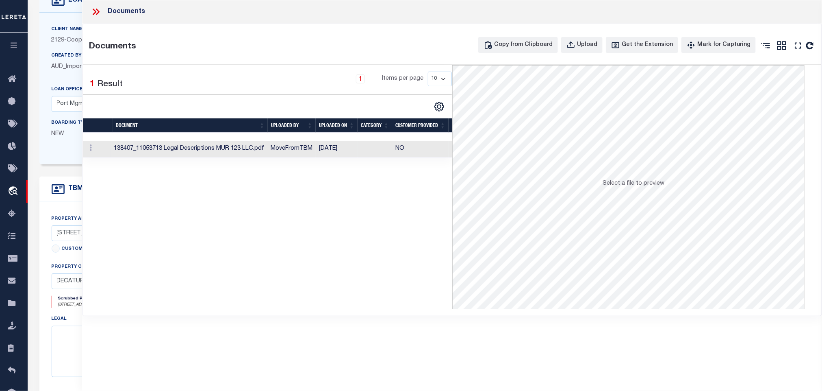
click at [323, 148] on td "[DATE]" at bounding box center [337, 149] width 42 height 17
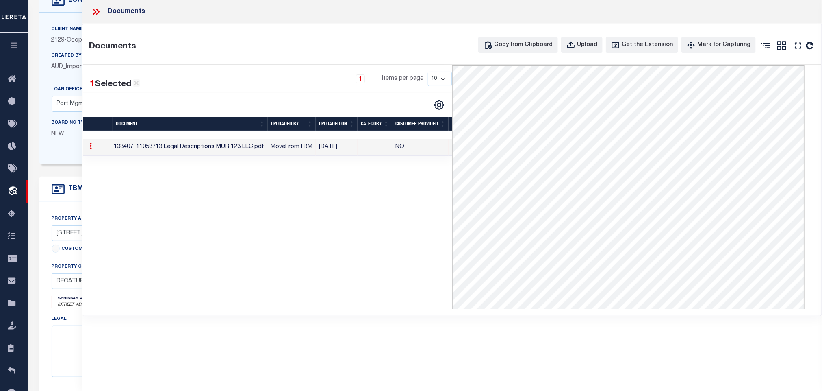
click at [98, 15] on icon at bounding box center [96, 12] width 11 height 11
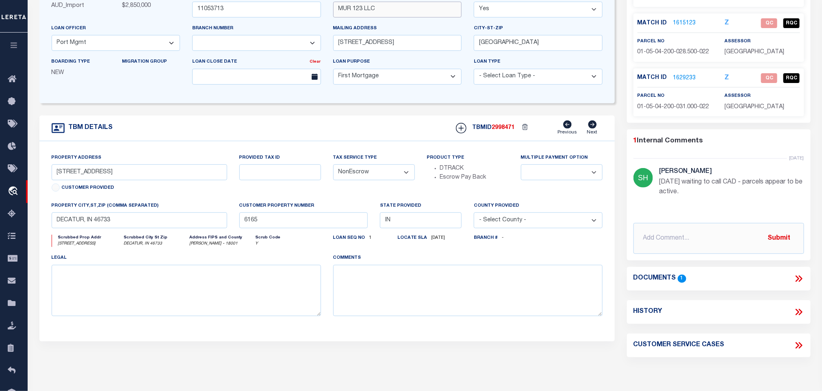
scroll to position [121, 0]
drag, startPoint x: 379, startPoint y: 11, endPoint x: 327, endPoint y: 13, distance: 52.1
click at [327, 13] on div "Borrower MUR 123 LLC" at bounding box center [397, 7] width 141 height 33
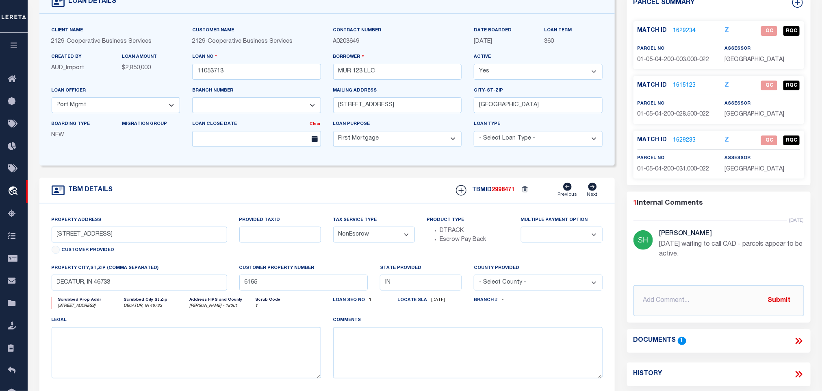
click at [680, 27] on link "1629234" at bounding box center [685, 31] width 23 height 9
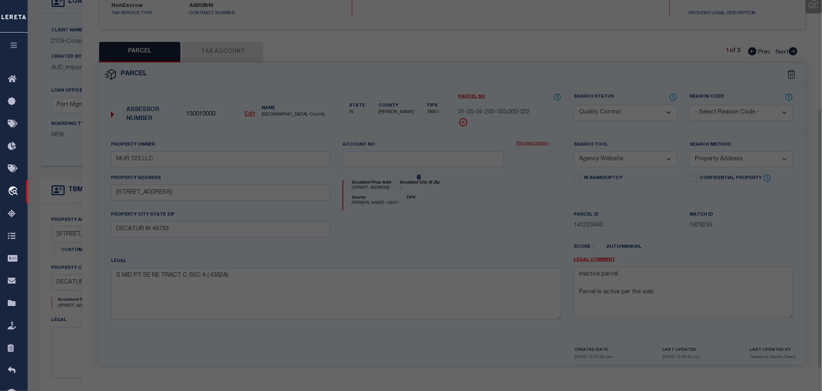
scroll to position [152, 0]
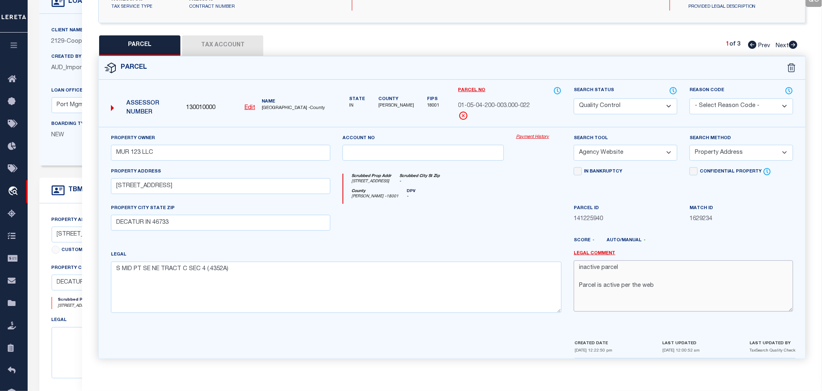
drag, startPoint x: 691, startPoint y: 289, endPoint x: 527, endPoint y: 256, distance: 166.7
click at [527, 256] on div "Property Owner MUR 123 LLC Account no Payment History Search Tool -- Select Sea…" at bounding box center [452, 227] width 695 height 186
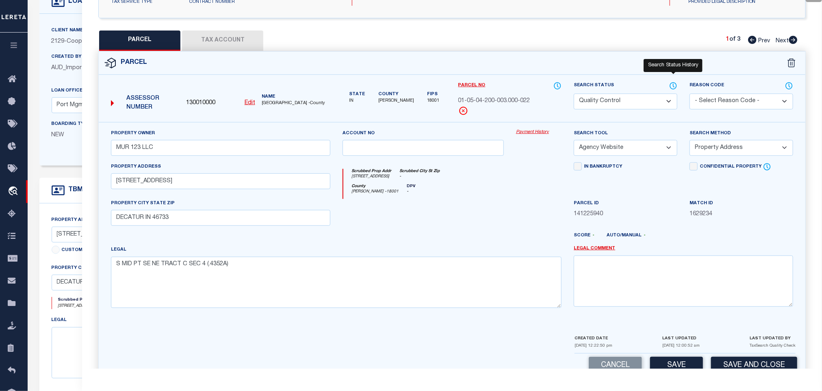
click at [674, 89] on icon at bounding box center [673, 85] width 8 height 9
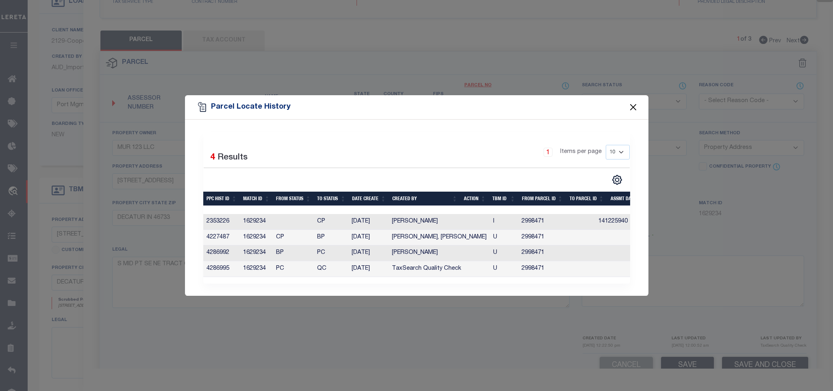
click at [634, 102] on button "Close" at bounding box center [633, 107] width 11 height 11
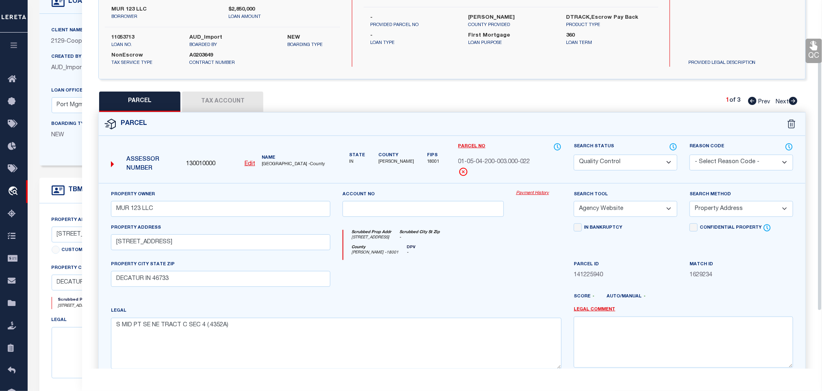
click at [221, 105] on button "Tax Account" at bounding box center [222, 101] width 81 height 20
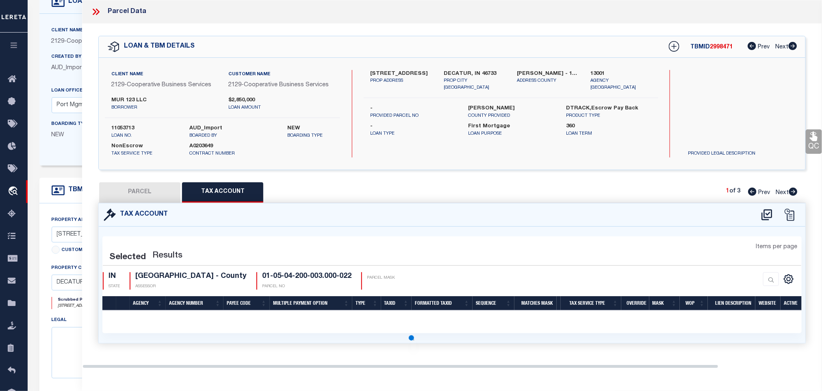
scroll to position [0, 0]
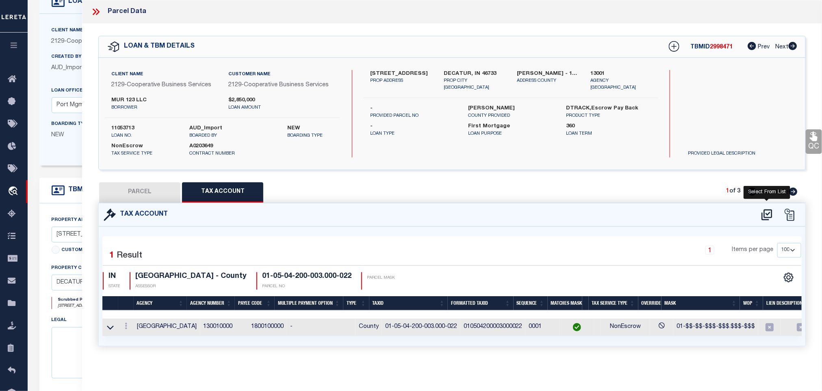
click at [764, 217] on icon at bounding box center [767, 214] width 13 height 13
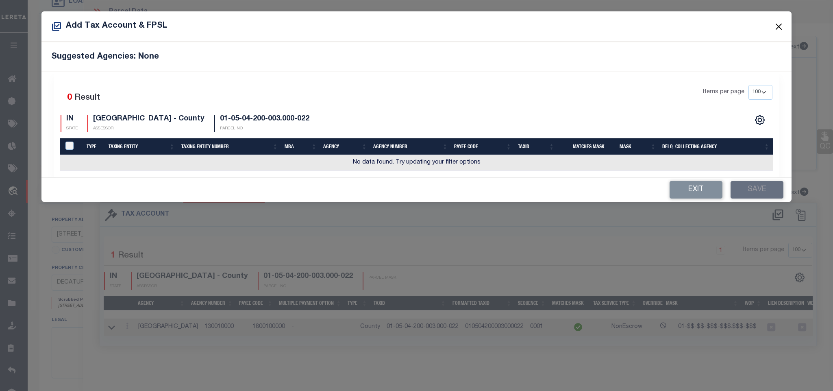
drag, startPoint x: 774, startPoint y: 26, endPoint x: 765, endPoint y: 54, distance: 29.7
click at [775, 26] on button "Close" at bounding box center [778, 26] width 11 height 11
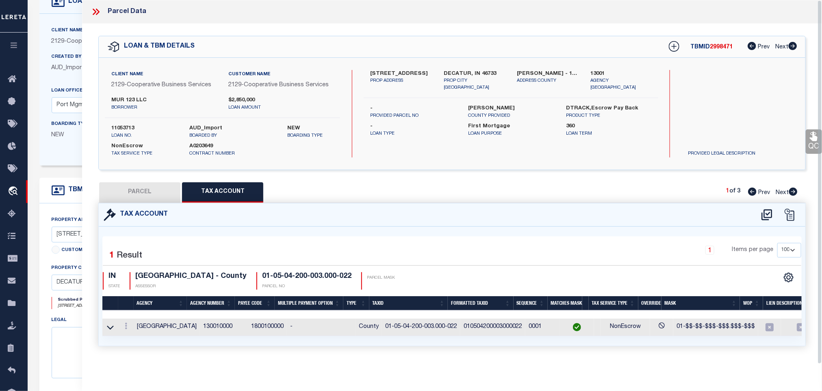
click at [169, 185] on button "PARCEL" at bounding box center [139, 192] width 81 height 20
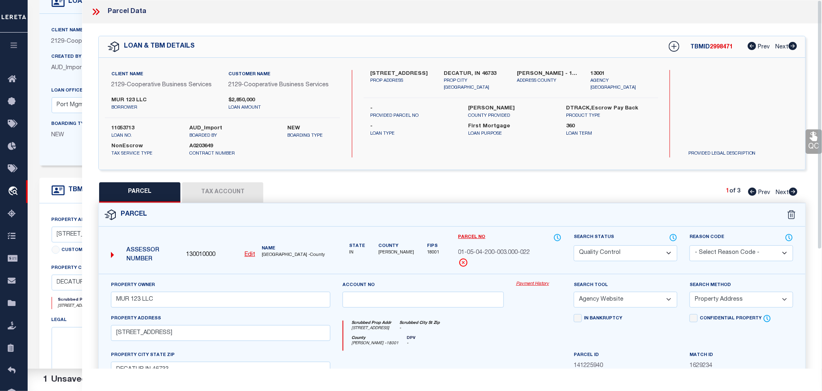
click at [813, 141] on icon at bounding box center [814, 136] width 8 height 9
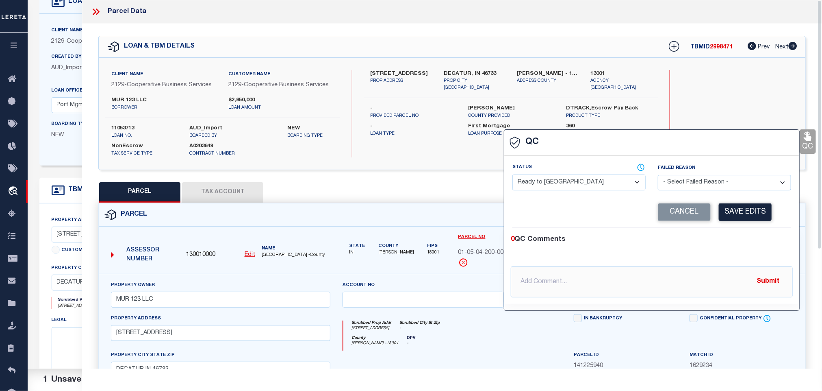
click at [550, 188] on select "- Select Status - Ready to QC Correct Incorrect" at bounding box center [579, 182] width 133 height 16
click at [513, 175] on select "- Select Status - Ready to QC Correct Incorrect" at bounding box center [579, 182] width 133 height 16
click at [611, 182] on select "- Select Status - Ready to QC Correct Incorrect" at bounding box center [579, 182] width 133 height 16
click at [513, 175] on select "- Select Status - Ready to QC Correct Incorrect" at bounding box center [579, 182] width 133 height 16
click at [737, 219] on button "Save Edits" at bounding box center [745, 211] width 53 height 17
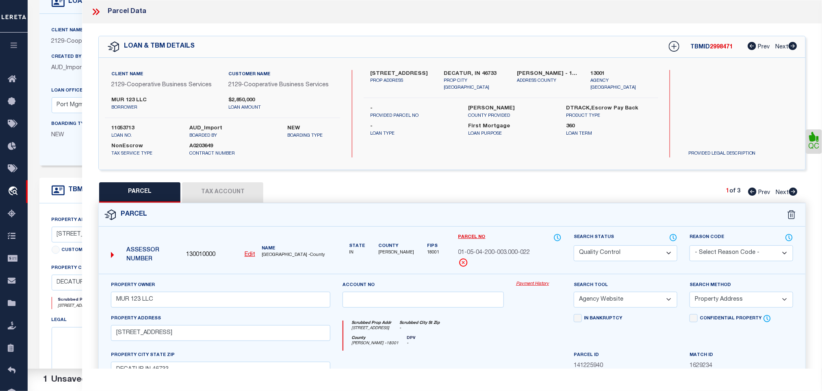
click at [641, 249] on select "Automated Search Bad Parcel Complete Duplicate Parcel High Dollar Reporting In …" at bounding box center [626, 253] width 104 height 16
click at [574, 246] on select "Automated Search Bad Parcel Complete Duplicate Parcel High Dollar Reporting In …" at bounding box center [626, 253] width 104 height 16
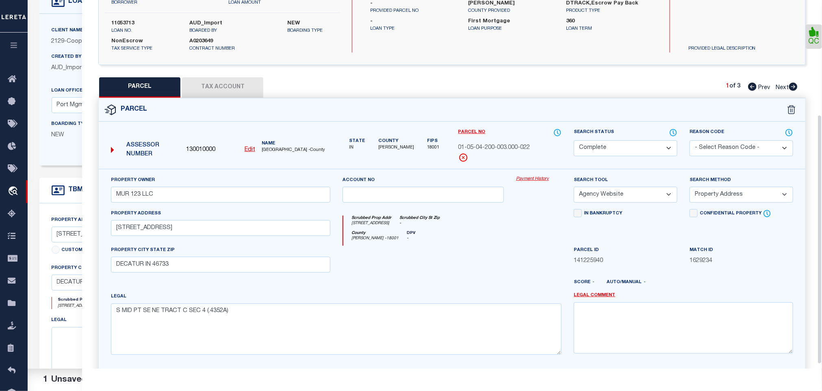
scroll to position [176, 0]
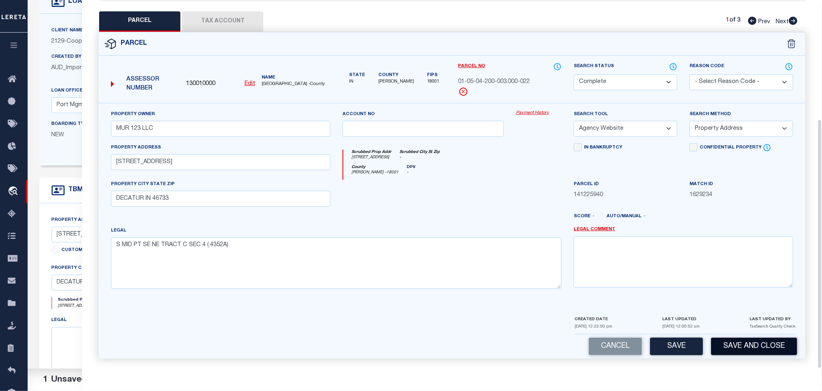
click at [742, 339] on button "Save and Close" at bounding box center [754, 345] width 86 height 17
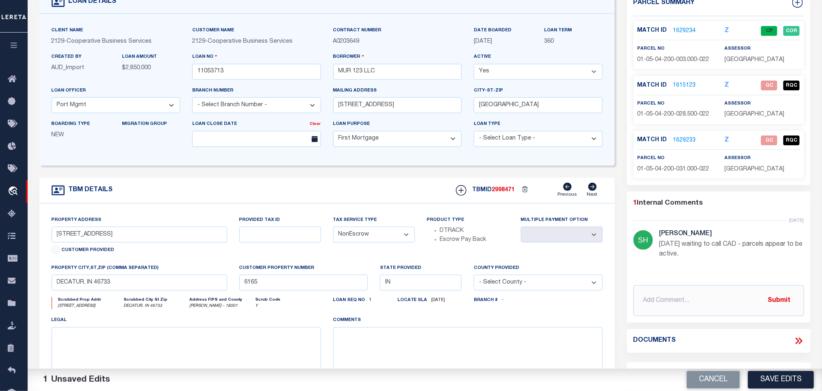
click at [689, 87] on link "1615123" at bounding box center [685, 85] width 23 height 9
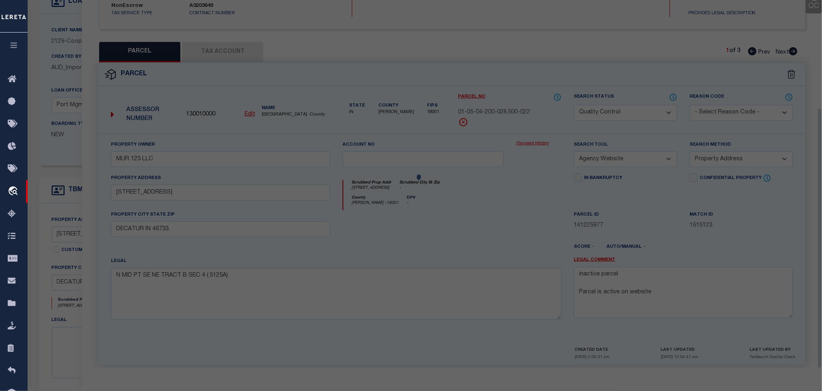
scroll to position [152, 0]
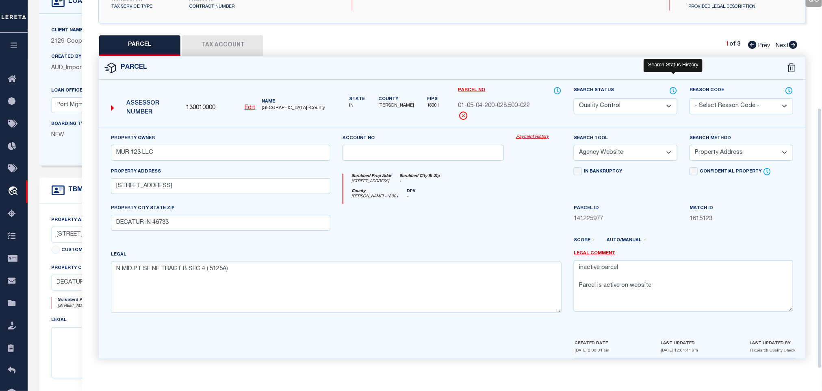
click at [676, 87] on icon at bounding box center [673, 90] width 8 height 9
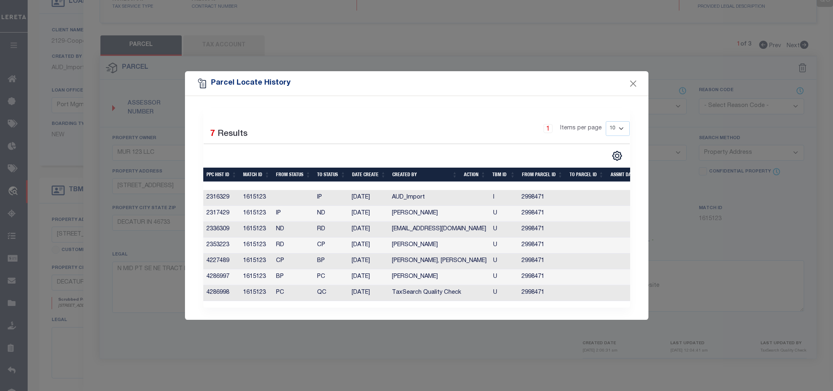
click at [639, 81] on div "Parcel Locate History" at bounding box center [416, 83] width 463 height 24
click at [635, 83] on button "Close" at bounding box center [633, 83] width 11 height 11
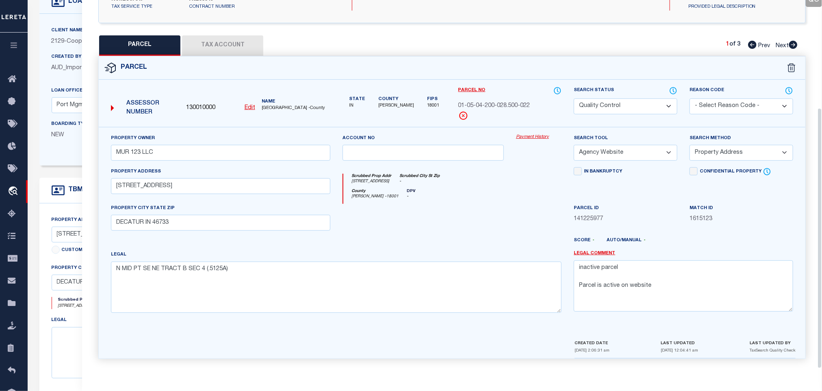
click at [215, 45] on button "Tax Account" at bounding box center [222, 45] width 81 height 20
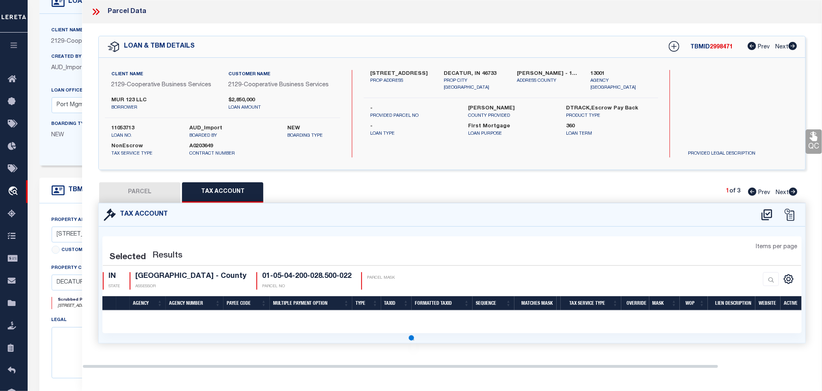
scroll to position [0, 0]
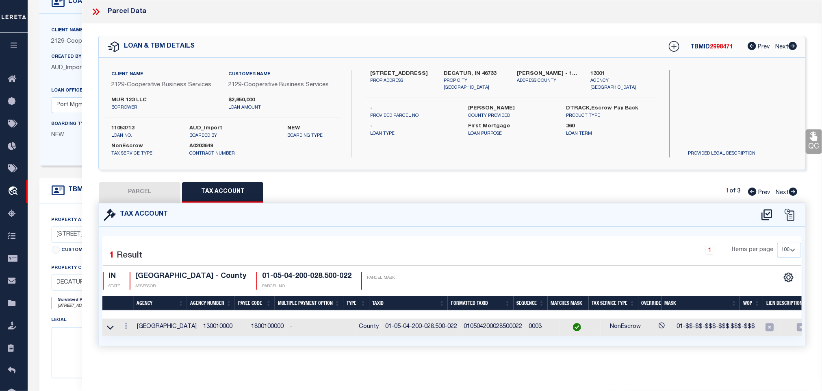
click at [144, 189] on button "PARCEL" at bounding box center [139, 192] width 81 height 20
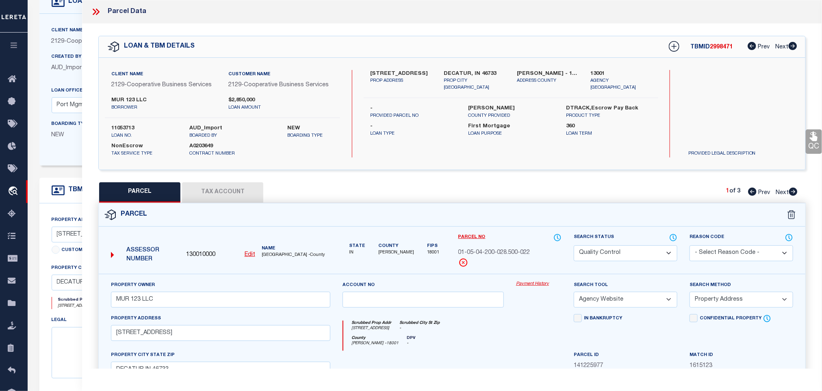
click at [814, 141] on icon at bounding box center [814, 136] width 8 height 9
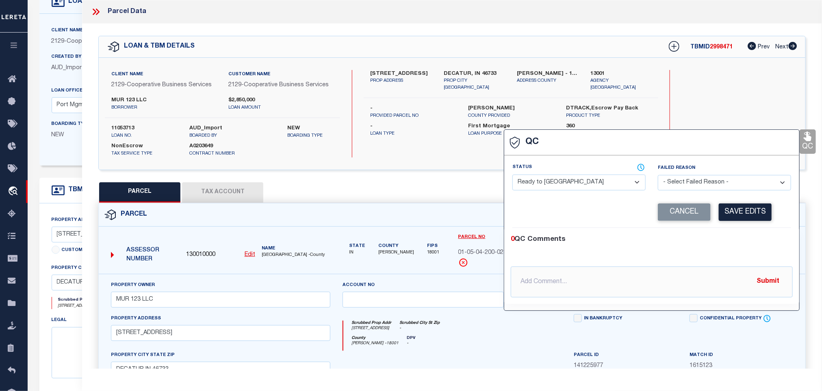
click at [608, 180] on select "- Select Status - Ready to QC Correct Incorrect" at bounding box center [579, 182] width 133 height 16
click at [513, 175] on select "- Select Status - Ready to QC Correct Incorrect" at bounding box center [579, 182] width 133 height 16
click at [748, 209] on button "Save Edits" at bounding box center [745, 211] width 53 height 17
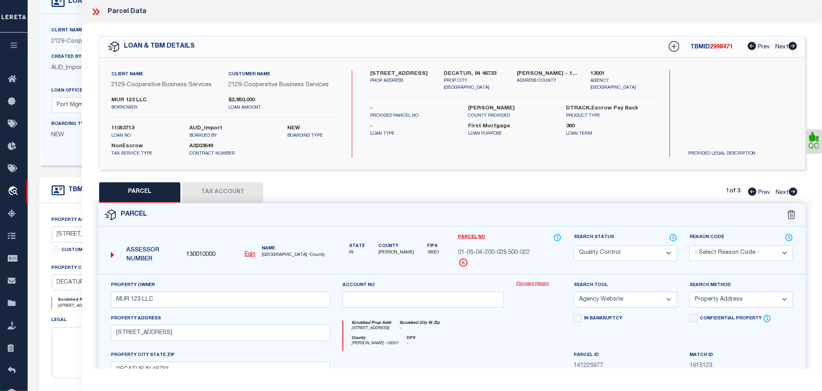
click at [644, 256] on select "Automated Search Bad Parcel Complete Duplicate Parcel High Dollar Reporting In …" at bounding box center [626, 253] width 104 height 16
click at [574, 246] on select "Automated Search Bad Parcel Complete Duplicate Parcel High Dollar Reporting In …" at bounding box center [626, 253] width 104 height 16
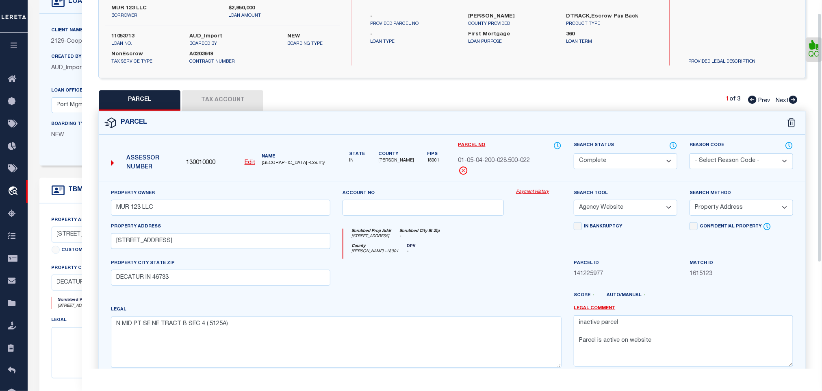
scroll to position [176, 0]
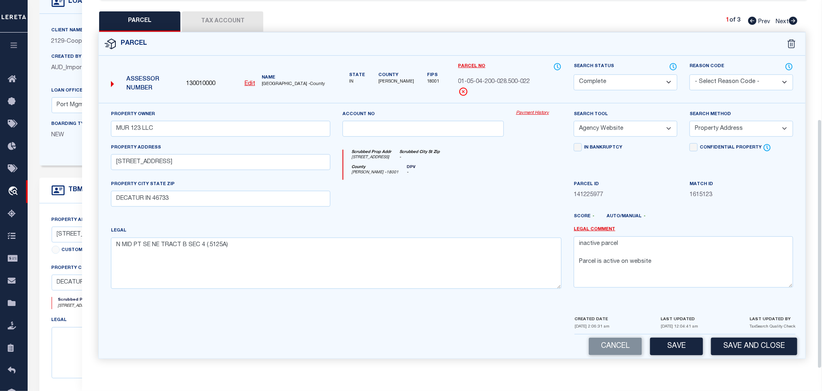
click at [738, 343] on button "Save and Close" at bounding box center [754, 345] width 86 height 17
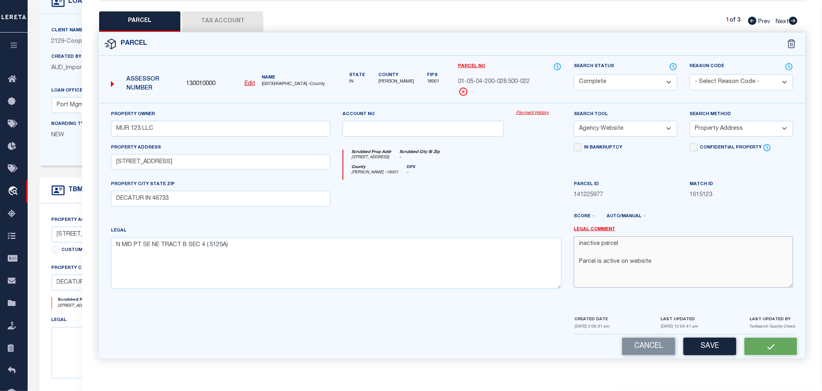
drag, startPoint x: 661, startPoint y: 263, endPoint x: 514, endPoint y: 237, distance: 149.4
click at [514, 237] on div "Property Owner MUR 123 LLC Account no Payment History Search Tool -- Select Sea…" at bounding box center [452, 203] width 695 height 186
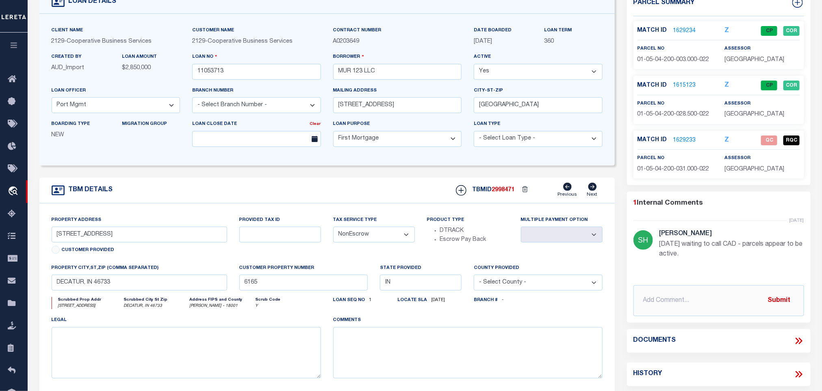
click at [683, 139] on link "1629233" at bounding box center [685, 140] width 23 height 9
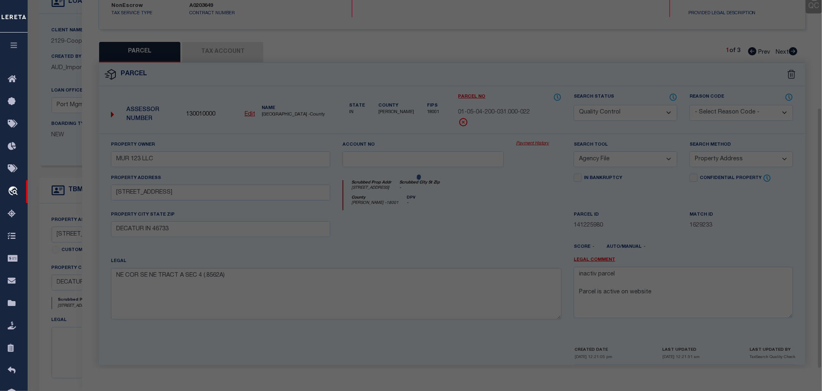
scroll to position [152, 0]
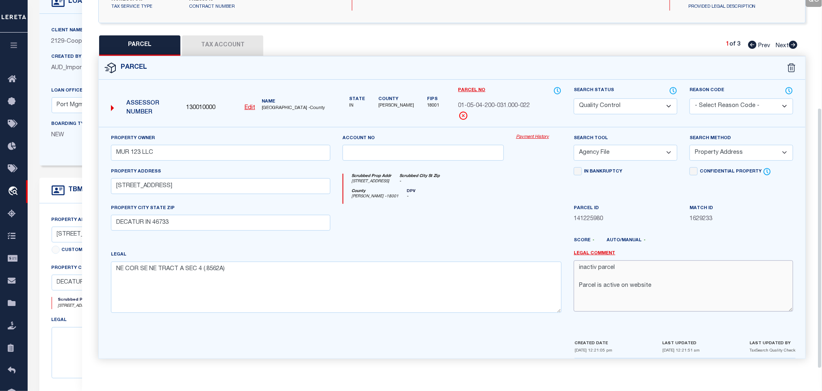
drag, startPoint x: 677, startPoint y: 281, endPoint x: 531, endPoint y: 242, distance: 151.1
click at [531, 242] on div "Property Owner MUR 123 LLC Account no Payment History Search Tool -- Select Sea…" at bounding box center [452, 227] width 695 height 186
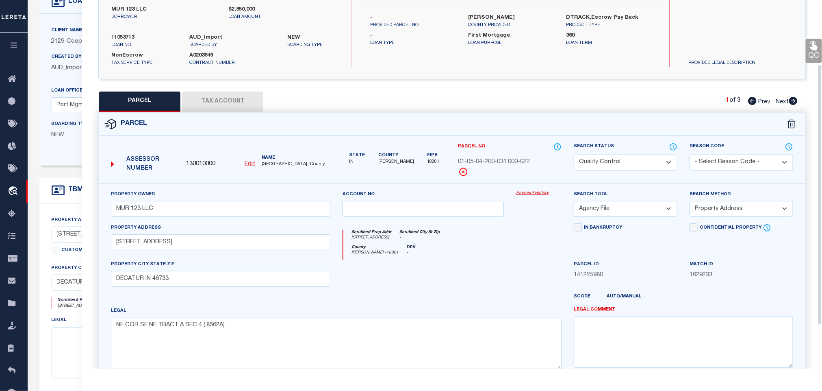
click at [813, 48] on icon at bounding box center [814, 45] width 11 height 11
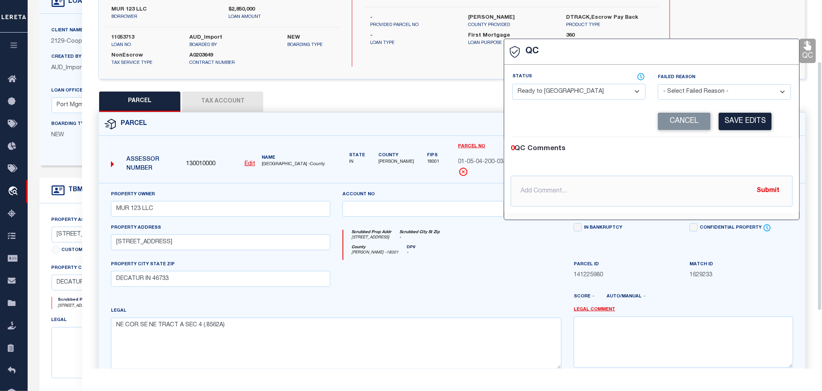
click at [593, 91] on select "- Select Status - Ready to QC Correct Incorrect" at bounding box center [579, 92] width 133 height 16
click at [513, 84] on select "- Select Status - Ready to QC Correct Incorrect" at bounding box center [579, 92] width 133 height 16
click at [737, 121] on button "Save Edits" at bounding box center [745, 121] width 53 height 17
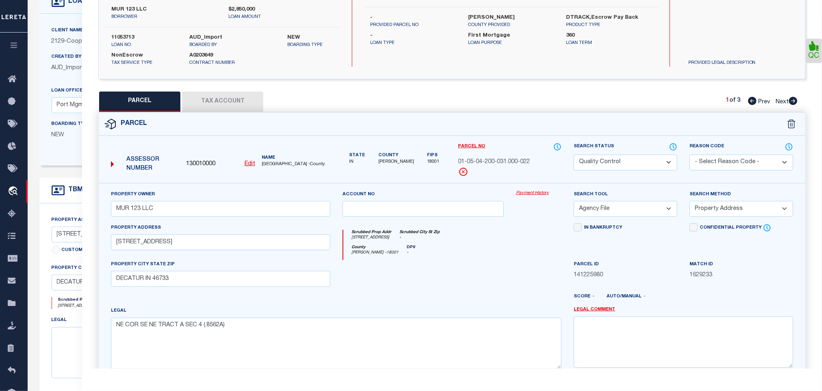
click at [617, 170] on select "Automated Search Bad Parcel Complete Duplicate Parcel High Dollar Reporting In …" at bounding box center [626, 162] width 104 height 16
click at [574, 155] on select "Automated Search Bad Parcel Complete Duplicate Parcel High Dollar Reporting In …" at bounding box center [626, 162] width 104 height 16
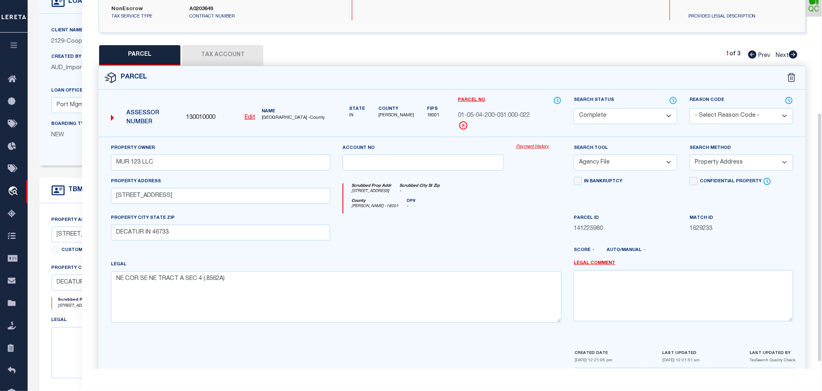
scroll to position [176, 0]
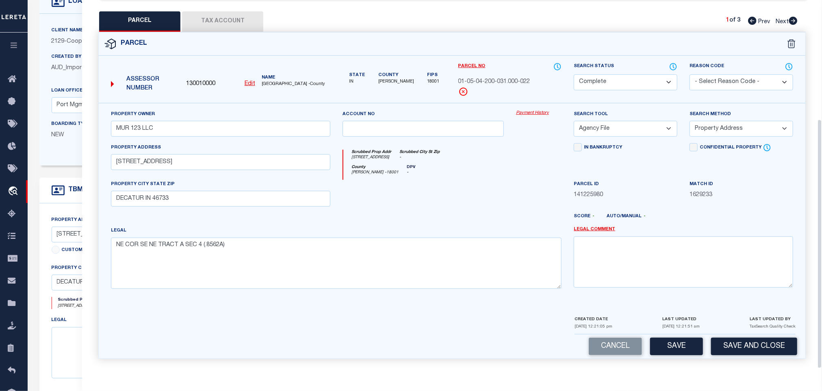
click at [753, 339] on button "Save and Close" at bounding box center [754, 345] width 86 height 17
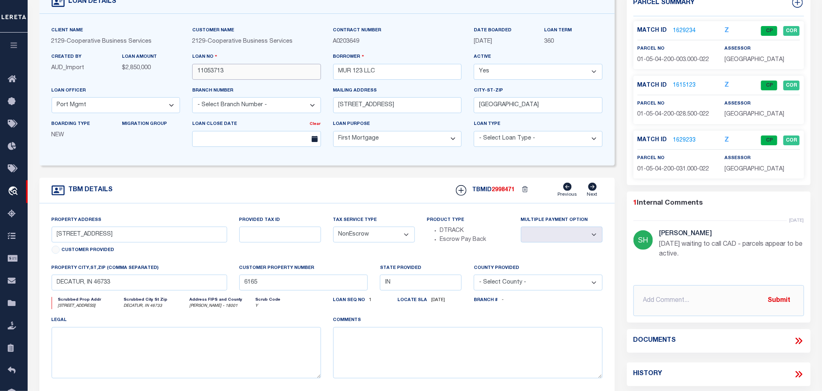
click at [284, 78] on input "11053713" at bounding box center [256, 72] width 129 height 16
click at [507, 193] on span "2998471" at bounding box center [503, 190] width 23 height 6
click at [726, 59] on span "[GEOGRAPHIC_DATA]" at bounding box center [755, 60] width 60 height 6
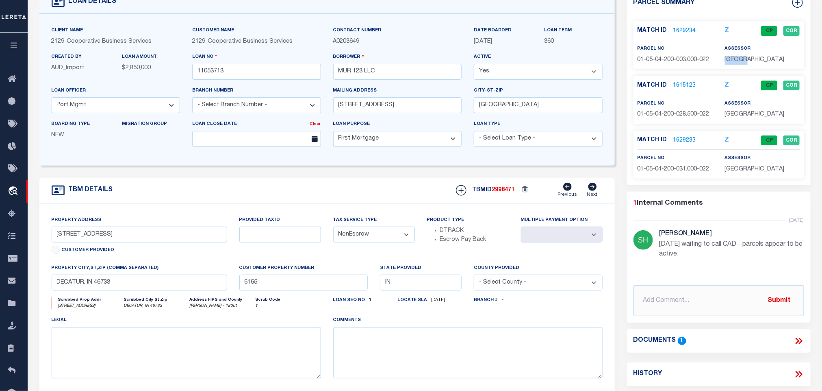
click at [726, 59] on span "[GEOGRAPHIC_DATA]" at bounding box center [755, 60] width 60 height 6
click at [667, 65] on div "Match ID 1629234 Z CP COR parcel no assessor" at bounding box center [719, 45] width 171 height 48
click at [666, 64] on p "01-05-04-200-003.000-022" at bounding box center [675, 60] width 75 height 9
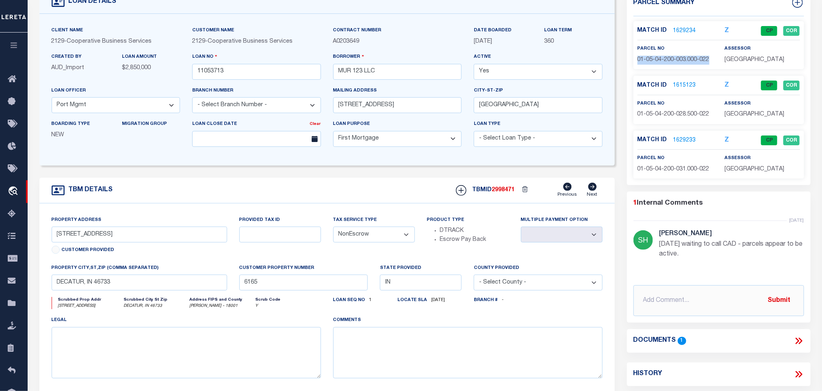
click at [666, 64] on p "01-05-04-200-003.000-022" at bounding box center [675, 60] width 75 height 9
click at [269, 76] on input "11053713" at bounding box center [256, 72] width 129 height 16
click at [499, 188] on div "TBMID 2998471 Previous Next" at bounding box center [526, 190] width 153 height 15
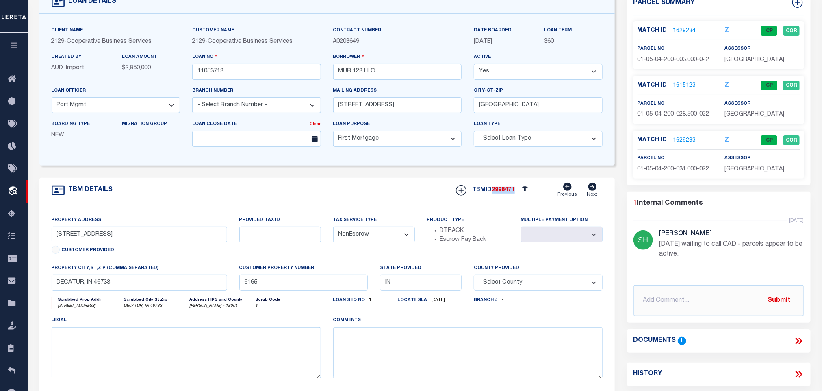
click at [750, 115] on span "[GEOGRAPHIC_DATA]" at bounding box center [755, 114] width 60 height 6
click at [668, 112] on span "01-05-04-200-028.500-022" at bounding box center [674, 114] width 72 height 6
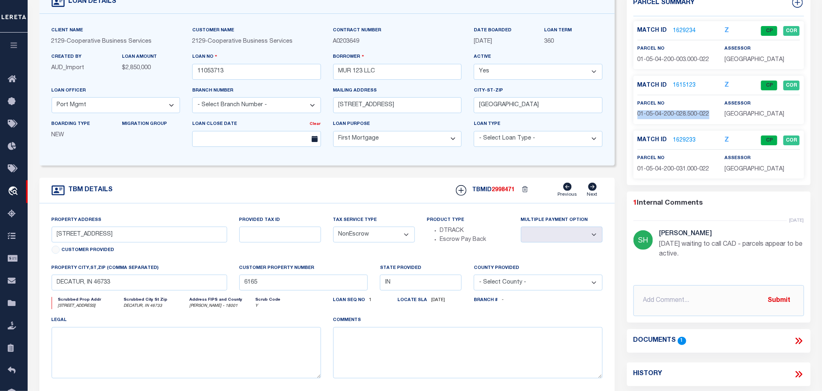
click at [668, 112] on span "01-05-04-200-028.500-022" at bounding box center [674, 114] width 72 height 6
click at [246, 66] on input "11053713" at bounding box center [256, 72] width 129 height 16
click at [501, 191] on span "2998471" at bounding box center [503, 190] width 23 height 6
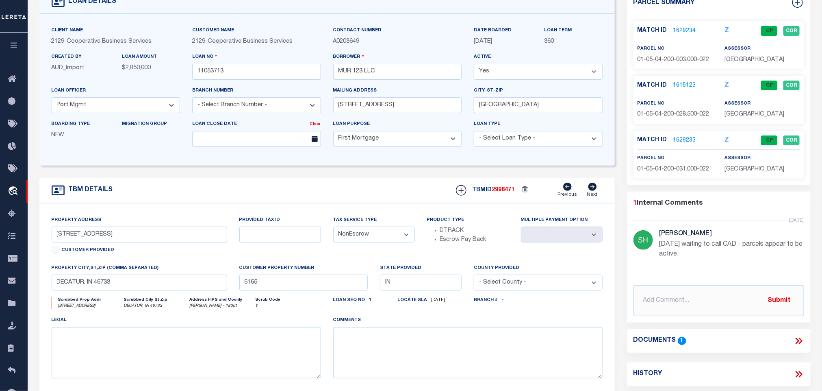
click at [738, 172] on span "[GEOGRAPHIC_DATA]" at bounding box center [755, 169] width 60 height 6
click at [673, 169] on span "01-05-04-200-031.000-022" at bounding box center [674, 169] width 72 height 6
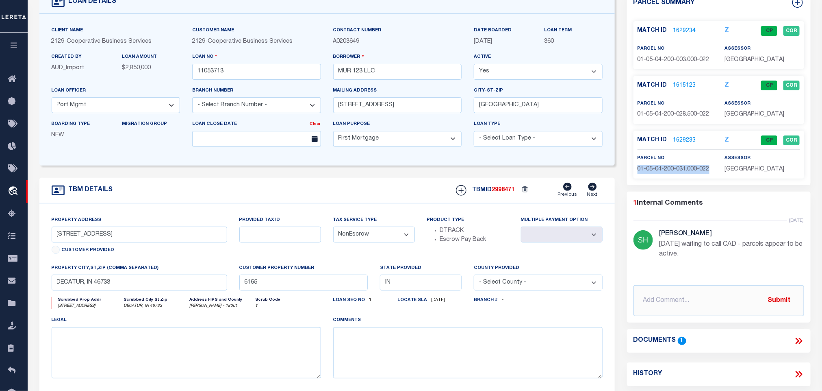
click at [673, 169] on span "01-05-04-200-031.000-022" at bounding box center [674, 169] width 72 height 6
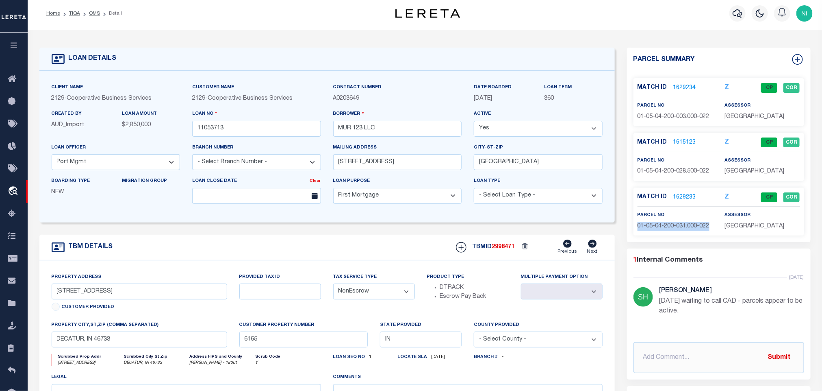
scroll to position [0, 0]
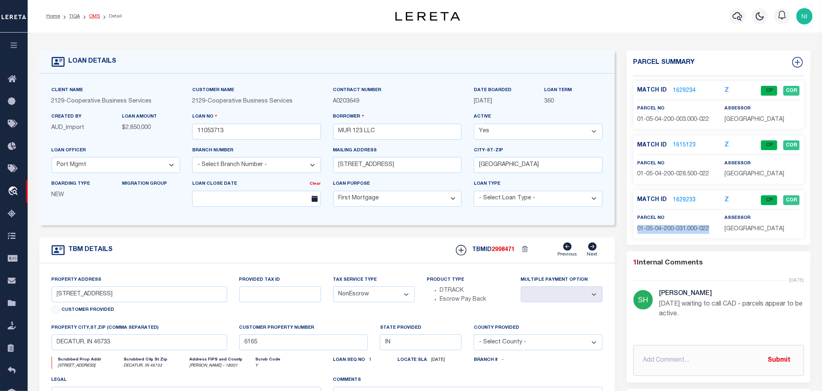
click at [96, 18] on link "OMS" at bounding box center [94, 16] width 11 height 5
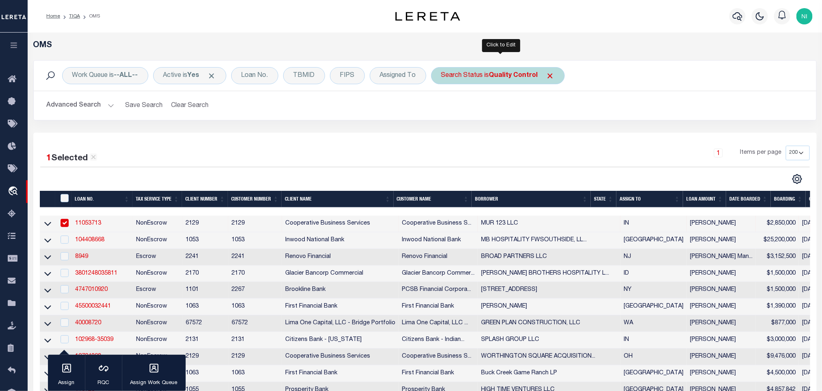
click at [498, 77] on b "Quality Control" at bounding box center [513, 75] width 49 height 7
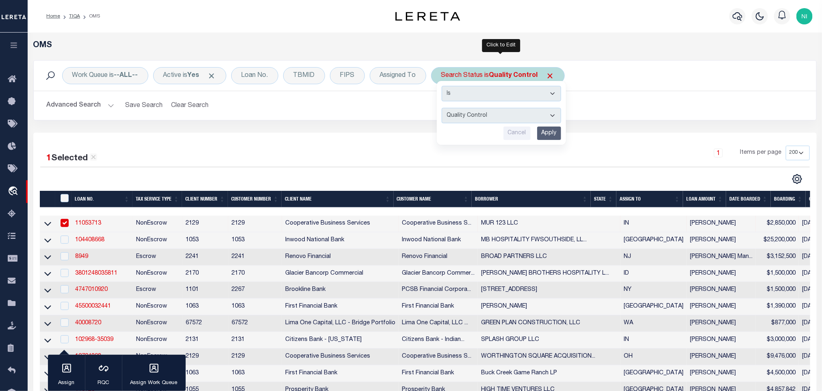
click at [558, 132] on input "Apply" at bounding box center [549, 132] width 24 height 13
